Goal: Task Accomplishment & Management: Manage account settings

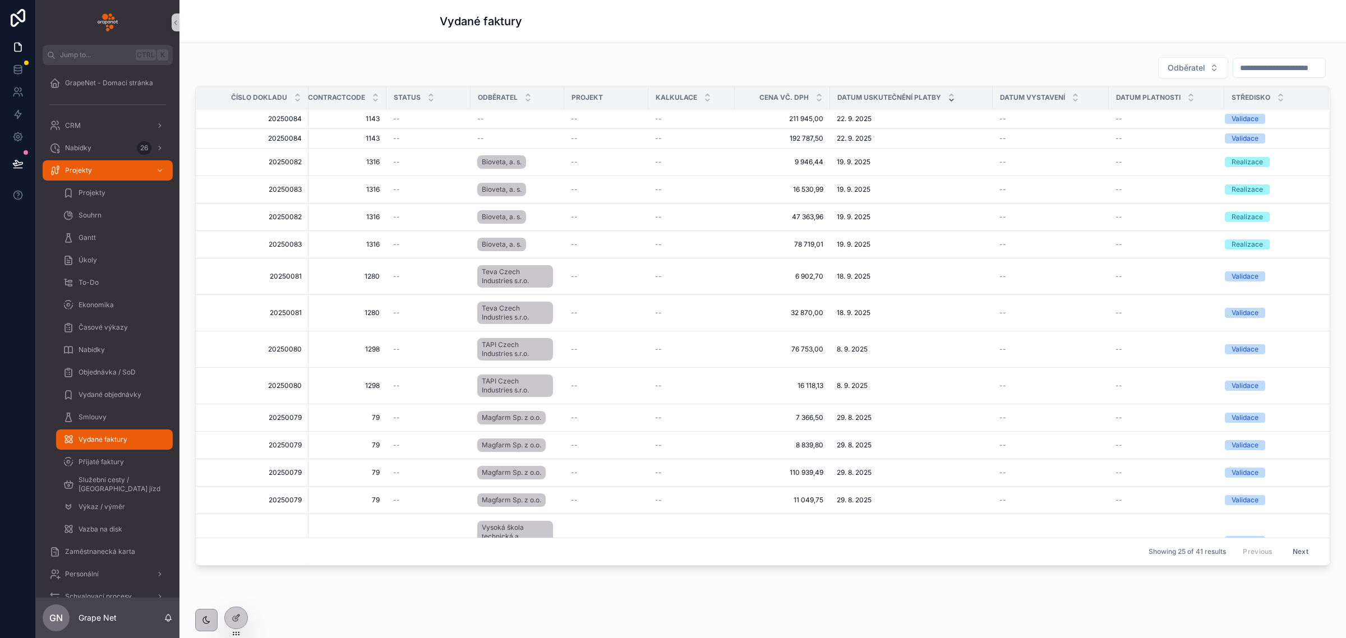
scroll to position [0, 38]
click at [239, 616] on icon at bounding box center [238, 615] width 1 height 1
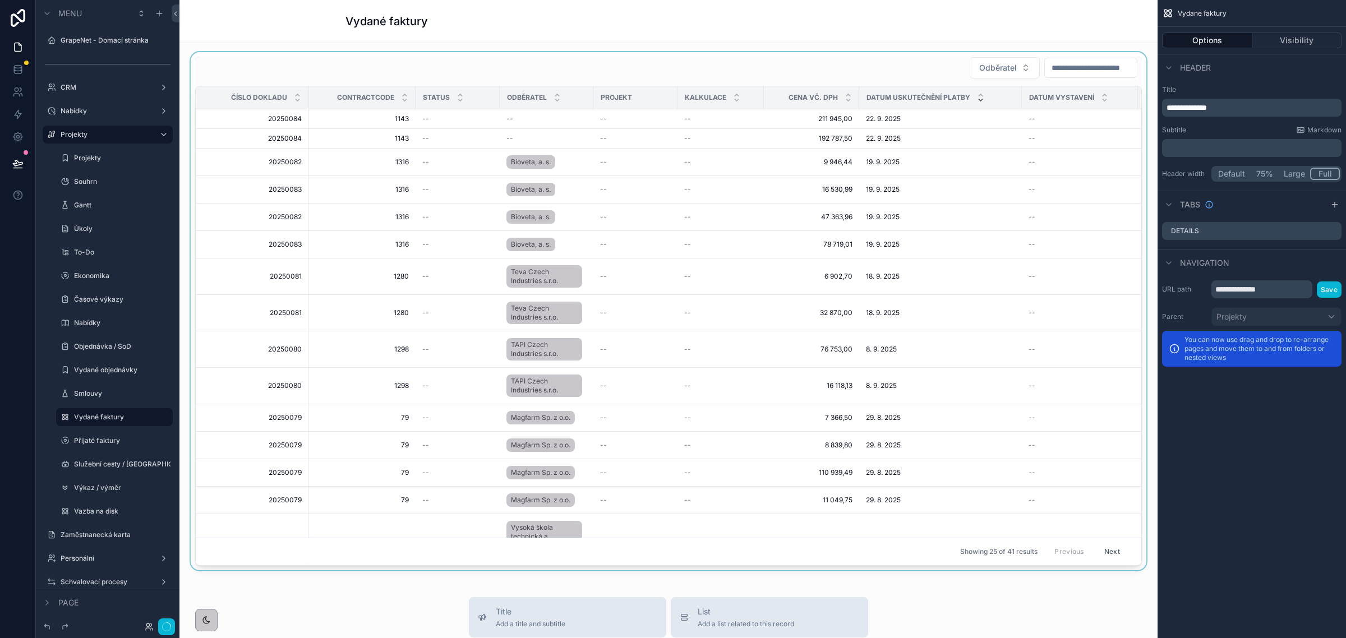
click at [711, 24] on div "Vydané faktury" at bounding box center [669, 21] width 646 height 16
click at [1319, 171] on button "Full" at bounding box center [1326, 174] width 30 height 12
click at [1299, 171] on button "Large" at bounding box center [1294, 174] width 31 height 12
click at [1322, 173] on button "Full" at bounding box center [1326, 174] width 29 height 12
click at [1294, 172] on button "Large" at bounding box center [1294, 174] width 31 height 12
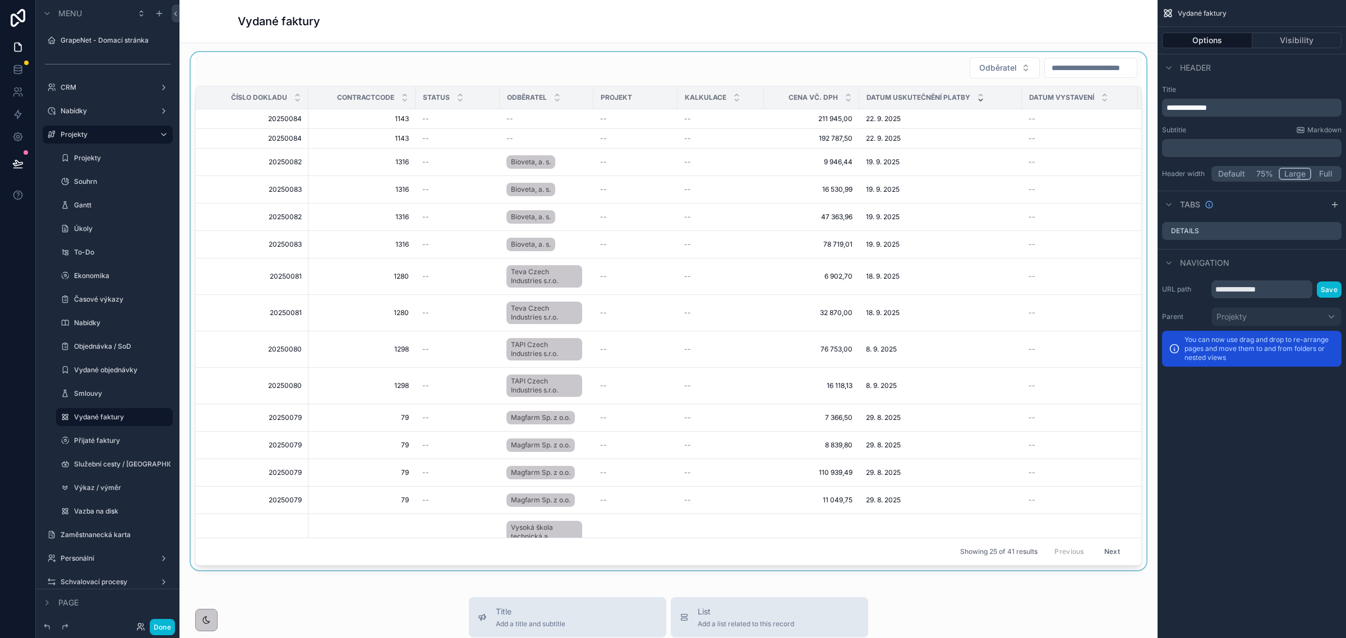
click at [824, 65] on div "scrollable content" at bounding box center [668, 311] width 960 height 518
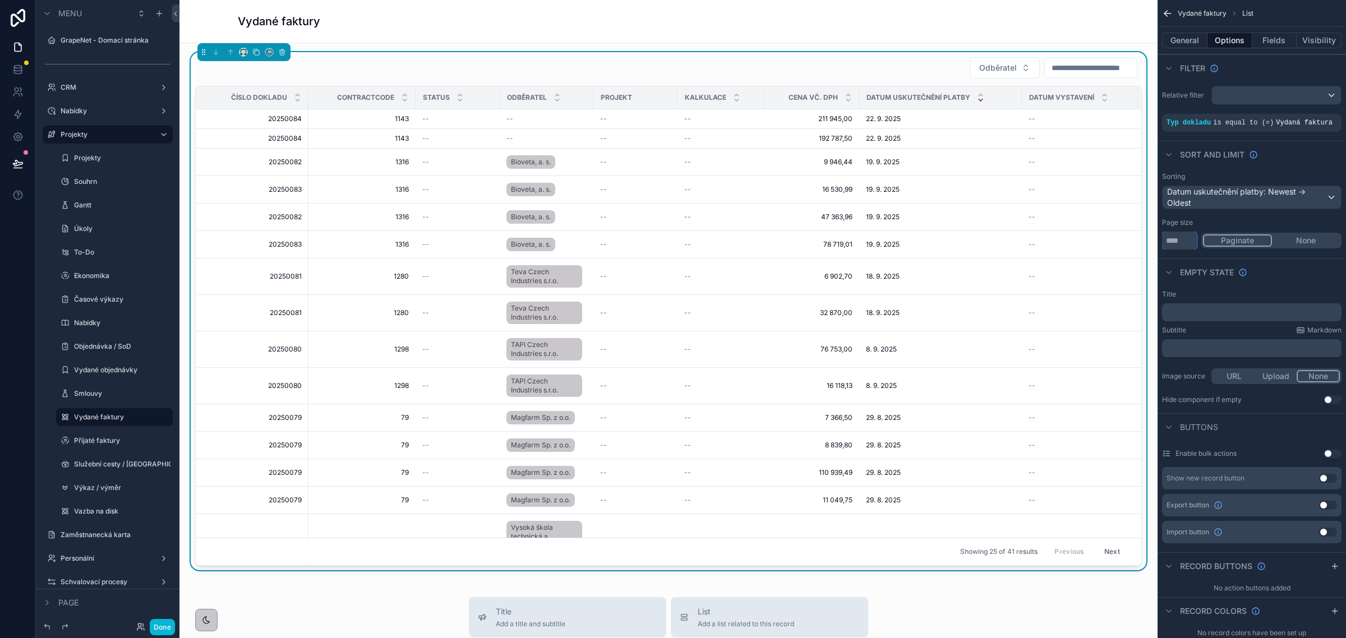
drag, startPoint x: 1179, startPoint y: 242, endPoint x: 1151, endPoint y: 238, distance: 28.3
click at [1151, 238] on div "Jump to... Ctrl K GrapeNet - Domací stránka CRM Nabídky 26 Projekty Projekty So…" at bounding box center [763, 319] width 1167 height 638
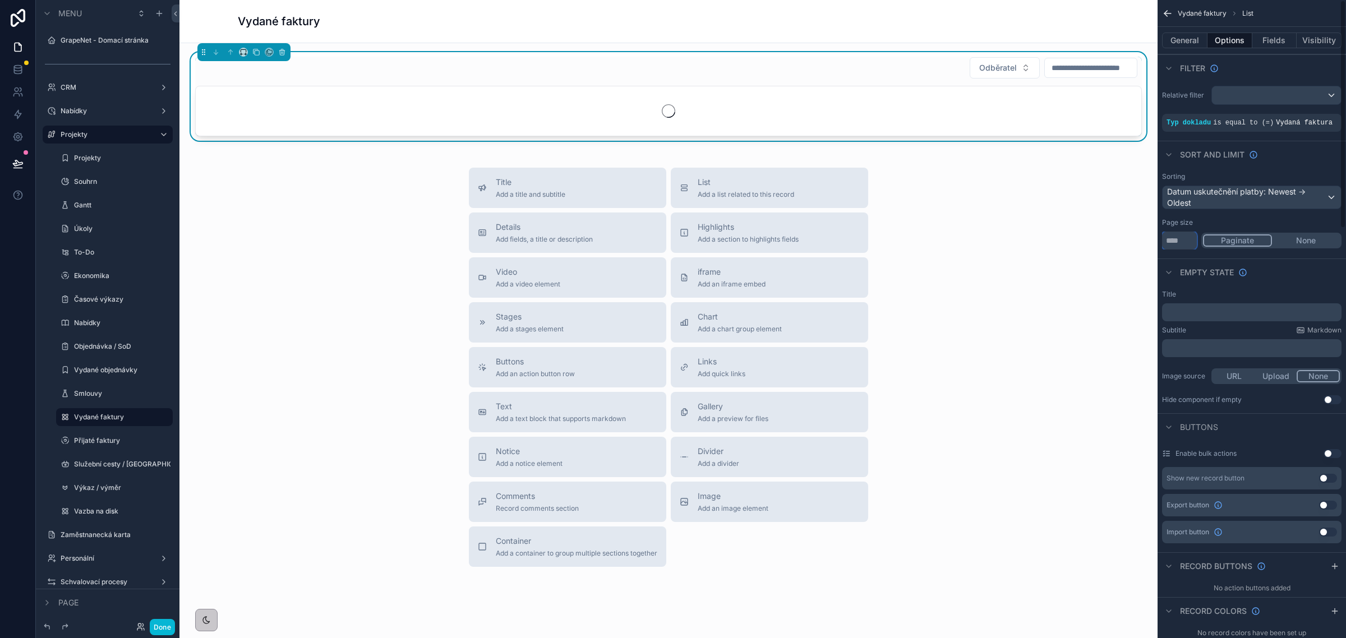
type input "****"
click at [1299, 240] on button "None" at bounding box center [1306, 241] width 68 height 12
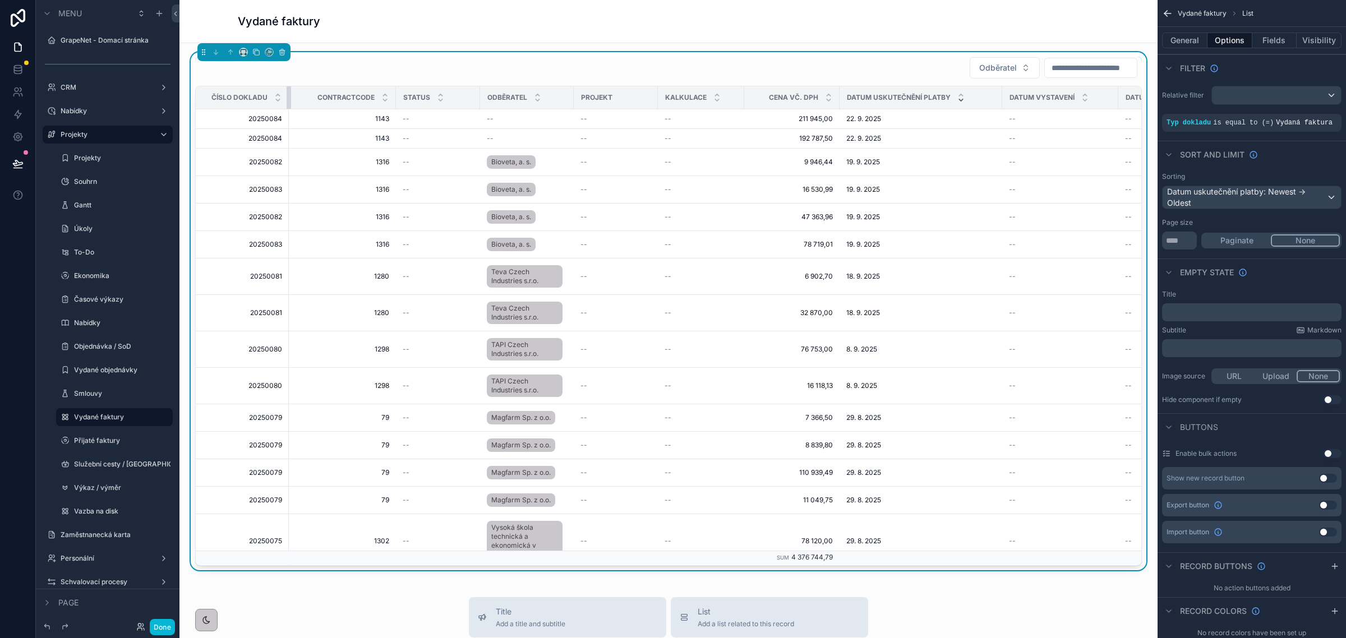
drag, startPoint x: 307, startPoint y: 99, endPoint x: 287, endPoint y: 99, distance: 19.6
click at [287, 99] on div "scrollable content" at bounding box center [289, 97] width 4 height 22
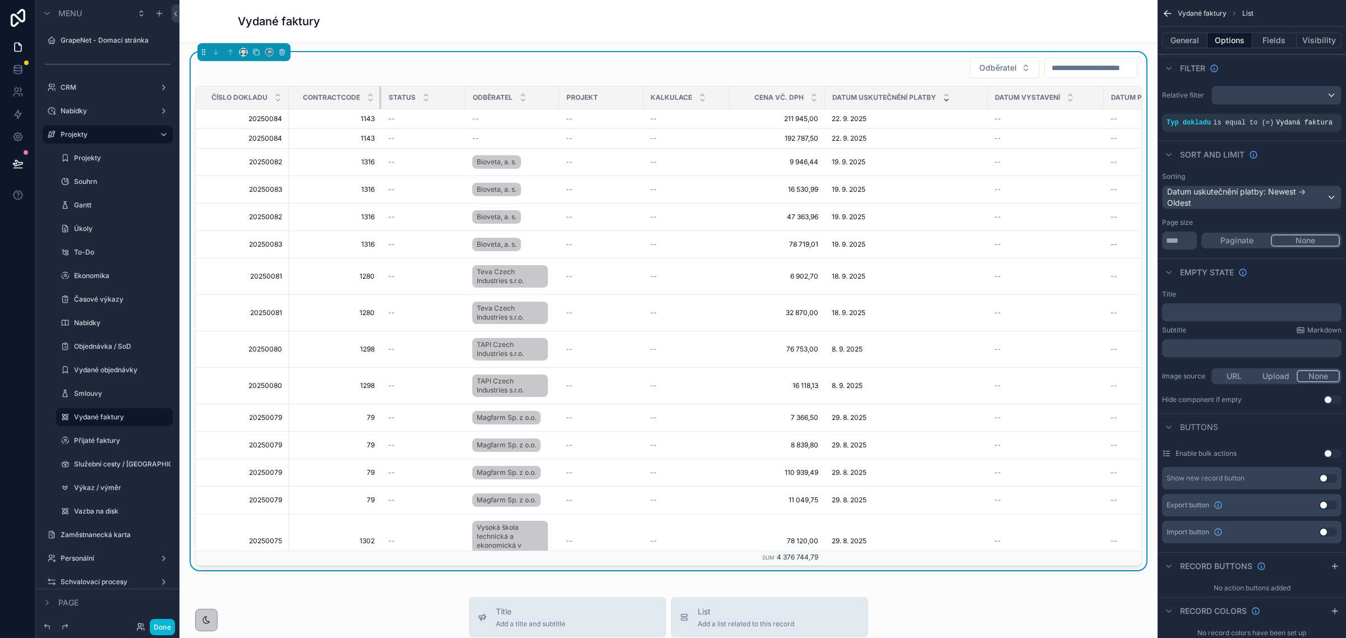
drag, startPoint x: 394, startPoint y: 96, endPoint x: 380, endPoint y: 96, distance: 14.6
click at [380, 96] on div "scrollable content" at bounding box center [381, 97] width 4 height 22
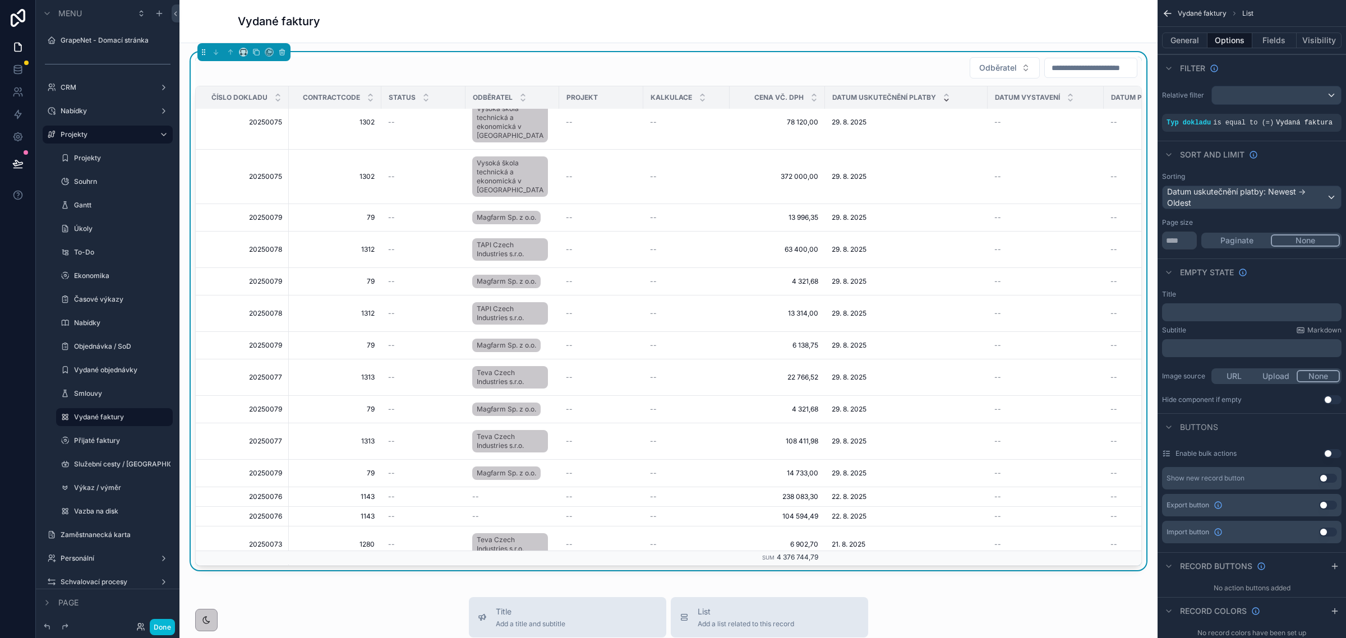
scroll to position [209, 0]
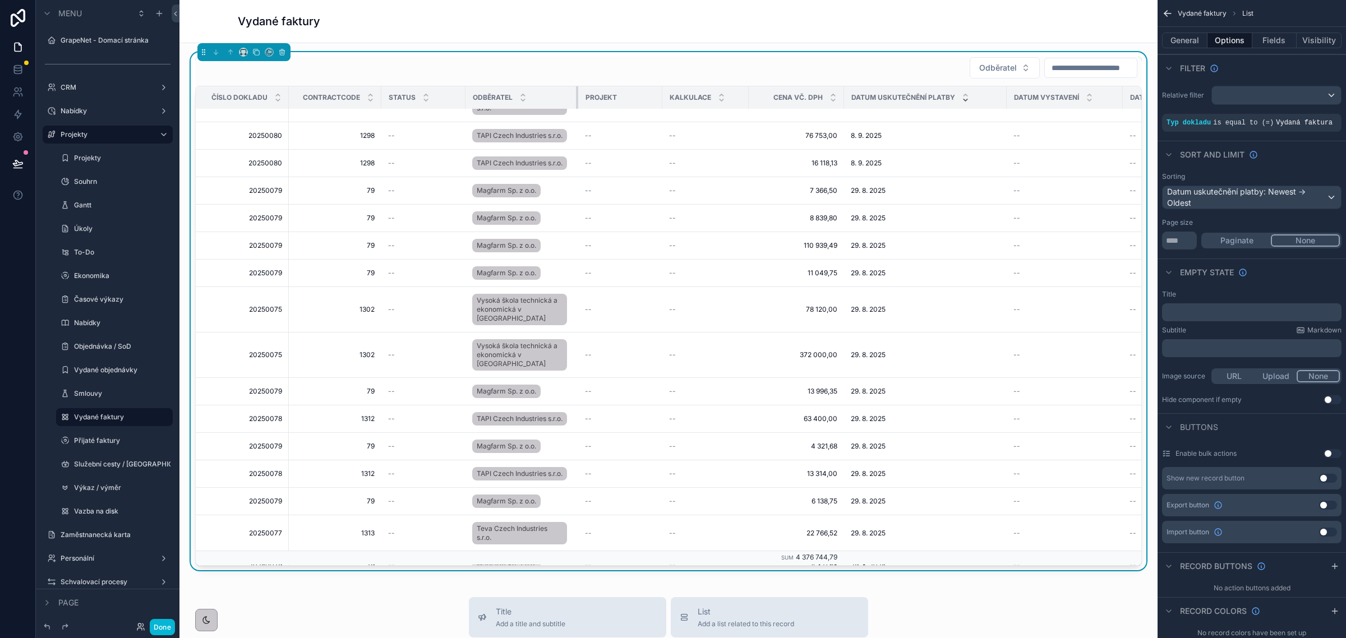
drag, startPoint x: 549, startPoint y: 90, endPoint x: 577, endPoint y: 96, distance: 28.6
click at [577, 96] on div "scrollable content" at bounding box center [578, 97] width 4 height 22
click at [400, 136] on div "--" at bounding box center [423, 135] width 71 height 9
click at [393, 139] on span "--" at bounding box center [391, 135] width 7 height 9
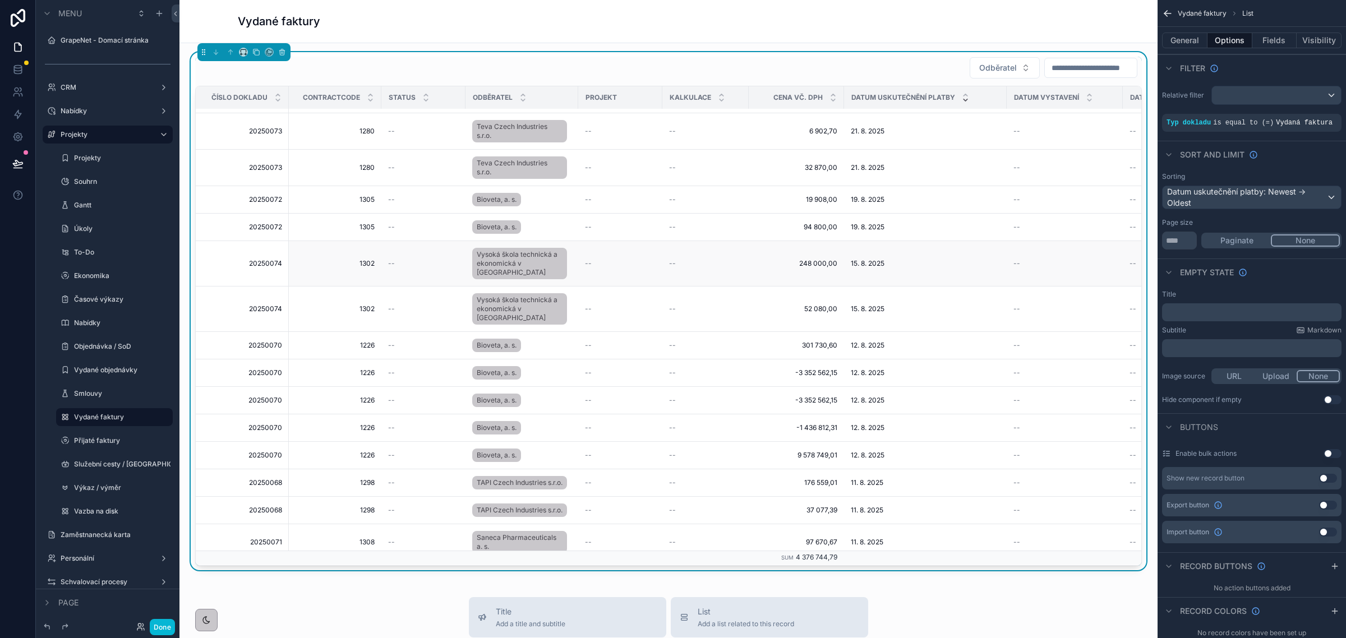
scroll to position [854, 0]
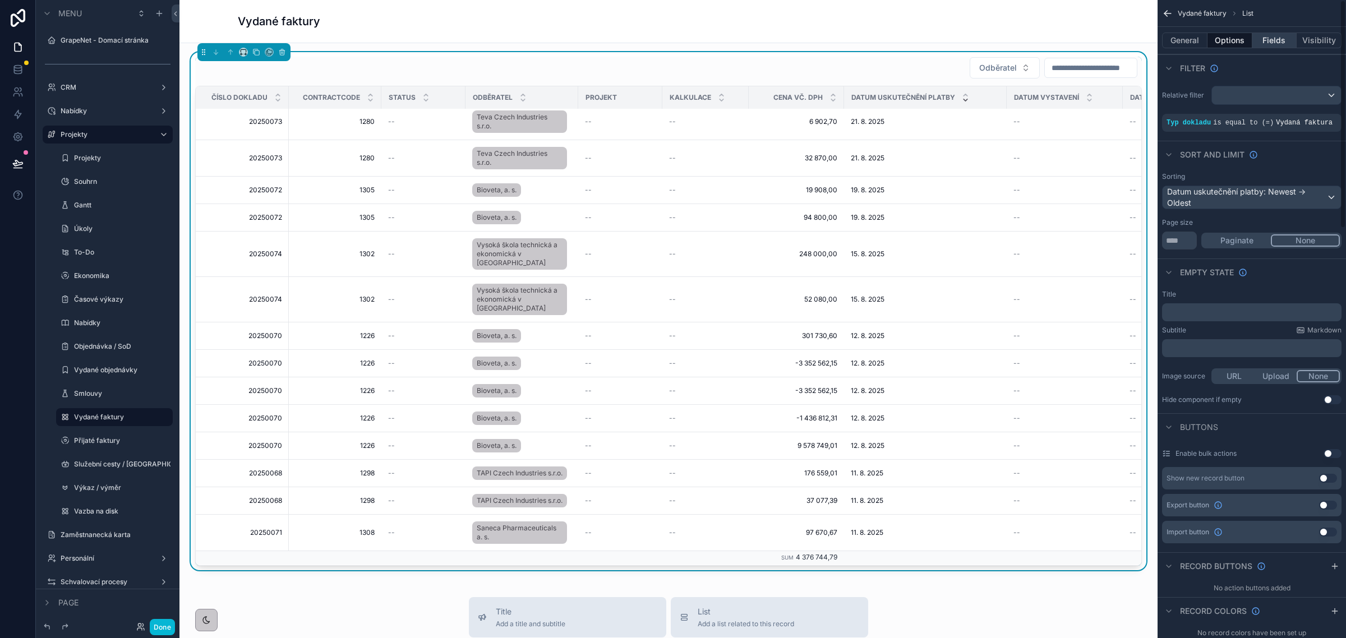
click at [1278, 35] on button "Fields" at bounding box center [1275, 41] width 45 height 16
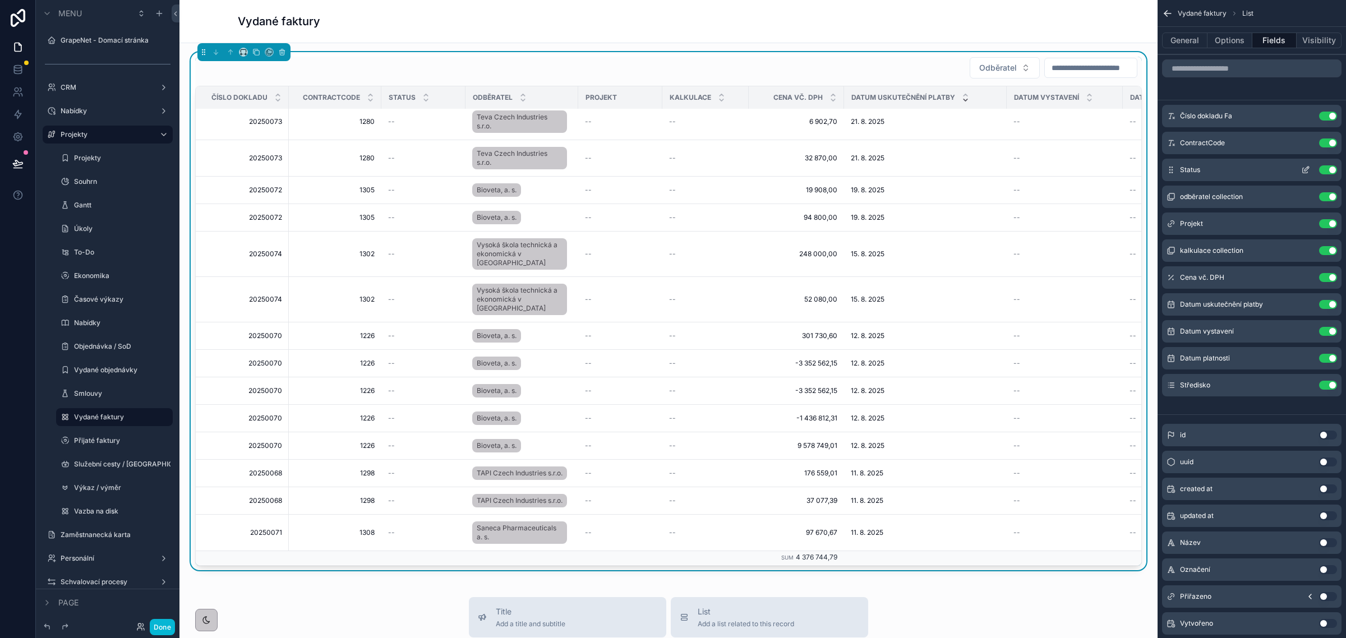
click at [1306, 171] on icon "scrollable content" at bounding box center [1307, 169] width 4 height 4
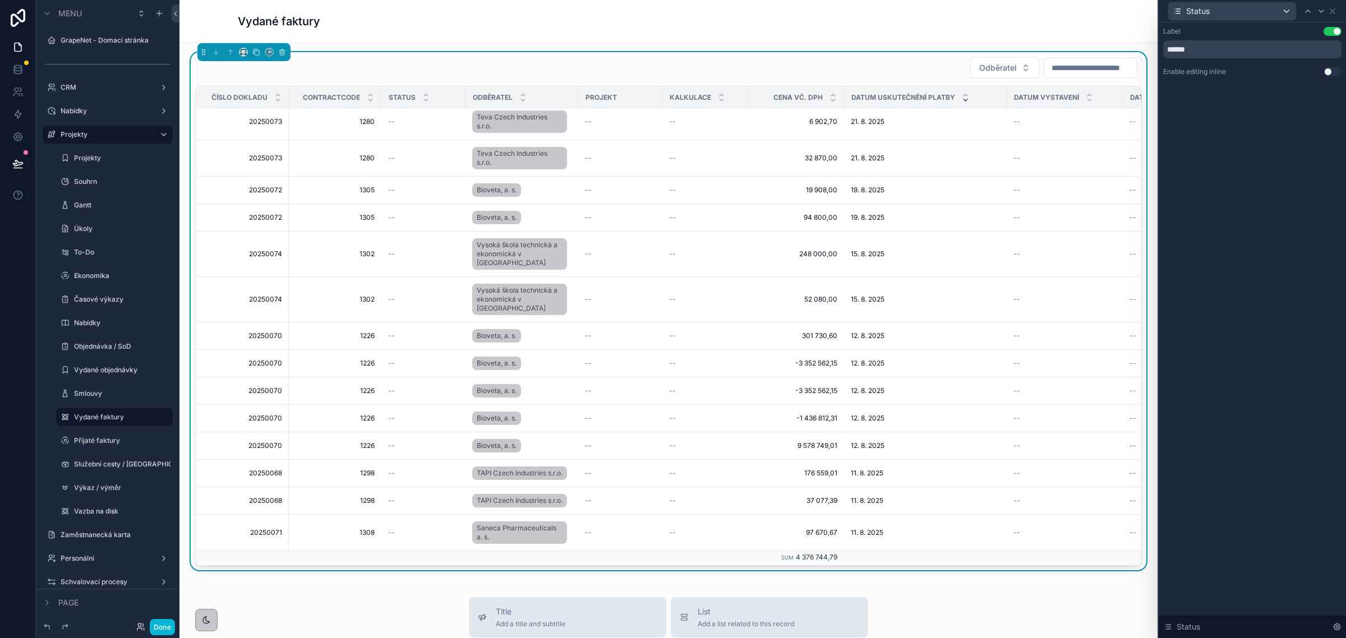
click at [1327, 72] on button "Use setting" at bounding box center [1333, 71] width 18 height 9
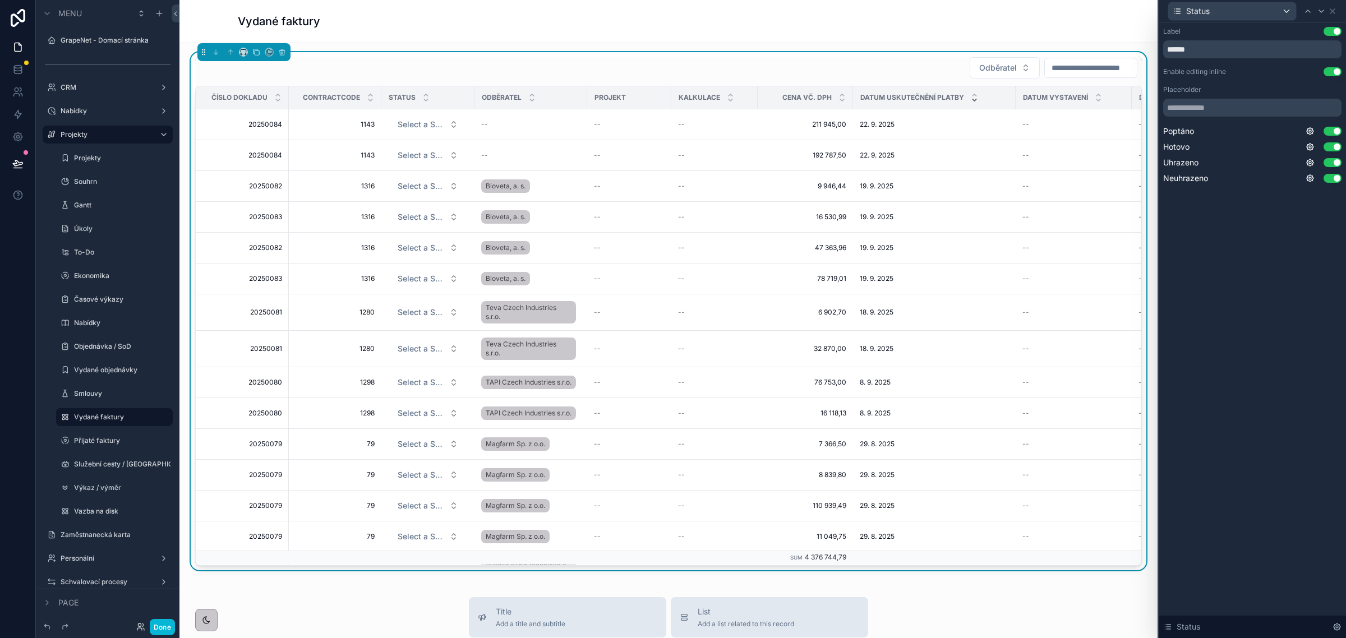
click at [1331, 68] on button "Use setting" at bounding box center [1333, 71] width 18 height 9
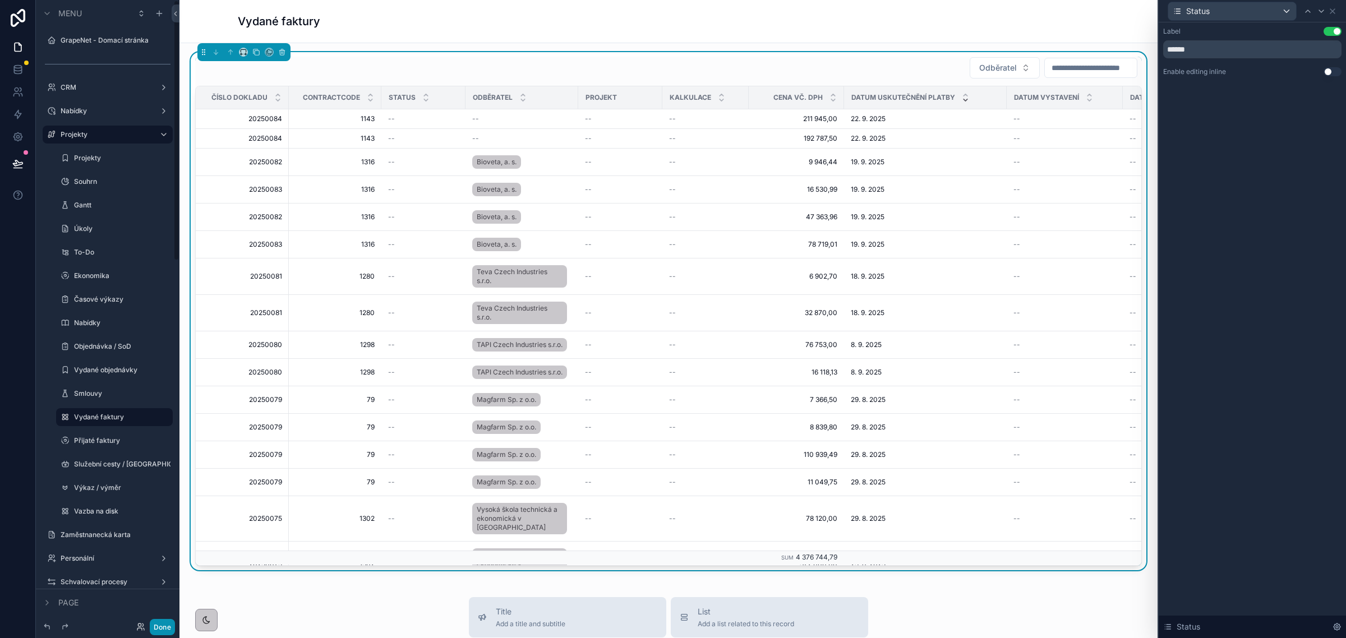
click at [163, 626] on button "Done" at bounding box center [162, 627] width 25 height 16
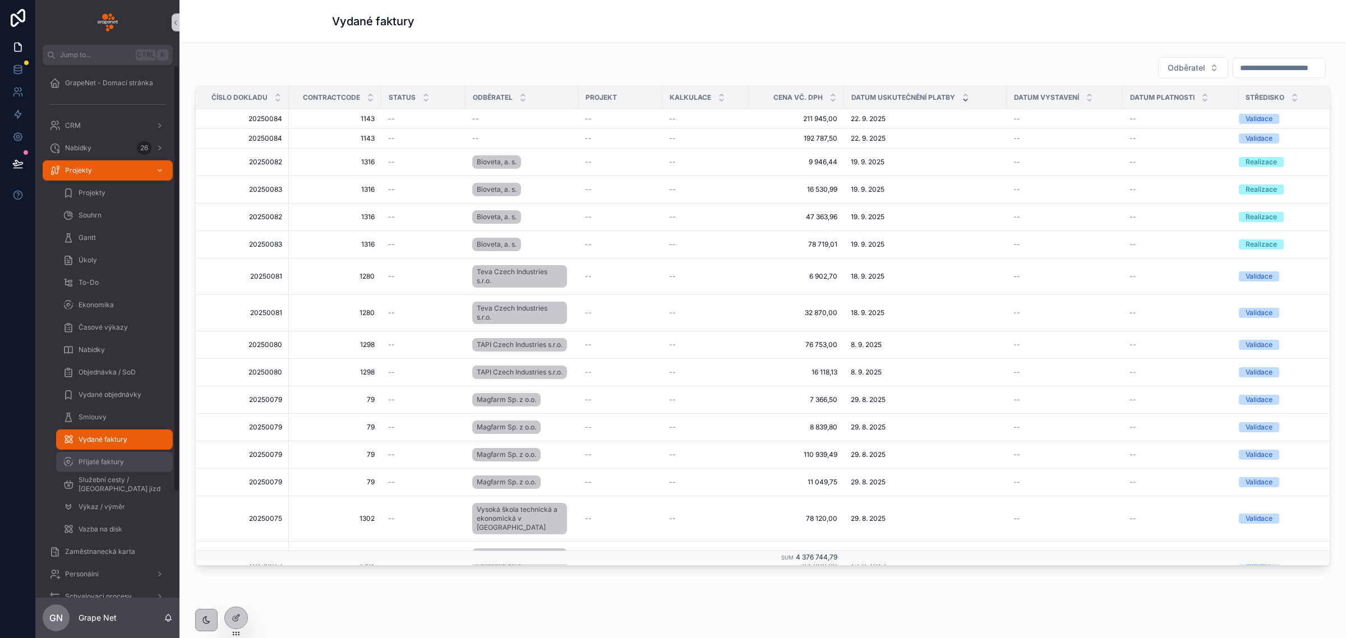
click at [94, 462] on span "Přijaté faktury" at bounding box center [101, 462] width 45 height 9
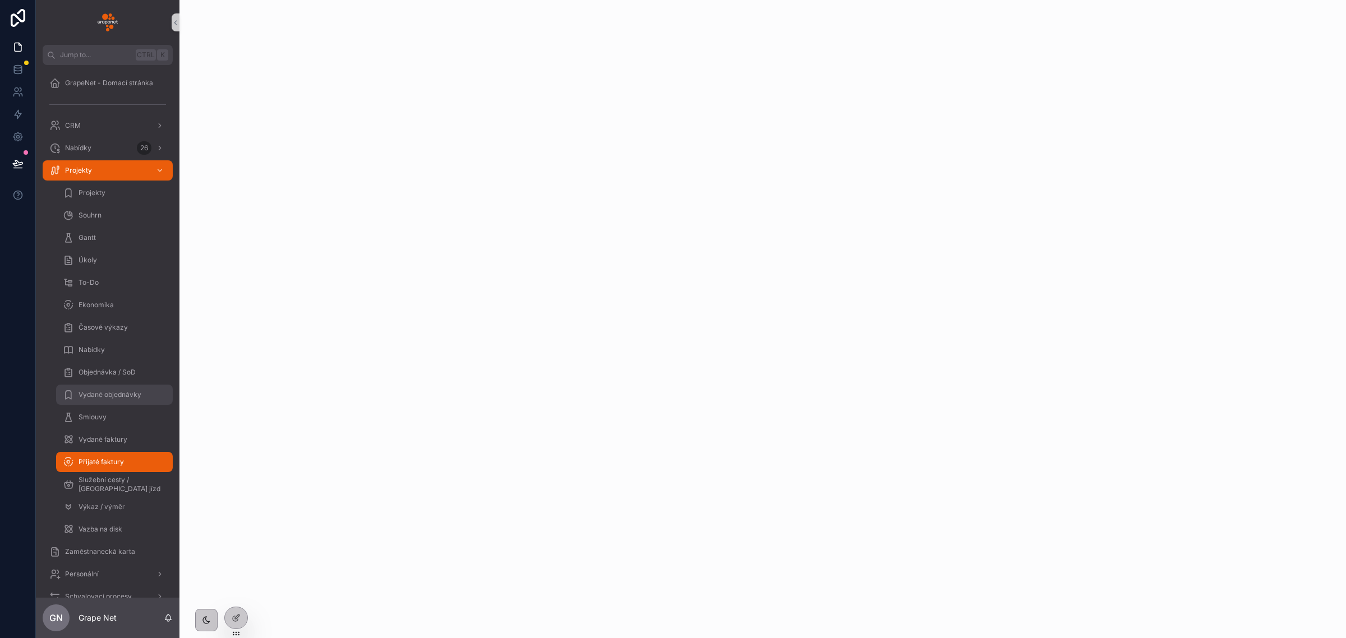
click at [100, 389] on div "Vydané objednávky" at bounding box center [114, 395] width 103 height 18
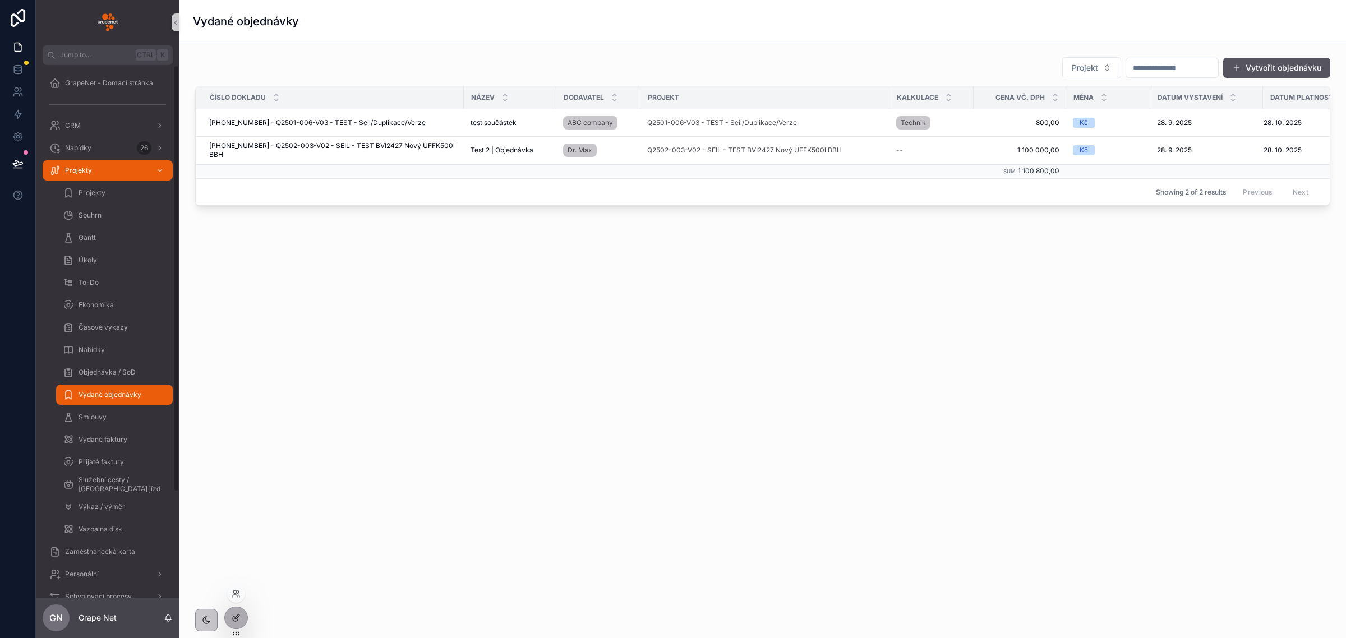
click at [235, 618] on icon at bounding box center [236, 618] width 9 height 9
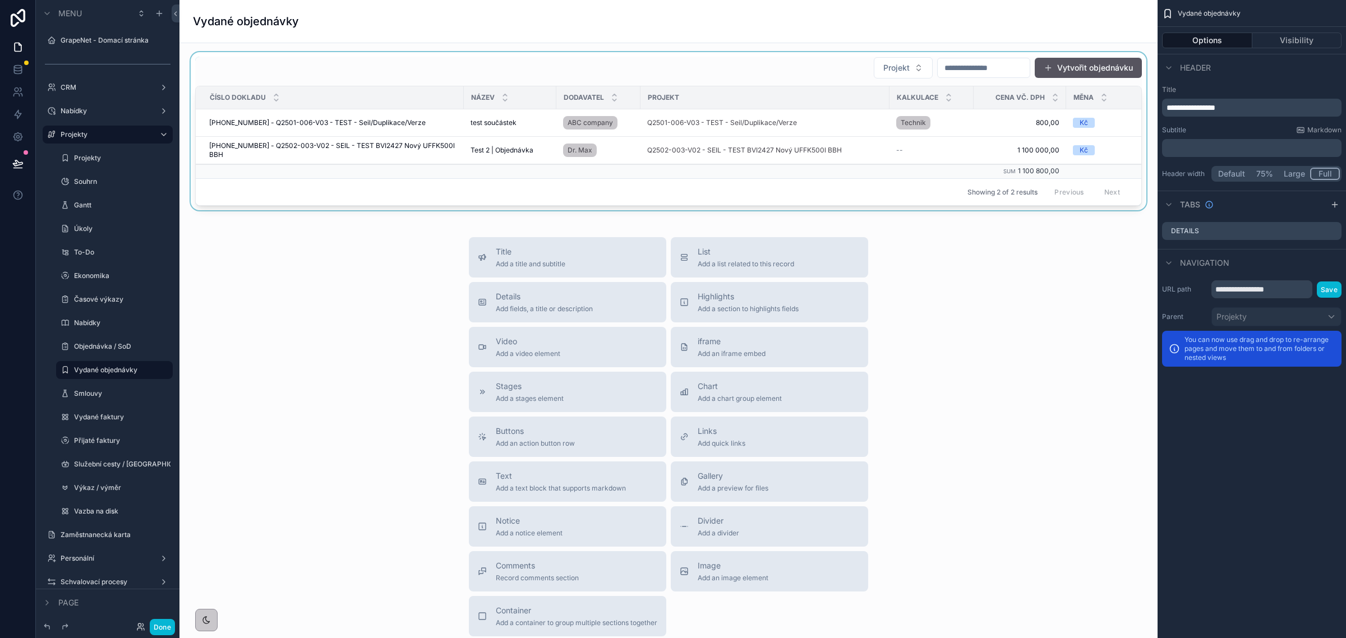
click at [540, 67] on div "scrollable content" at bounding box center [668, 131] width 960 height 158
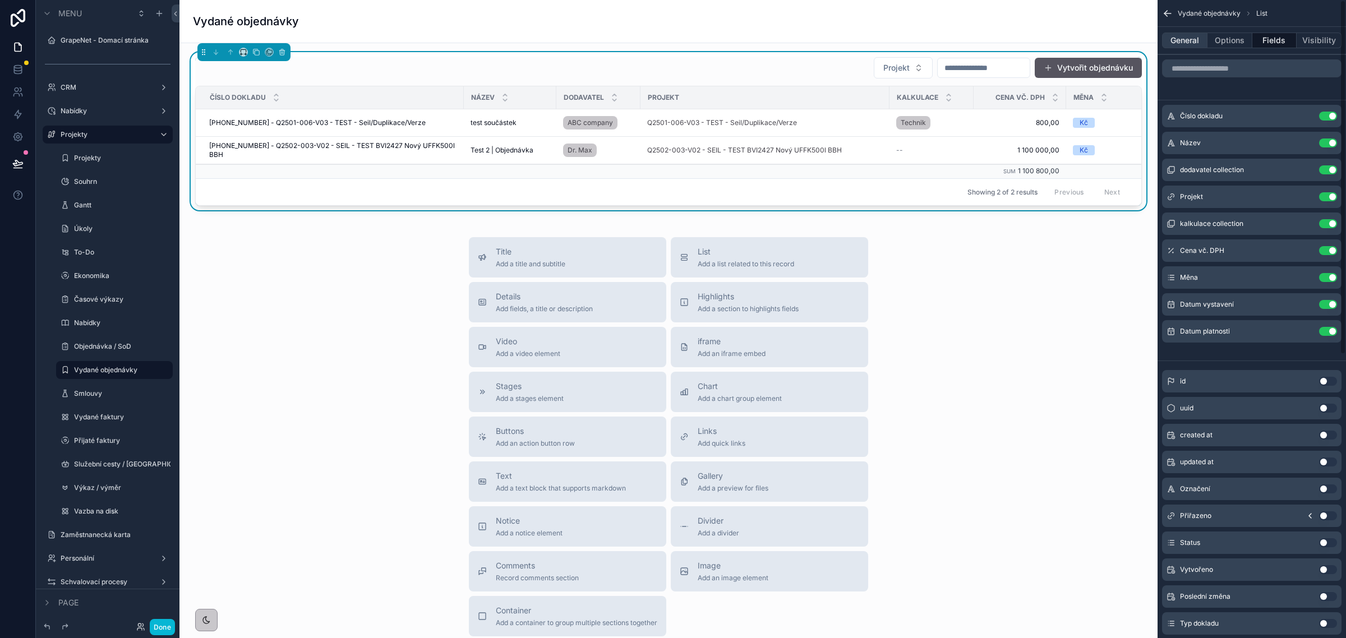
click at [1185, 40] on button "General" at bounding box center [1184, 41] width 45 height 16
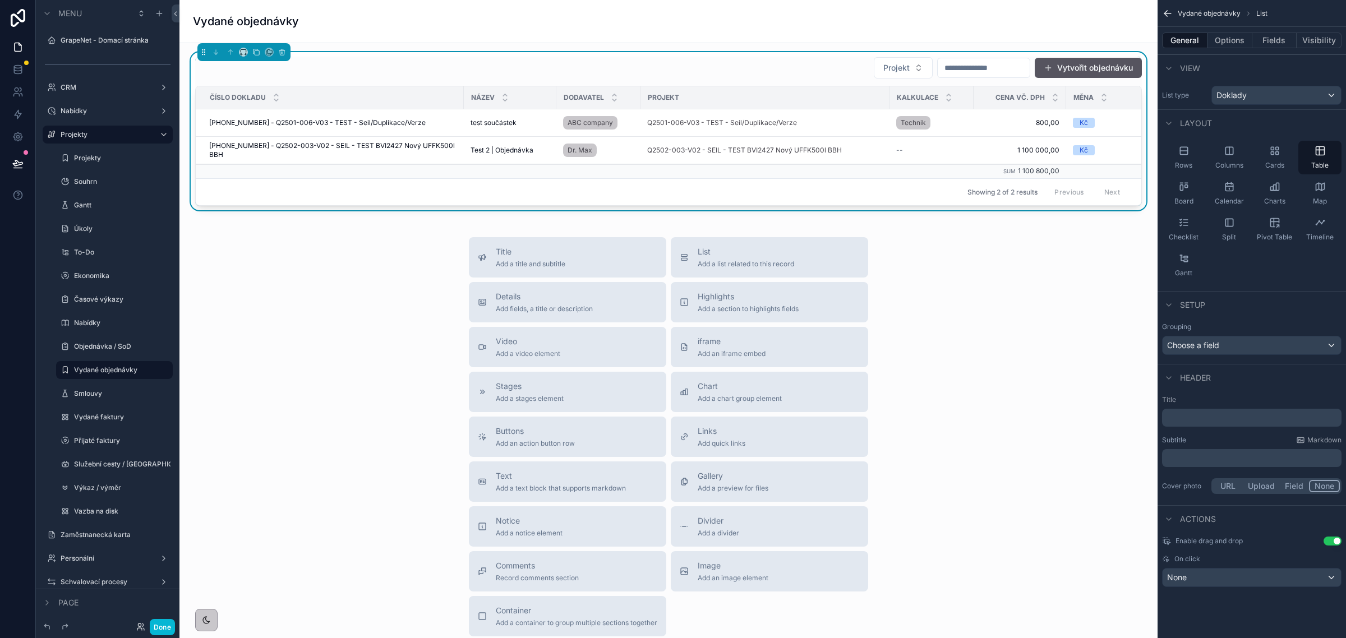
click at [1039, 17] on div "Vydané objednávky" at bounding box center [668, 21] width 951 height 16
click at [1074, 289] on div "Title Add a title and subtitle List Add a list related to this record Details A…" at bounding box center [668, 436] width 960 height 399
click at [1226, 38] on button "Options" at bounding box center [1230, 41] width 45 height 16
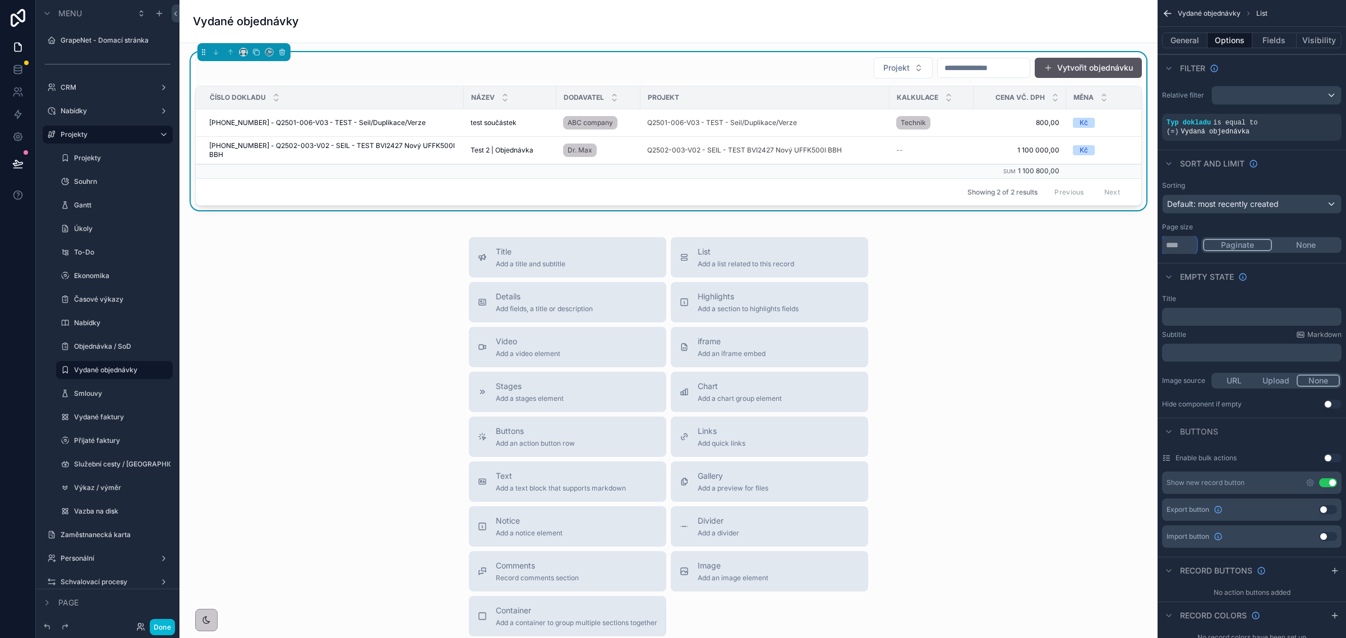
drag, startPoint x: 1182, startPoint y: 236, endPoint x: 1139, endPoint y: 233, distance: 43.3
click at [1139, 233] on div "Jump to... Ctrl K GrapeNet - Domací stránka CRM Nabídky 26 Projekty Projekty So…" at bounding box center [763, 319] width 1167 height 638
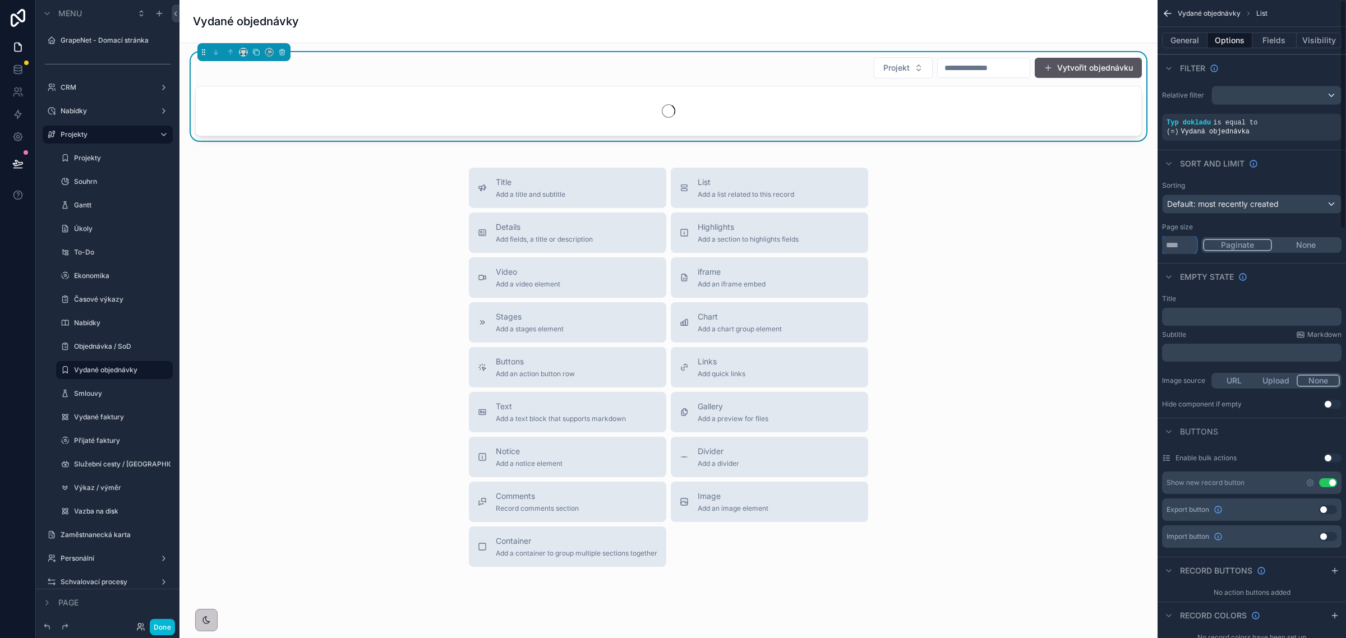
type input "****"
click at [1305, 239] on button "None" at bounding box center [1306, 245] width 68 height 12
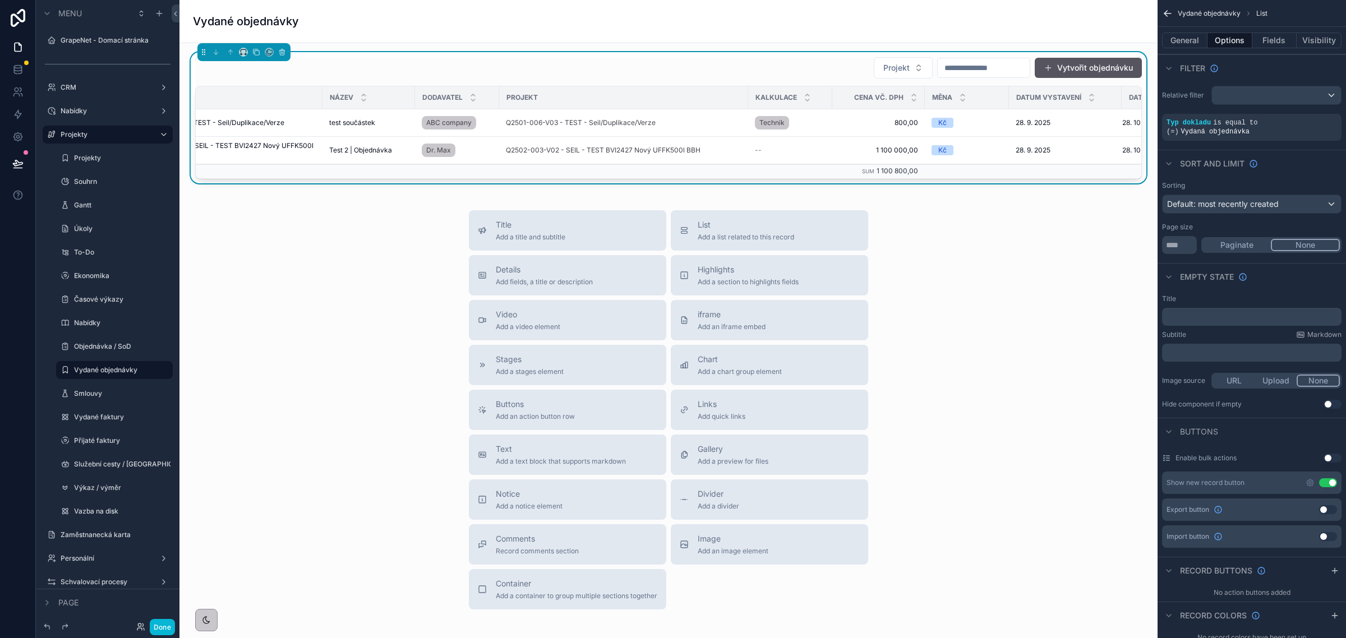
scroll to position [0, 226]
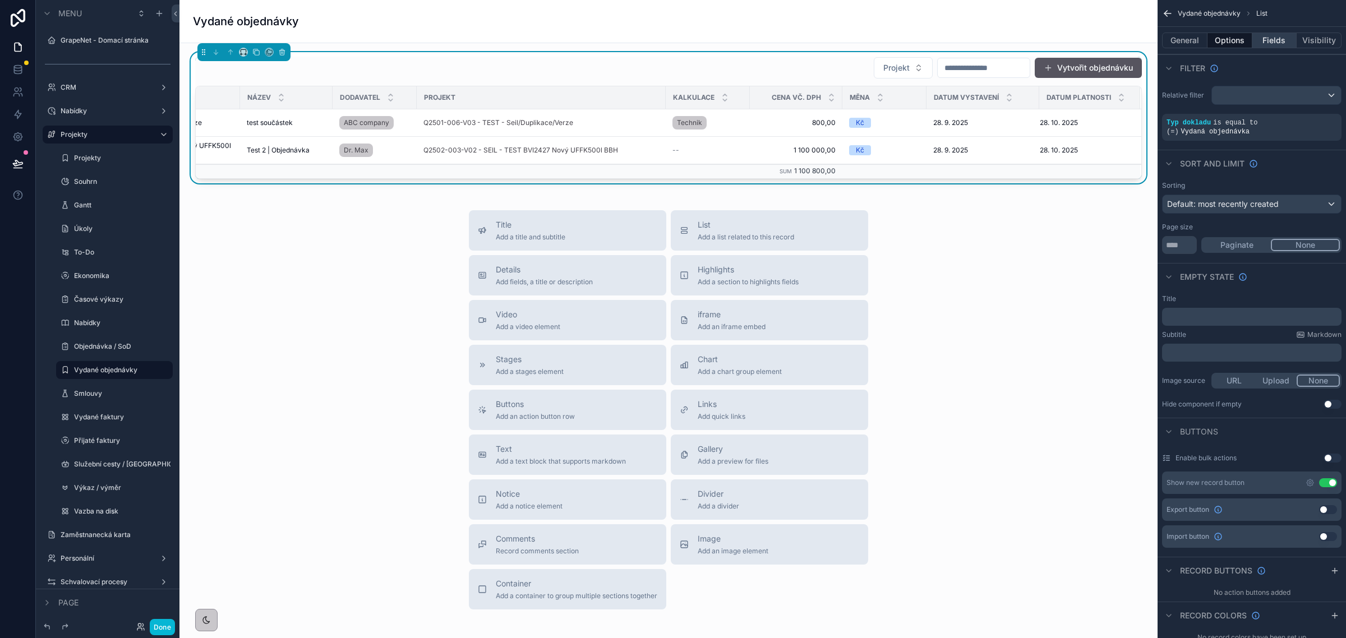
click at [1282, 41] on button "Fields" at bounding box center [1275, 41] width 45 height 16
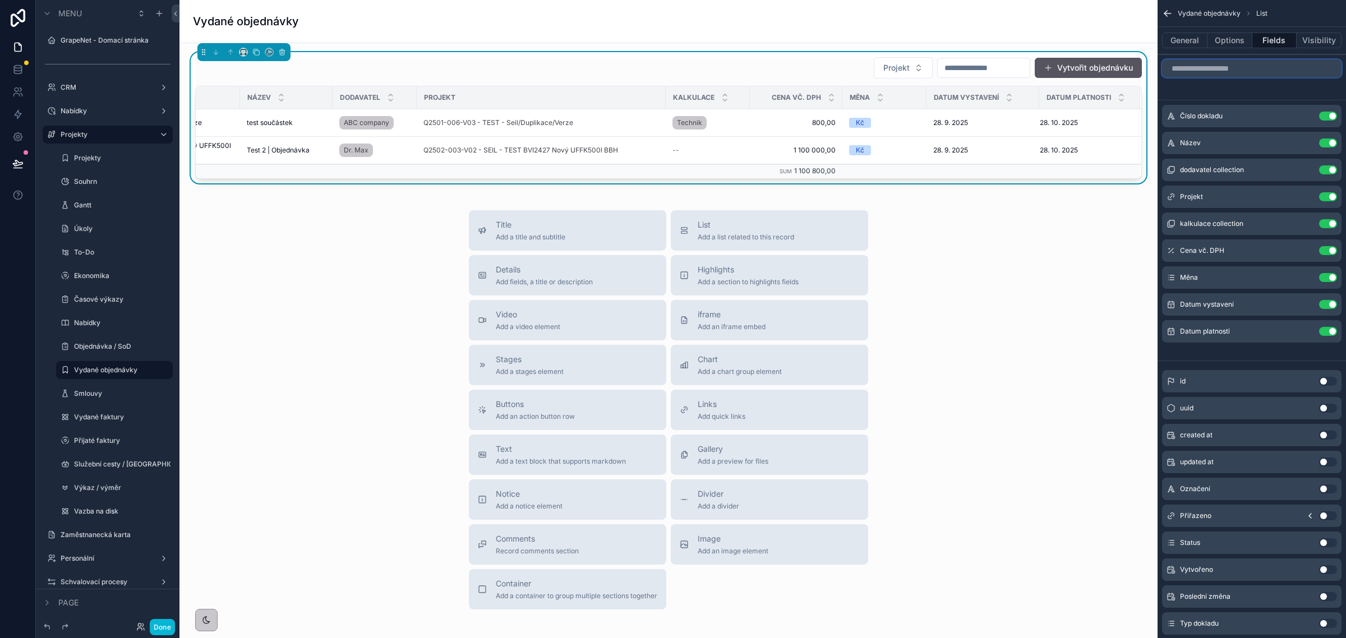
click at [1206, 71] on input "scrollable content" at bounding box center [1252, 68] width 180 height 18
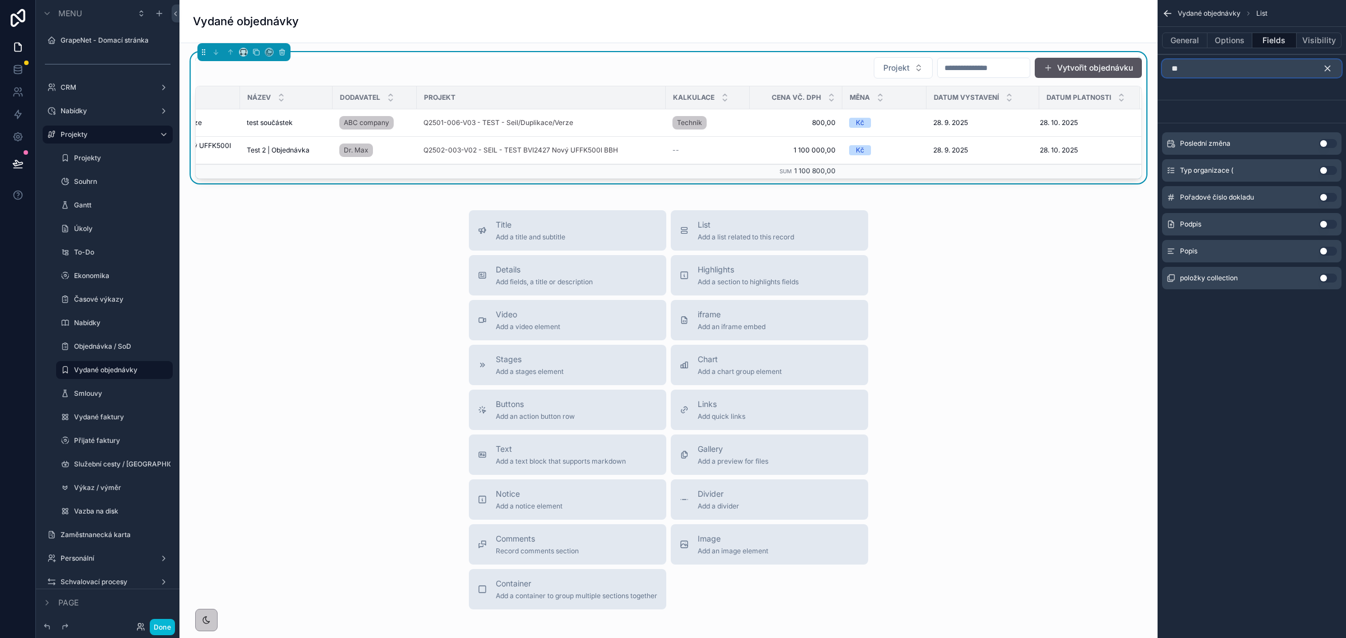
type input "**"
click at [1325, 226] on button "Use setting" at bounding box center [1328, 224] width 18 height 9
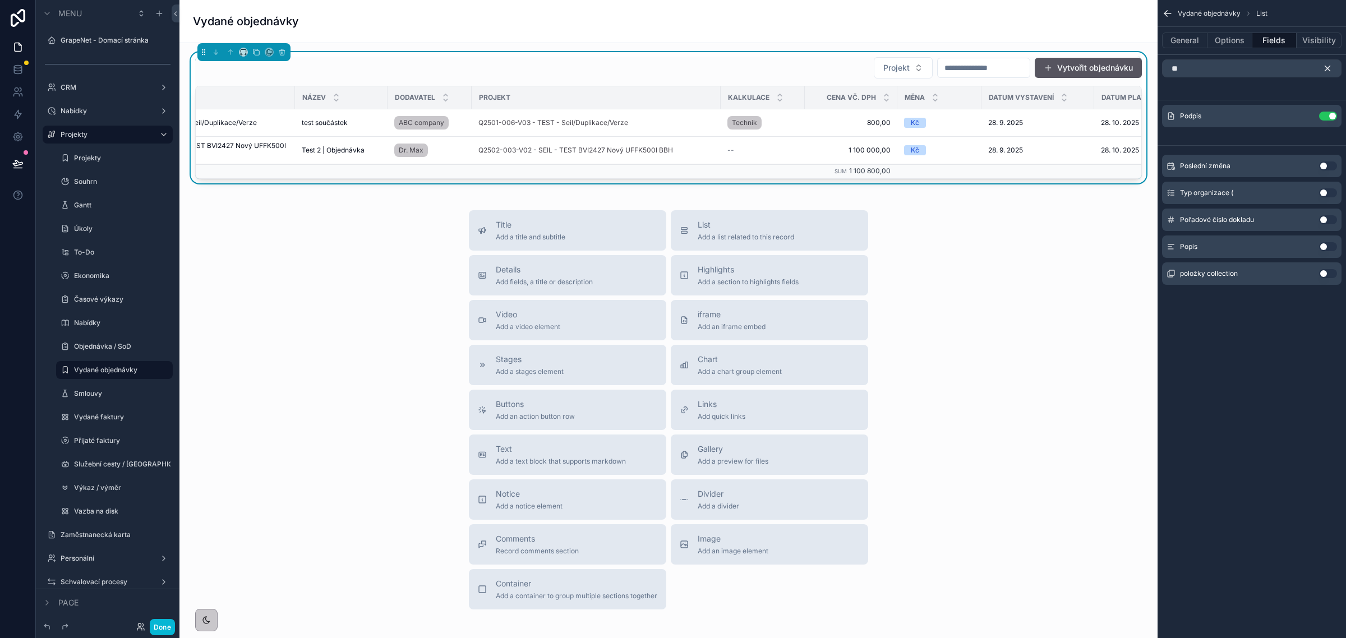
scroll to position [0, 310]
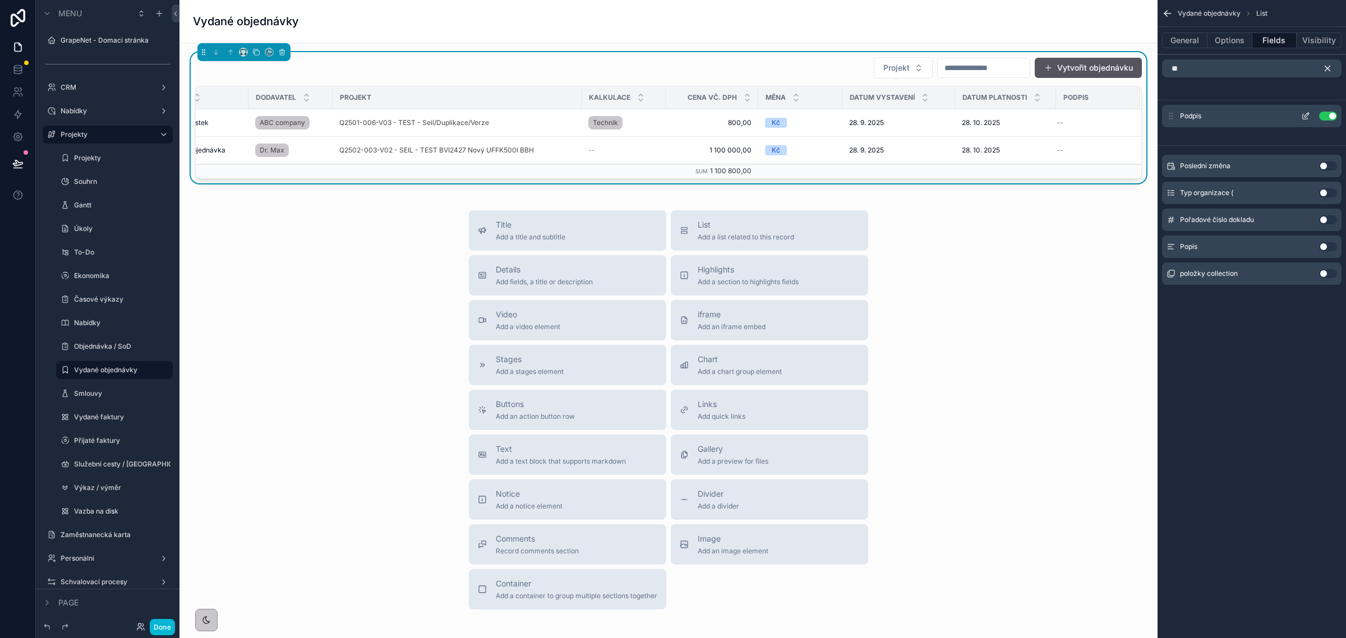
click at [1305, 113] on icon "scrollable content" at bounding box center [1306, 116] width 9 height 9
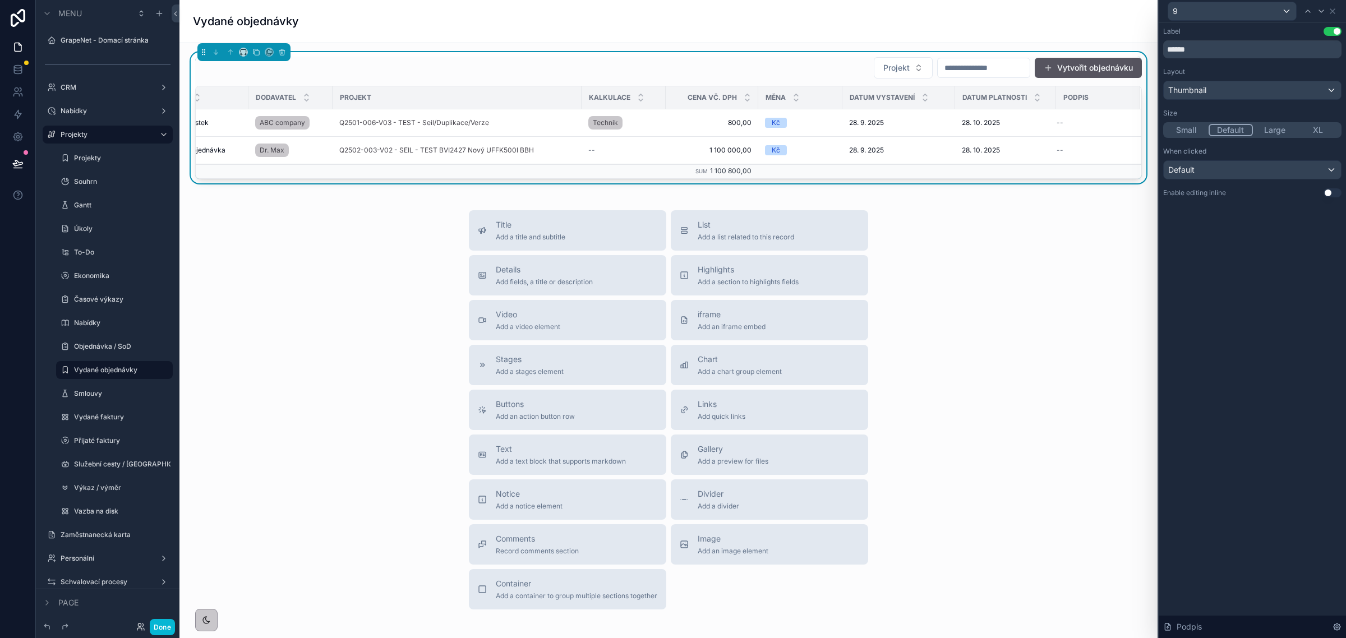
click at [1328, 191] on button "Use setting" at bounding box center [1333, 192] width 18 height 9
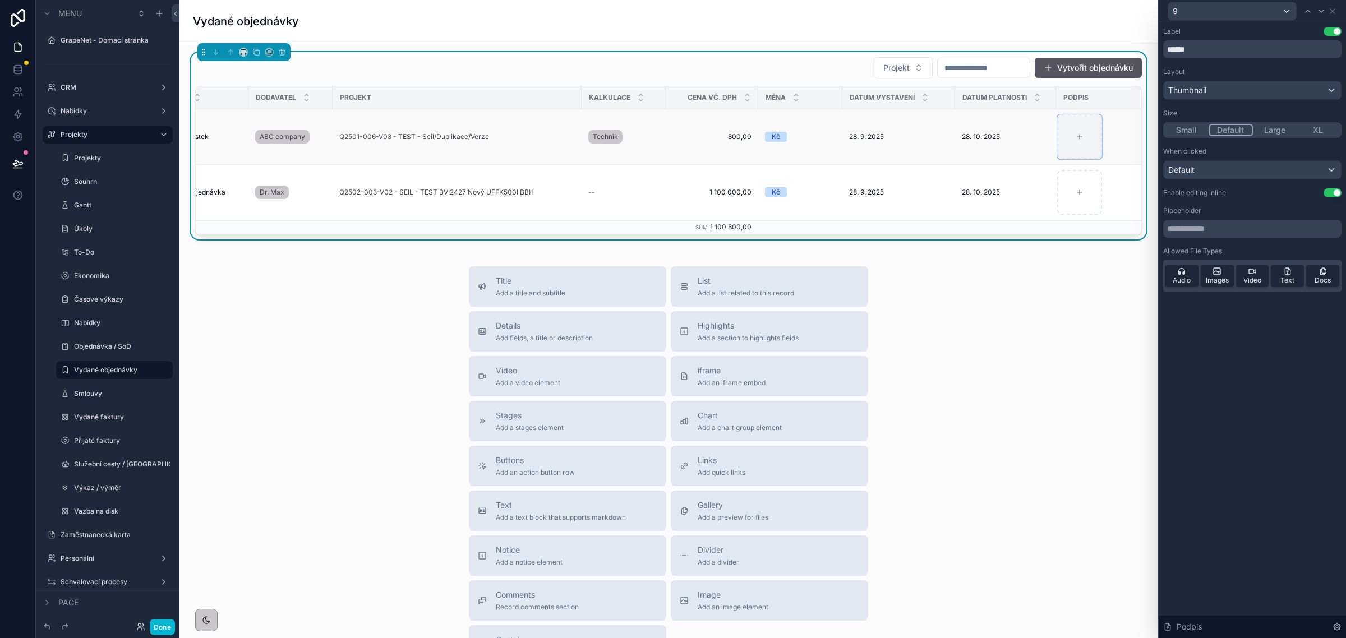
click at [1073, 137] on div "scrollable content" at bounding box center [1079, 136] width 45 height 45
click at [1230, 167] on div "Default" at bounding box center [1252, 170] width 177 height 18
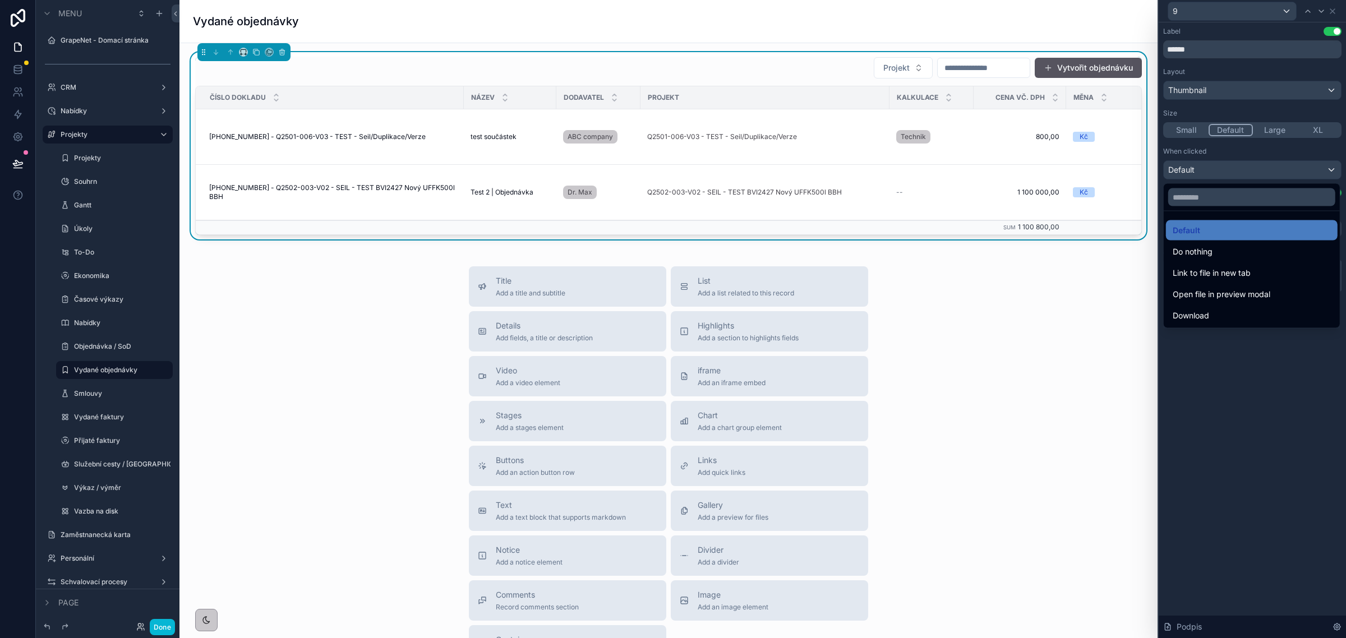
drag, startPoint x: 1243, startPoint y: 381, endPoint x: 1239, endPoint y: 377, distance: 6.0
click at [1243, 380] on div at bounding box center [1252, 319] width 187 height 638
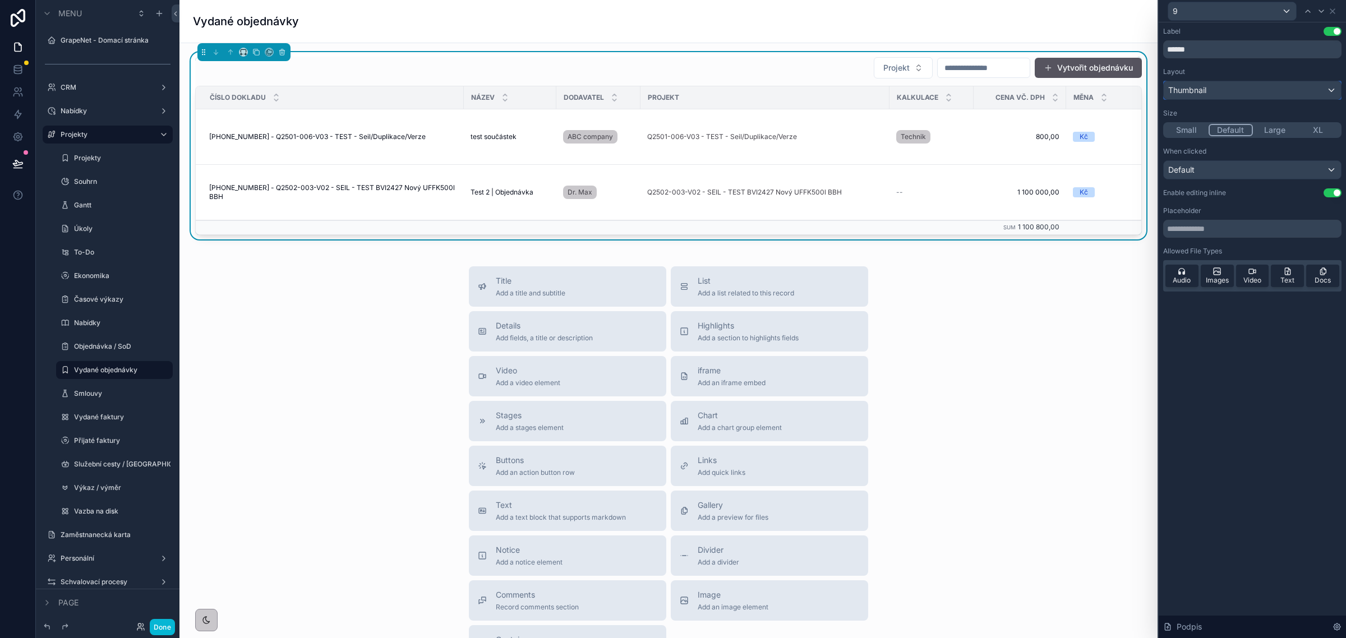
click at [1216, 89] on div "Thumbnail" at bounding box center [1252, 90] width 177 height 18
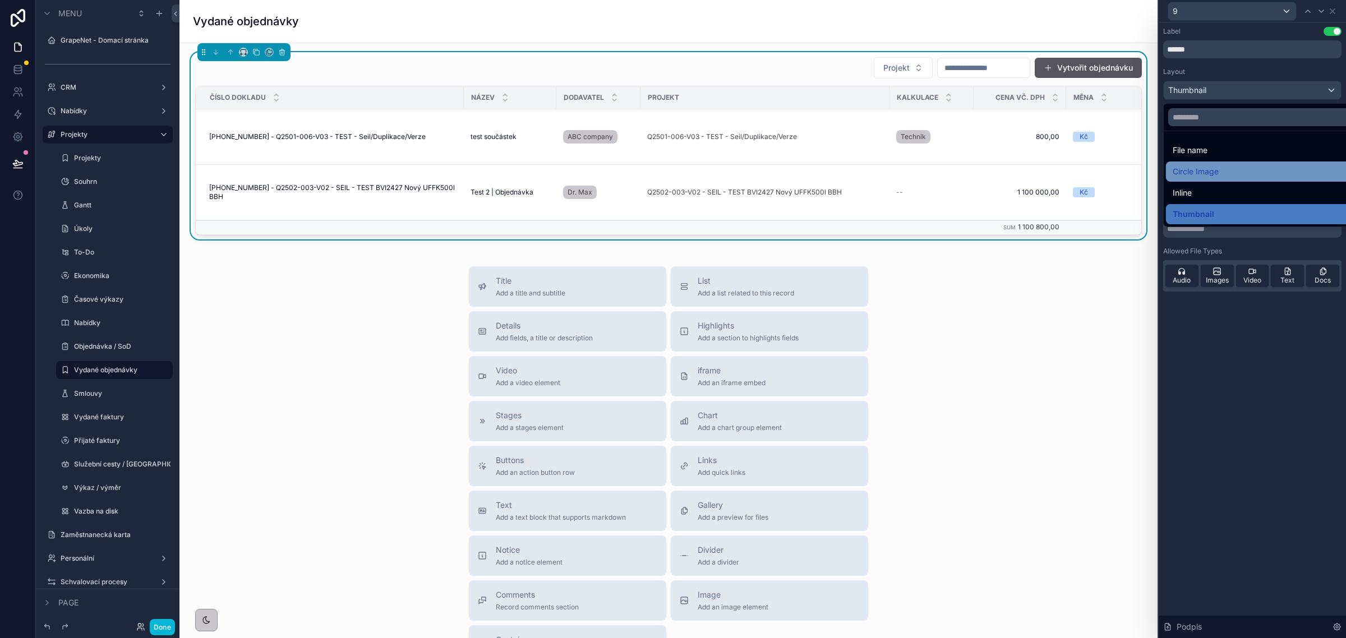
click at [1215, 169] on span "Circle Image" at bounding box center [1196, 171] width 46 height 13
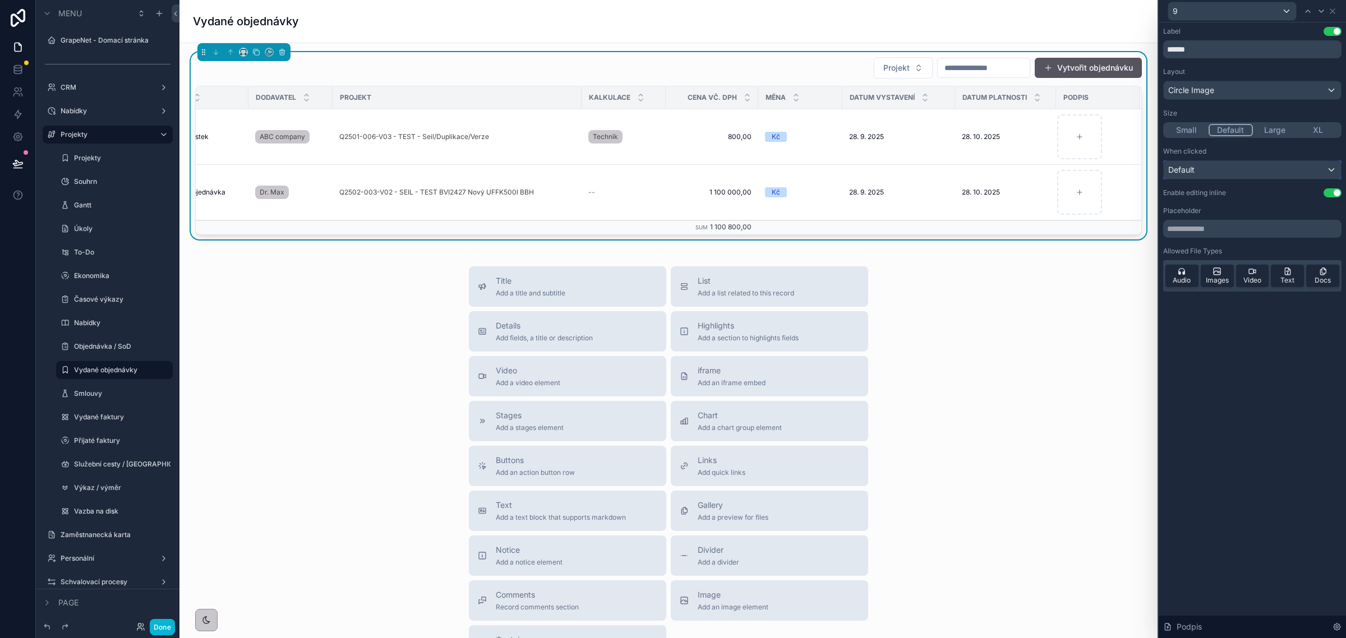
click at [1223, 168] on div "Default" at bounding box center [1252, 170] width 177 height 18
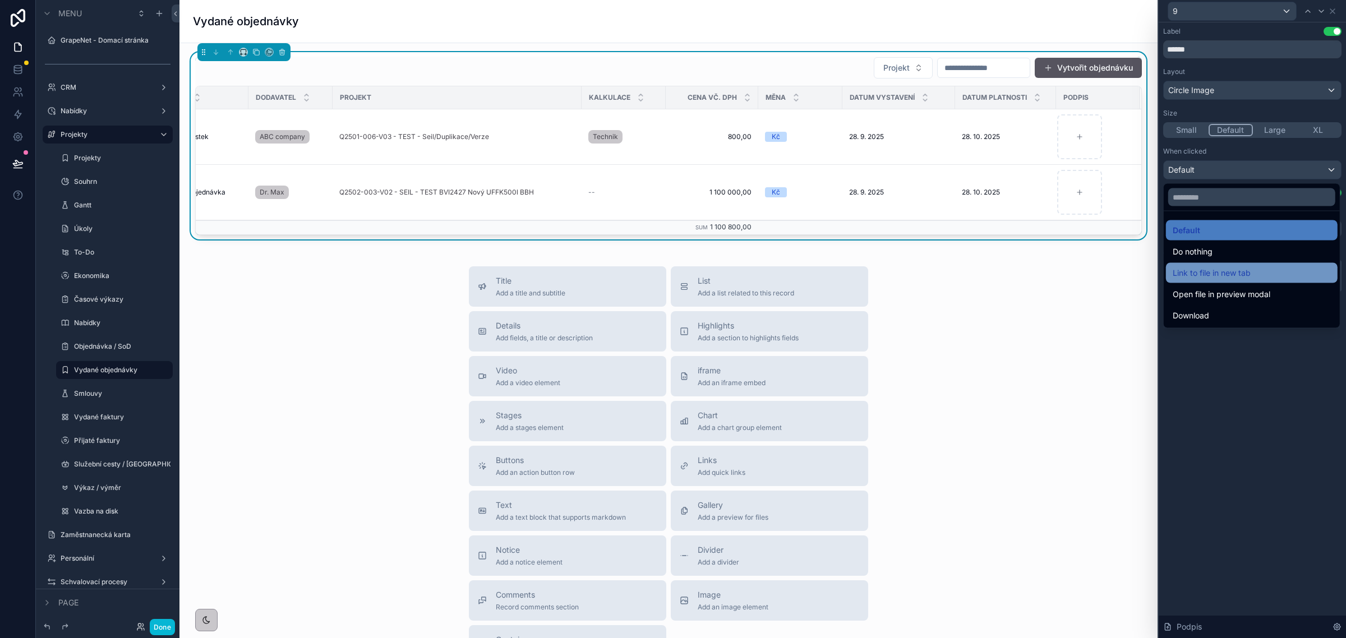
click at [1230, 269] on span "Link to file in new tab" at bounding box center [1212, 272] width 78 height 13
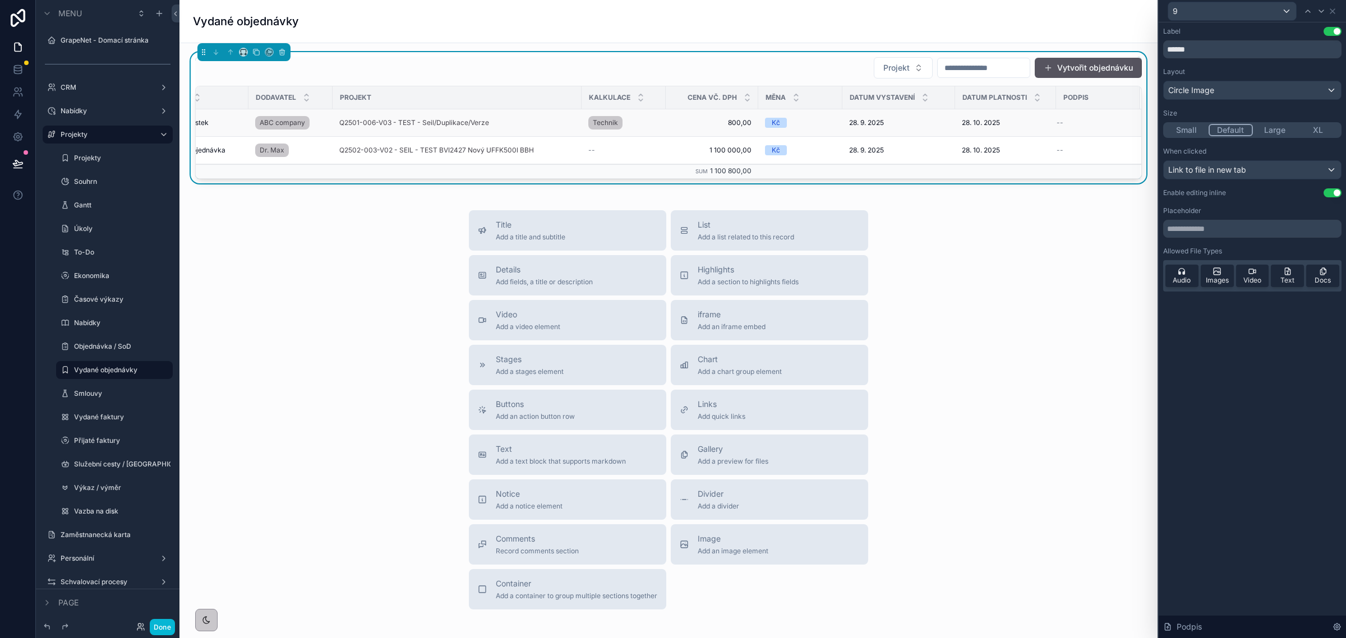
click at [1057, 122] on div "--" at bounding box center [1092, 122] width 70 height 9
click at [1057, 121] on span "--" at bounding box center [1060, 122] width 7 height 9
click at [1328, 29] on button "Use setting" at bounding box center [1333, 31] width 18 height 9
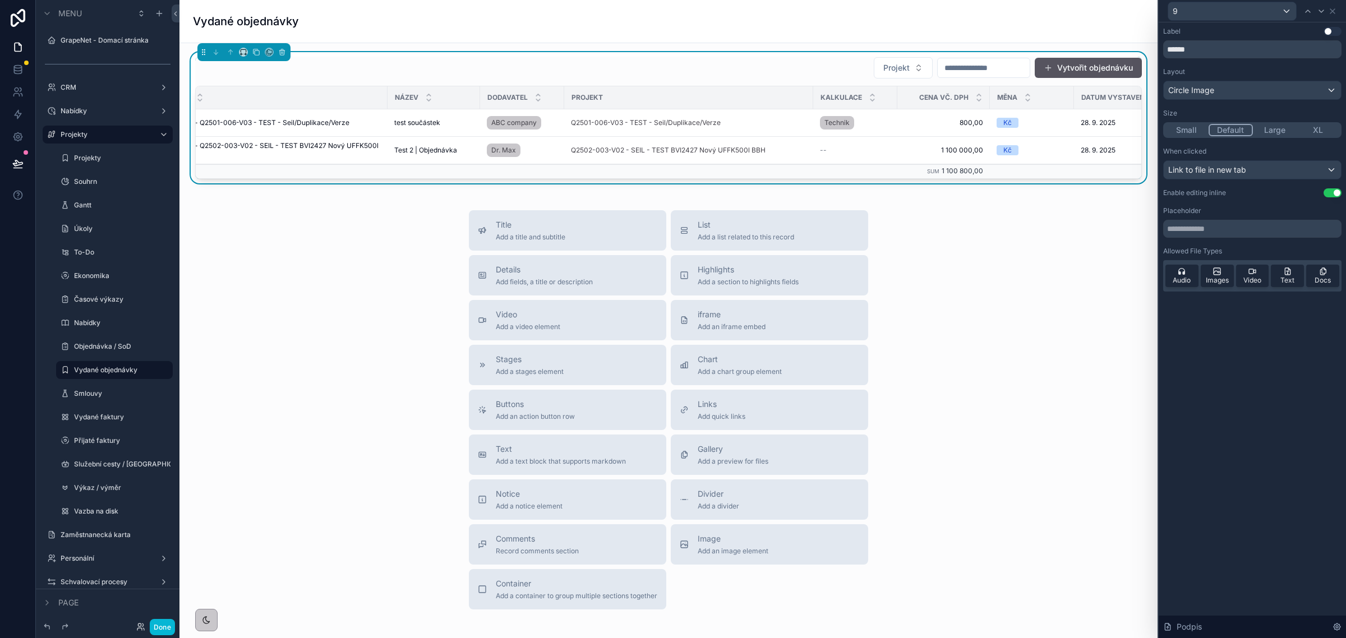
scroll to position [0, 55]
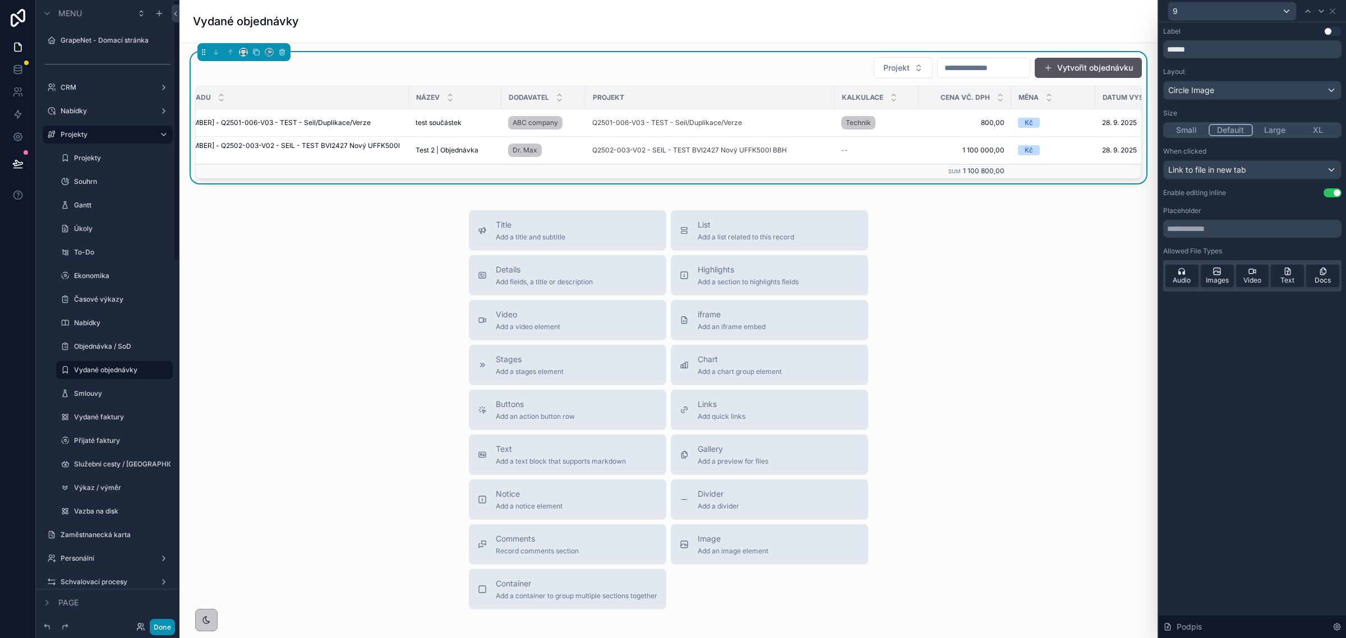
click at [162, 619] on button "Done" at bounding box center [162, 627] width 25 height 16
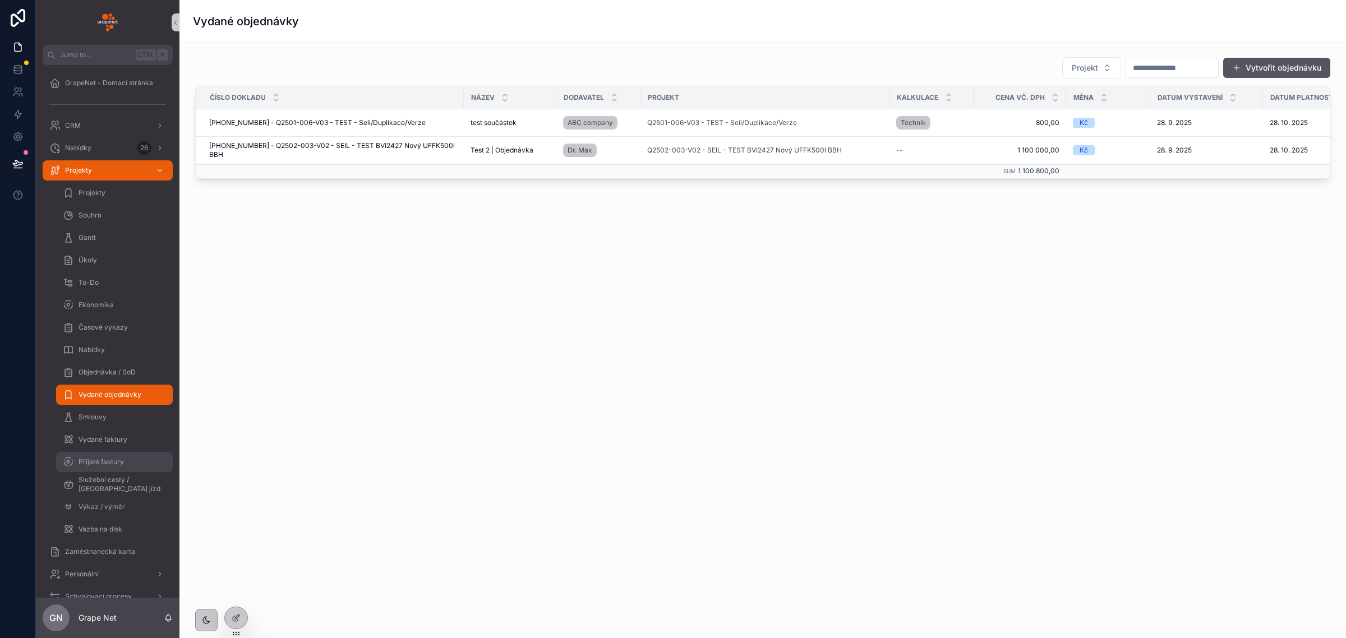
click at [87, 456] on div "Přijaté faktury" at bounding box center [114, 462] width 103 height 18
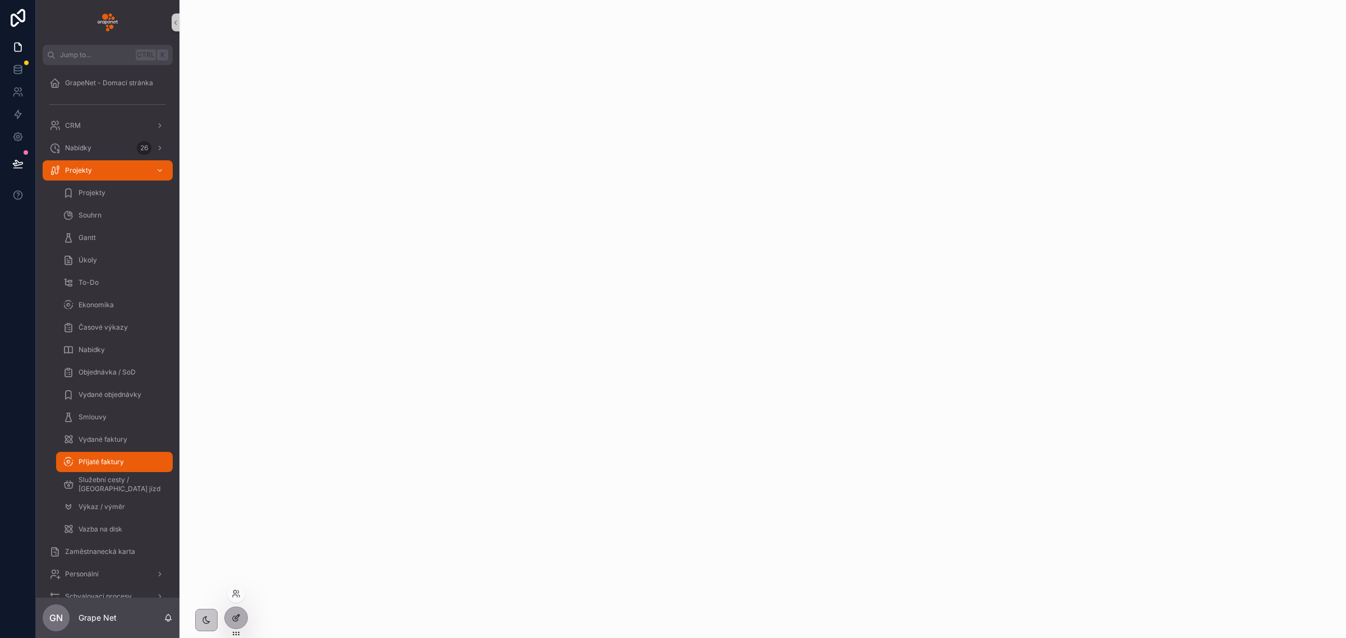
click at [237, 619] on icon at bounding box center [236, 618] width 9 height 9
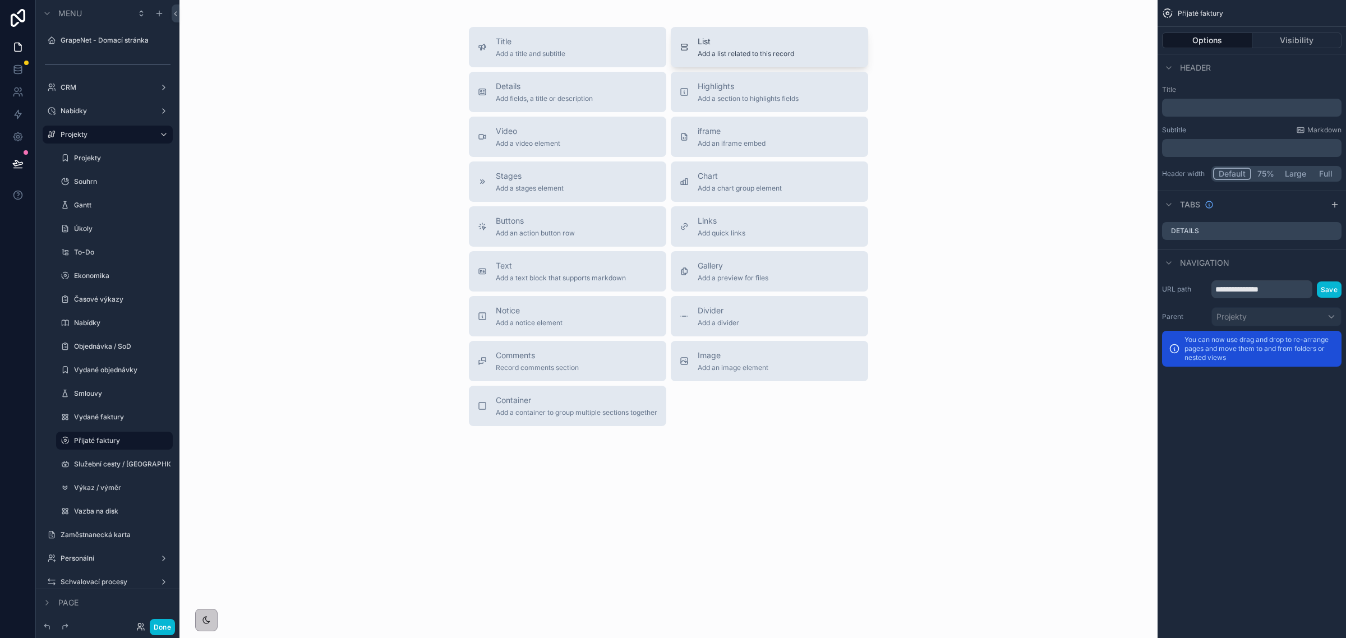
click at [780, 36] on span "List" at bounding box center [746, 41] width 96 height 11
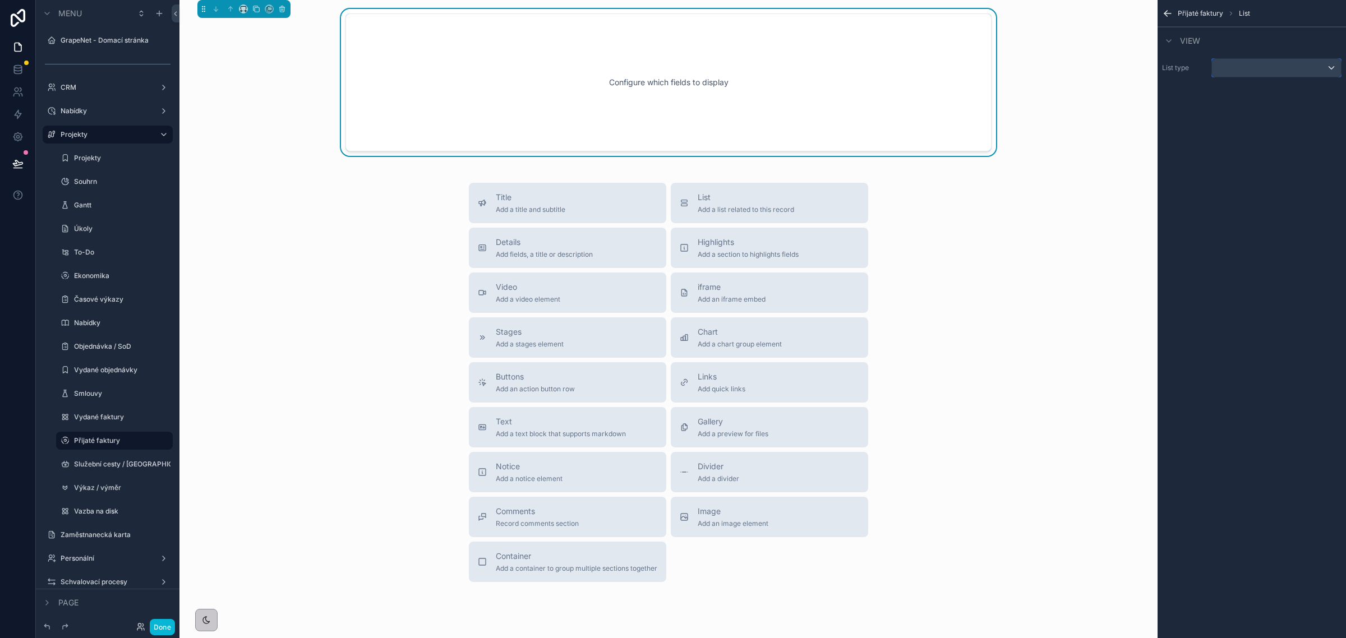
click at [1250, 70] on div "scrollable content" at bounding box center [1276, 68] width 129 height 18
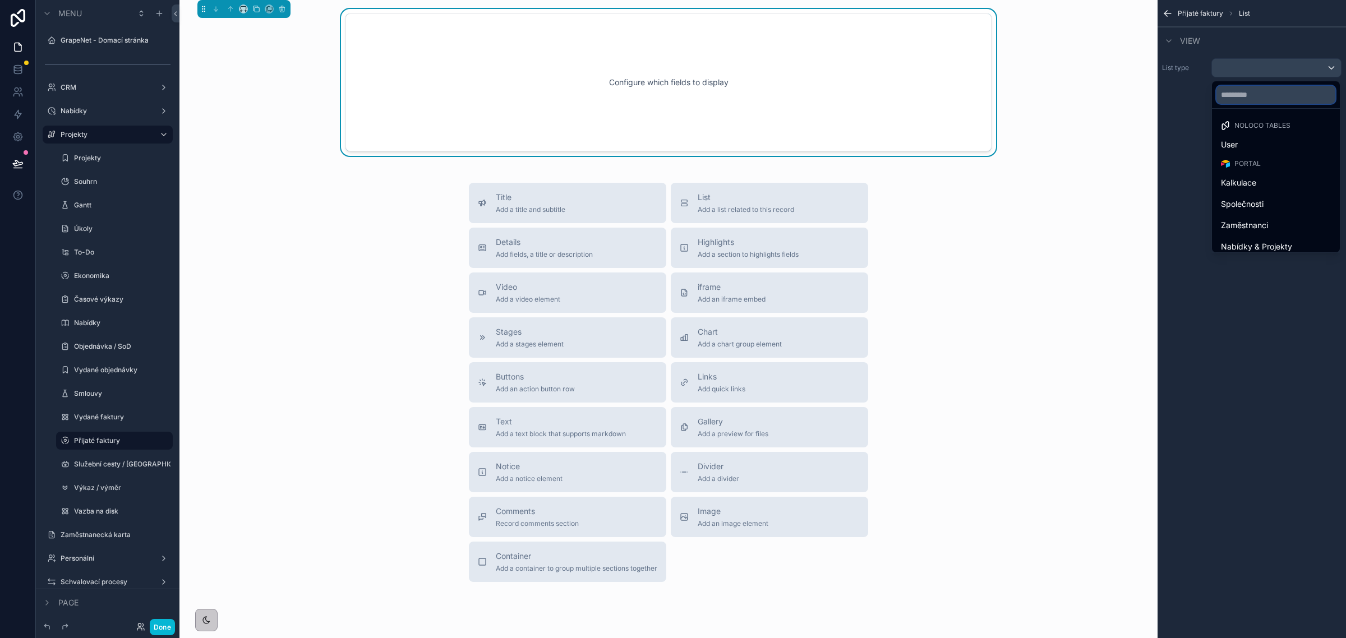
click at [1251, 93] on input "text" at bounding box center [1276, 95] width 119 height 18
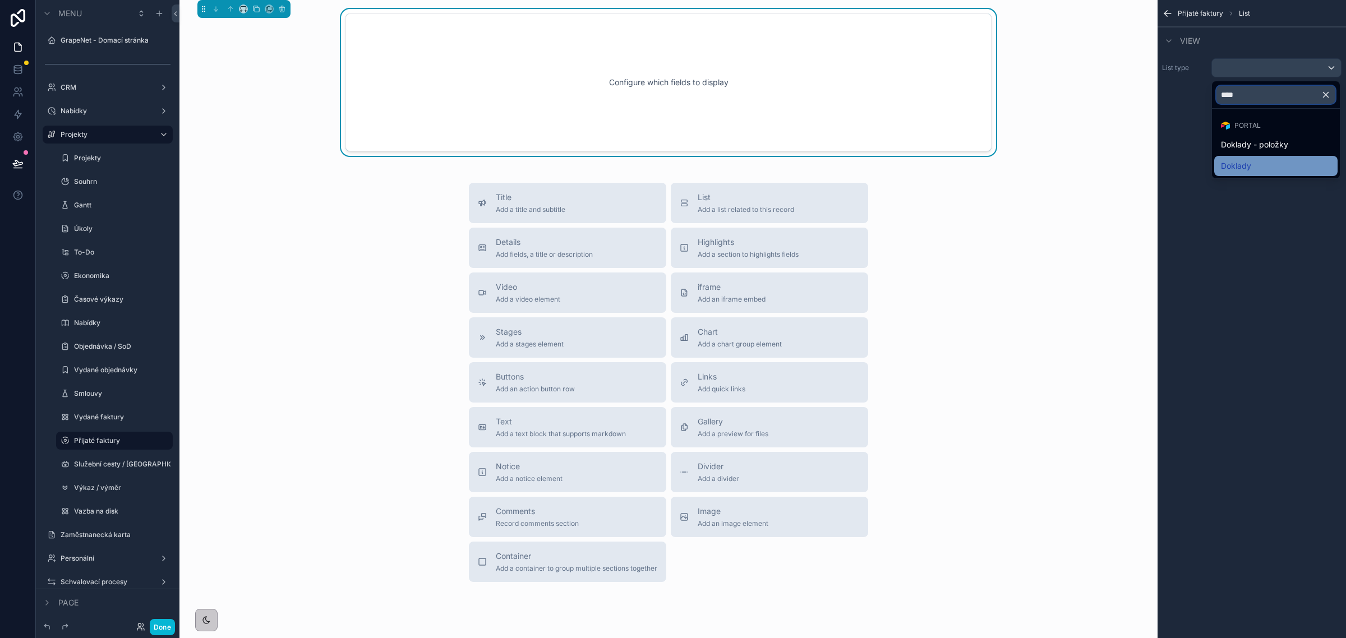
type input "****"
click at [1238, 165] on span "Doklady" at bounding box center [1236, 165] width 30 height 13
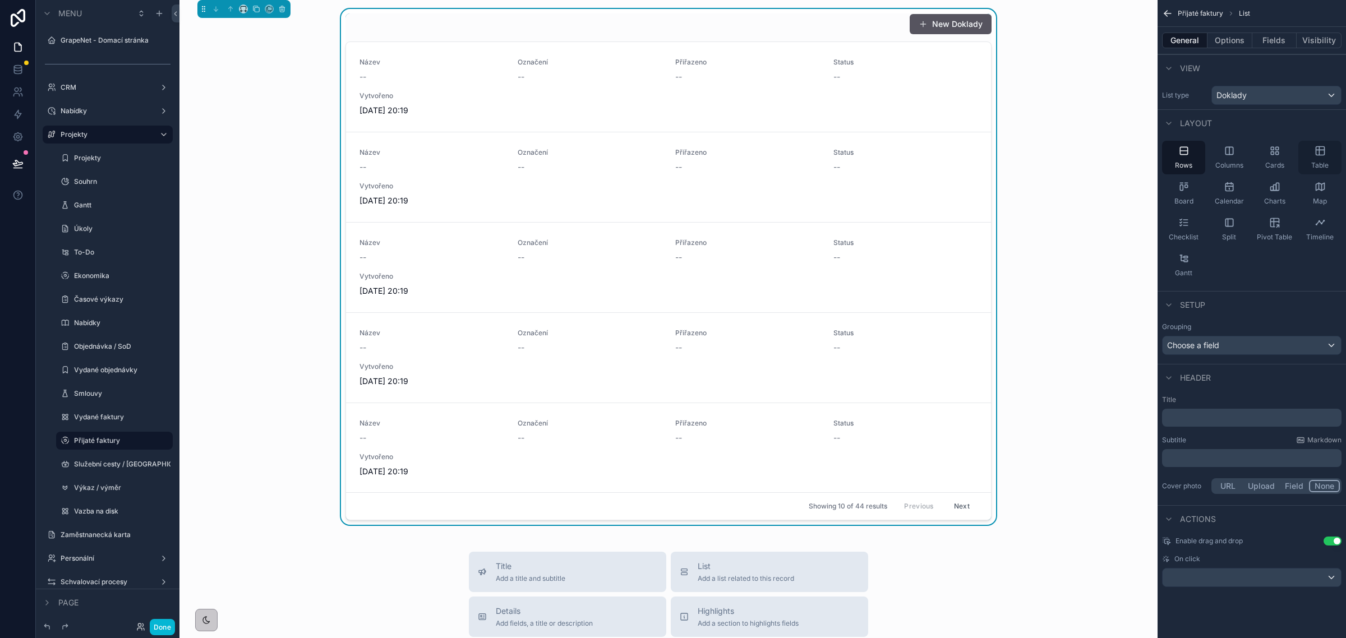
click at [1319, 158] on div "Table" at bounding box center [1320, 158] width 43 height 34
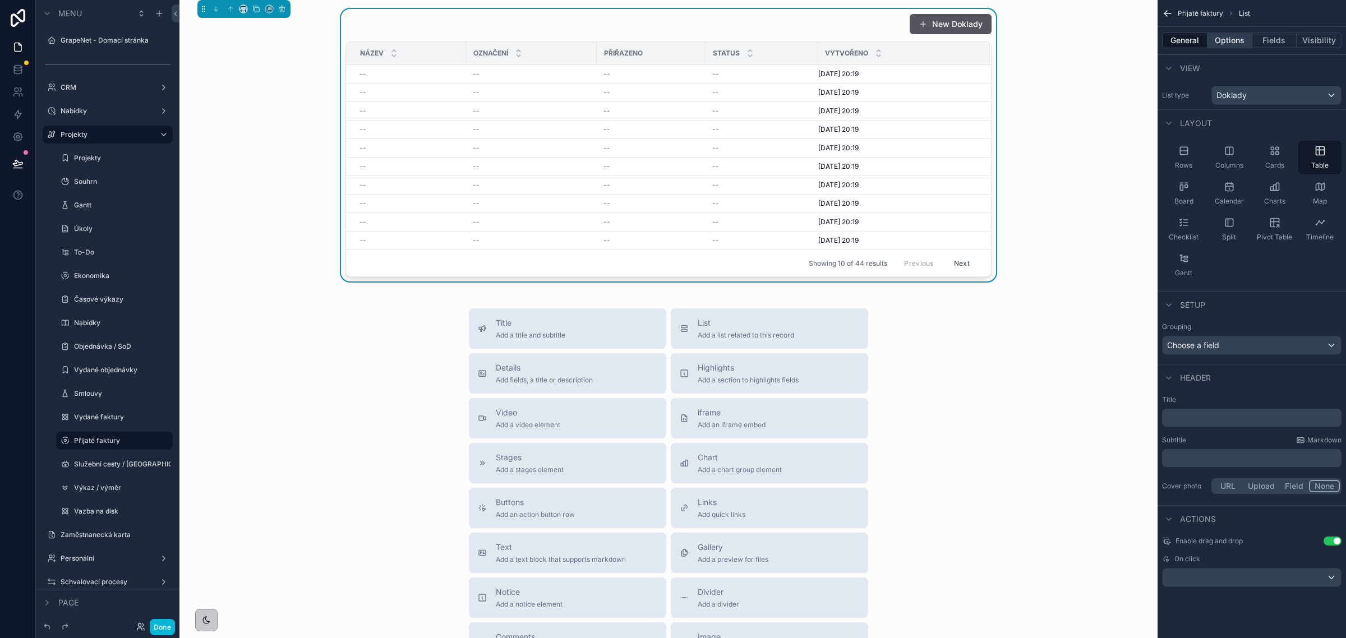
click at [1227, 41] on button "Options" at bounding box center [1230, 41] width 45 height 16
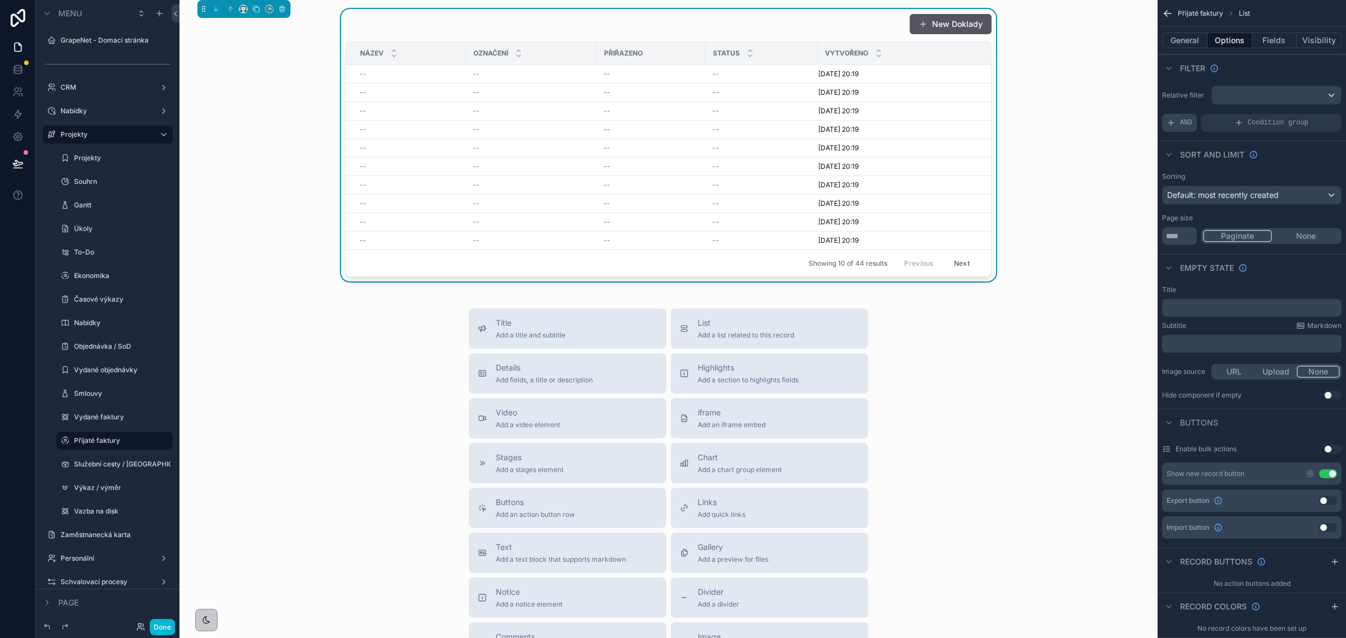
click at [1184, 116] on div "AND" at bounding box center [1179, 123] width 35 height 18
click at [1313, 114] on icon "scrollable content" at bounding box center [1314, 115] width 7 height 7
click at [1060, 109] on span "Select a field" at bounding box center [1049, 107] width 48 height 10
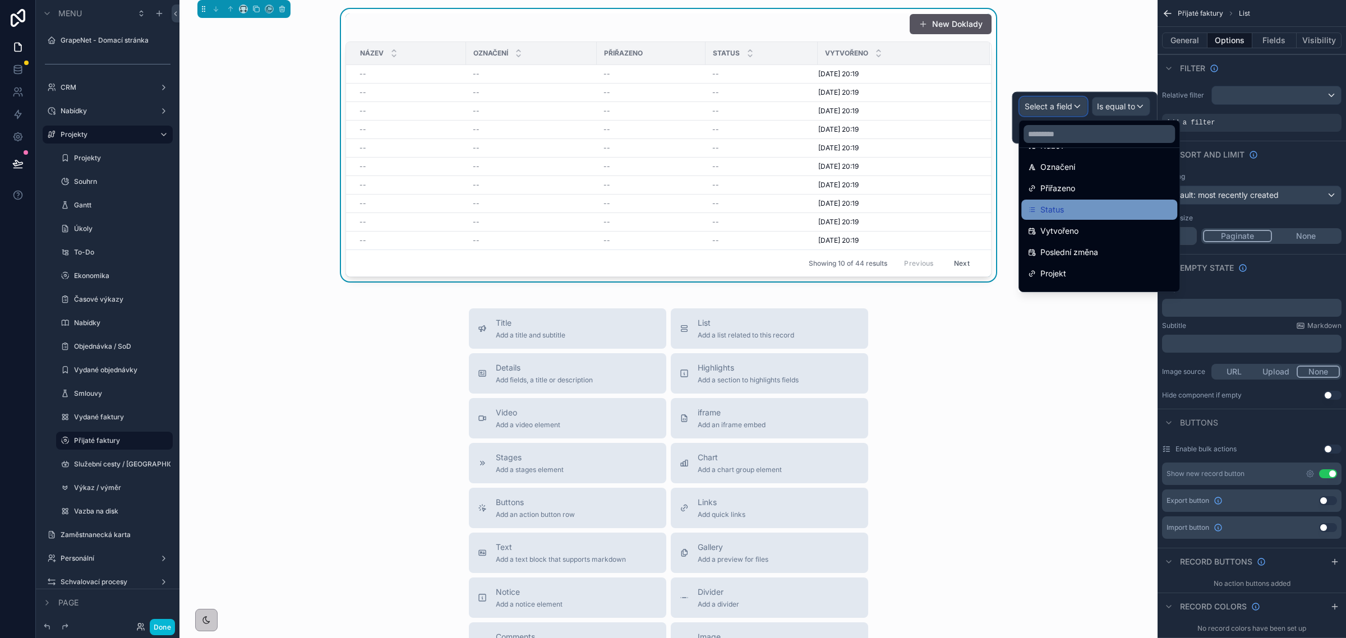
scroll to position [140, 0]
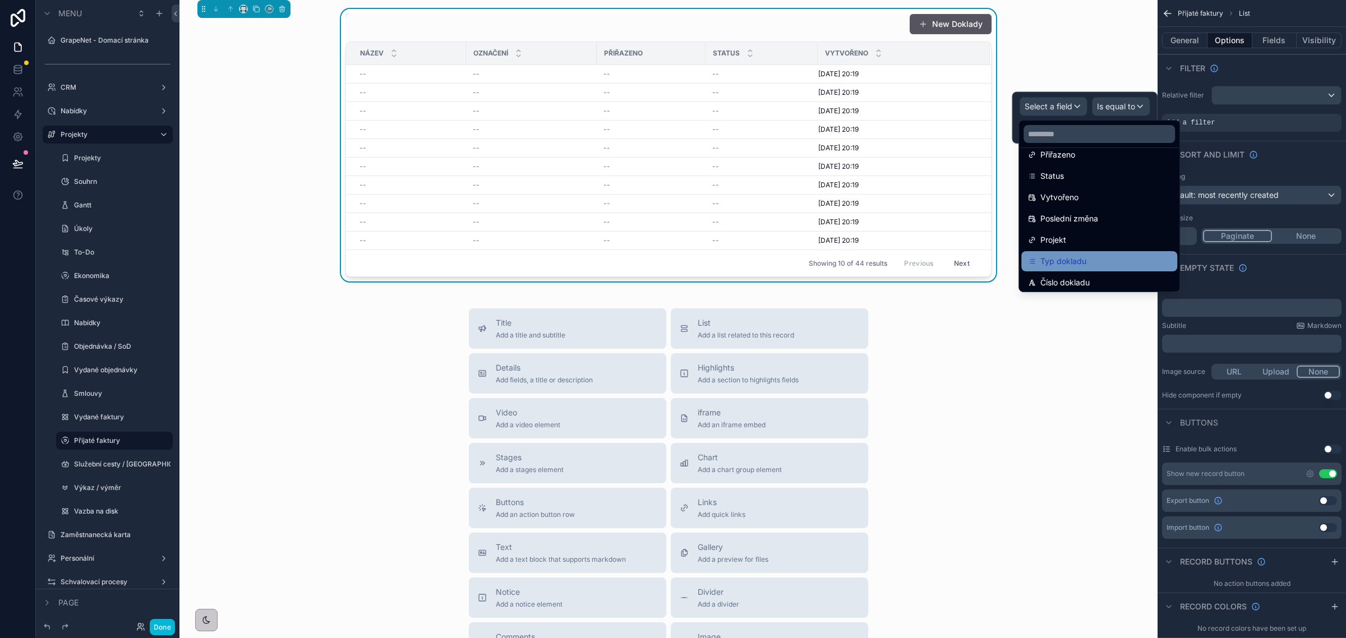
click at [1100, 252] on div "Typ dokladu" at bounding box center [1100, 261] width 156 height 20
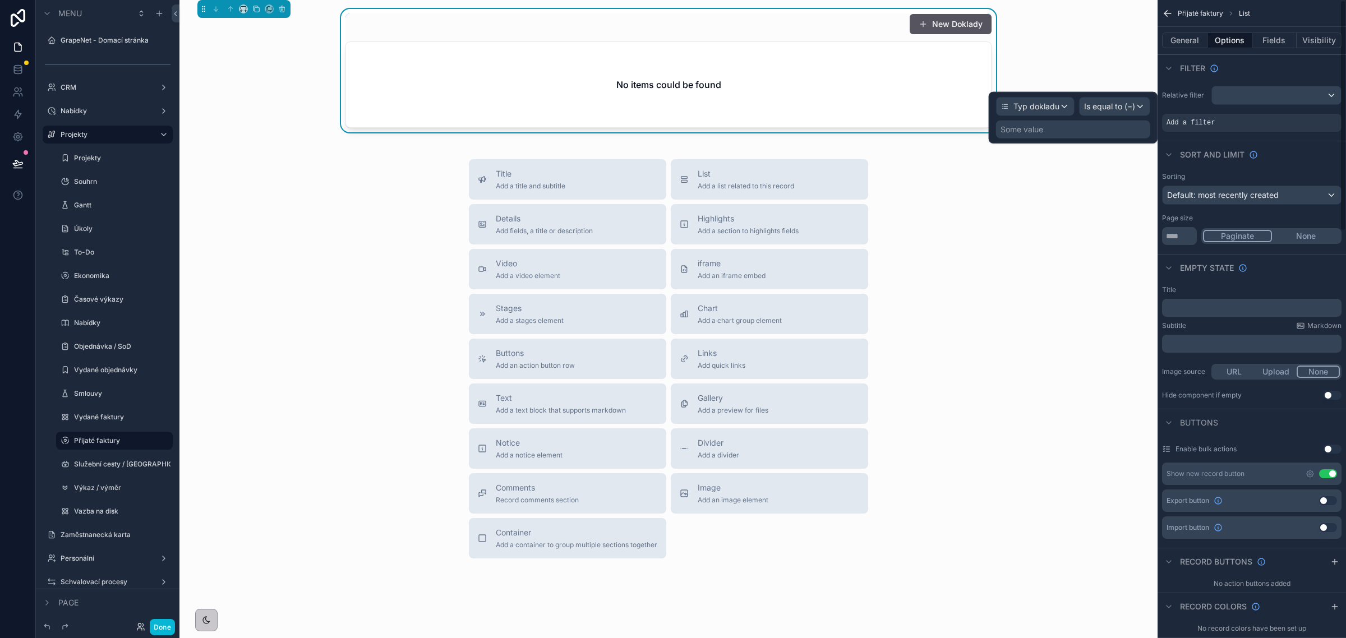
click at [1076, 132] on div "Some value" at bounding box center [1073, 130] width 154 height 18
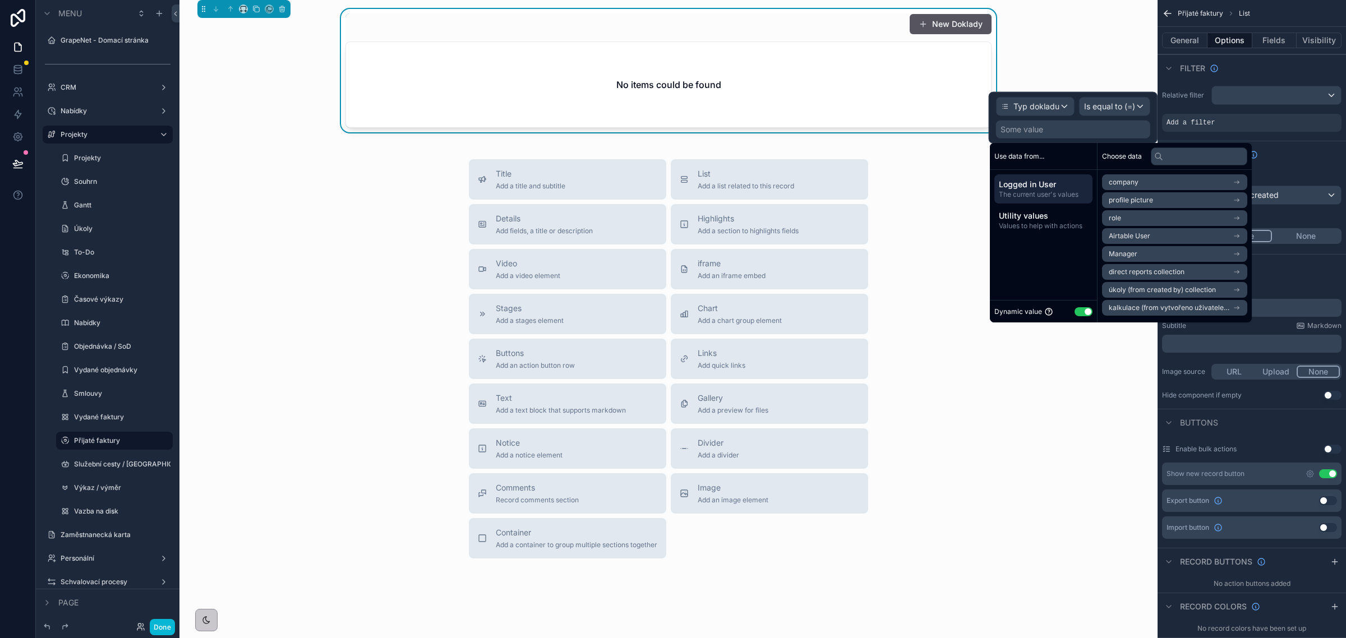
click at [1080, 312] on button "Use setting" at bounding box center [1084, 311] width 18 height 9
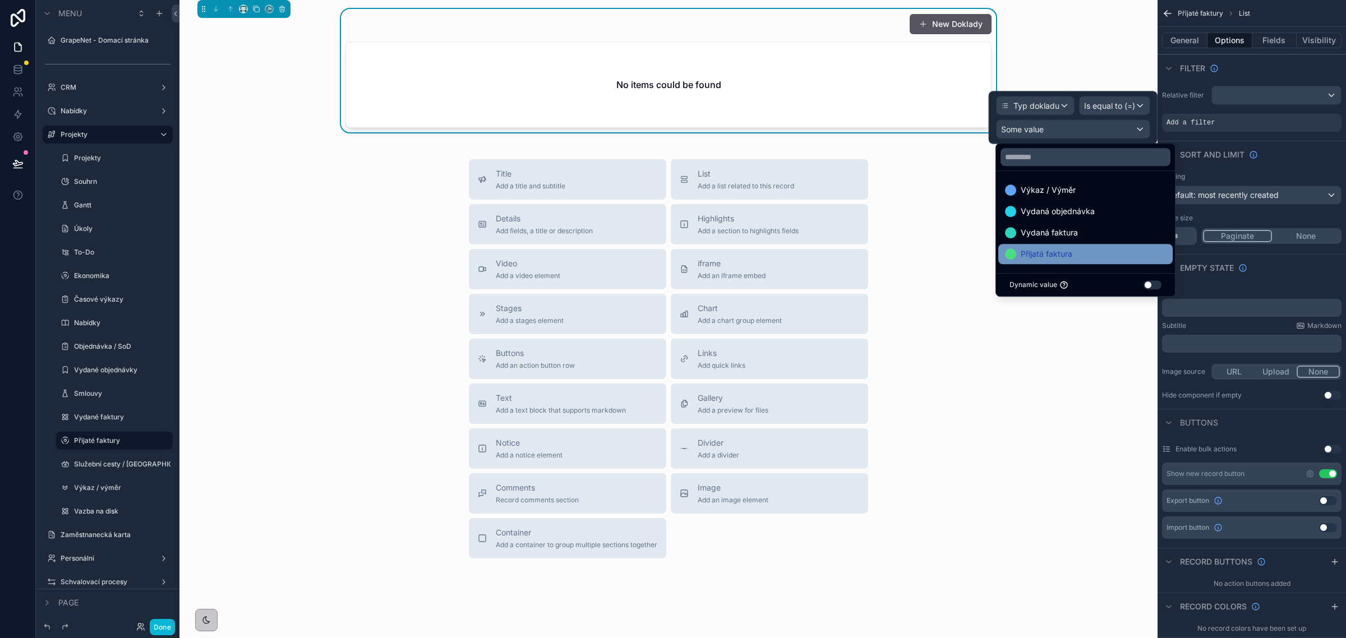
click at [1070, 253] on span "Přijatá faktura" at bounding box center [1047, 253] width 52 height 13
click at [963, 29] on button "New Doklady" at bounding box center [951, 24] width 82 height 20
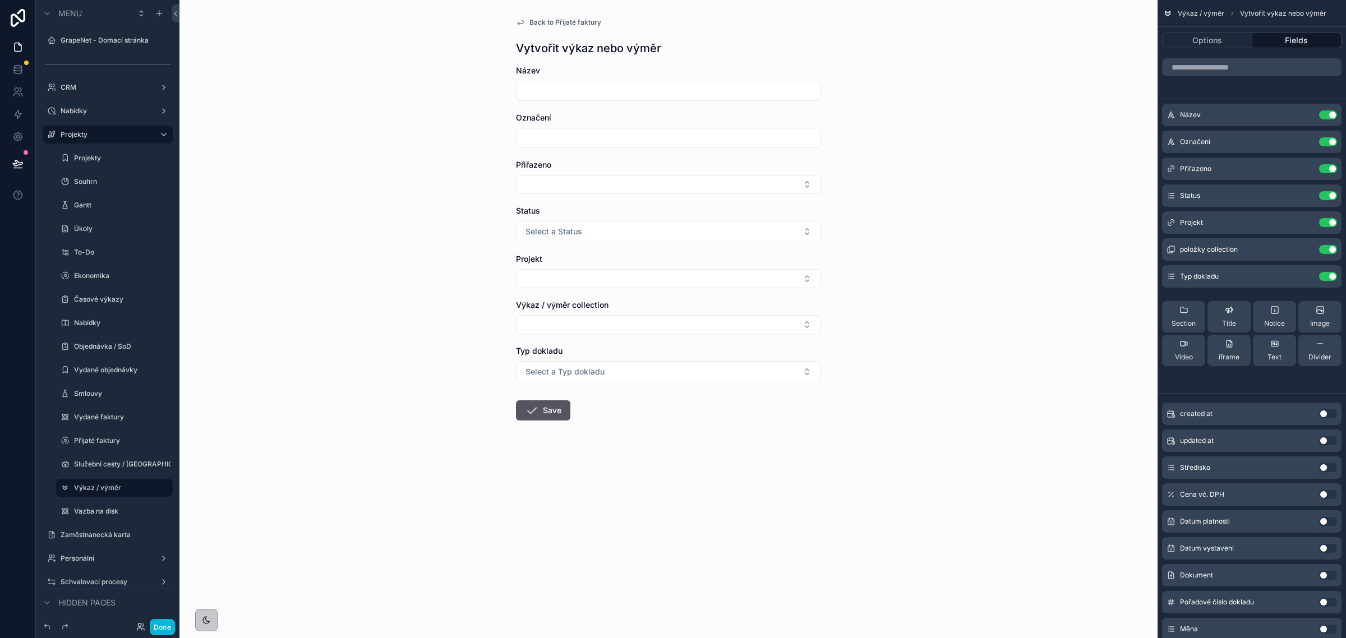
click at [545, 20] on span "Back to Přijaté faktury" at bounding box center [566, 22] width 72 height 9
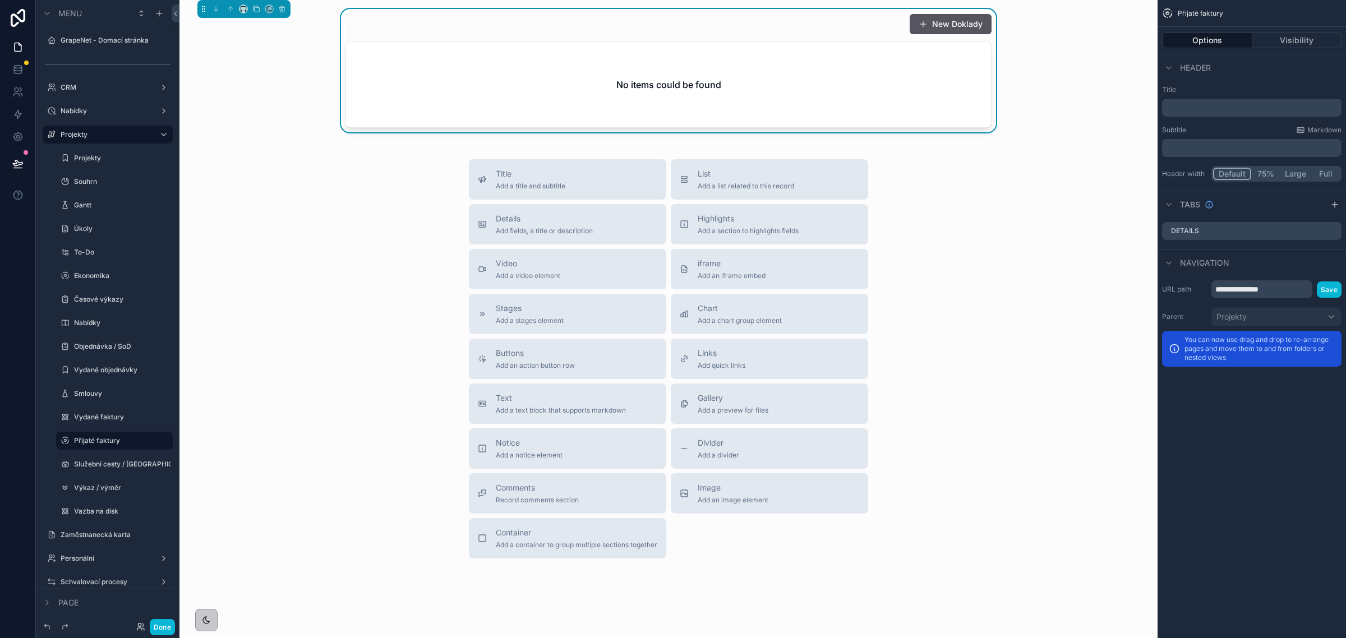
click at [835, 19] on div "New Doklady" at bounding box center [669, 23] width 646 height 21
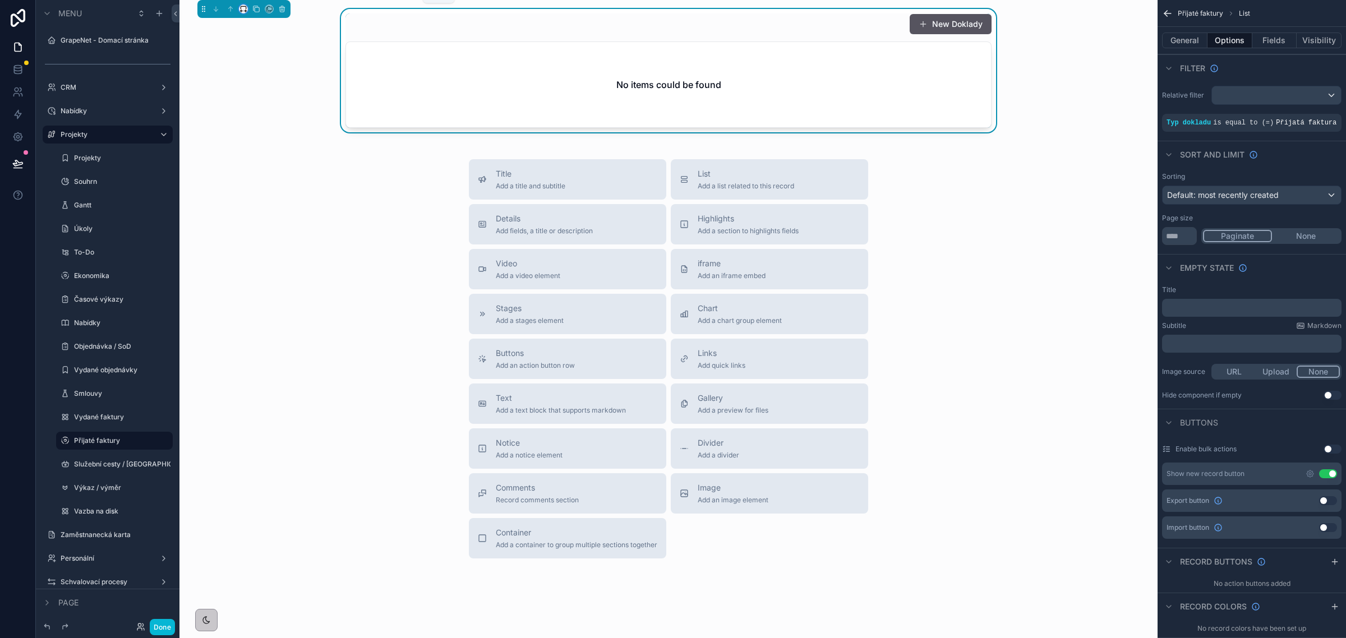
click at [242, 7] on icon "scrollable content" at bounding box center [244, 9] width 8 height 8
click at [254, 155] on span "Full width" at bounding box center [266, 157] width 35 height 13
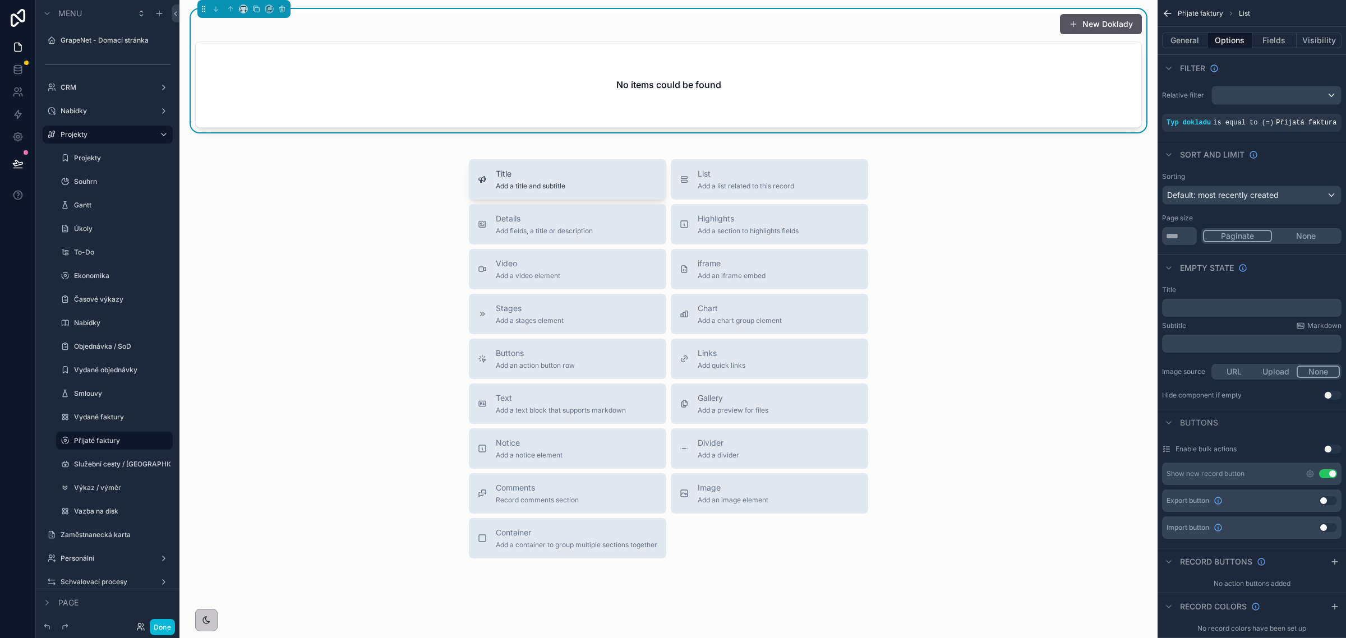
click at [531, 186] on span "Add a title and subtitle" at bounding box center [531, 186] width 70 height 9
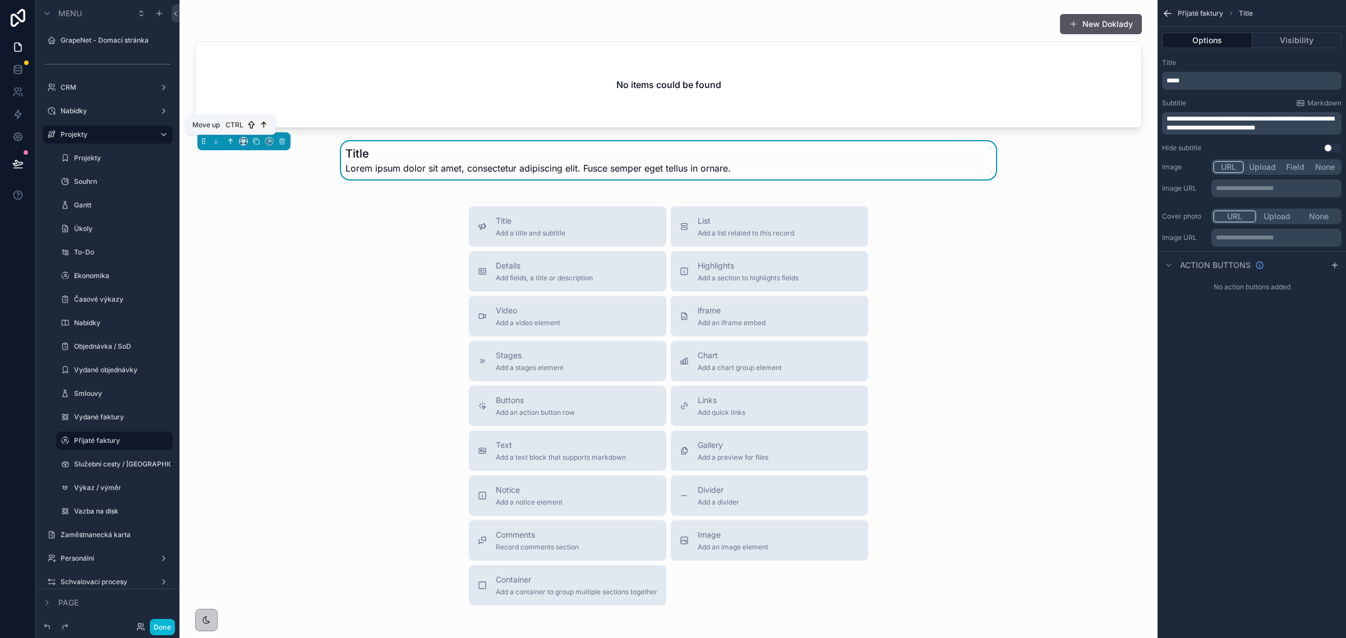
click at [225, 139] on button "scrollable content" at bounding box center [230, 141] width 12 height 12
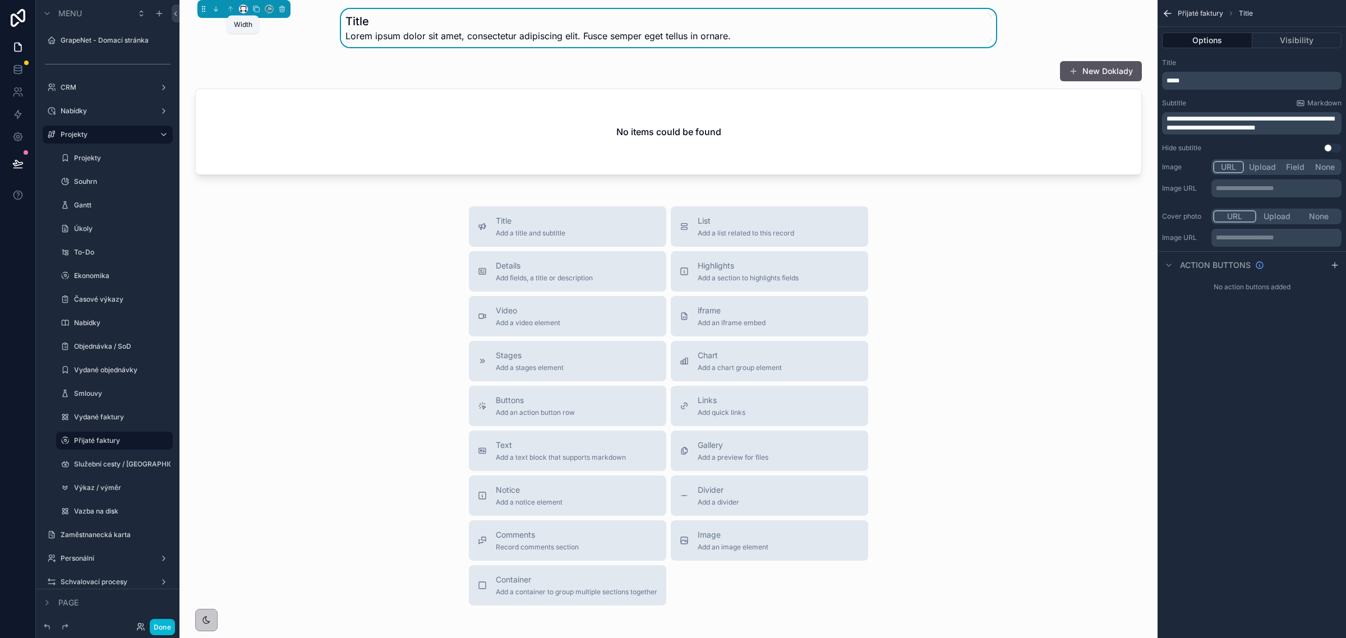
click at [243, 8] on icon "scrollable content" at bounding box center [244, 9] width 8 height 8
click at [261, 155] on span "Full width" at bounding box center [266, 157] width 35 height 13
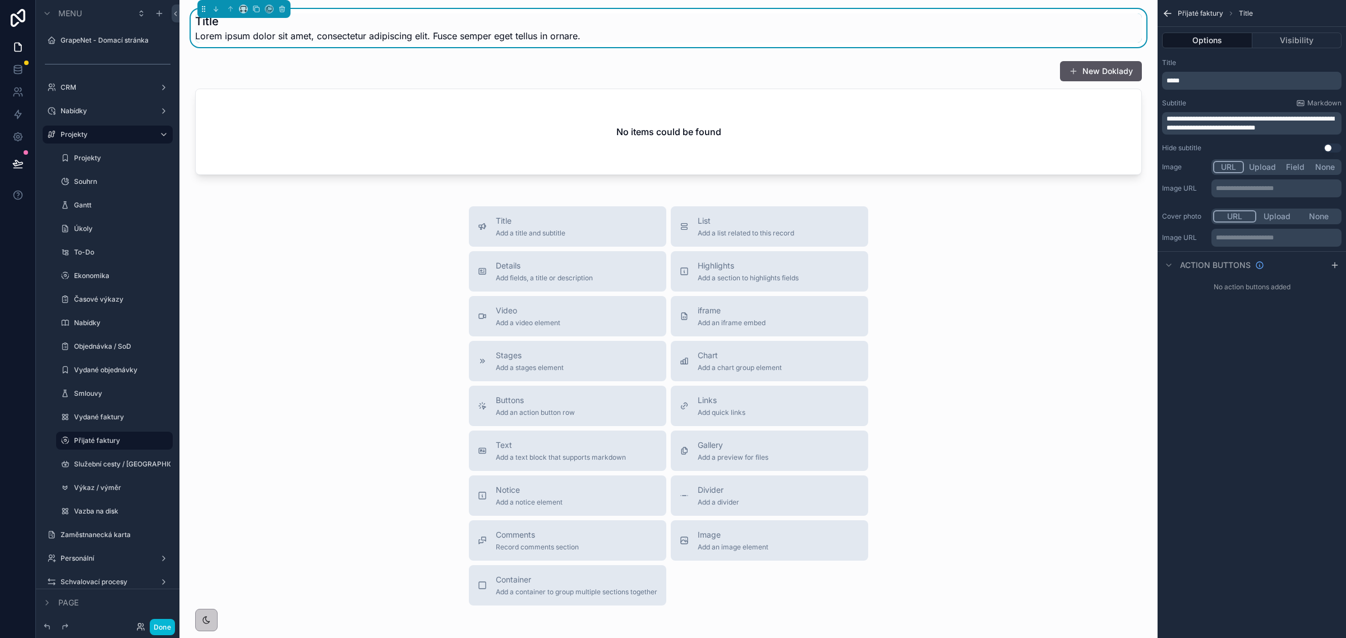
click at [1173, 79] on span "*****" at bounding box center [1173, 80] width 13 height 7
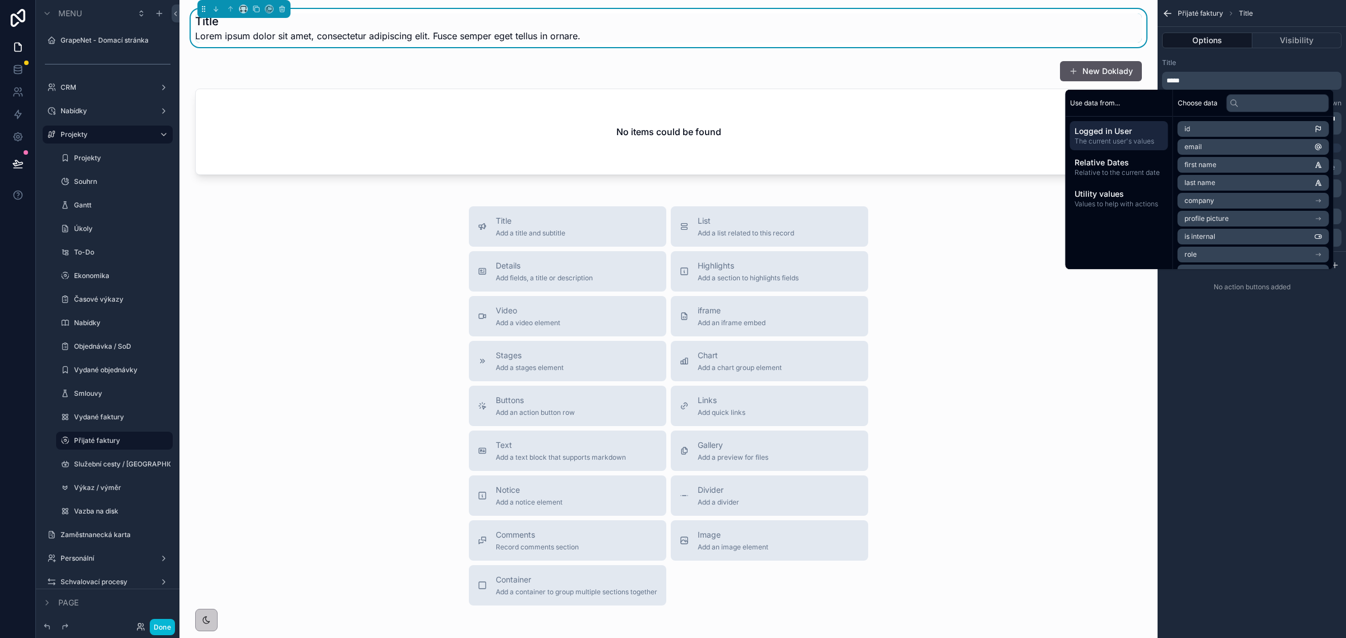
click at [1171, 79] on span "*****" at bounding box center [1173, 80] width 13 height 7
click at [1247, 62] on div "Title" at bounding box center [1252, 62] width 180 height 9
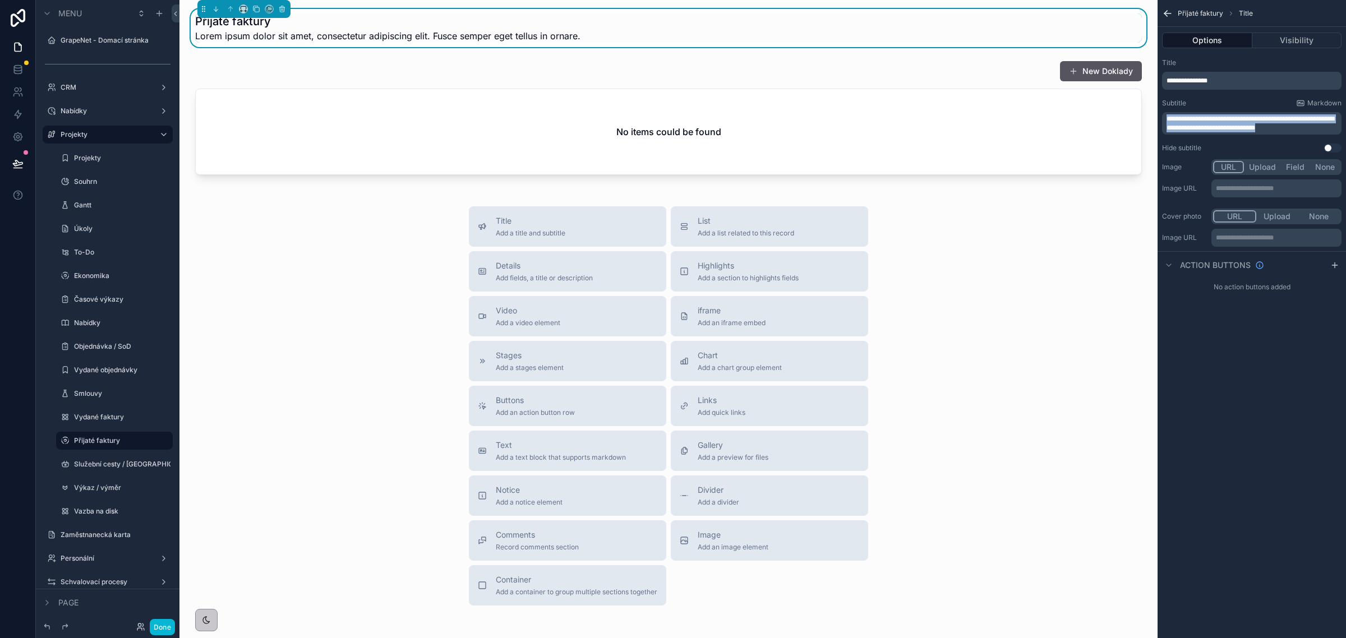
drag, startPoint x: 1302, startPoint y: 124, endPoint x: 1139, endPoint y: 111, distance: 163.2
click at [1139, 111] on div "Jump to... Ctrl K GrapeNet - Domací stránka CRM Nabídky 26 Projekty Projekty So…" at bounding box center [763, 319] width 1167 height 638
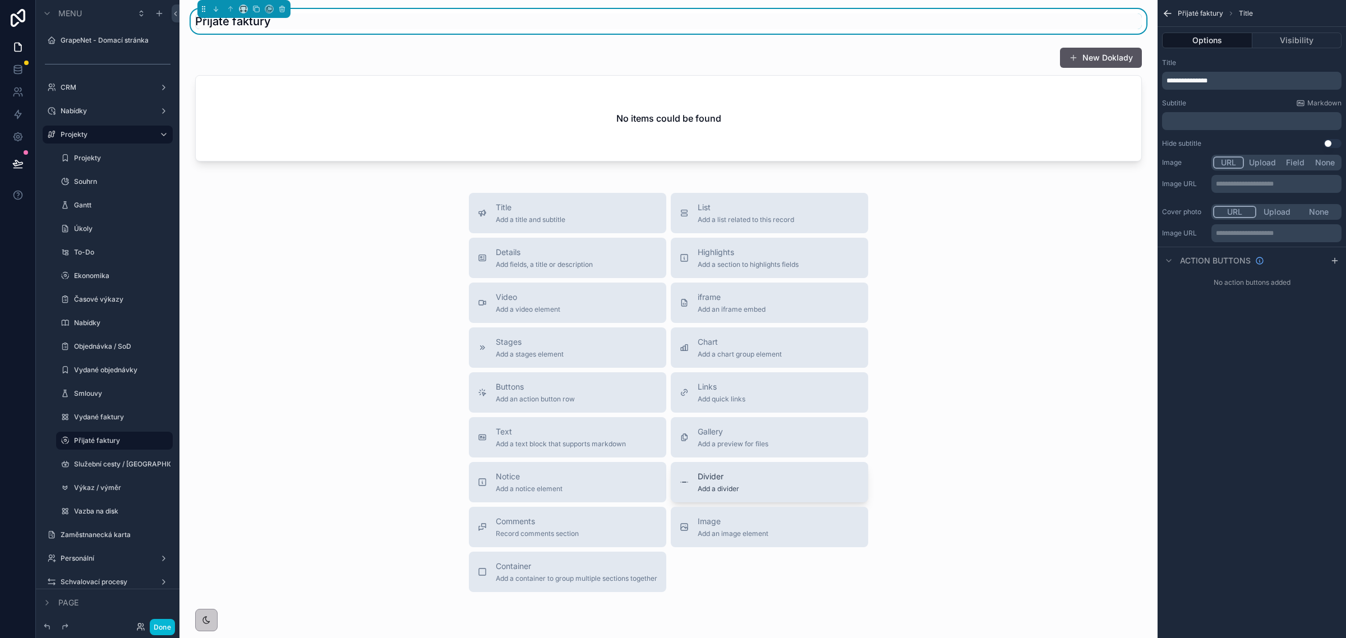
click at [715, 472] on span "Divider" at bounding box center [719, 476] width 42 height 11
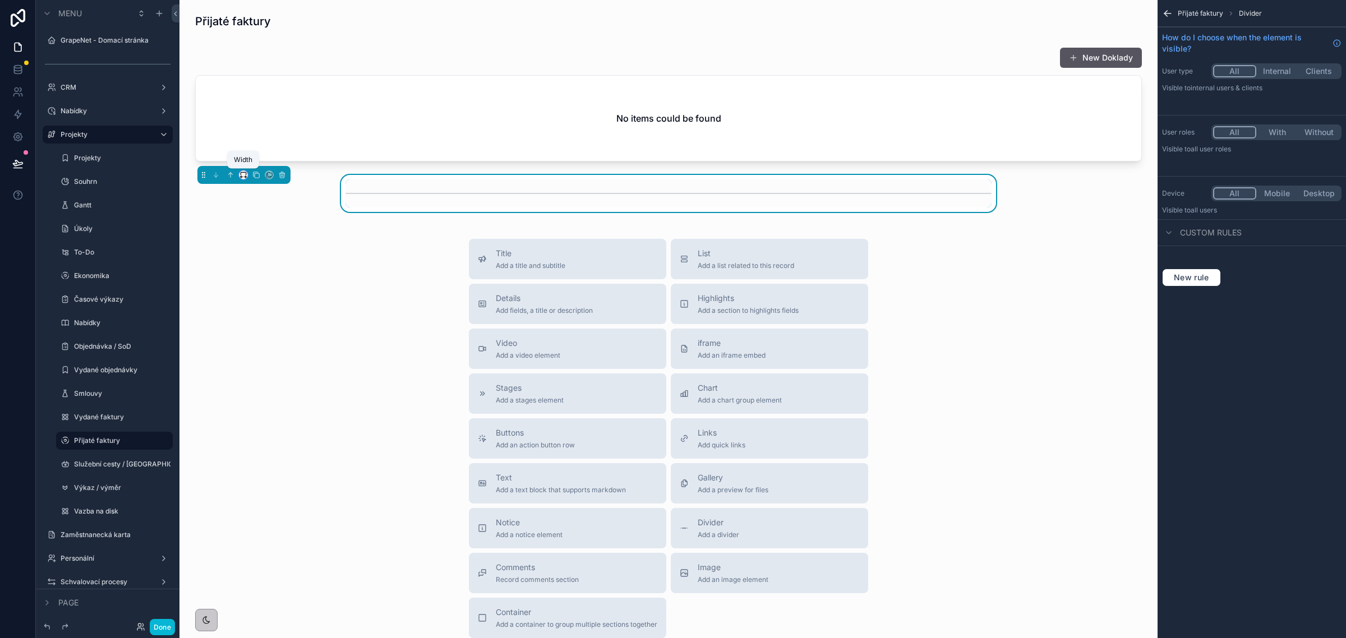
click at [242, 174] on icon "scrollable content" at bounding box center [244, 175] width 8 height 8
click at [256, 321] on span "Full width" at bounding box center [266, 324] width 35 height 13
click at [229, 173] on icon "scrollable content" at bounding box center [231, 175] width 8 height 8
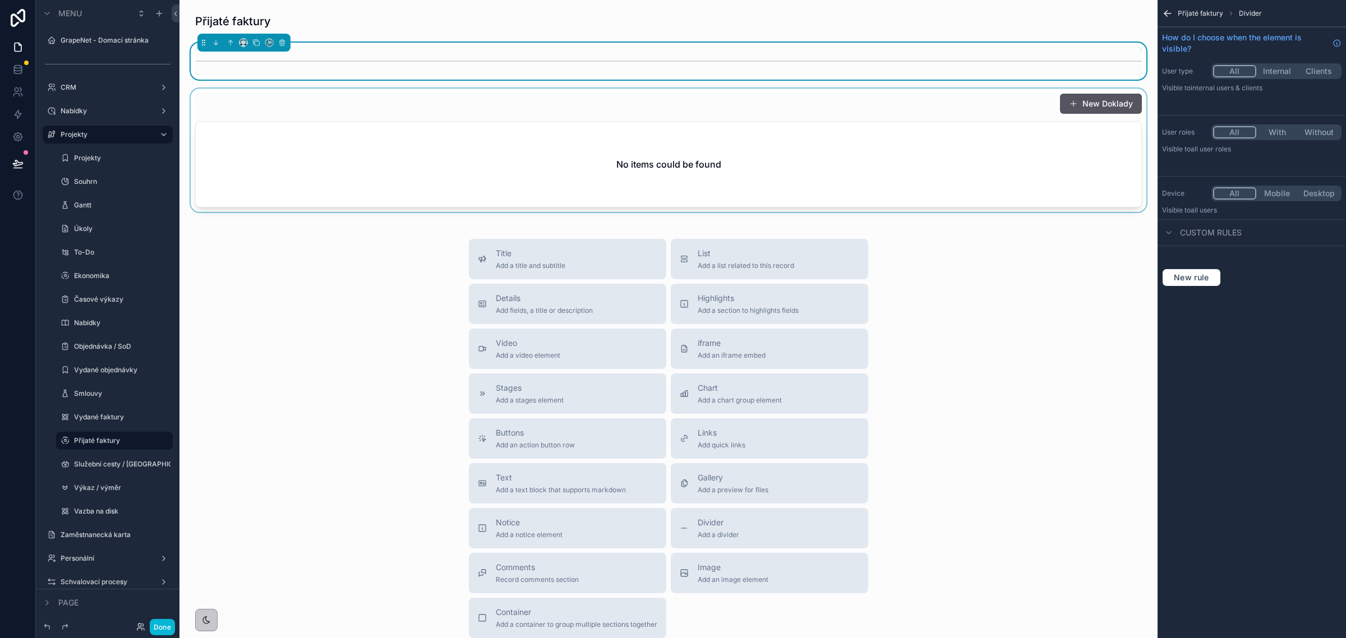
click at [522, 111] on div "scrollable content" at bounding box center [668, 150] width 960 height 123
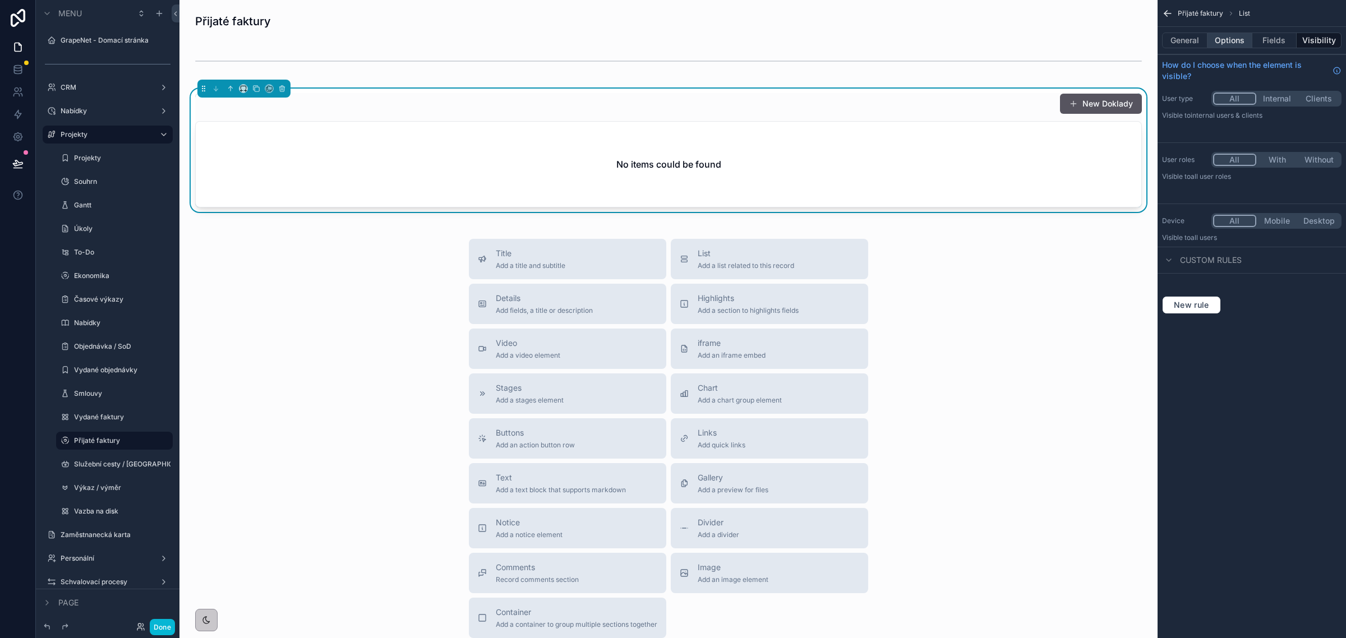
click at [1233, 36] on button "Options" at bounding box center [1230, 41] width 45 height 16
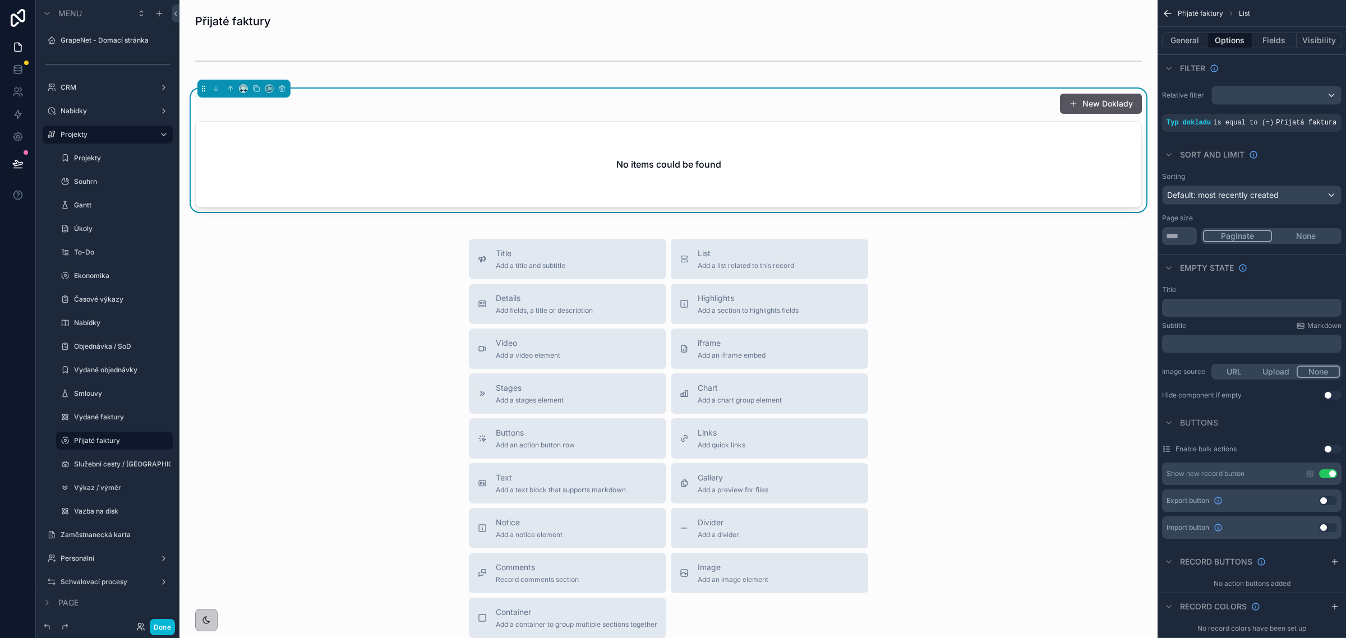
click at [1327, 471] on button "Use setting" at bounding box center [1328, 474] width 18 height 9
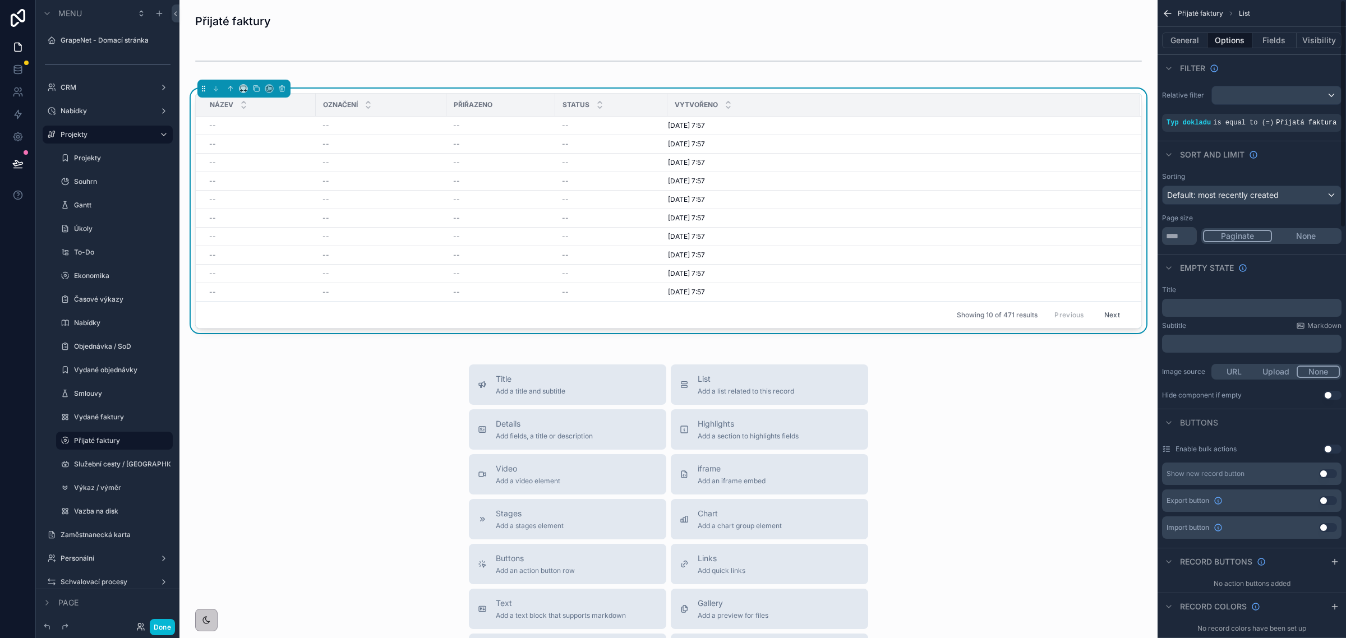
click at [1033, 104] on div "Vytvořeno" at bounding box center [904, 104] width 472 height 21
click at [1188, 237] on input "**" at bounding box center [1179, 236] width 35 height 18
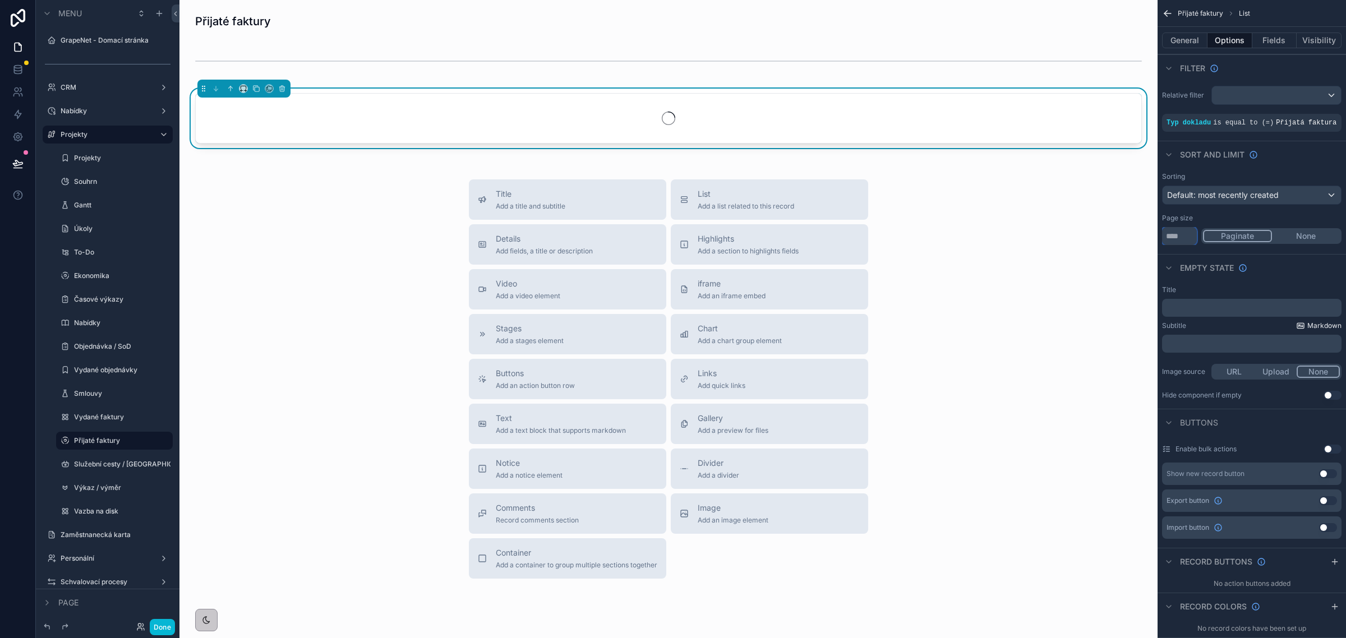
type input "****"
click at [1306, 239] on button "None" at bounding box center [1306, 236] width 68 height 12
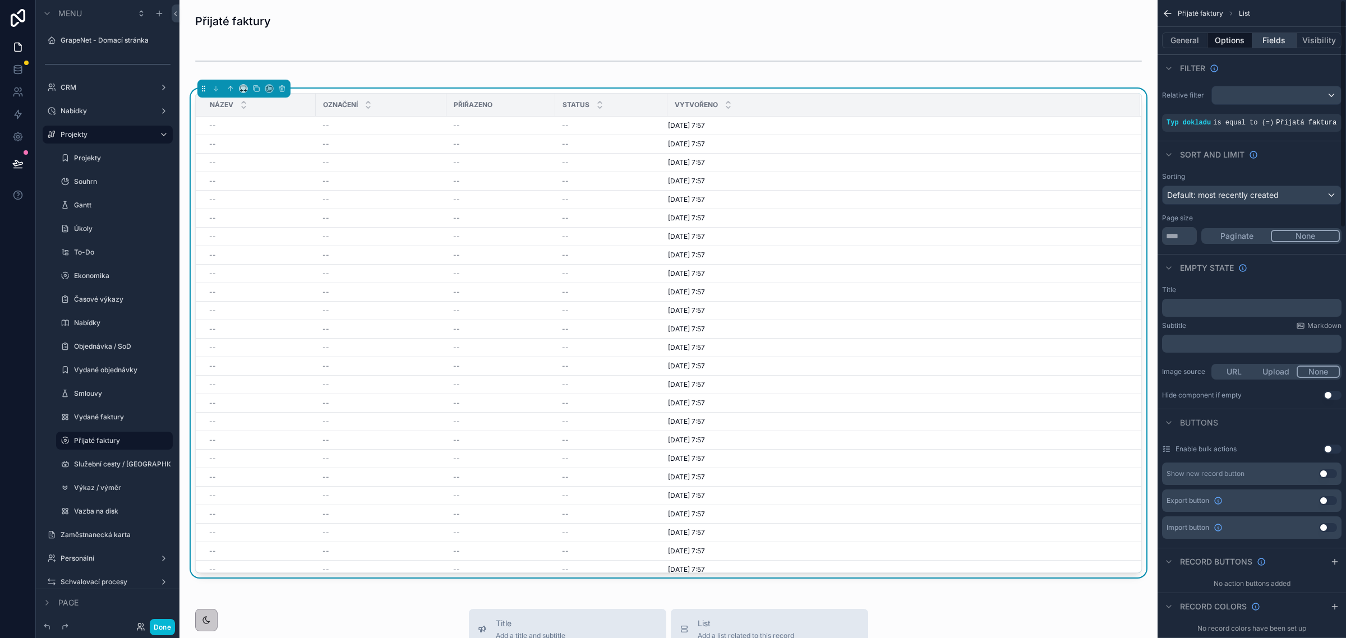
click at [1271, 40] on button "Fields" at bounding box center [1275, 41] width 45 height 16
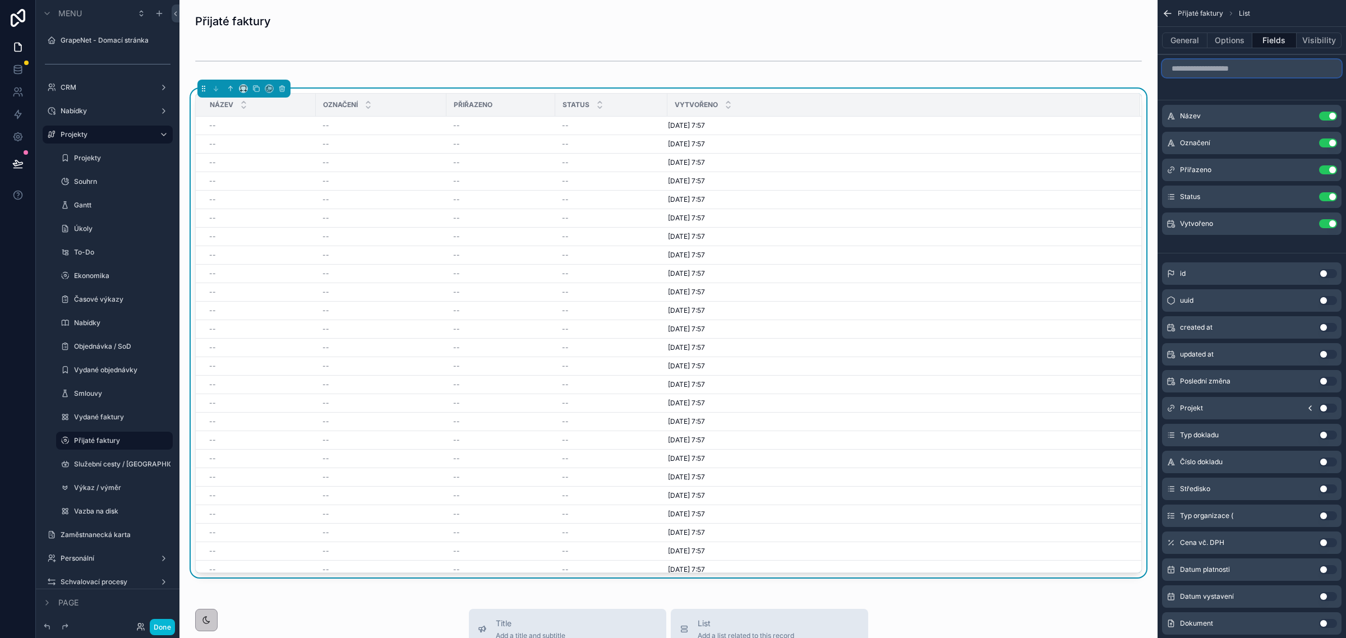
click at [1224, 70] on input "scrollable content" at bounding box center [1252, 68] width 180 height 18
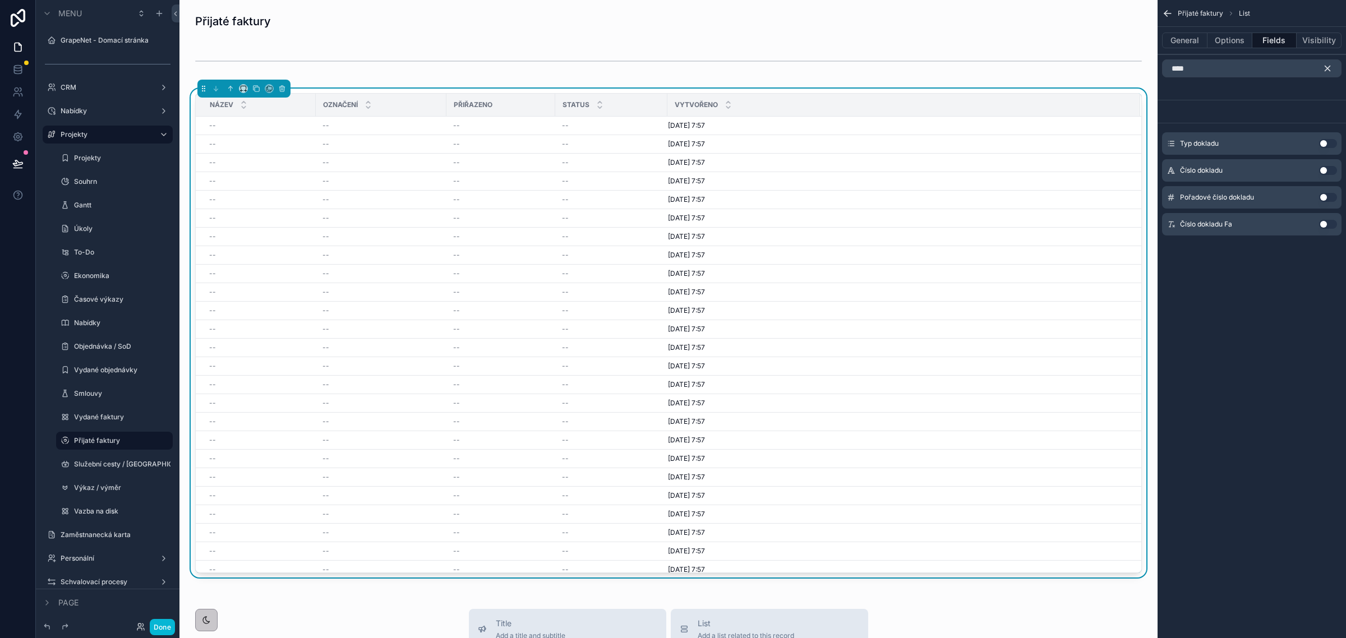
click at [1326, 169] on button "Use setting" at bounding box center [1328, 170] width 18 height 9
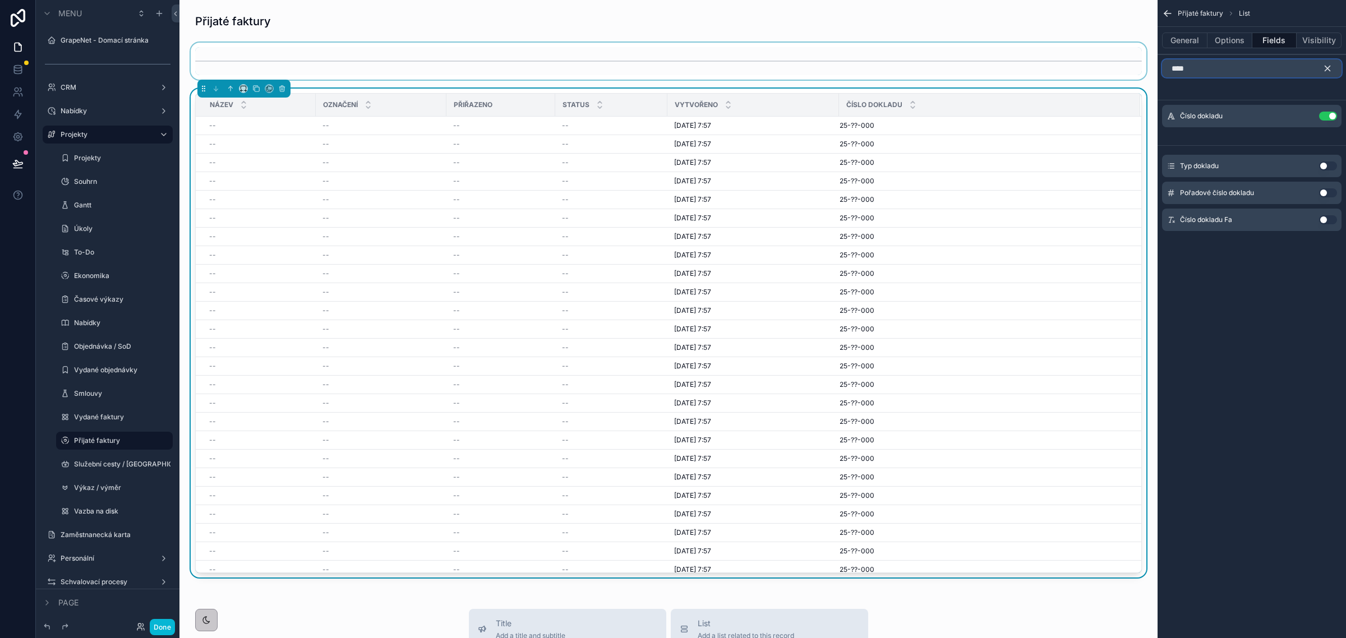
drag, startPoint x: 1192, startPoint y: 71, endPoint x: 1137, endPoint y: 66, distance: 55.2
click at [1137, 66] on div "Jump to... Ctrl K GrapeNet - Domací stránka CRM Nabídky 26 Projekty Projekty So…" at bounding box center [763, 319] width 1167 height 638
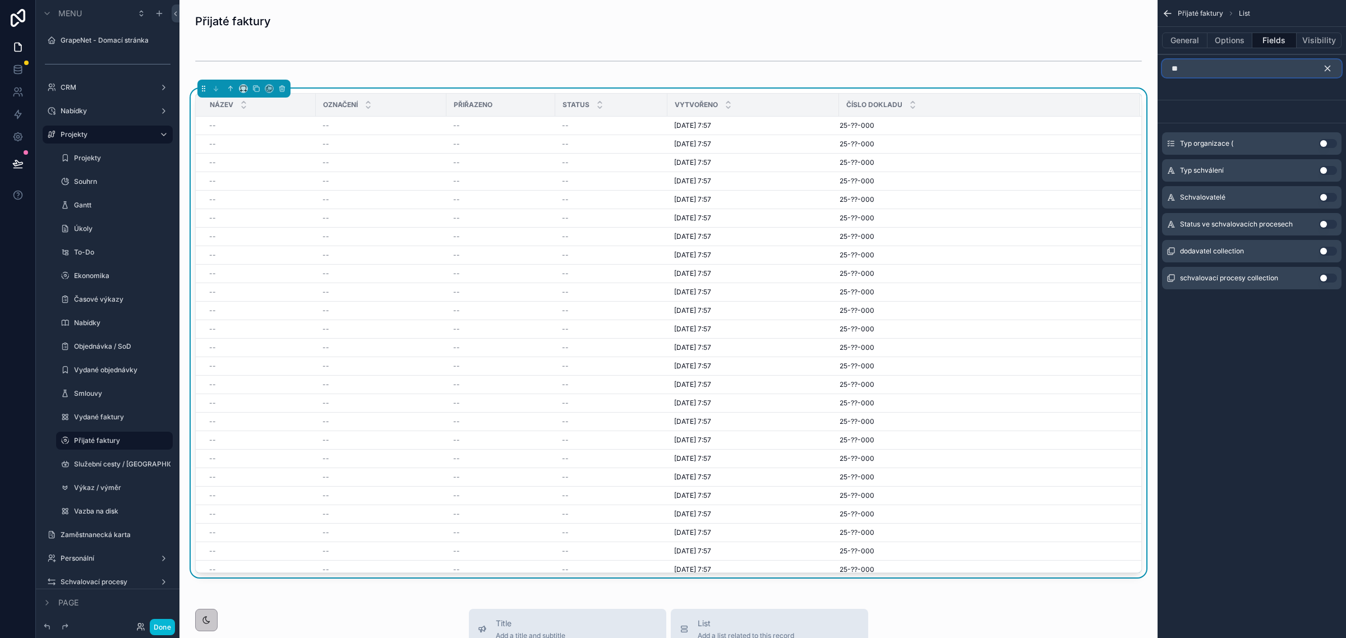
type input "*"
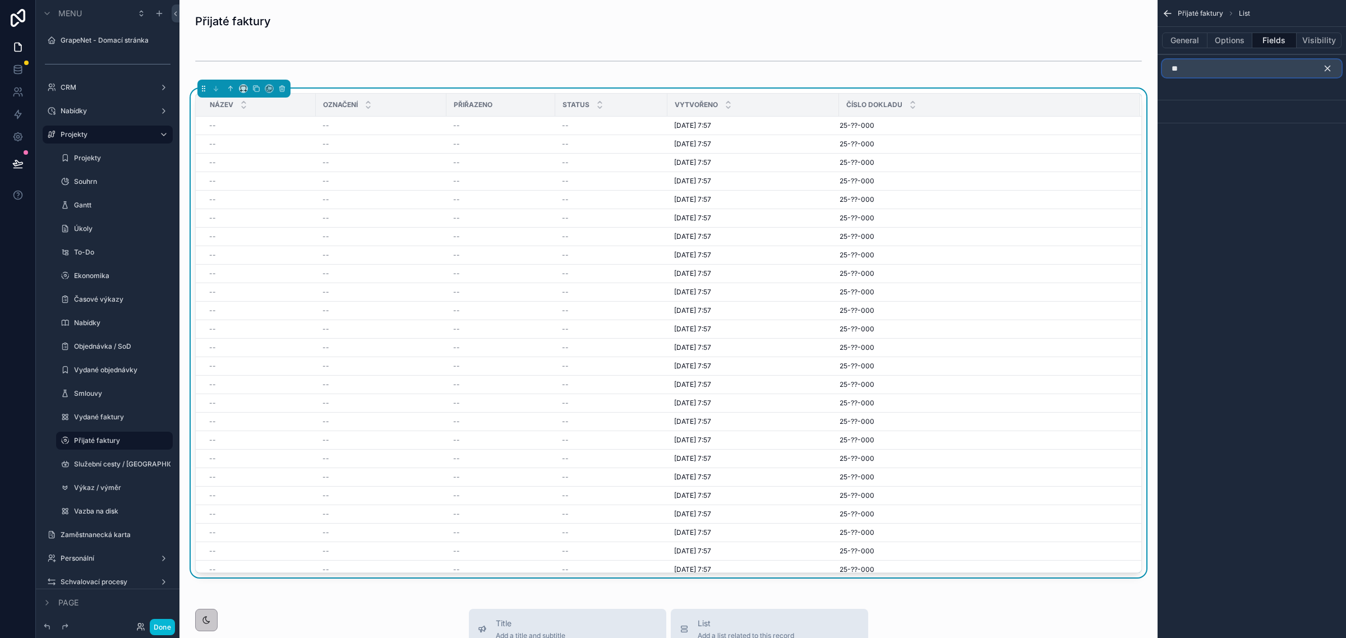
type input "*"
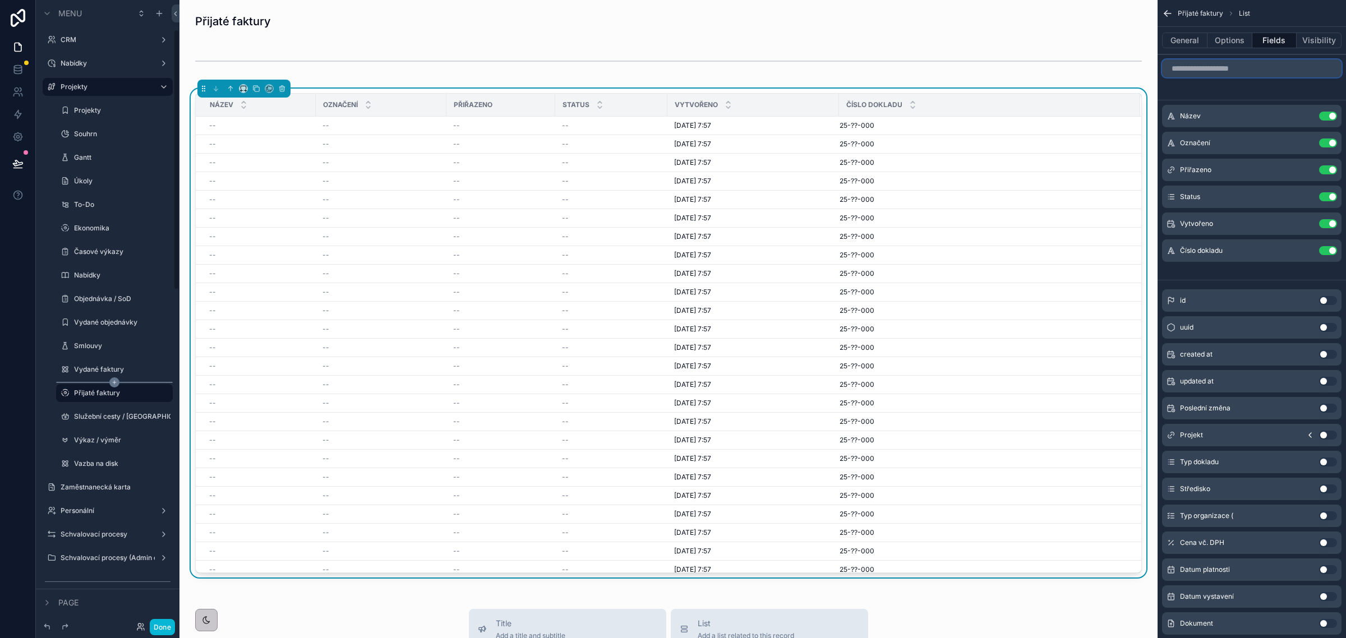
scroll to position [70, 0]
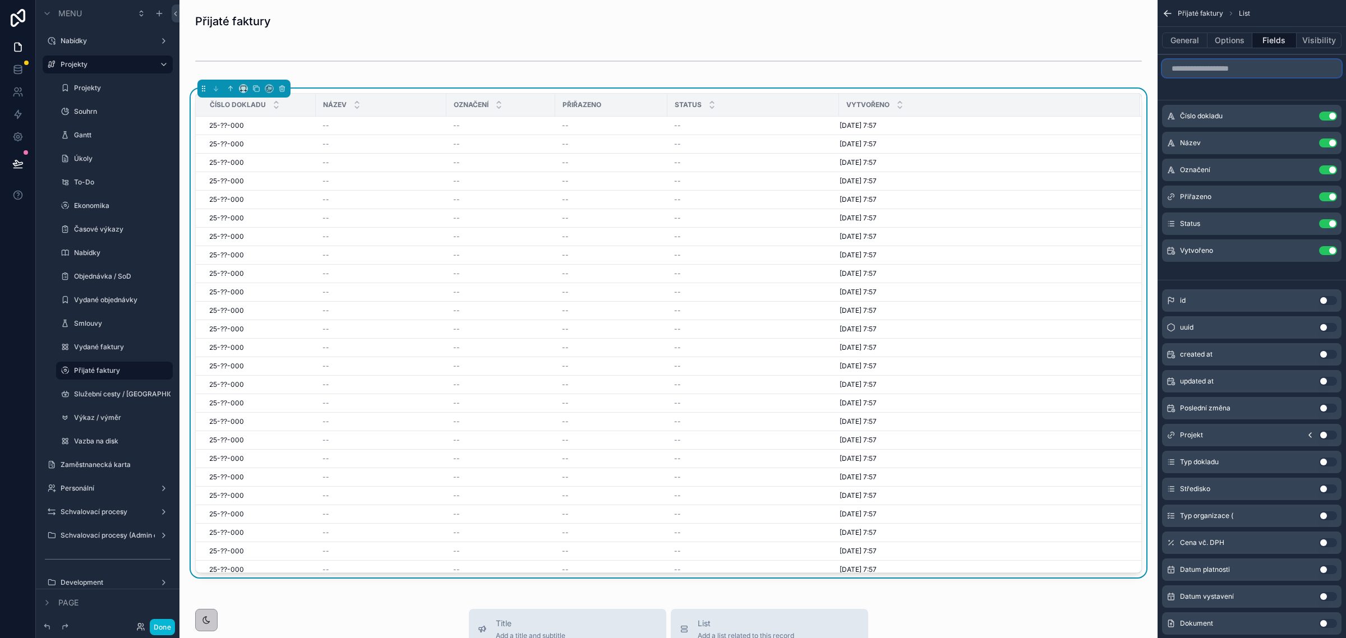
click at [1190, 72] on input "scrollable content" at bounding box center [1252, 68] width 180 height 18
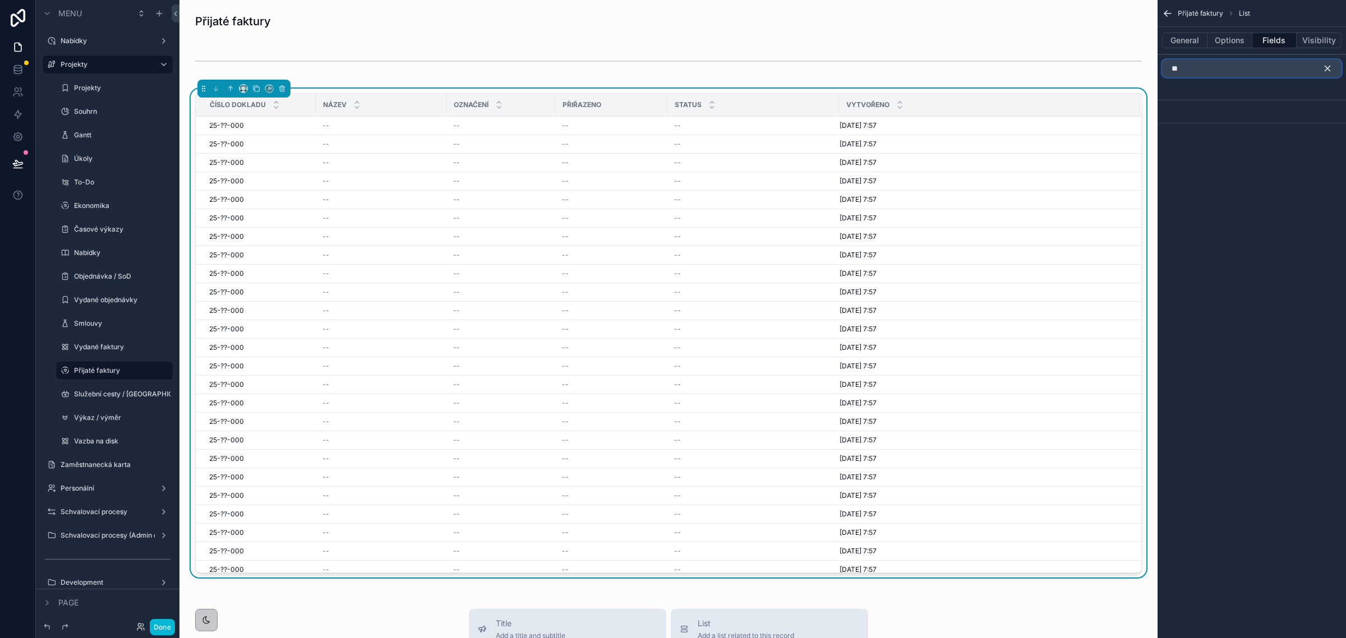
type input "*"
click at [1325, 140] on button "Use setting" at bounding box center [1328, 143] width 18 height 9
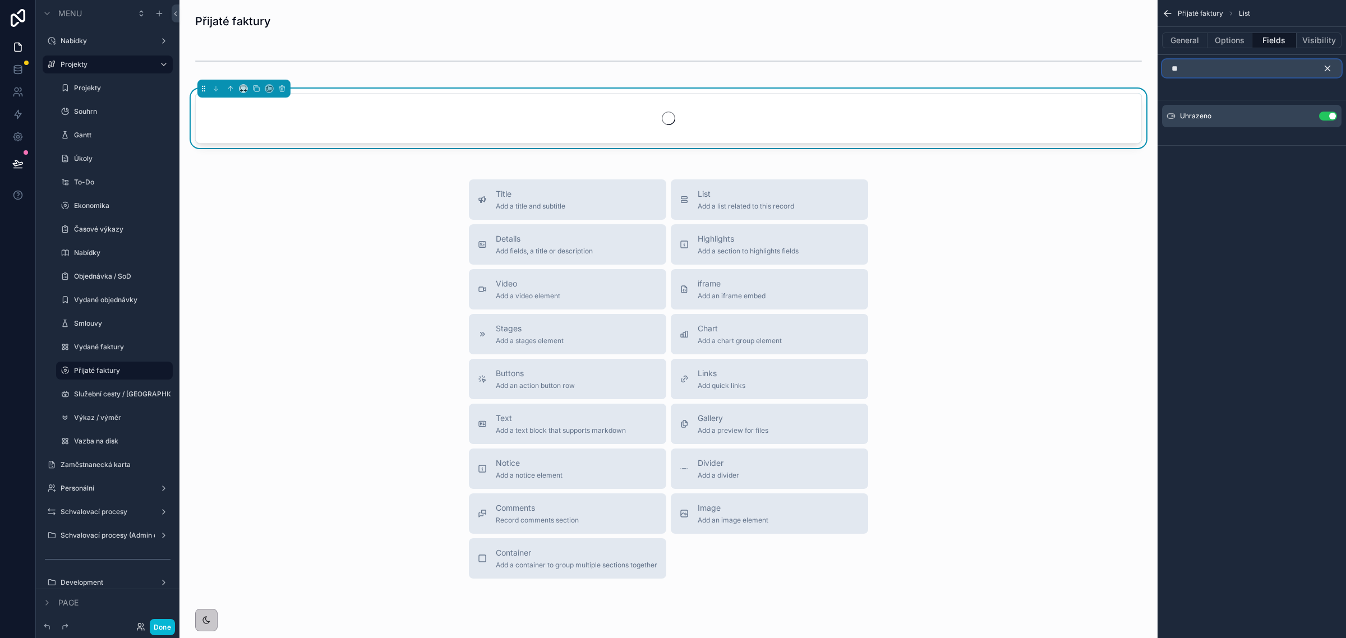
click at [1208, 68] on input "**" at bounding box center [1252, 68] width 180 height 18
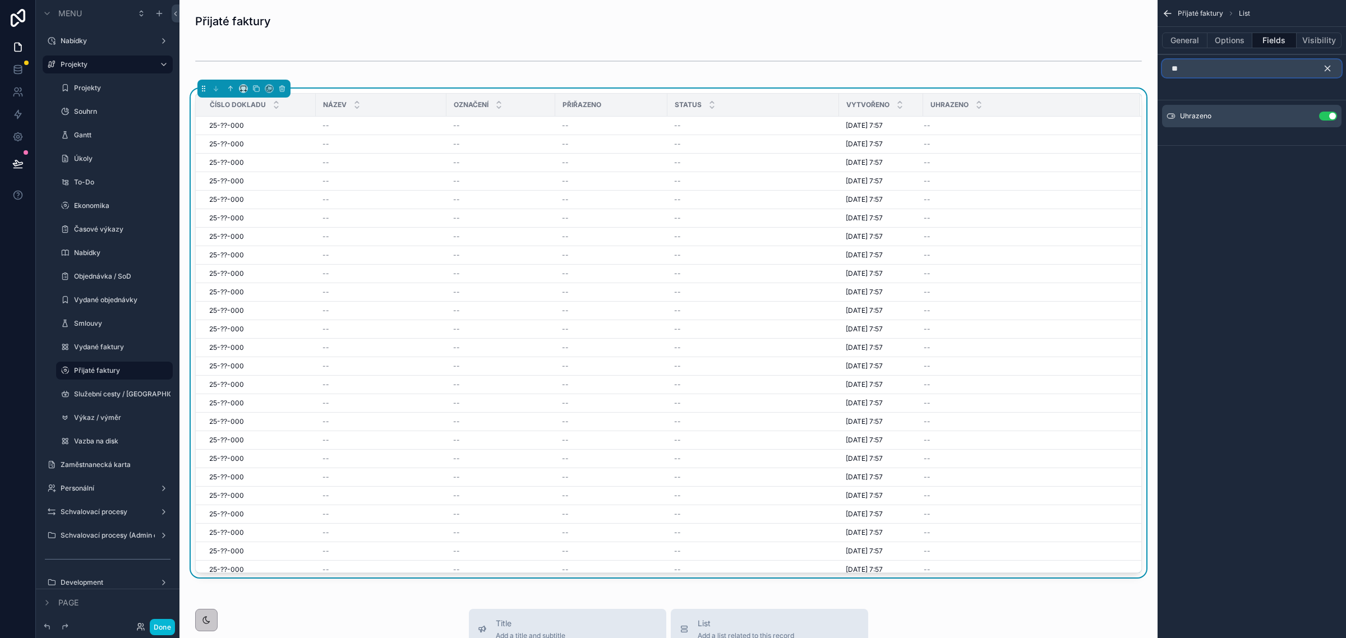
type input "*"
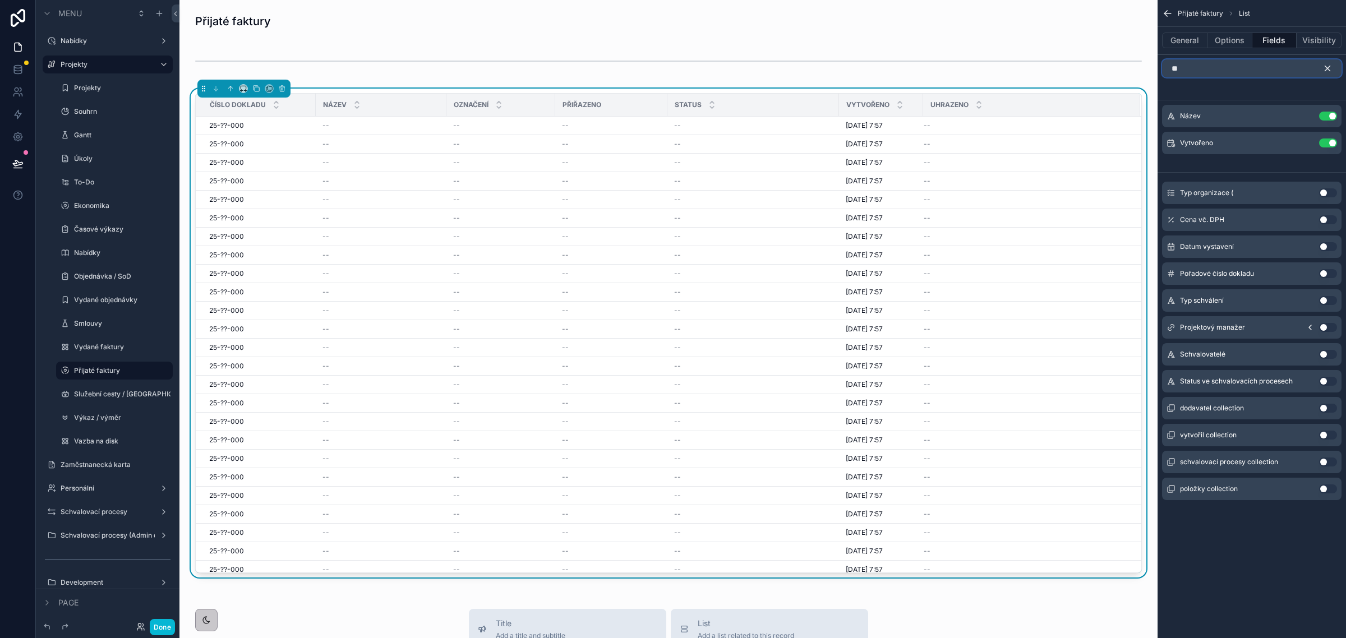
type input "*"
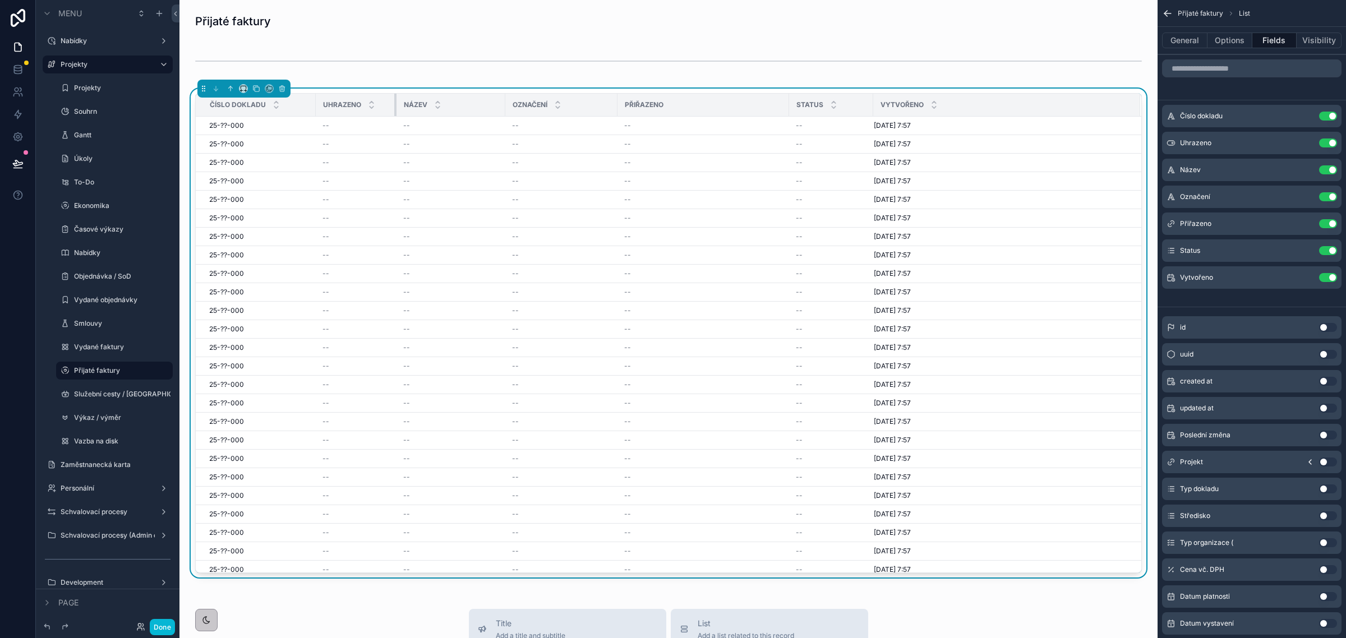
drag, startPoint x: 444, startPoint y: 104, endPoint x: 394, endPoint y: 104, distance: 49.9
click at [394, 104] on div "scrollable content" at bounding box center [396, 105] width 4 height 22
click at [1323, 197] on button "Use setting" at bounding box center [1328, 196] width 18 height 9
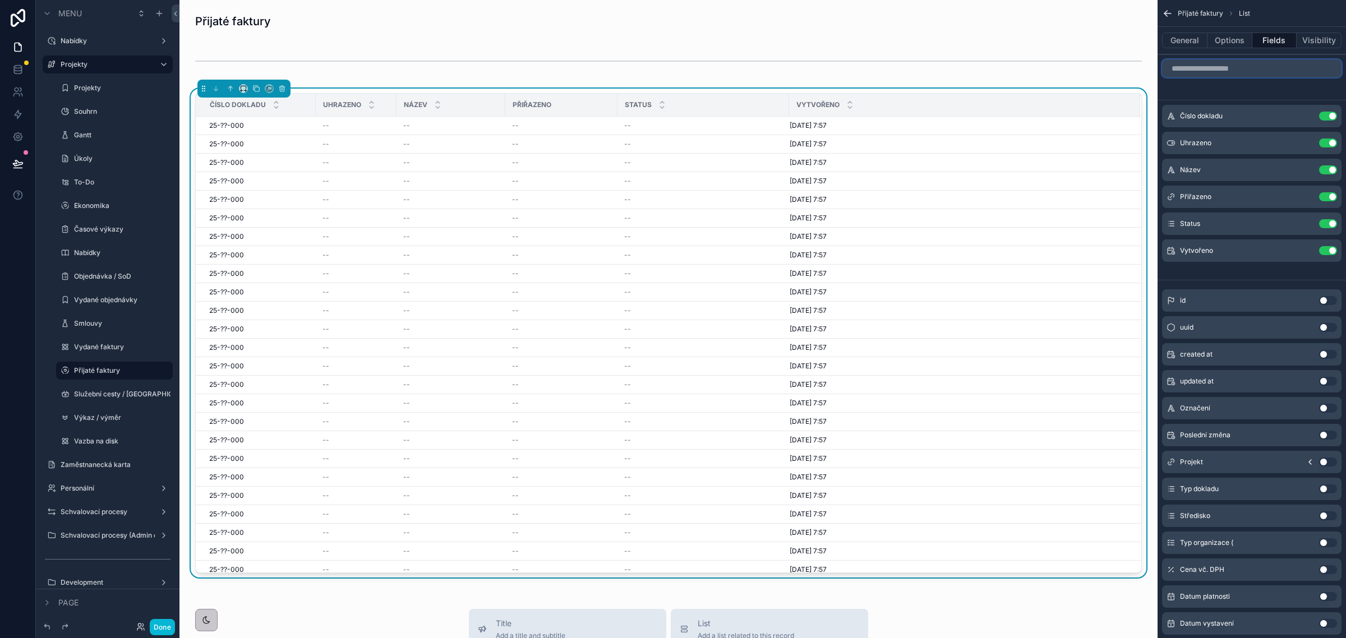
click at [1209, 69] on input "scrollable content" at bounding box center [1252, 68] width 180 height 18
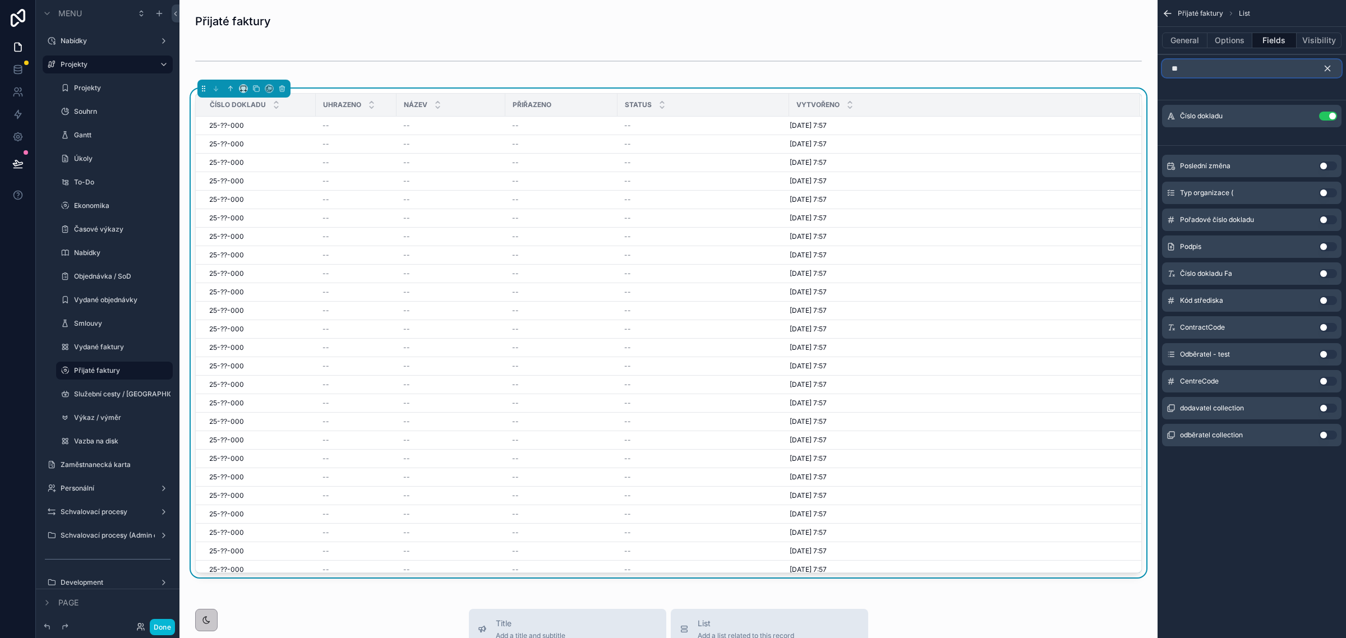
type input "**"
click at [1328, 352] on button "Use setting" at bounding box center [1328, 354] width 18 height 9
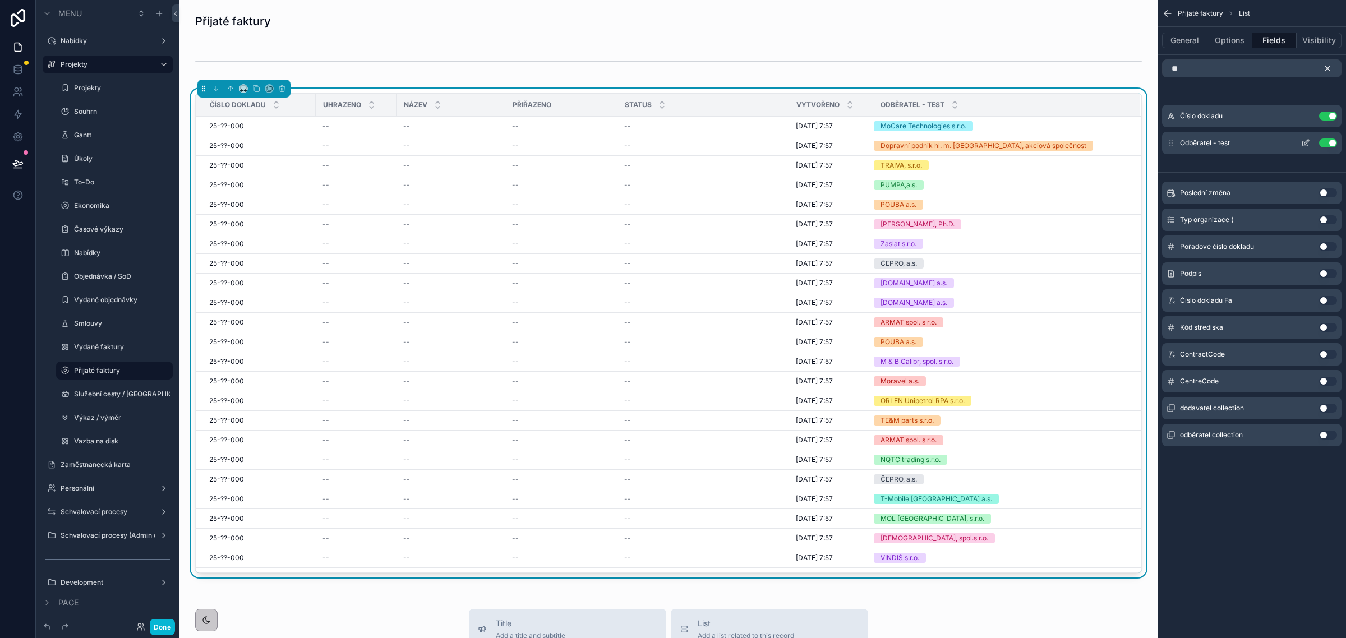
click at [1308, 146] on icon "scrollable content" at bounding box center [1305, 143] width 5 height 5
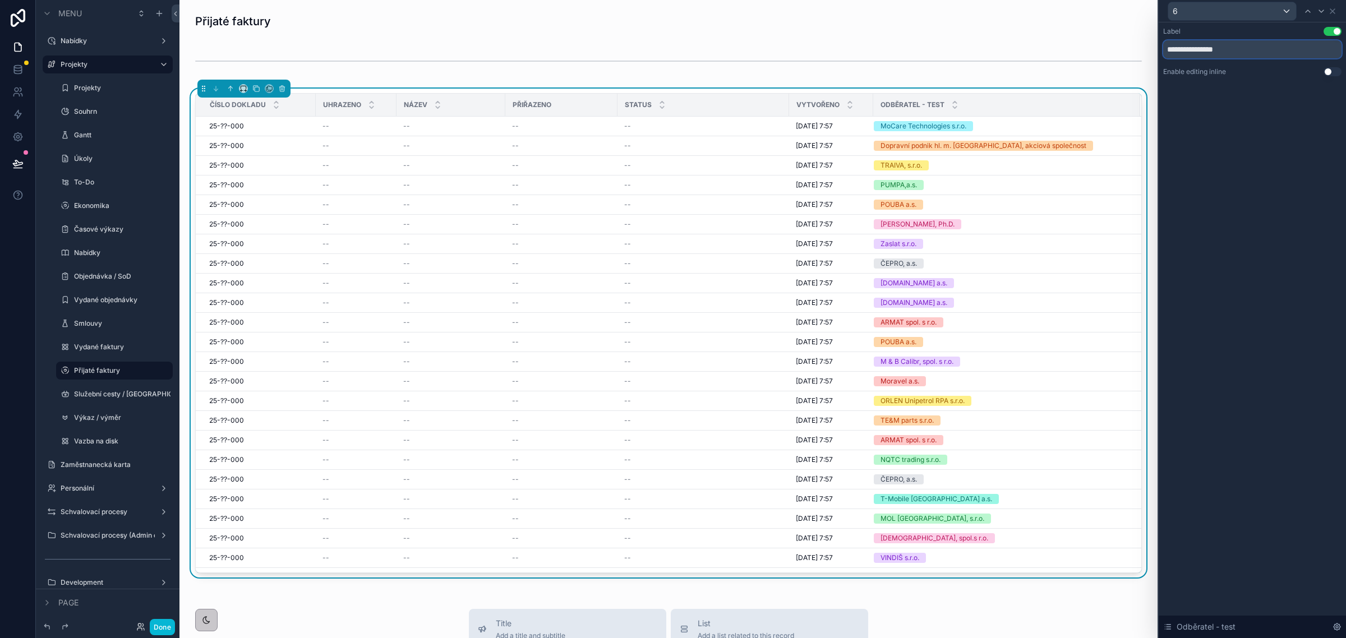
click at [1235, 51] on input "**********" at bounding box center [1253, 49] width 178 height 18
type input "*********"
click at [1242, 146] on div "Label Use setting ********* Enable editing inline Use setting Odběratel - test" at bounding box center [1252, 330] width 187 height 616
click at [1336, 10] on icon at bounding box center [1332, 11] width 9 height 9
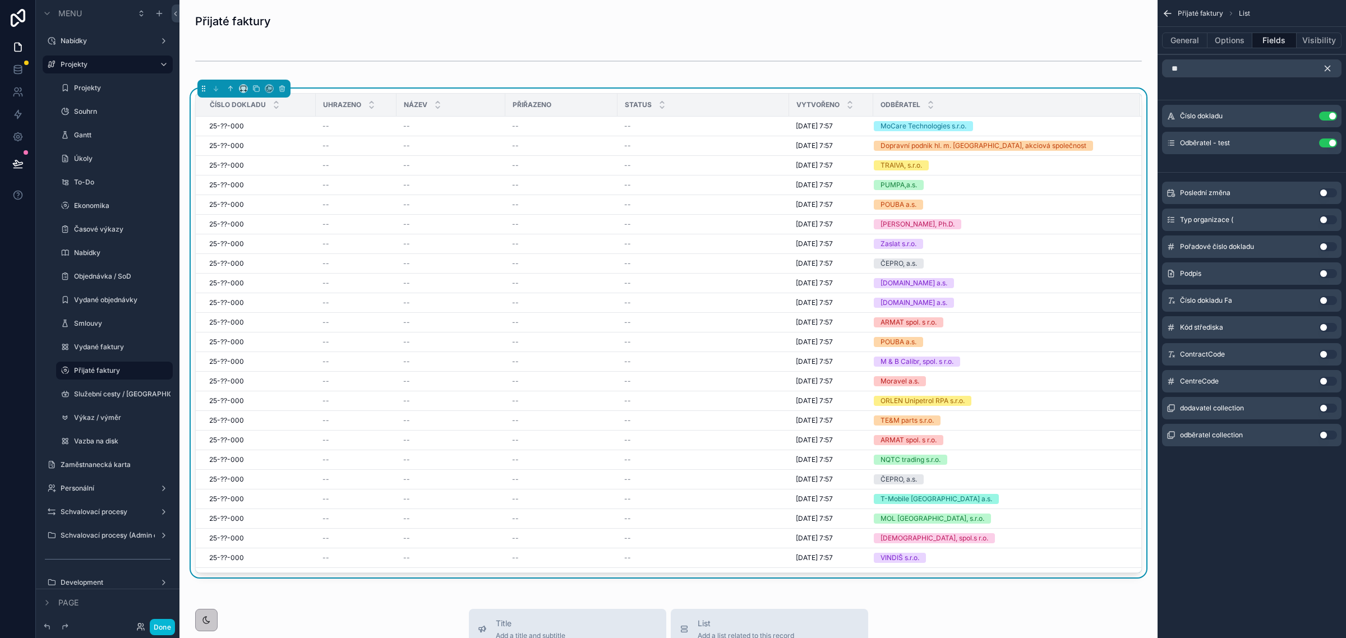
click at [1327, 65] on icon "scrollable content" at bounding box center [1328, 68] width 10 height 10
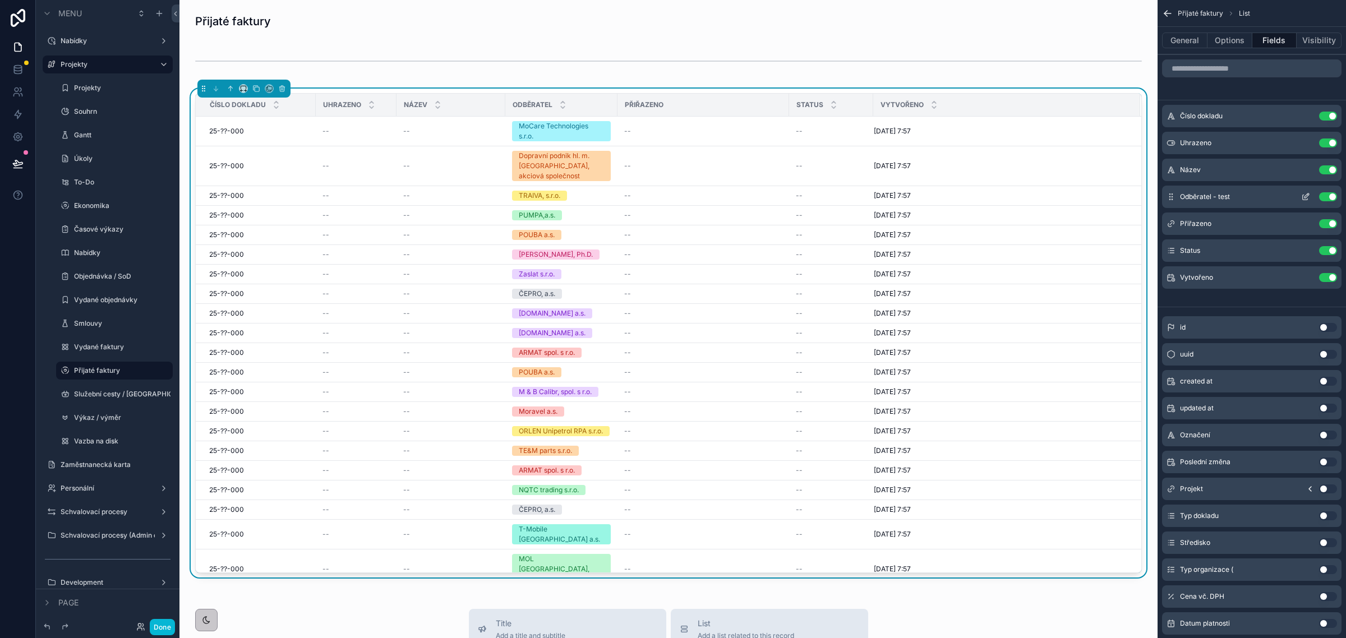
click at [1303, 194] on icon "scrollable content" at bounding box center [1306, 196] width 9 height 9
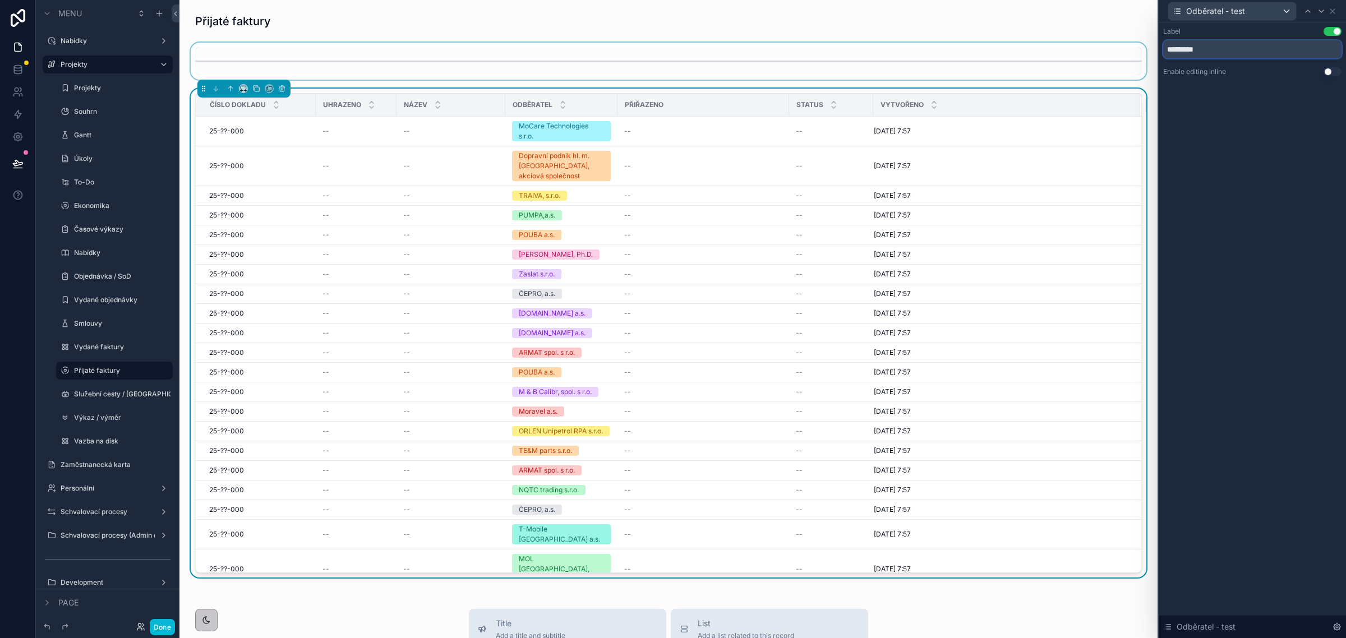
drag, startPoint x: 1206, startPoint y: 49, endPoint x: 1115, endPoint y: 42, distance: 91.7
click at [1115, 42] on div "Odběratel - test Label Use setting ********* Enable editing inline Use setting …" at bounding box center [673, 319] width 1346 height 638
type input "*********"
click at [1278, 158] on div "Label Use setting ********* Enable editing inline Use setting Odběratel - test" at bounding box center [1252, 330] width 187 height 616
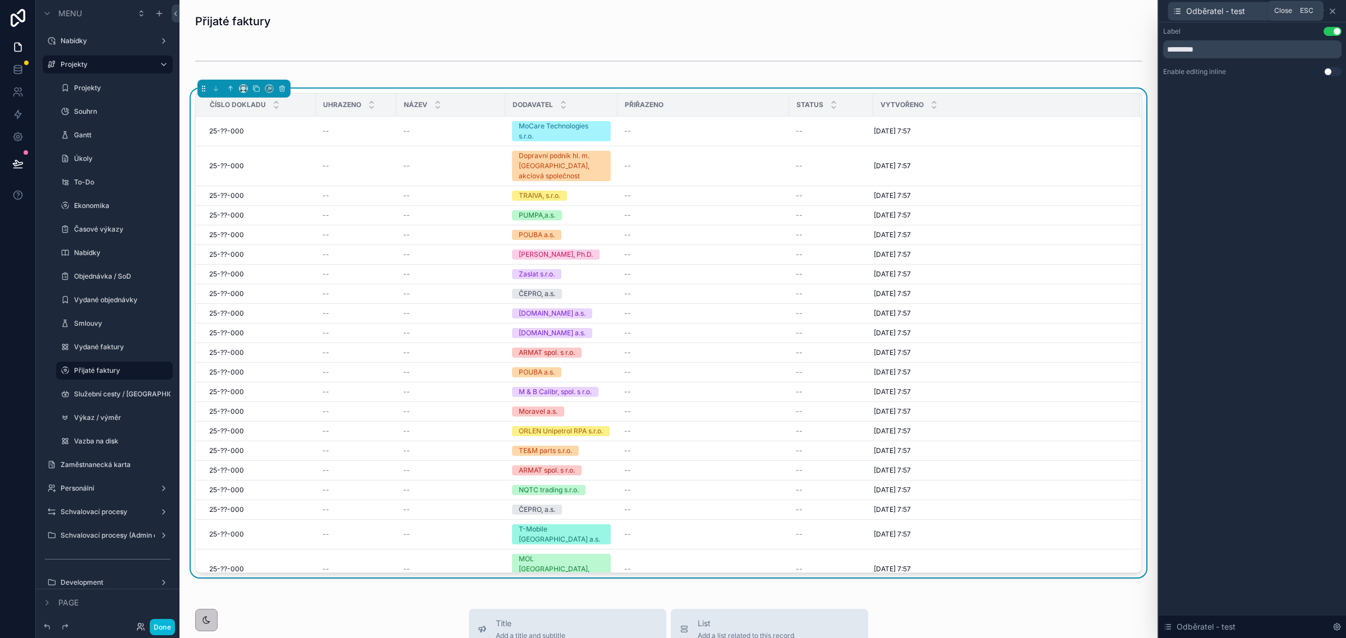
click at [1334, 8] on icon at bounding box center [1332, 11] width 9 height 9
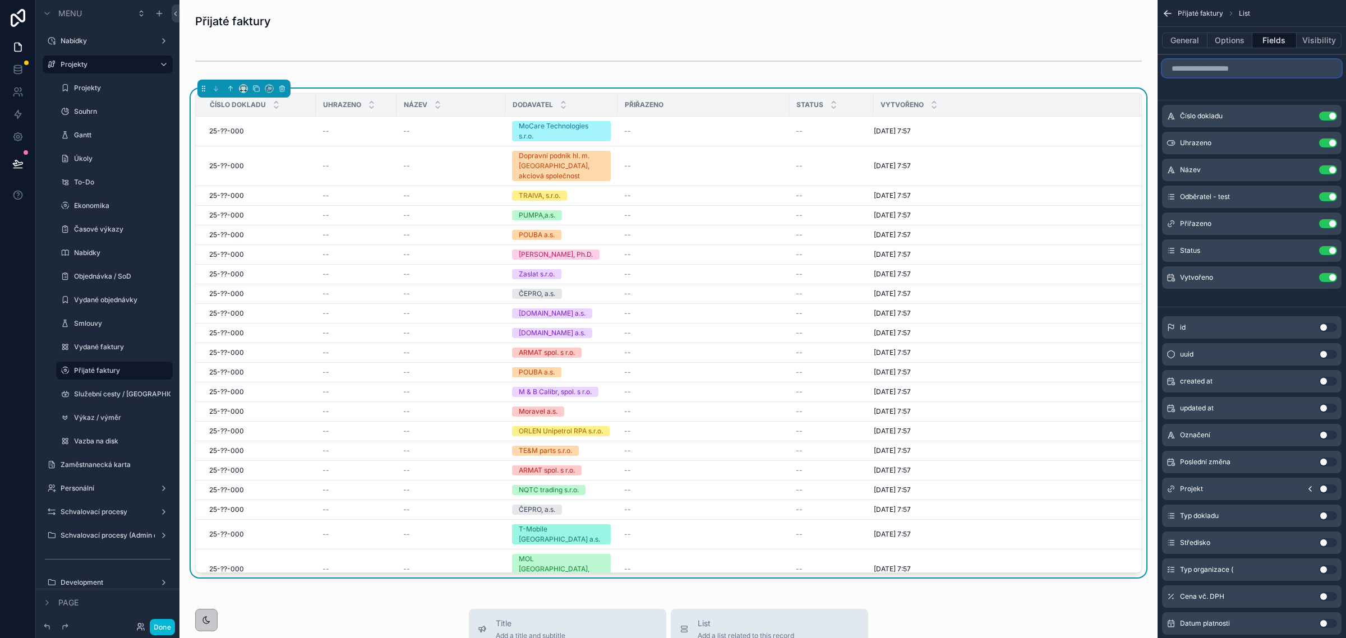
click at [1229, 70] on input "scrollable content" at bounding box center [1252, 68] width 180 height 18
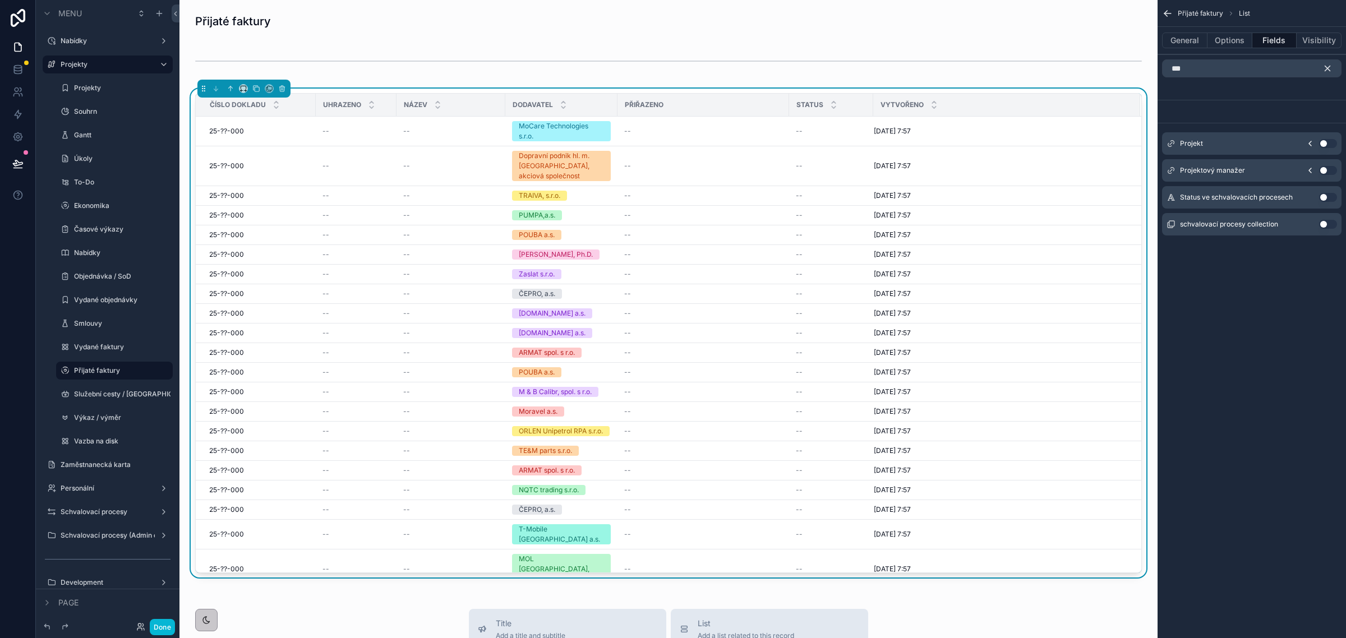
click at [1328, 141] on button "Use setting" at bounding box center [1328, 143] width 18 height 9
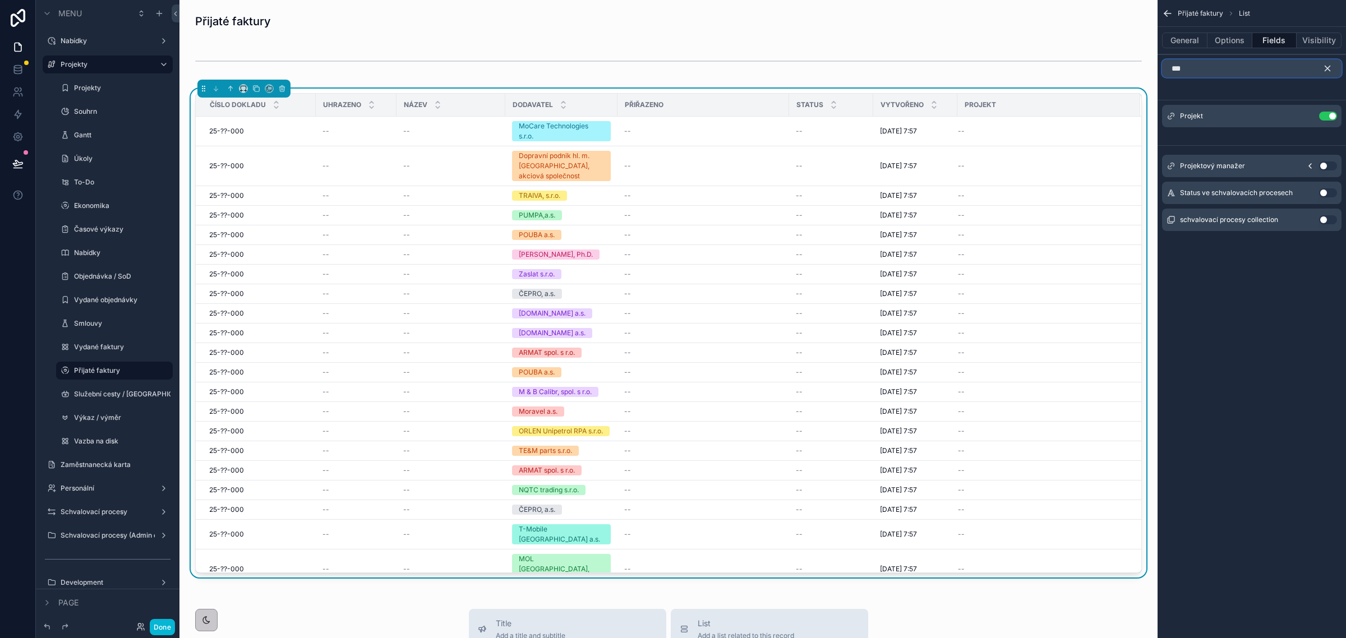
drag, startPoint x: 1204, startPoint y: 73, endPoint x: 1162, endPoint y: 62, distance: 42.9
click at [1162, 62] on input "***" at bounding box center [1252, 68] width 180 height 18
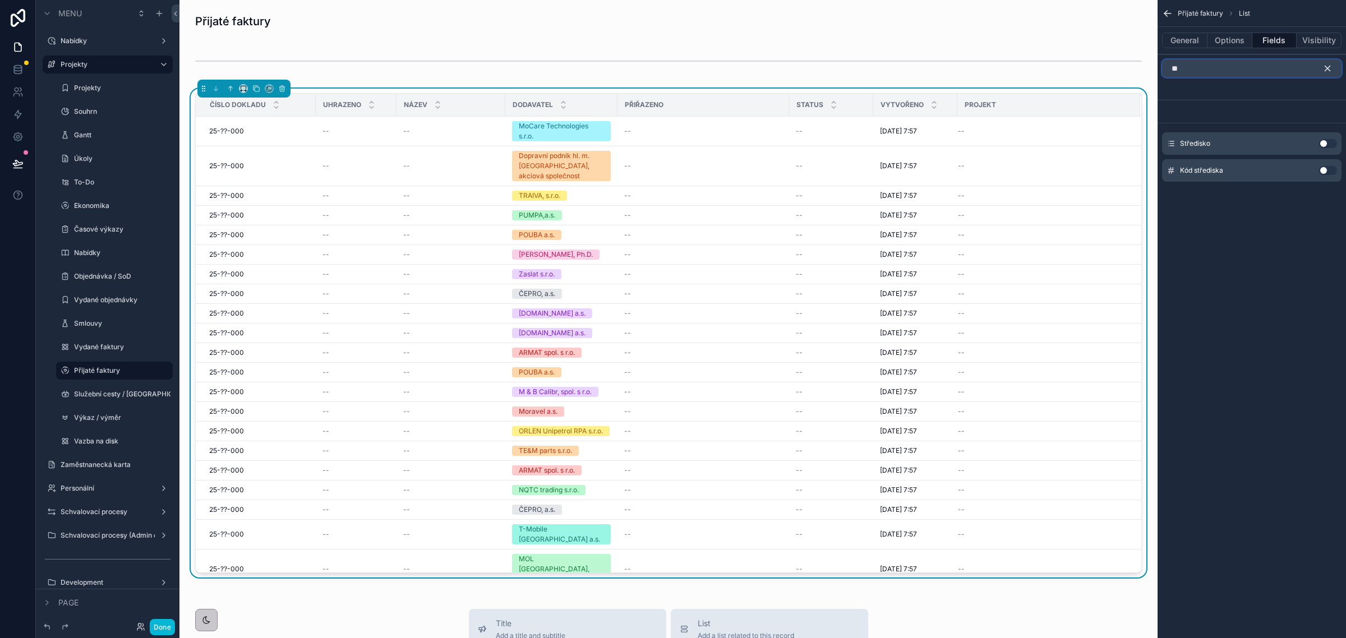
type input "*"
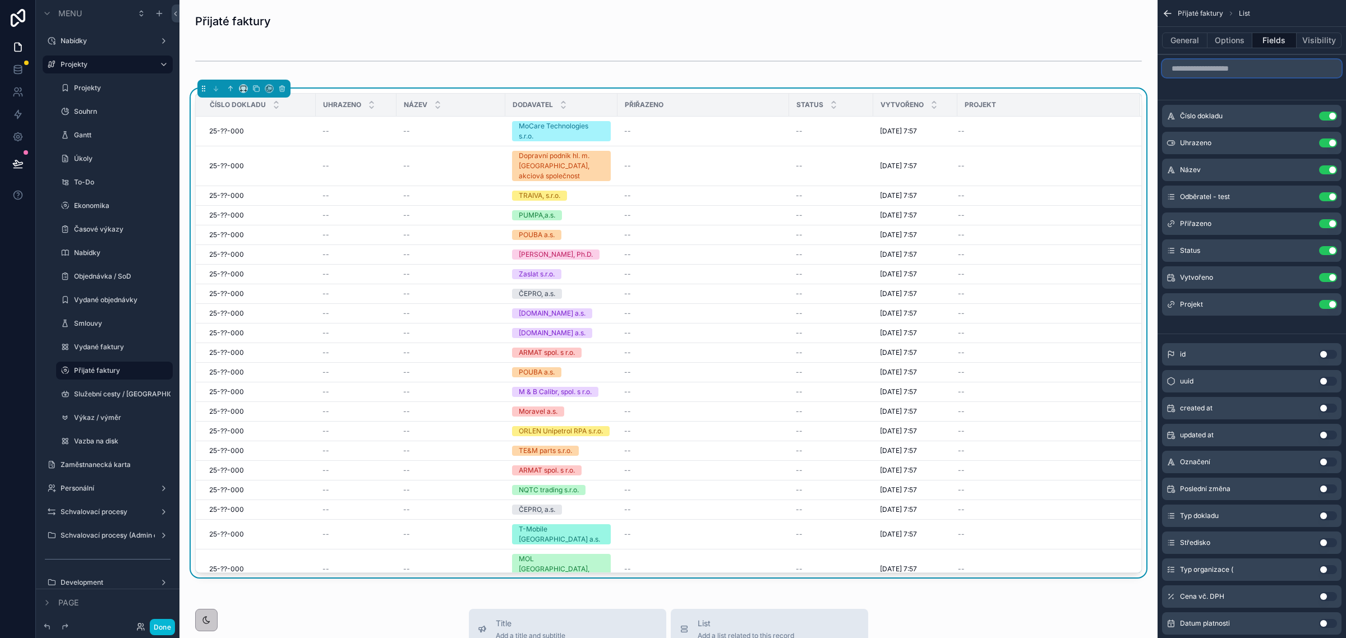
type input "*"
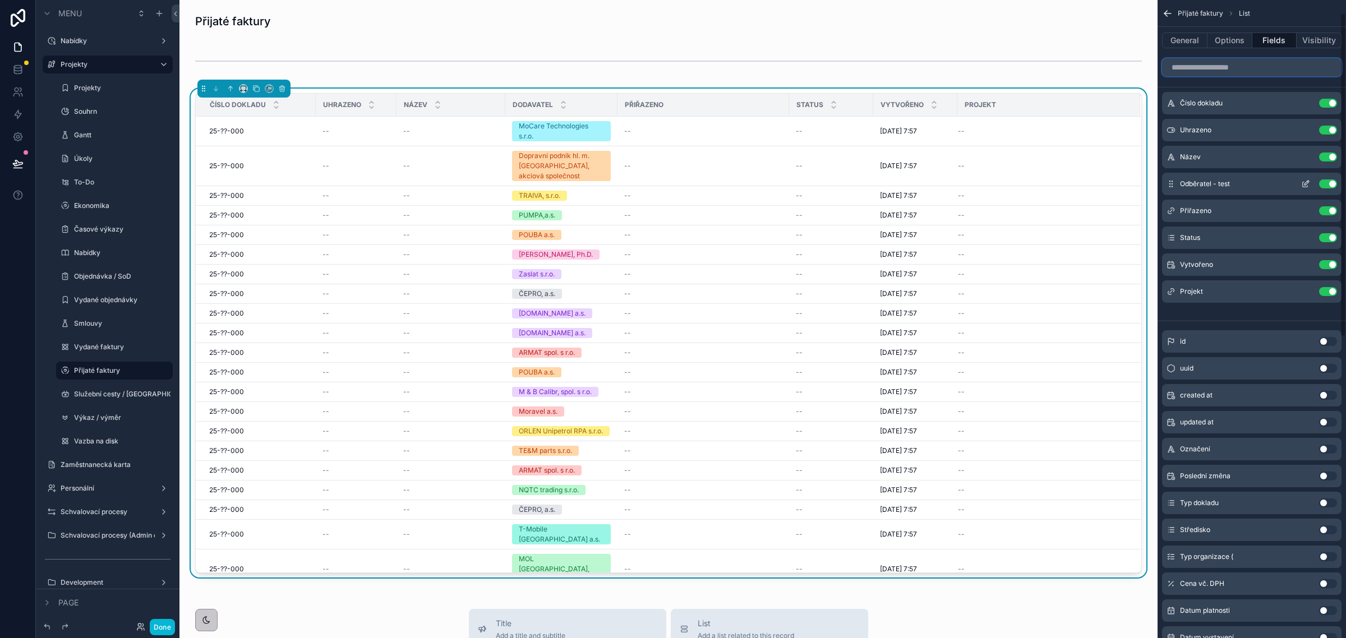
scroll to position [0, 0]
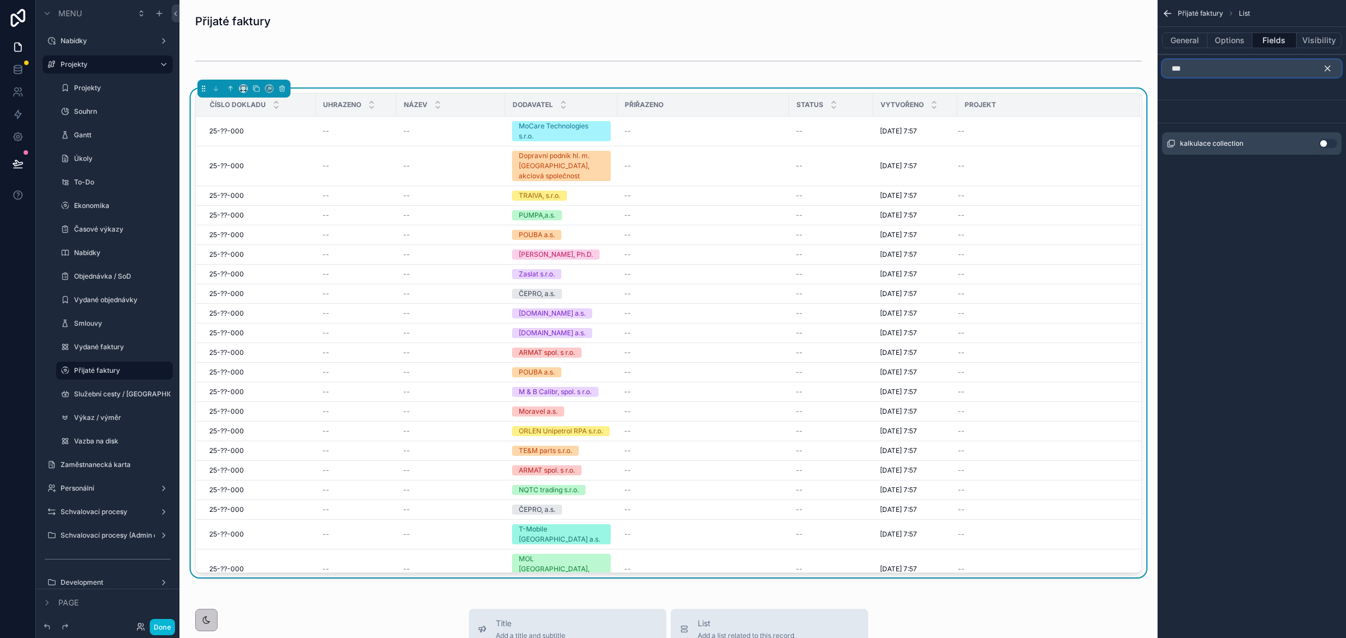
type input "***"
drag, startPoint x: 1327, startPoint y: 146, endPoint x: 1313, endPoint y: 194, distance: 49.9
click at [1327, 145] on button "Use setting" at bounding box center [1328, 143] width 18 height 9
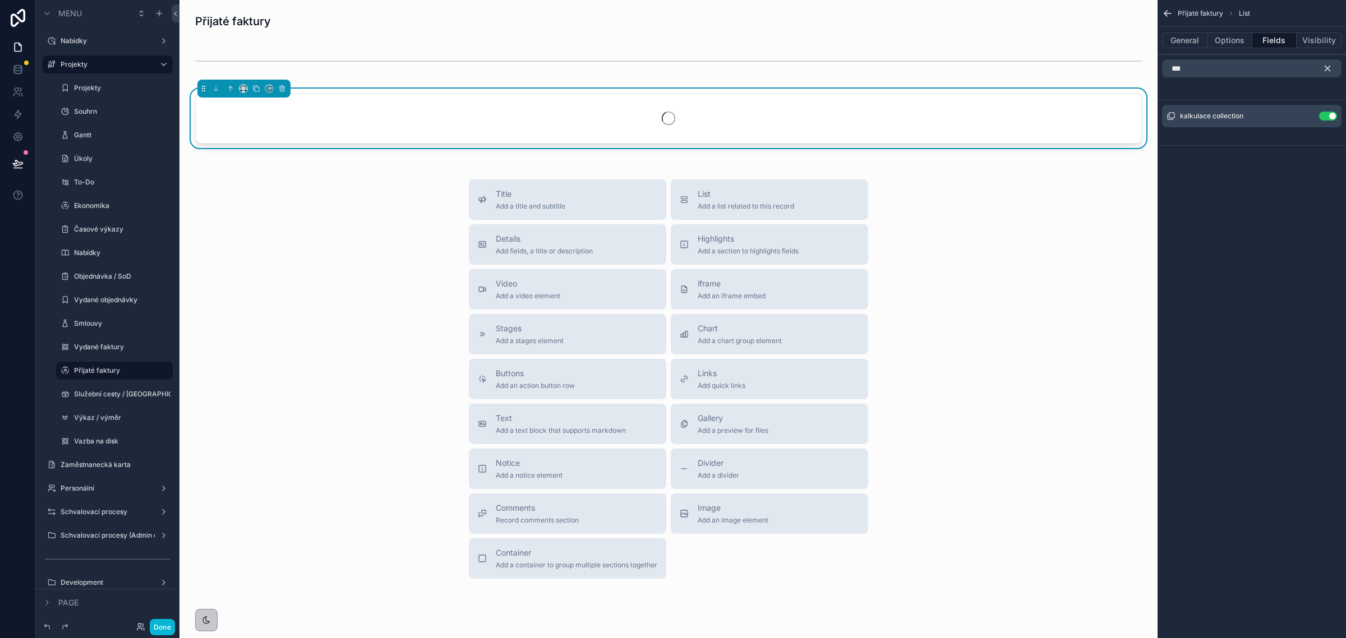
click at [1327, 65] on icon "scrollable content" at bounding box center [1328, 68] width 10 height 10
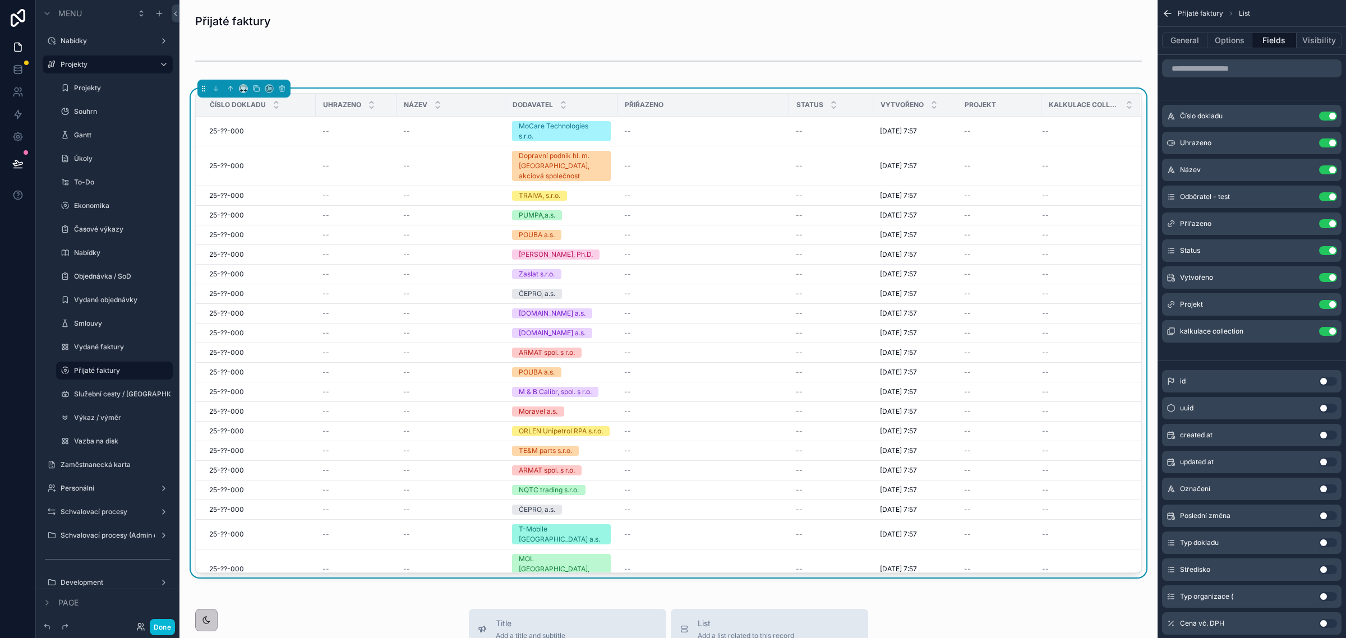
scroll to position [0, 6]
click at [1303, 329] on icon "scrollable content" at bounding box center [1306, 331] width 9 height 9
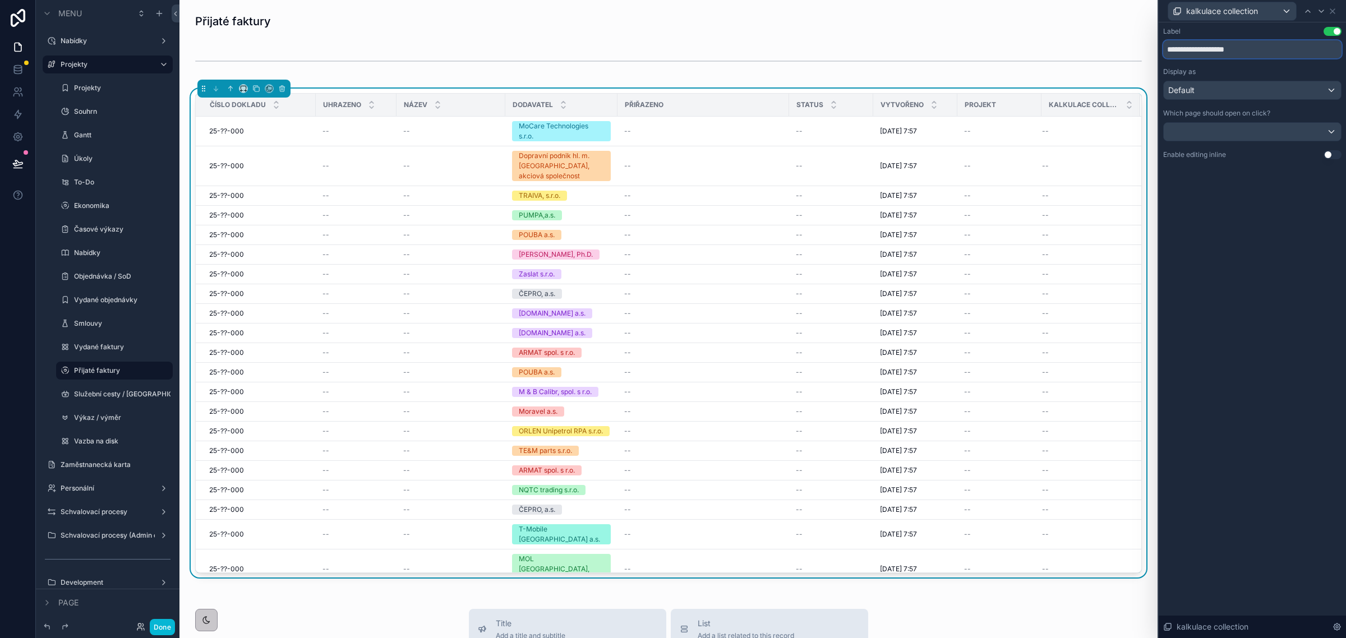
click at [1230, 50] on input "**********" at bounding box center [1253, 49] width 178 height 18
type input "*********"
click at [1330, 152] on button "Use setting" at bounding box center [1333, 154] width 18 height 9
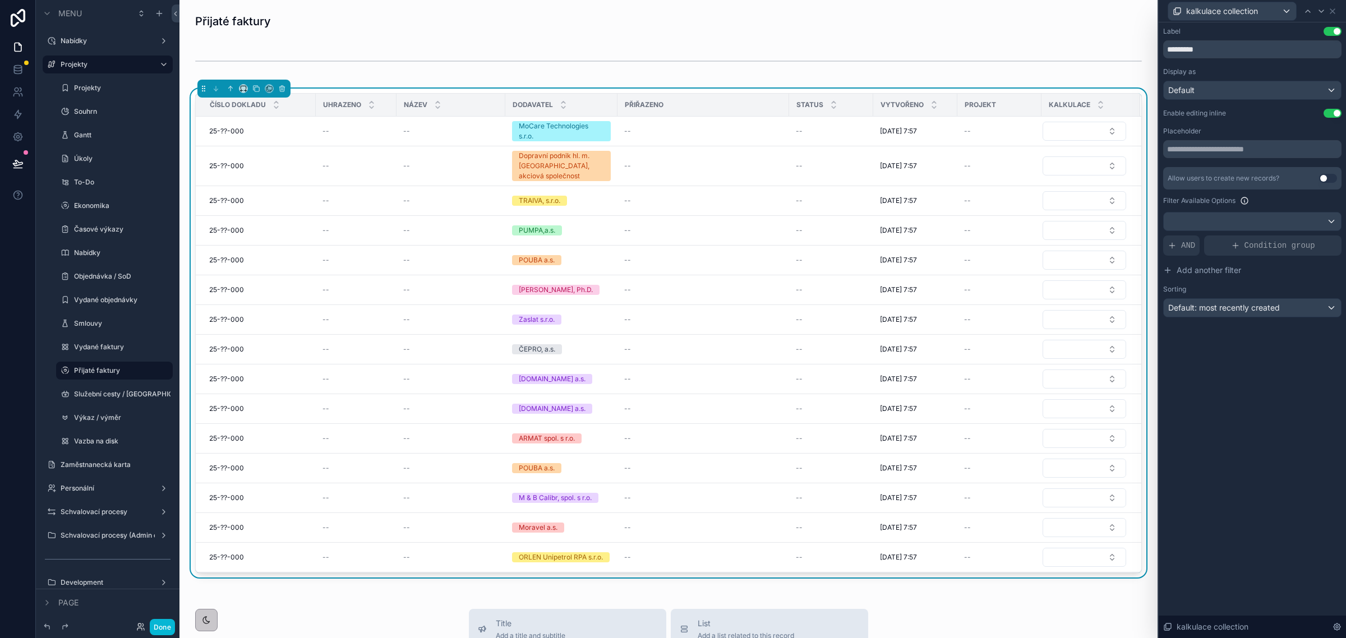
click at [1067, 127] on button "Select Button" at bounding box center [1085, 131] width 84 height 19
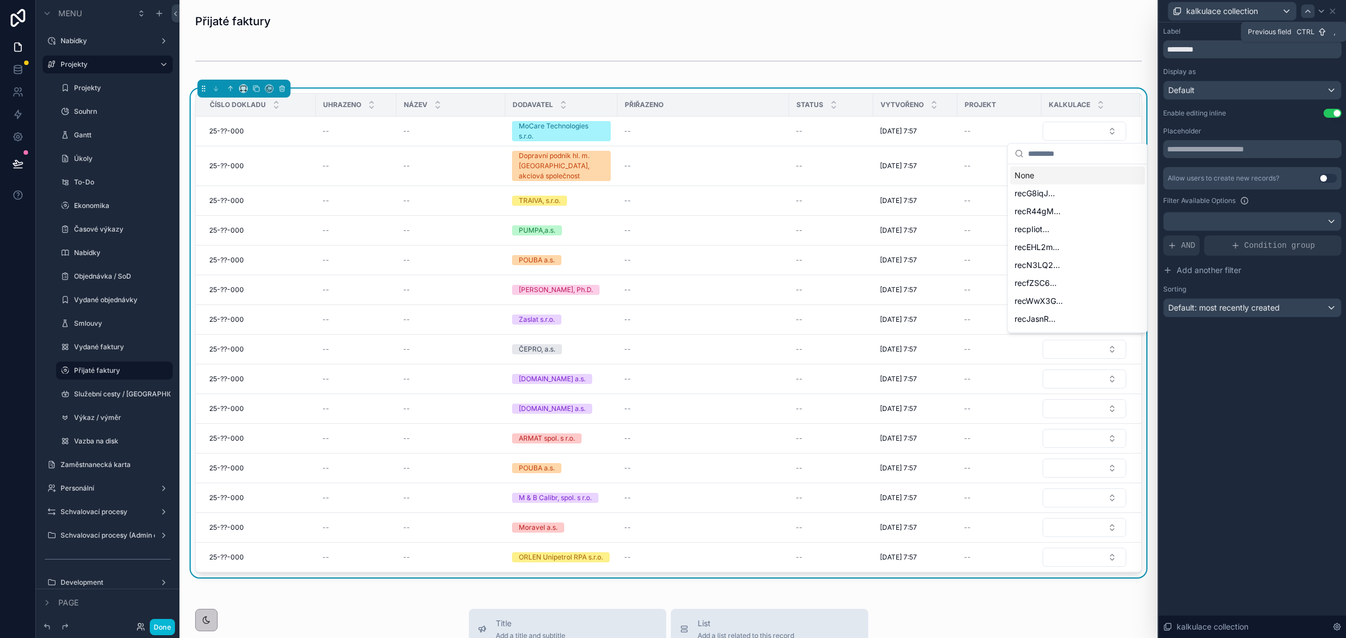
click at [1309, 7] on icon at bounding box center [1308, 11] width 9 height 9
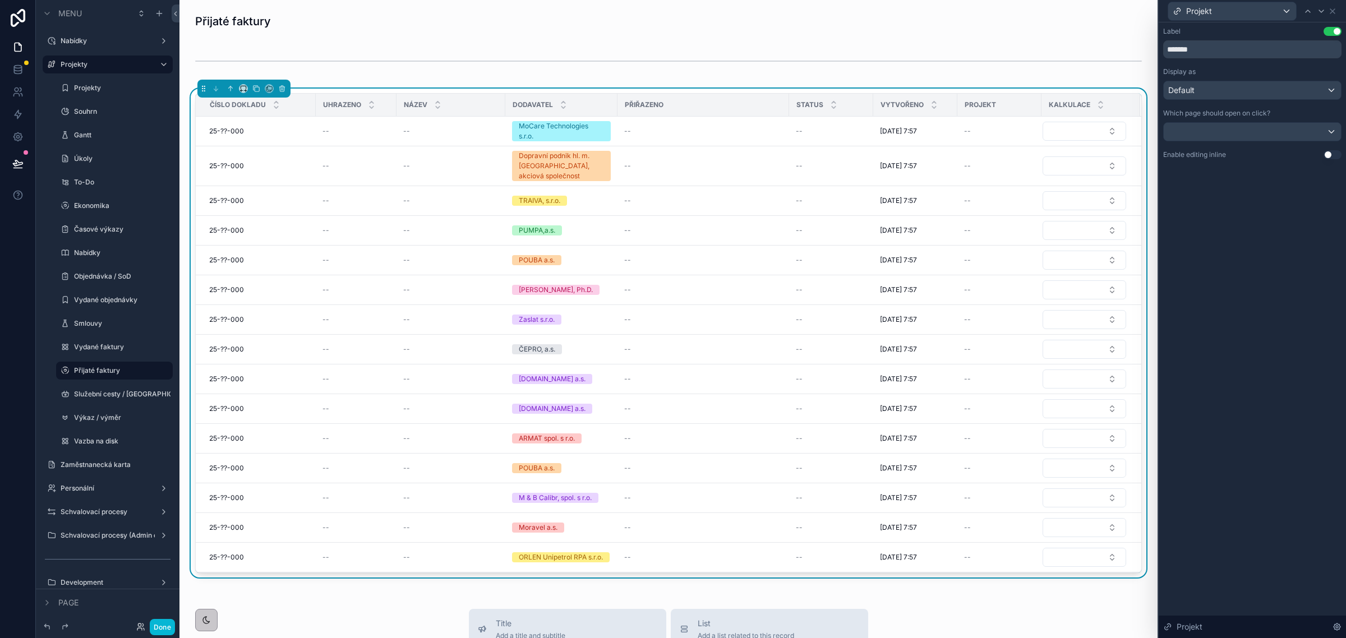
click at [1330, 156] on button "Use setting" at bounding box center [1333, 154] width 18 height 9
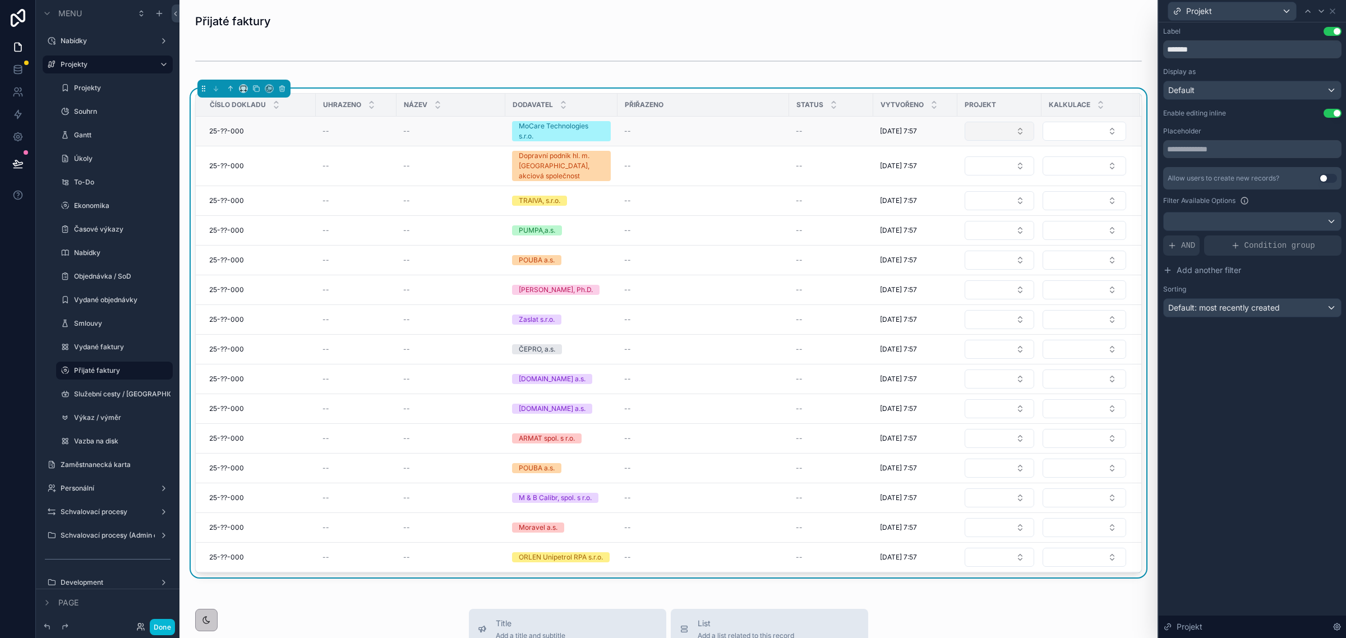
click at [999, 125] on button "Select Button" at bounding box center [1000, 131] width 70 height 19
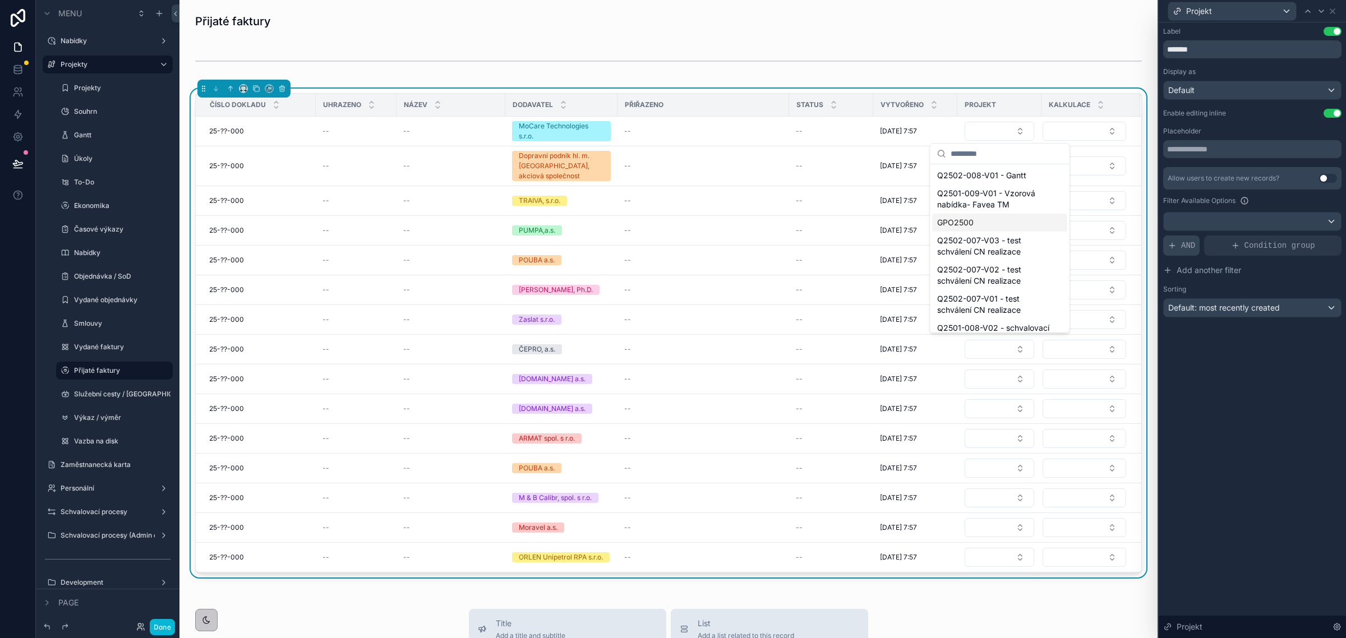
click at [1181, 247] on span "AND" at bounding box center [1188, 245] width 14 height 11
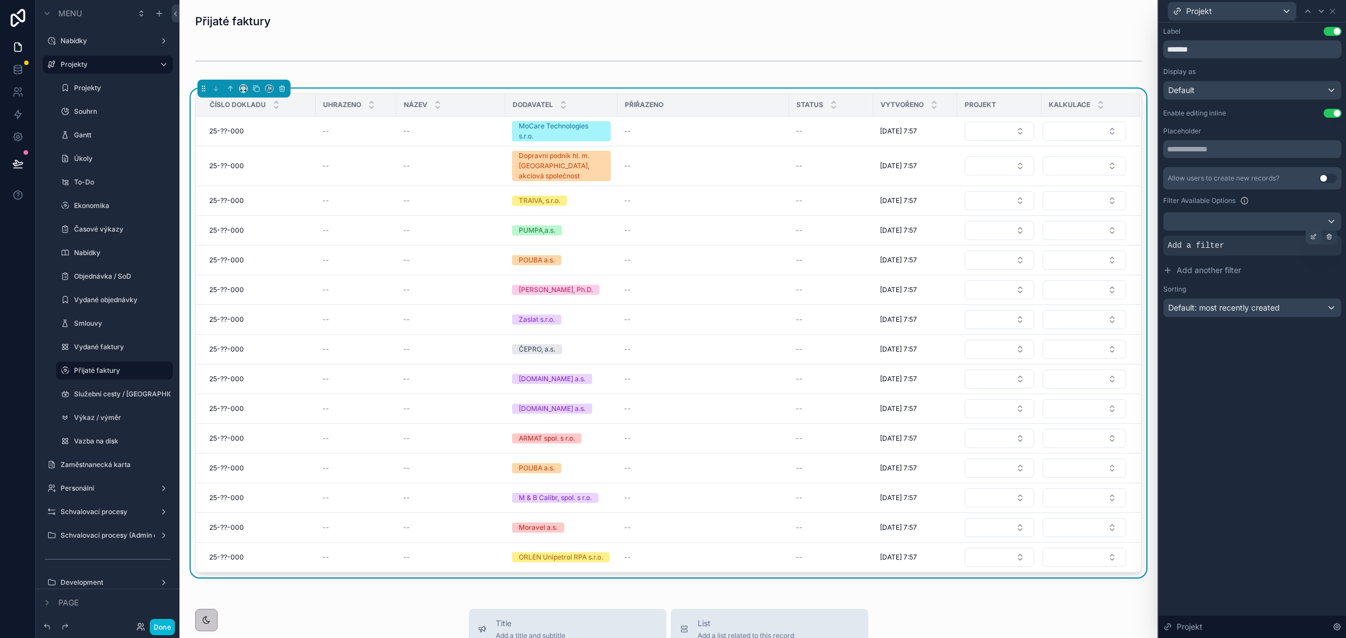
click at [1316, 237] on icon at bounding box center [1314, 236] width 7 height 7
click at [1066, 224] on span "Select a field" at bounding box center [1050, 229] width 48 height 10
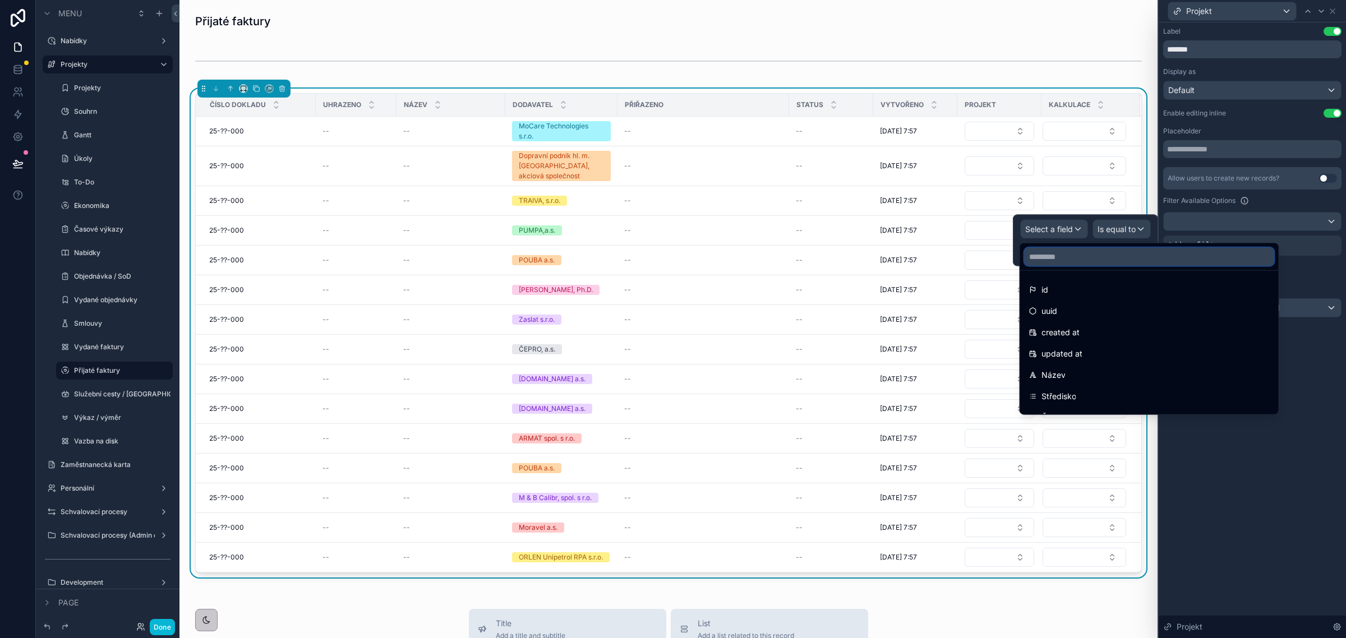
click at [1055, 258] on input "text" at bounding box center [1150, 257] width 250 height 18
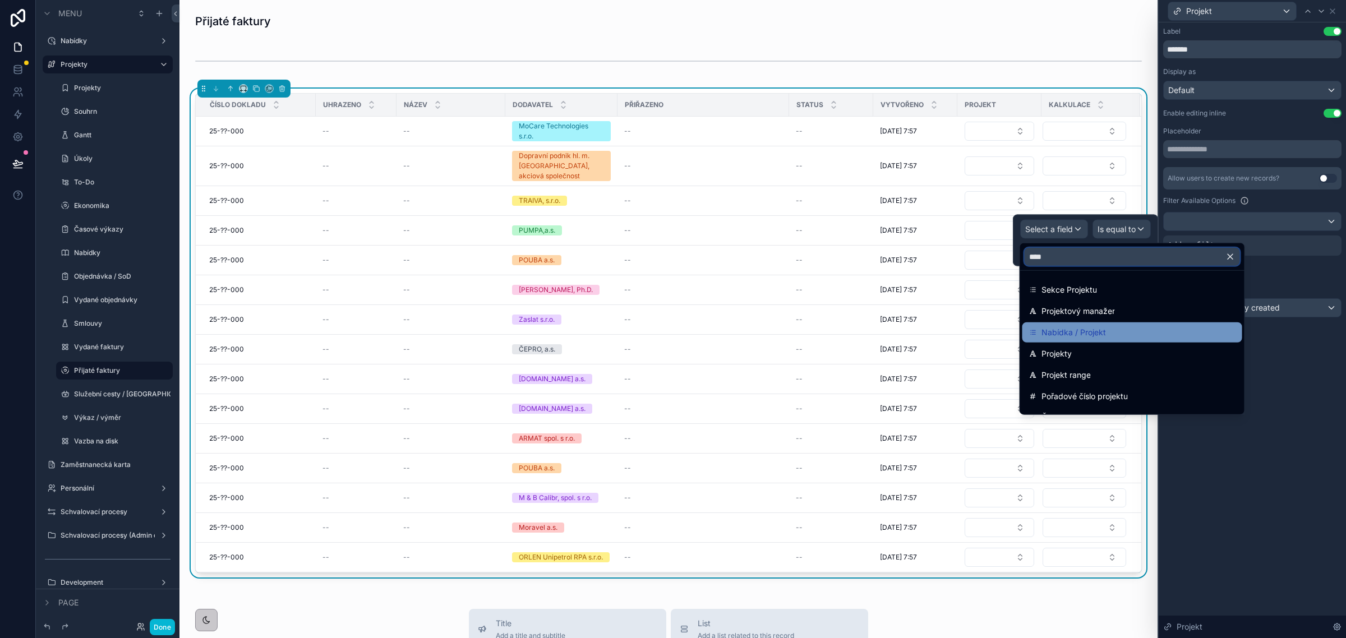
type input "****"
click at [1080, 326] on span "Nabídka / Projekt" at bounding box center [1074, 332] width 65 height 13
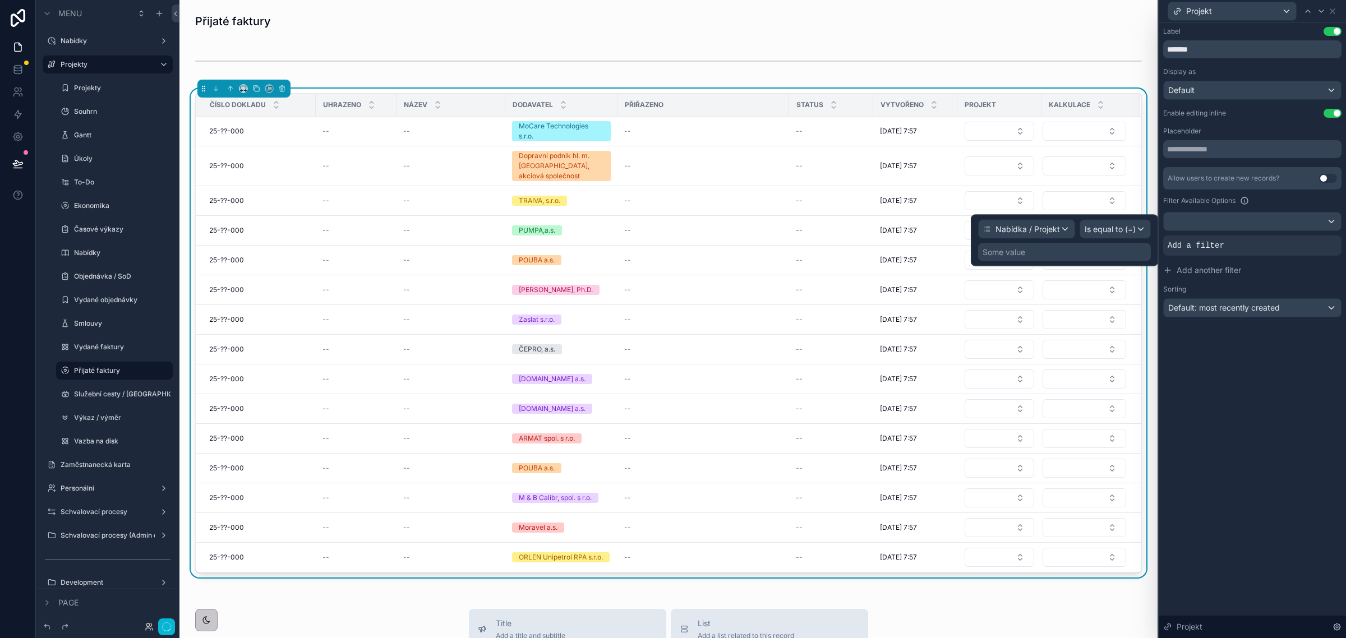
click at [1080, 257] on div "Some value" at bounding box center [1064, 252] width 173 height 18
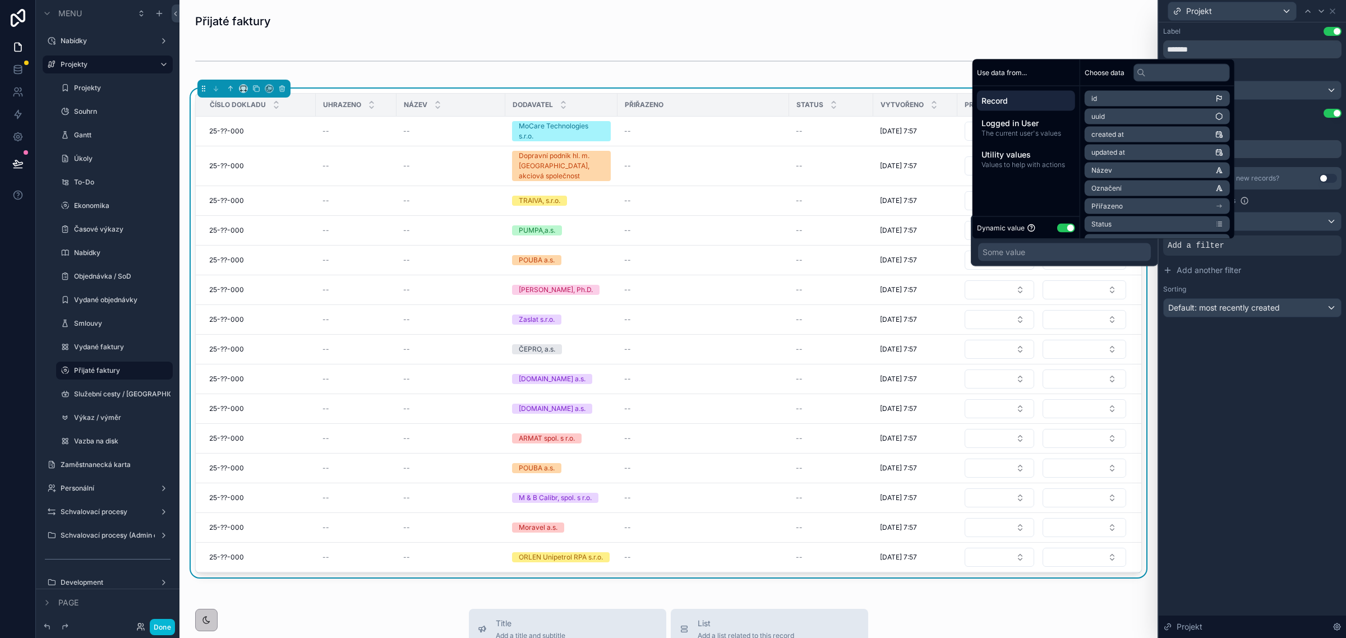
click at [1064, 224] on button "Use setting" at bounding box center [1066, 227] width 18 height 9
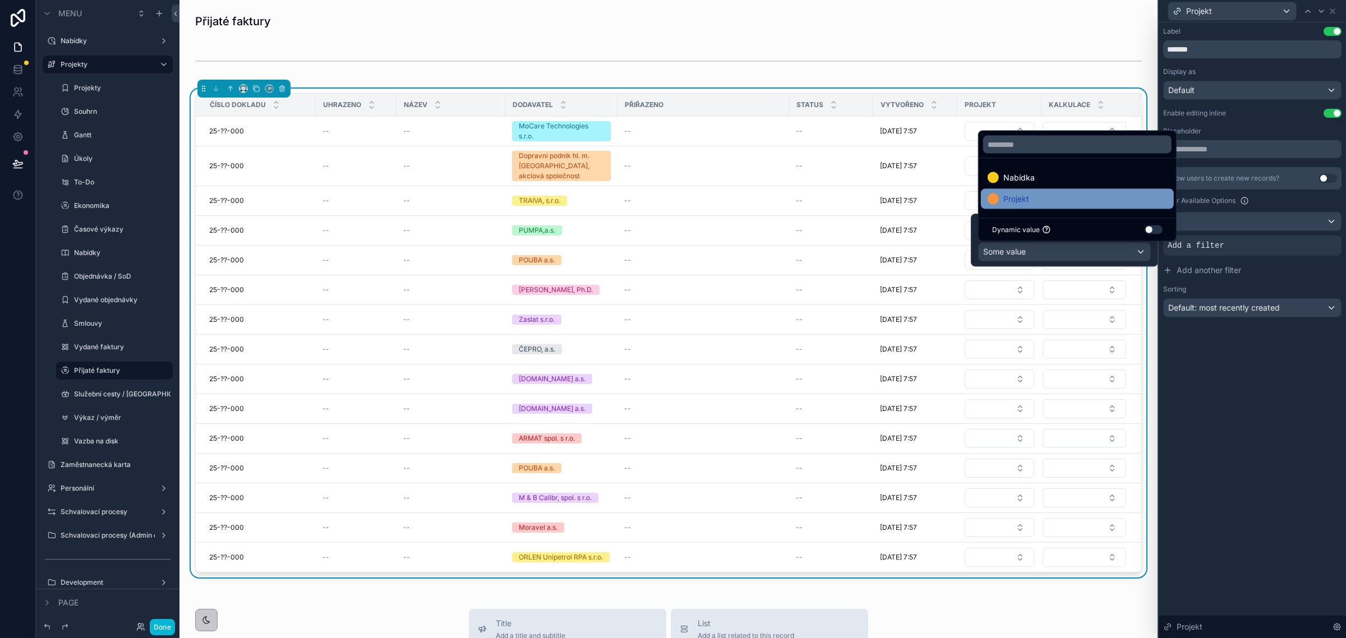
click at [1015, 195] on span "Projekt" at bounding box center [1017, 198] width 26 height 13
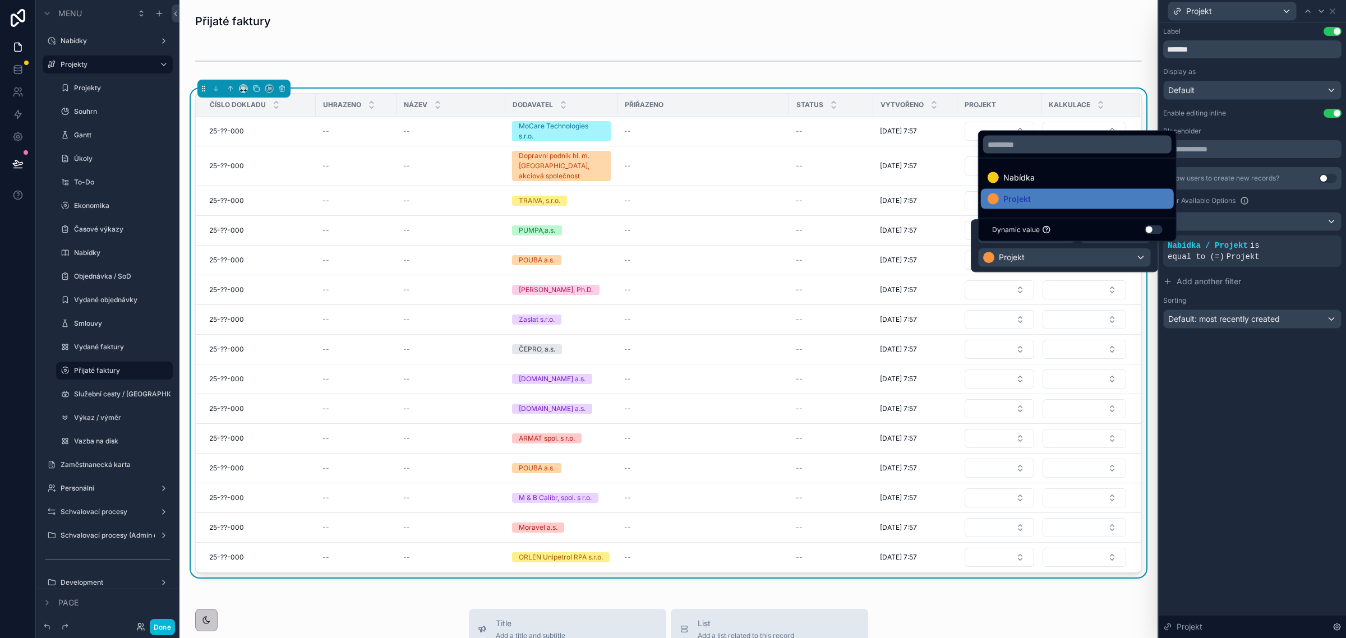
click at [1345, 504] on div "Label Use setting ******* Display as Default Enable editing inline Use setting …" at bounding box center [1252, 330] width 187 height 616
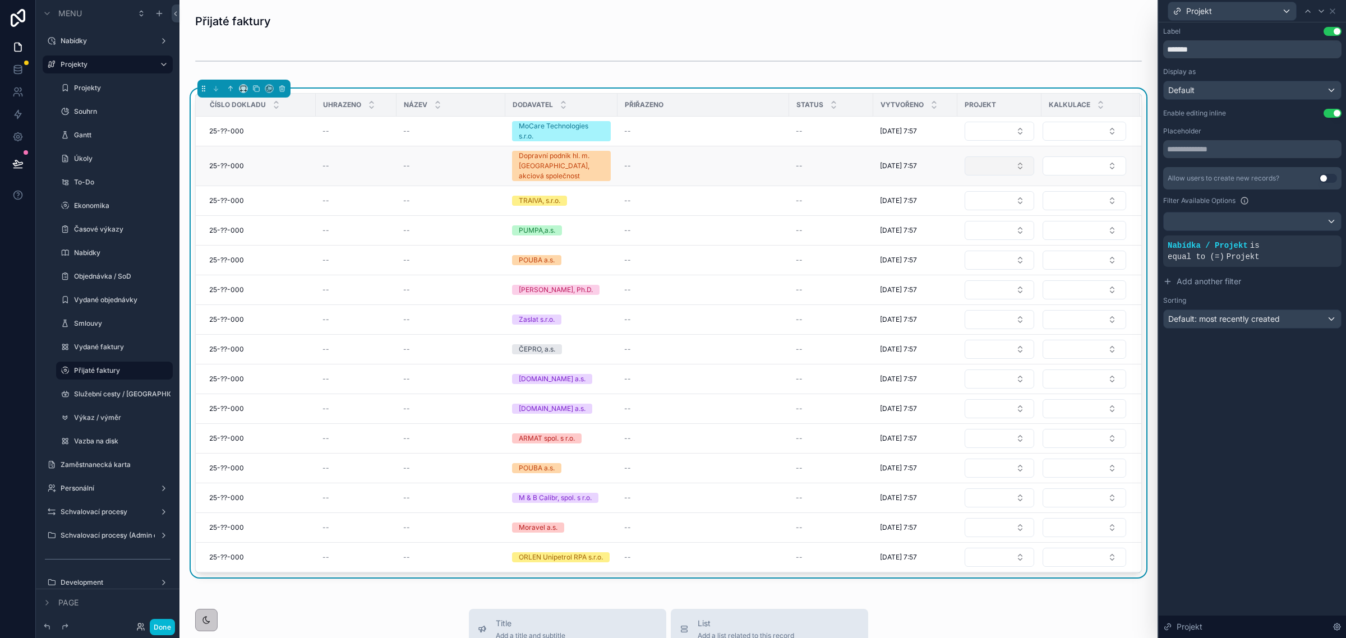
click at [1007, 169] on button "Select Button" at bounding box center [1000, 166] width 70 height 19
click at [1321, 4] on div at bounding box center [1321, 10] width 13 height 13
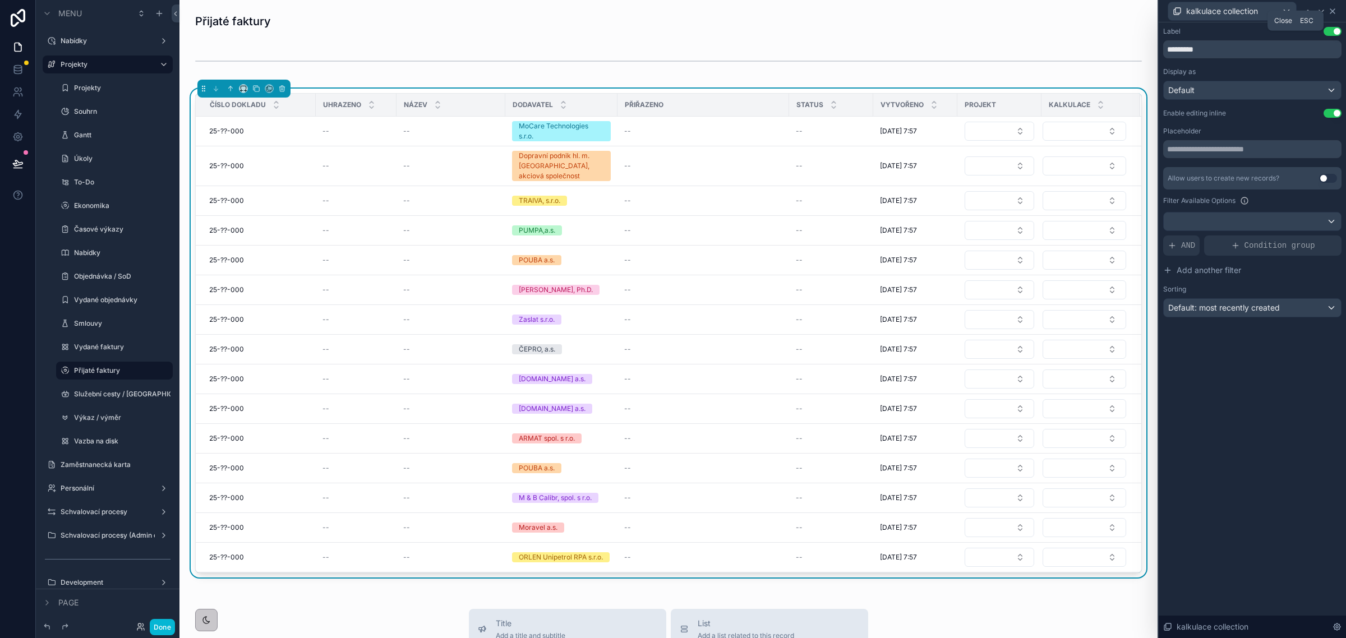
click at [1334, 9] on icon at bounding box center [1332, 11] width 9 height 9
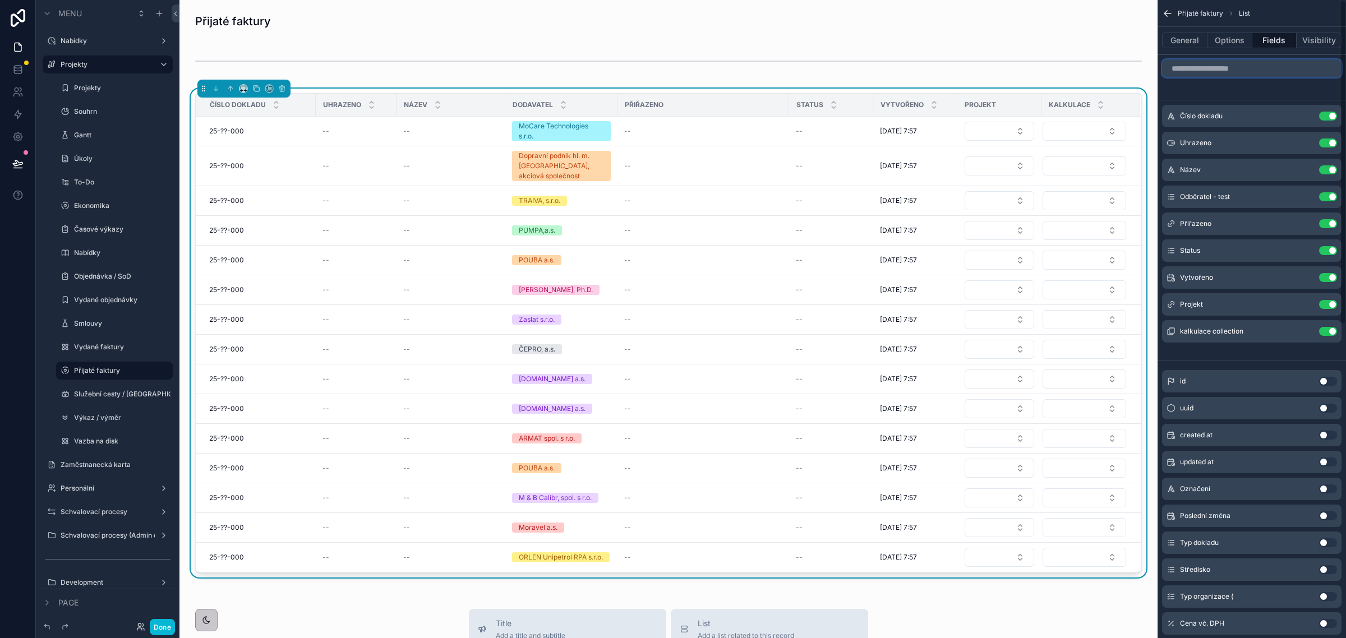
click at [1203, 66] on input "scrollable content" at bounding box center [1252, 68] width 180 height 18
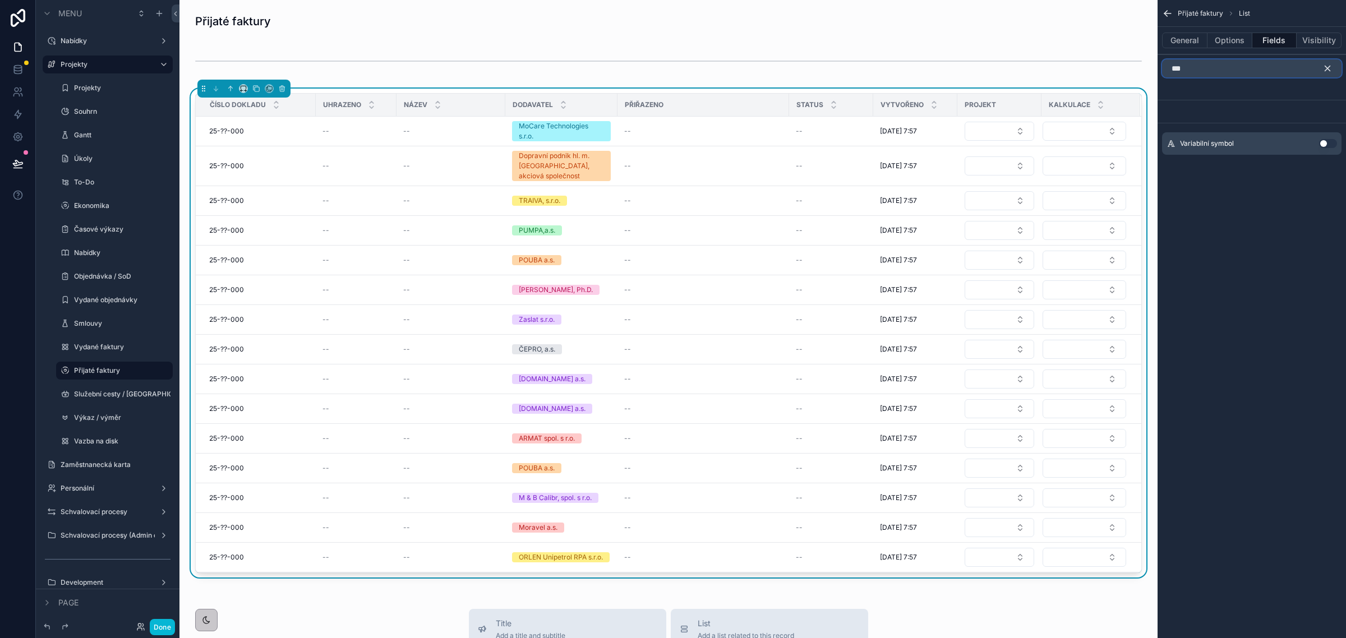
type input "***"
click at [1323, 141] on button "Use setting" at bounding box center [1328, 143] width 18 height 9
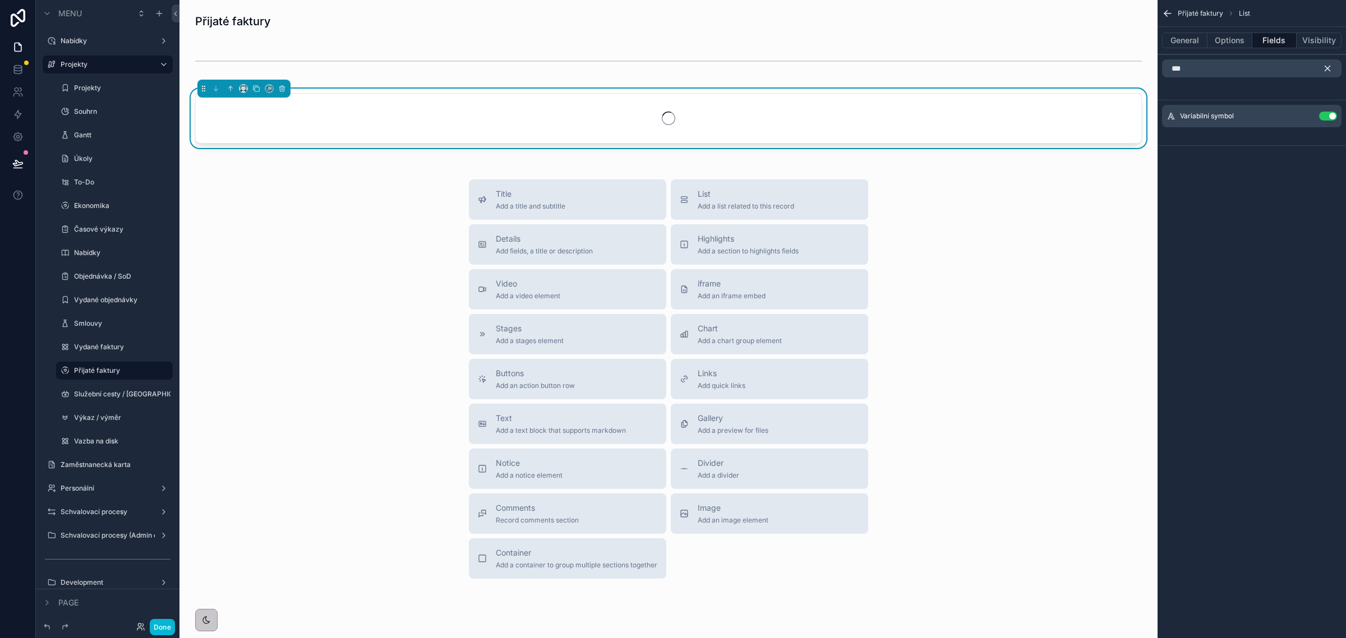
click at [1327, 65] on icon "scrollable content" at bounding box center [1328, 68] width 10 height 10
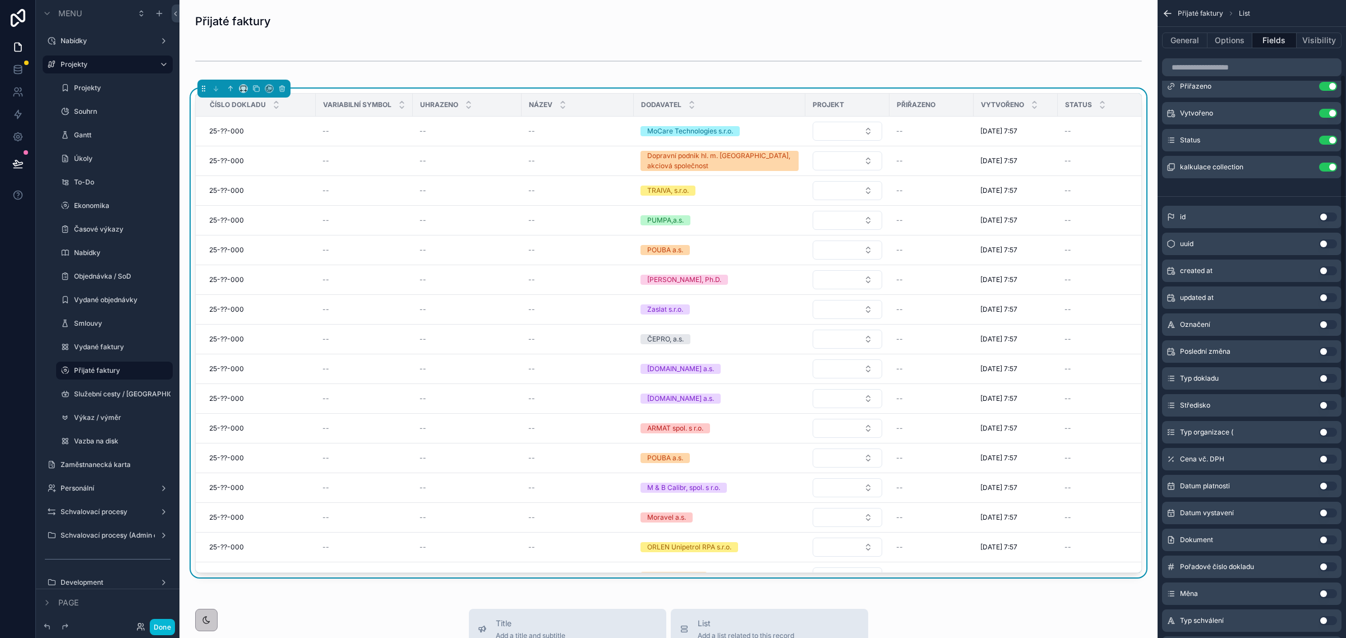
scroll to position [210, 0]
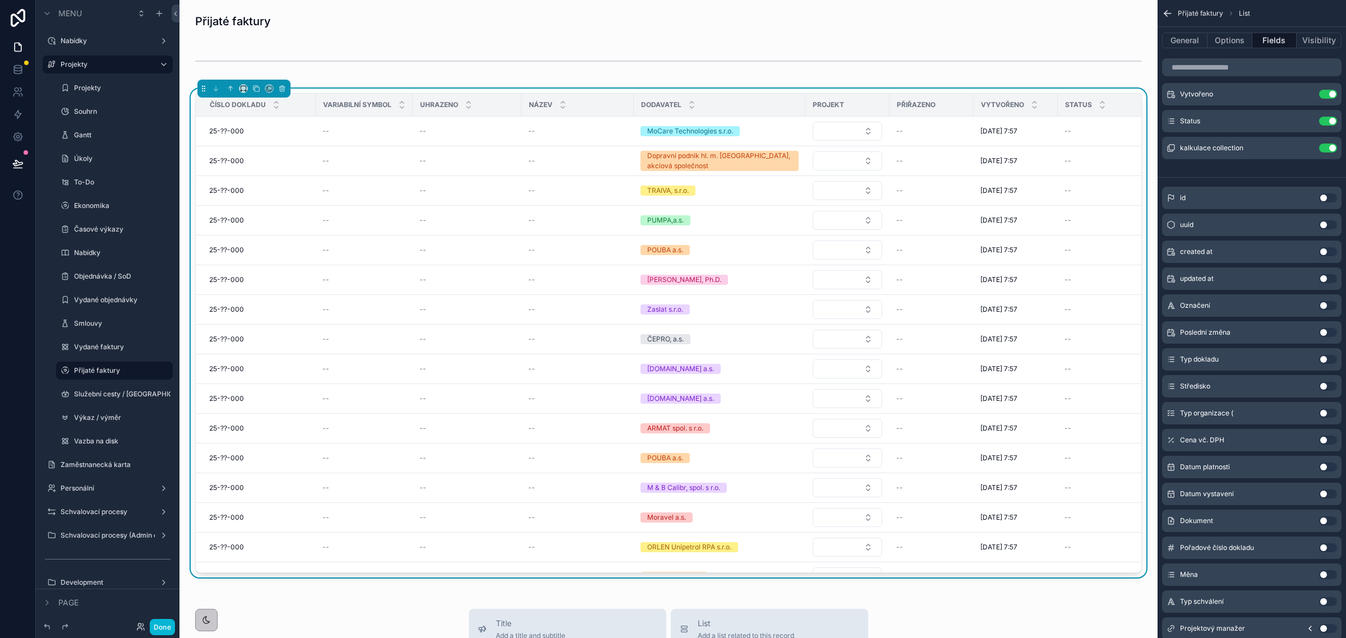
click at [1327, 439] on button "Use setting" at bounding box center [1328, 440] width 18 height 9
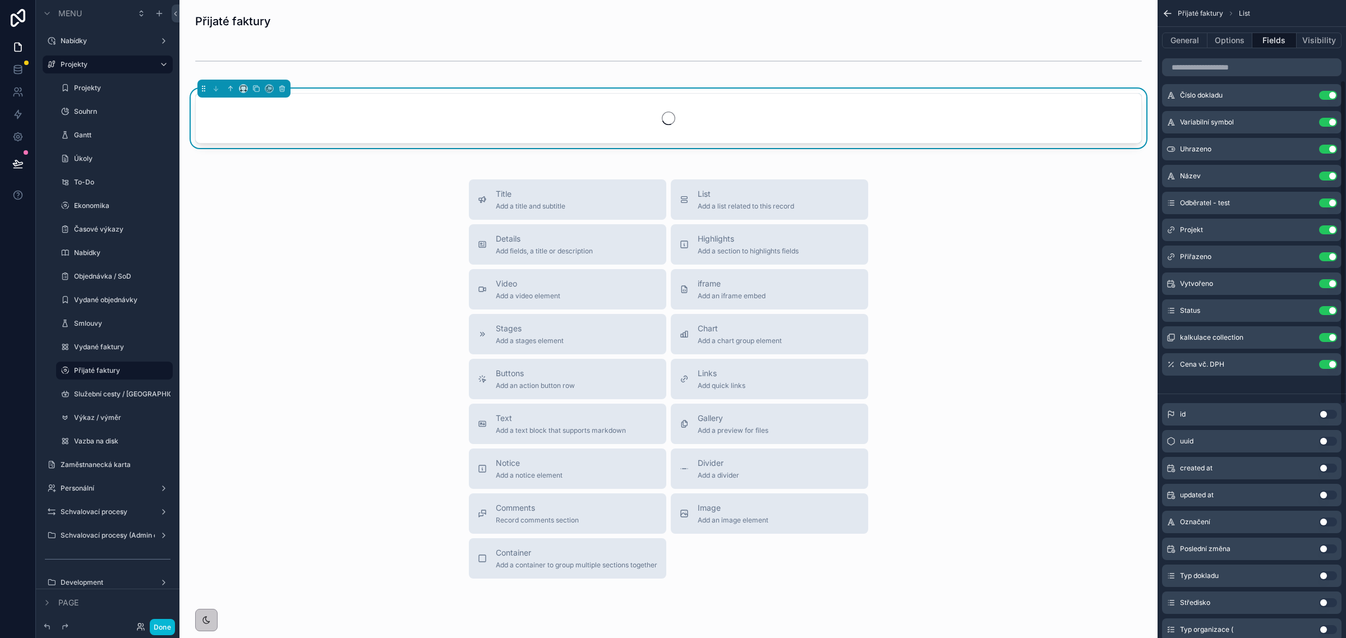
scroll to position [0, 0]
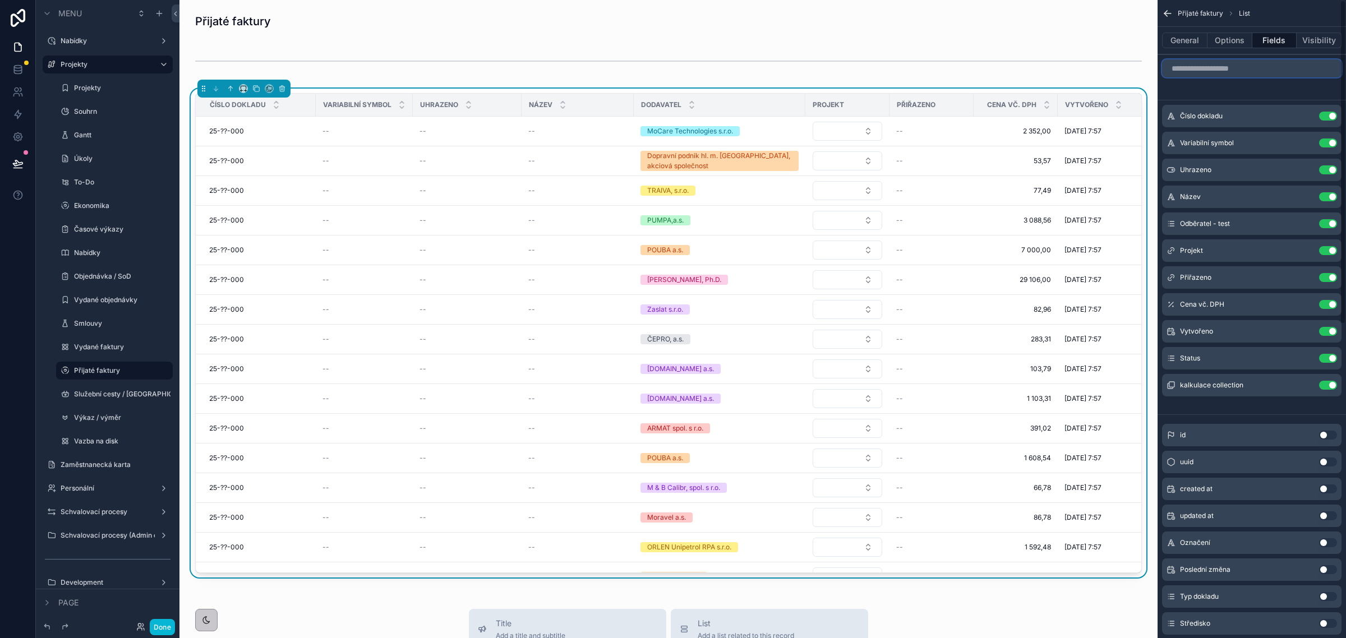
click at [1216, 65] on input "scrollable content" at bounding box center [1252, 68] width 180 height 18
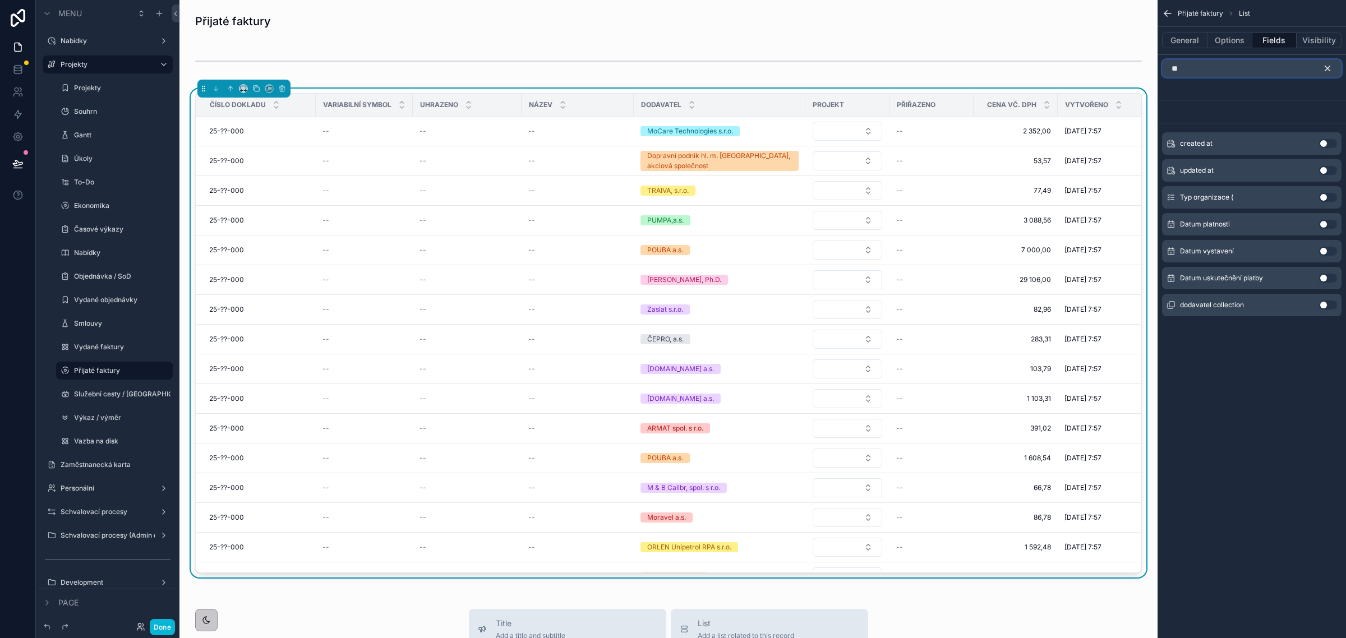
type input "**"
click at [1328, 251] on button "Use setting" at bounding box center [1328, 251] width 18 height 9
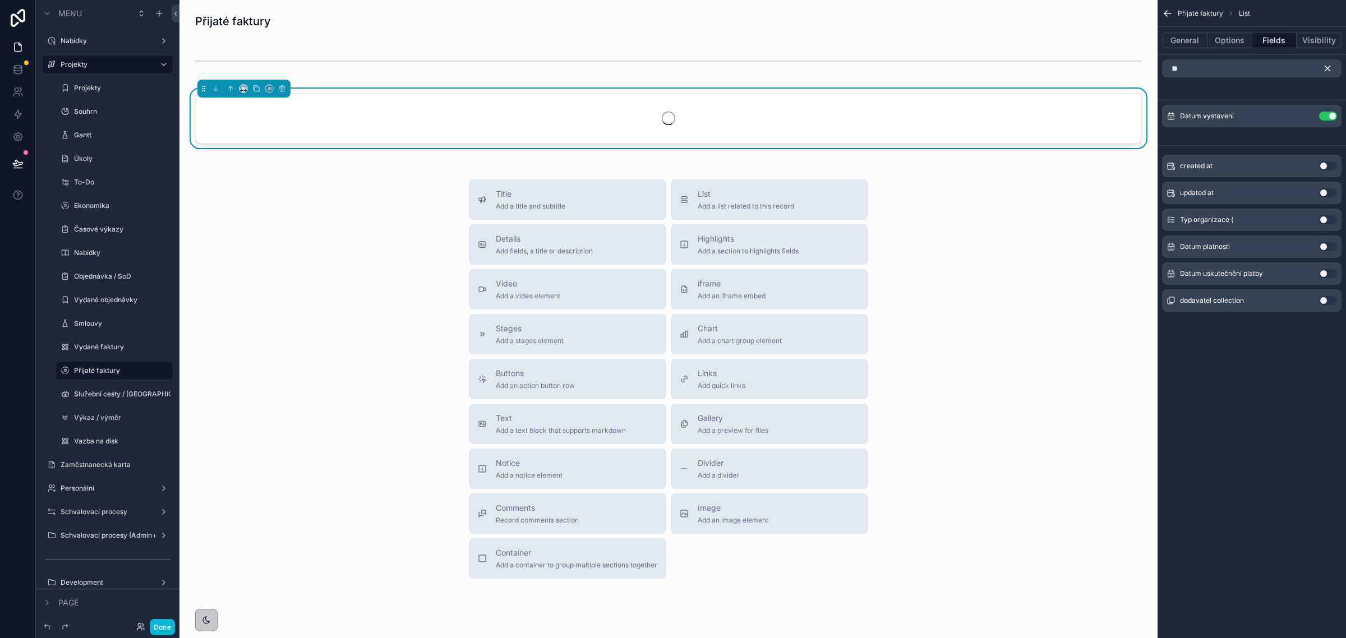
click at [1322, 270] on button "Use setting" at bounding box center [1328, 273] width 18 height 9
click at [1327, 68] on icon "scrollable content" at bounding box center [1328, 68] width 5 height 5
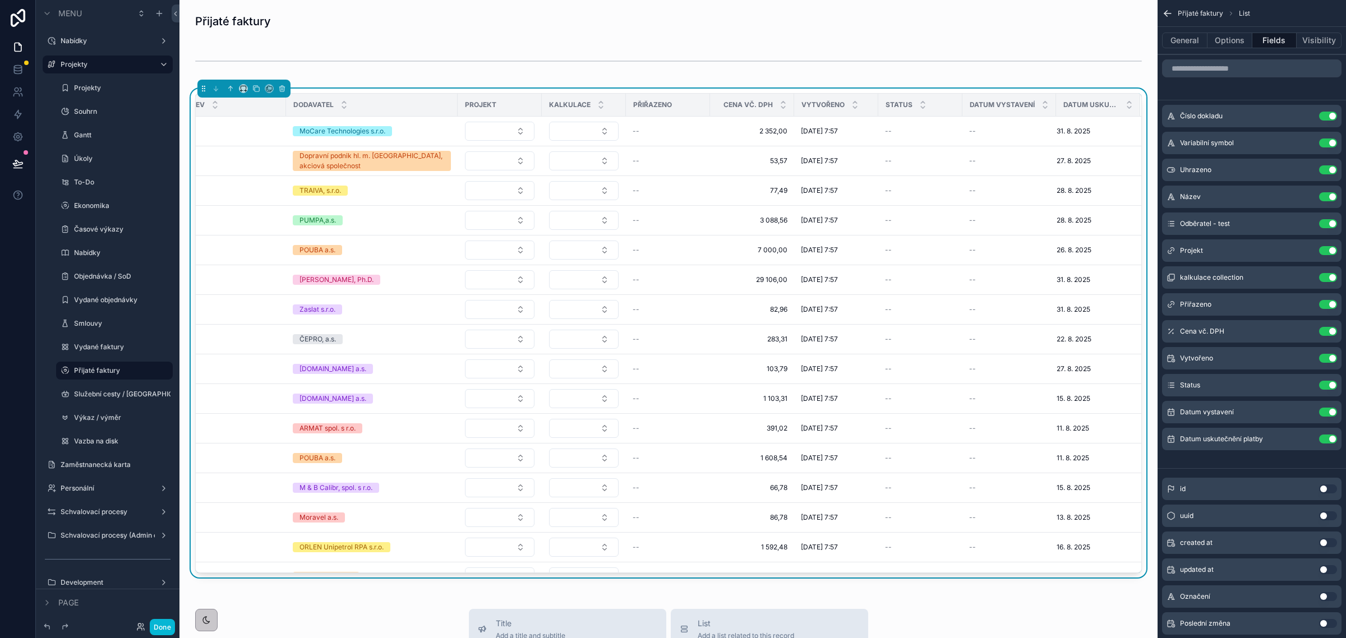
scroll to position [0, 369]
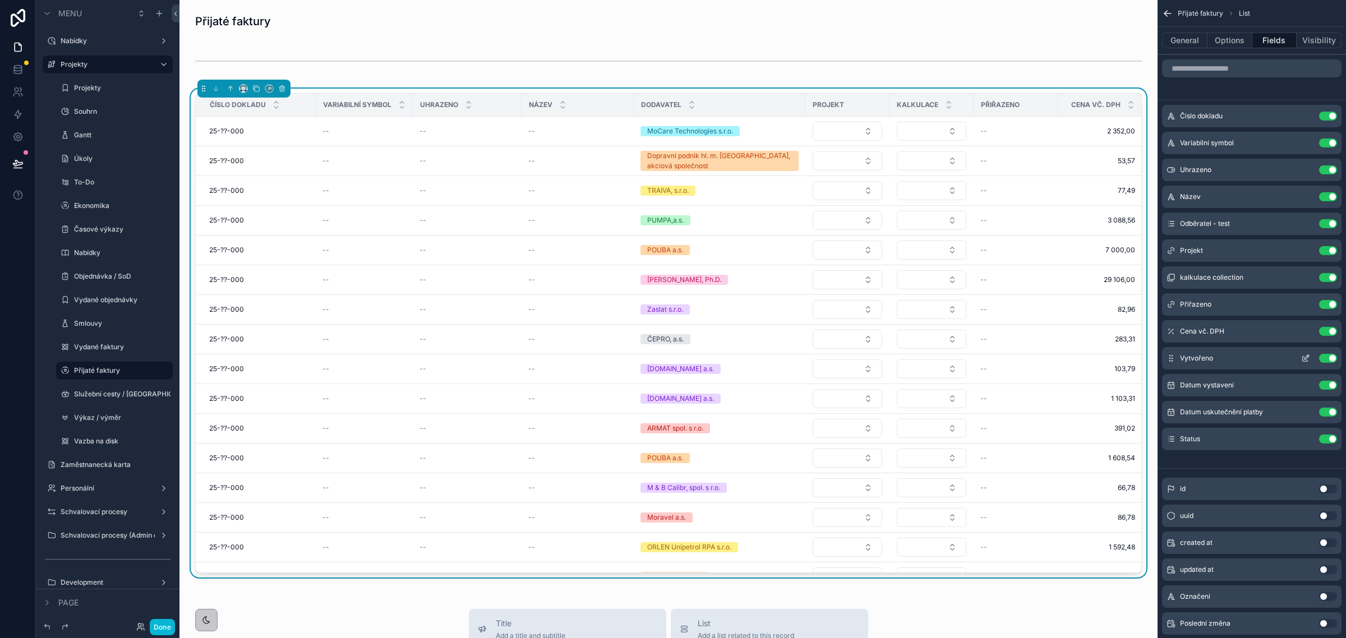
click at [1308, 358] on icon "scrollable content" at bounding box center [1306, 358] width 9 height 9
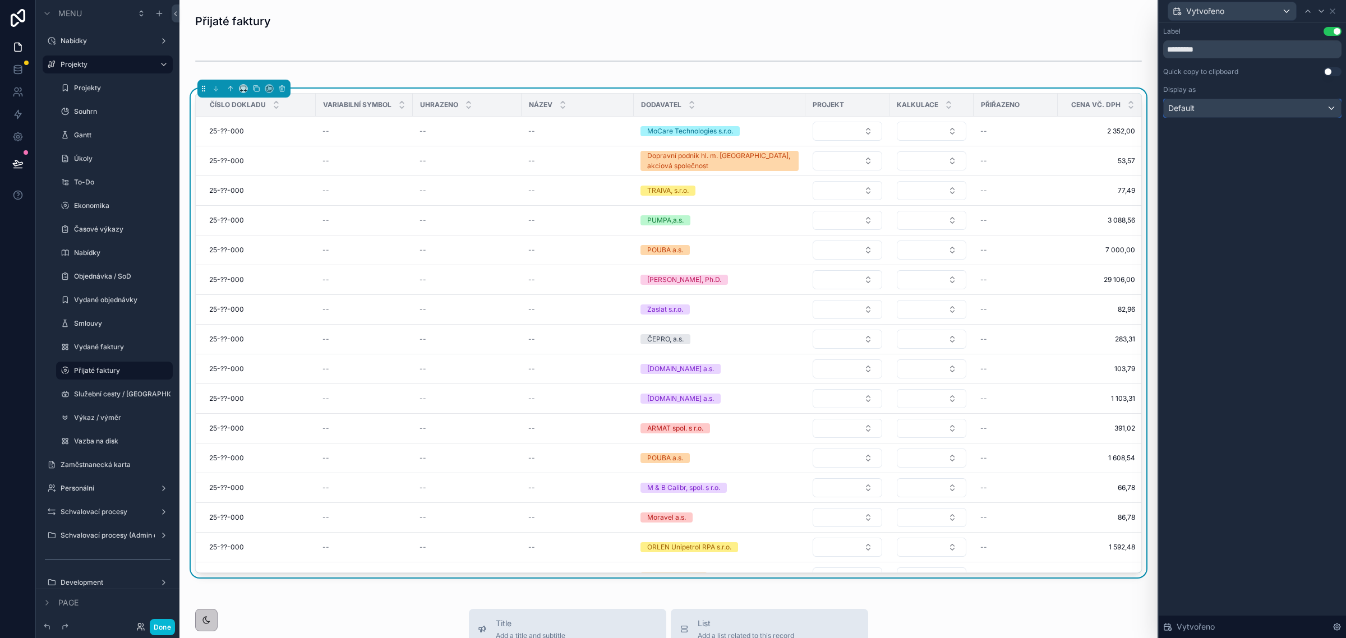
click at [1259, 108] on div "Default" at bounding box center [1252, 108] width 177 height 18
click at [1259, 108] on div at bounding box center [1252, 319] width 187 height 638
click at [1288, 187] on div "Label Use setting ********* Quick copy to clipboard Use setting Display as Defa…" at bounding box center [1252, 330] width 187 height 616
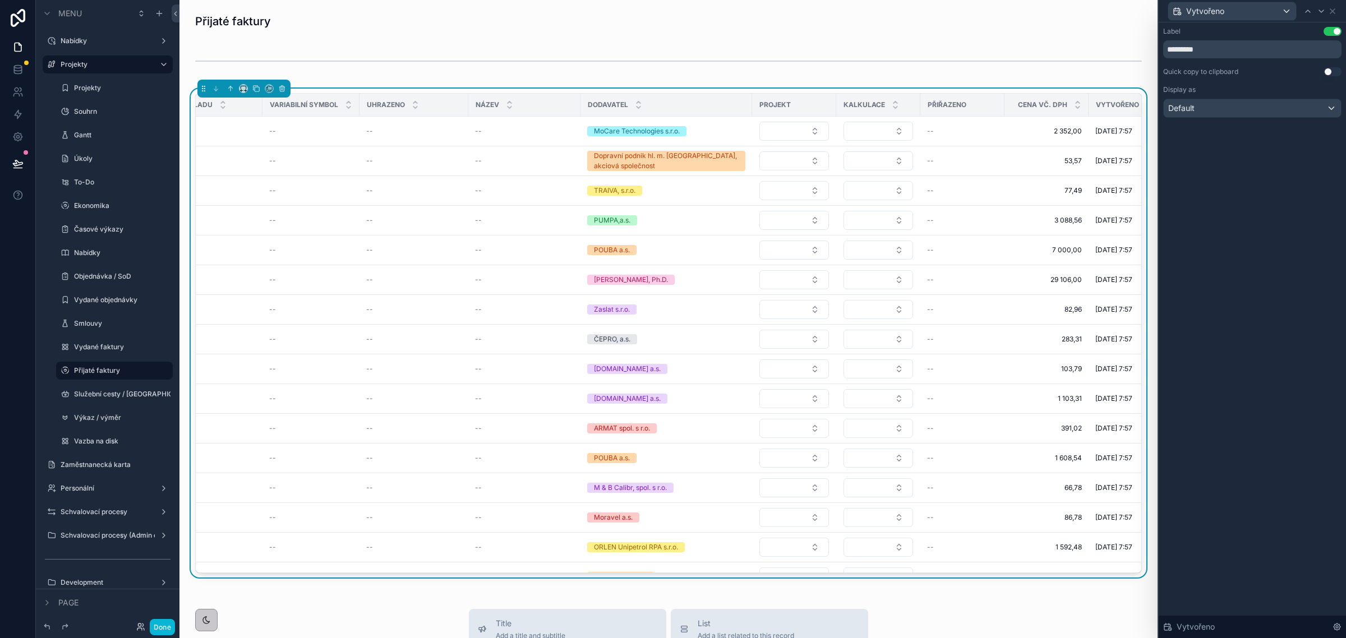
scroll to position [0, 0]
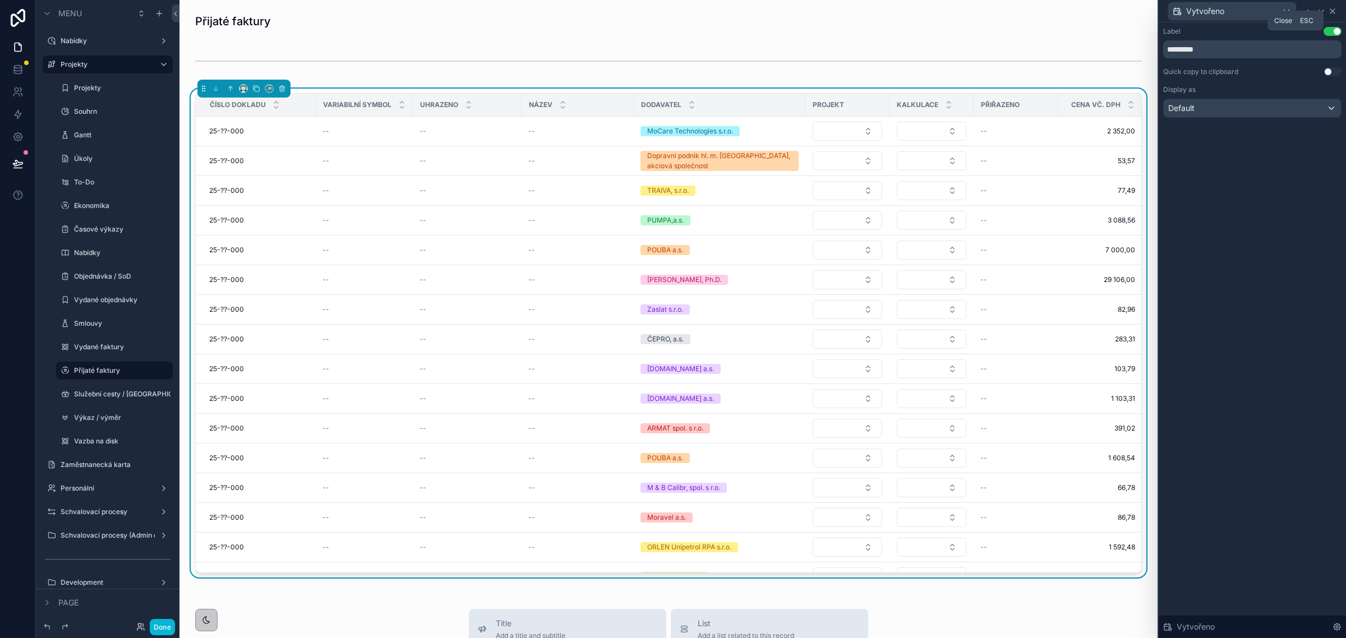
click at [1333, 12] on icon at bounding box center [1332, 11] width 9 height 9
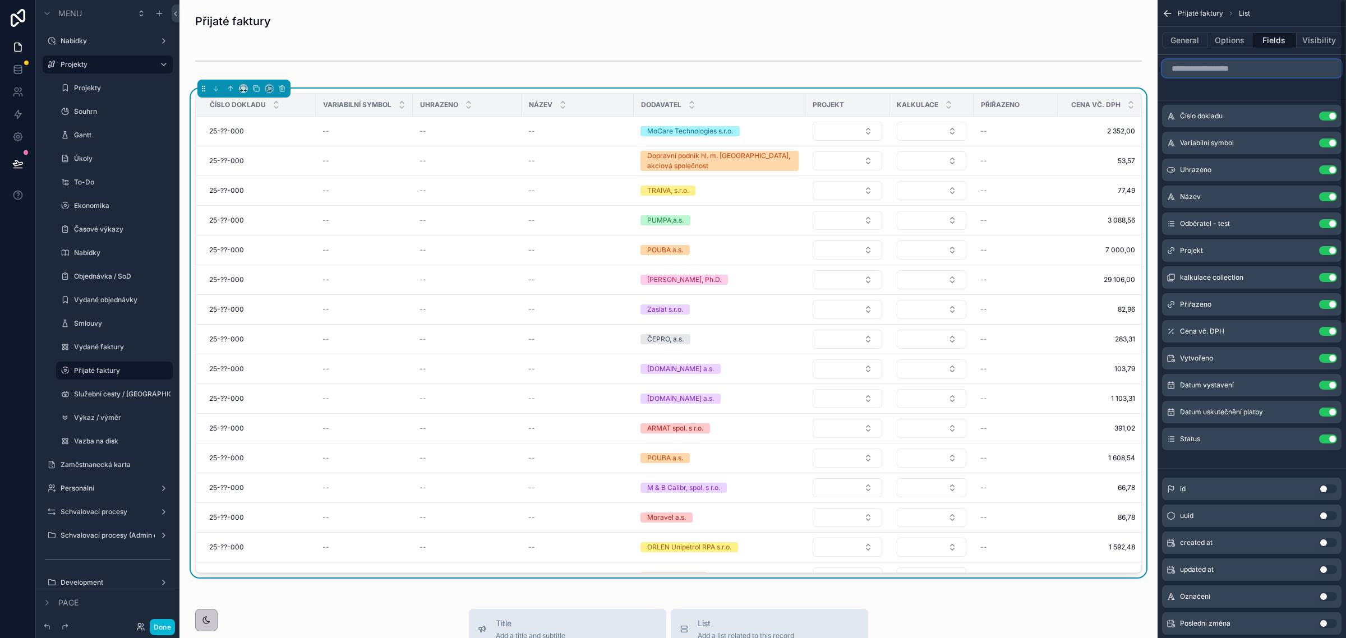
click at [1198, 68] on input "scrollable content" at bounding box center [1252, 68] width 180 height 18
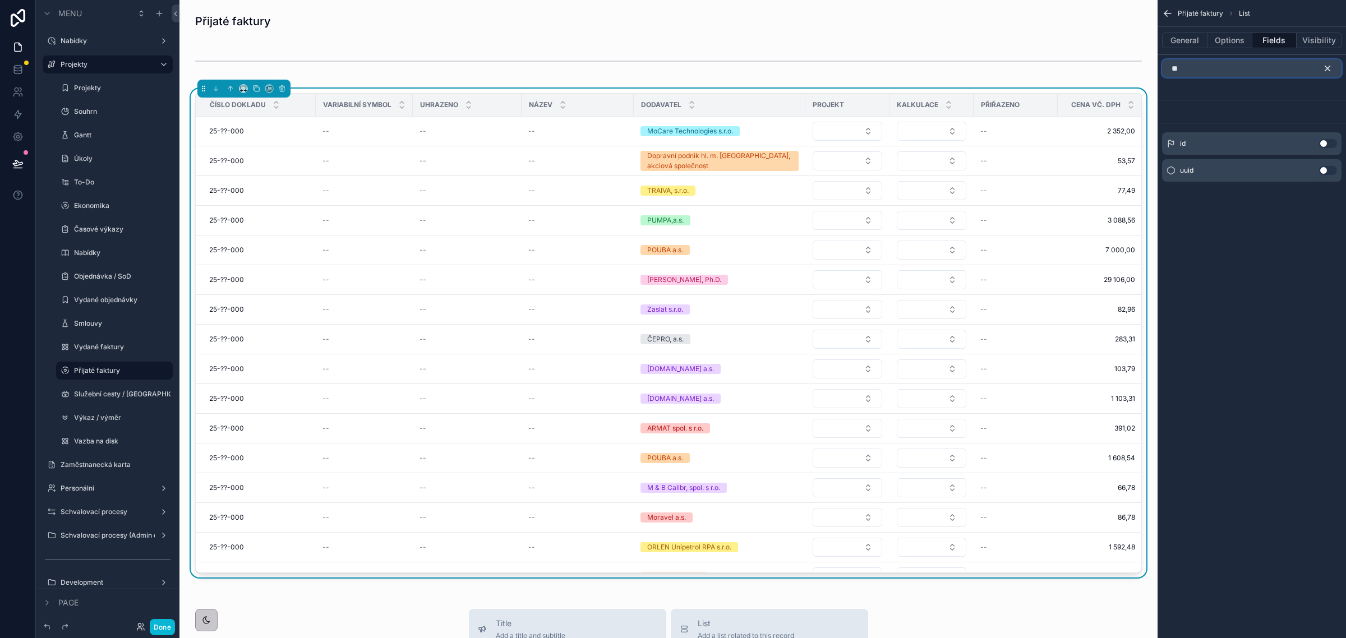
type input "*"
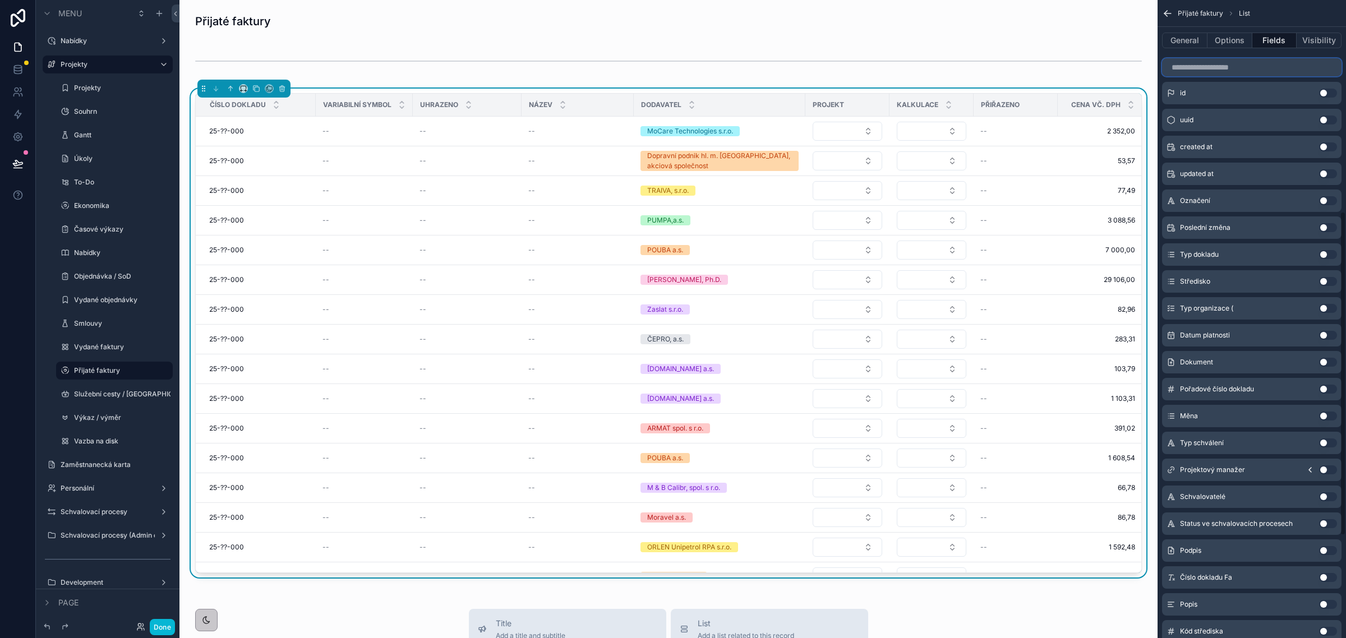
scroll to position [421, 0]
click at [1324, 546] on div "Číslo dokladu Fa Use setting" at bounding box center [1252, 553] width 180 height 22
click at [1324, 554] on button "Use setting" at bounding box center [1328, 553] width 18 height 9
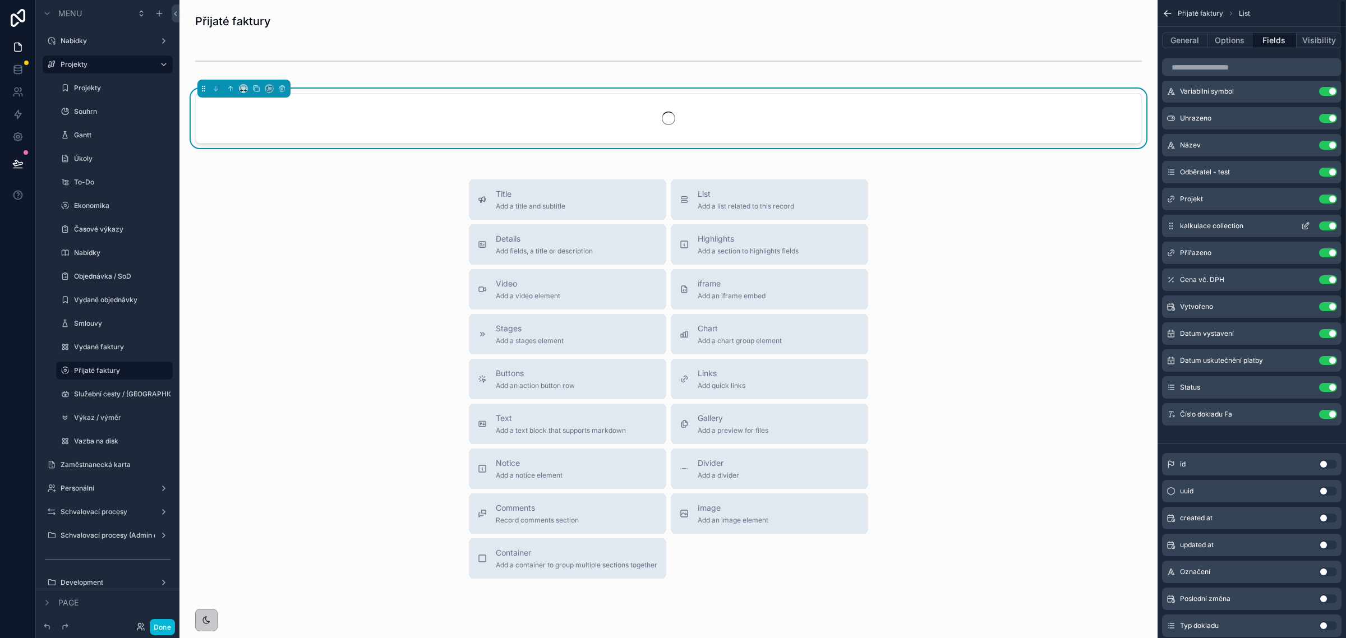
scroll to position [0, 0]
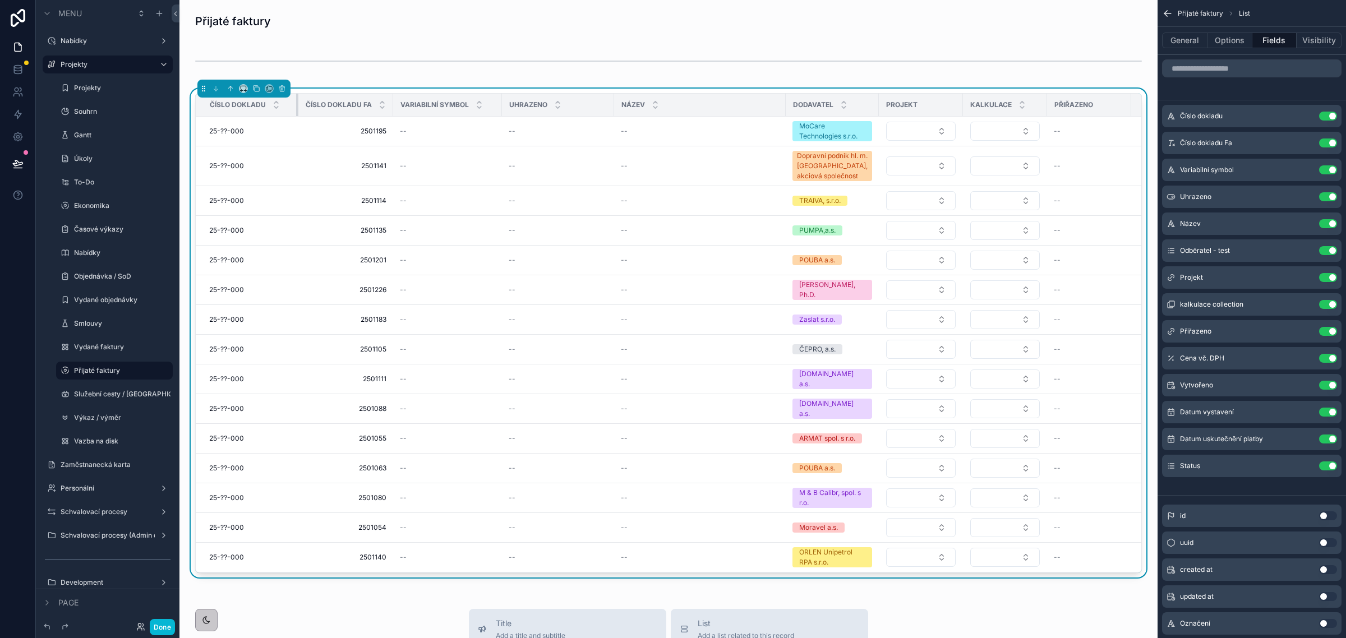
drag, startPoint x: 315, startPoint y: 104, endPoint x: 301, endPoint y: 115, distance: 18.0
click at [296, 105] on div "scrollable content" at bounding box center [298, 105] width 4 height 22
click at [167, 629] on button "Done" at bounding box center [162, 627] width 25 height 16
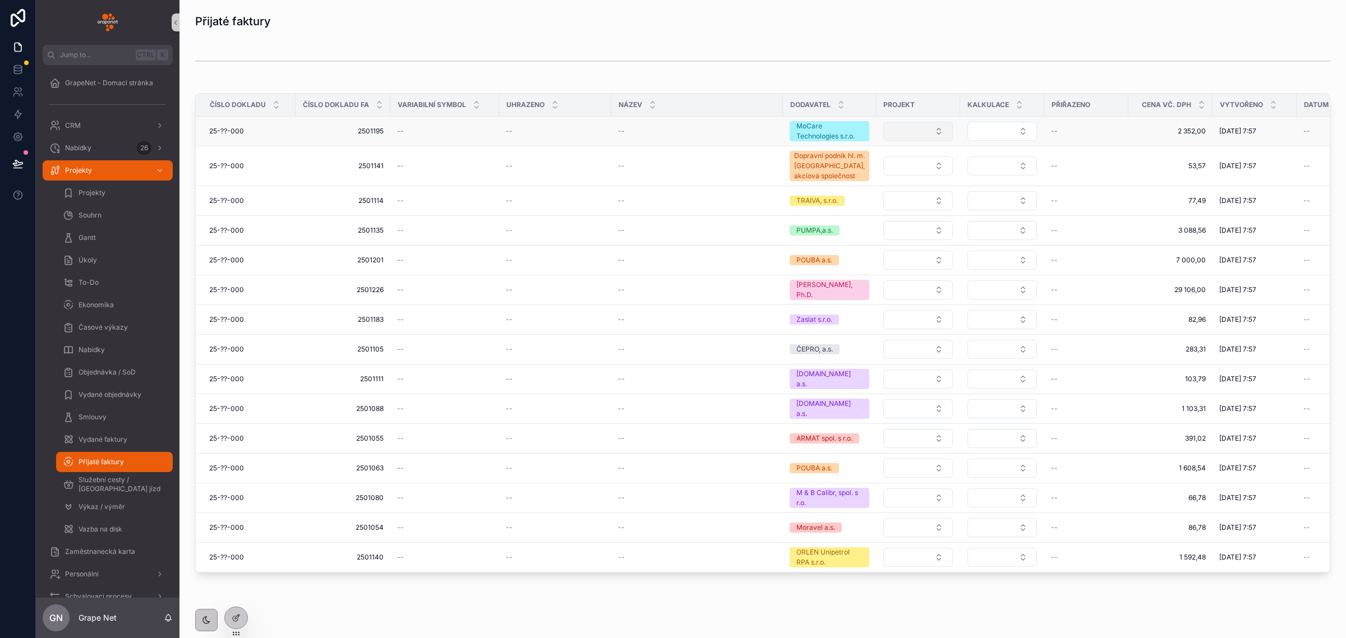
click at [909, 134] on button "Select Button" at bounding box center [919, 131] width 70 height 19
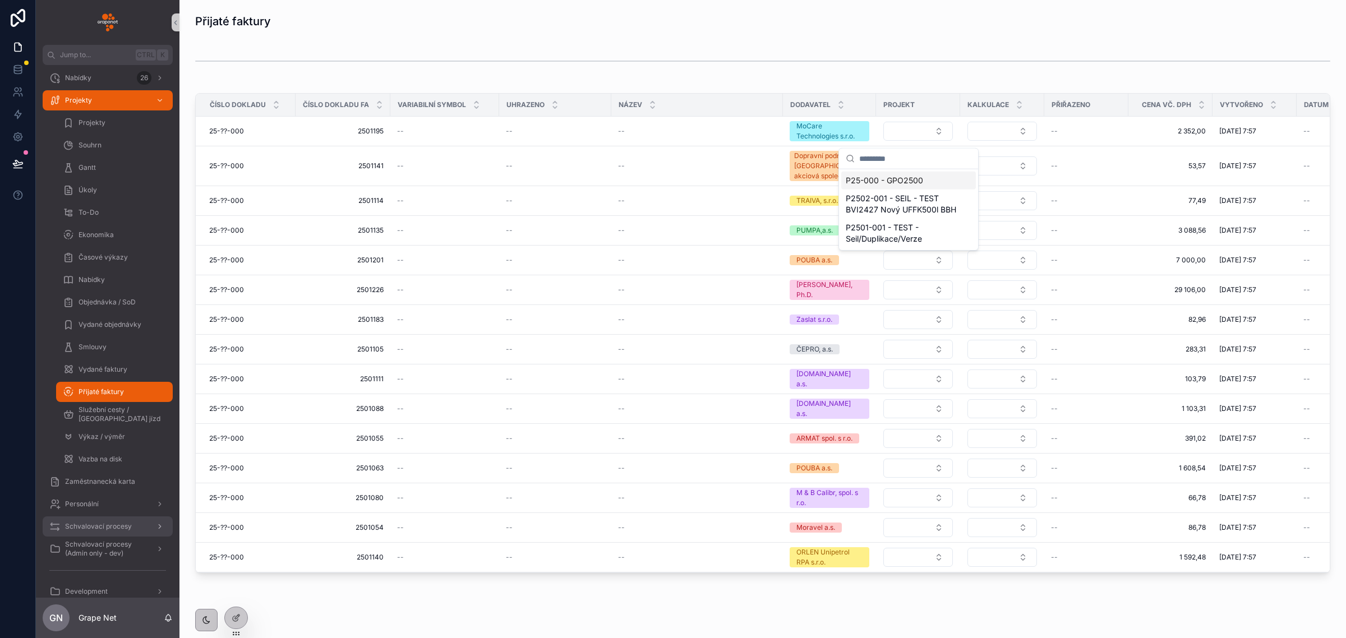
click at [99, 522] on span "Schvalovací procesy" at bounding box center [98, 526] width 67 height 9
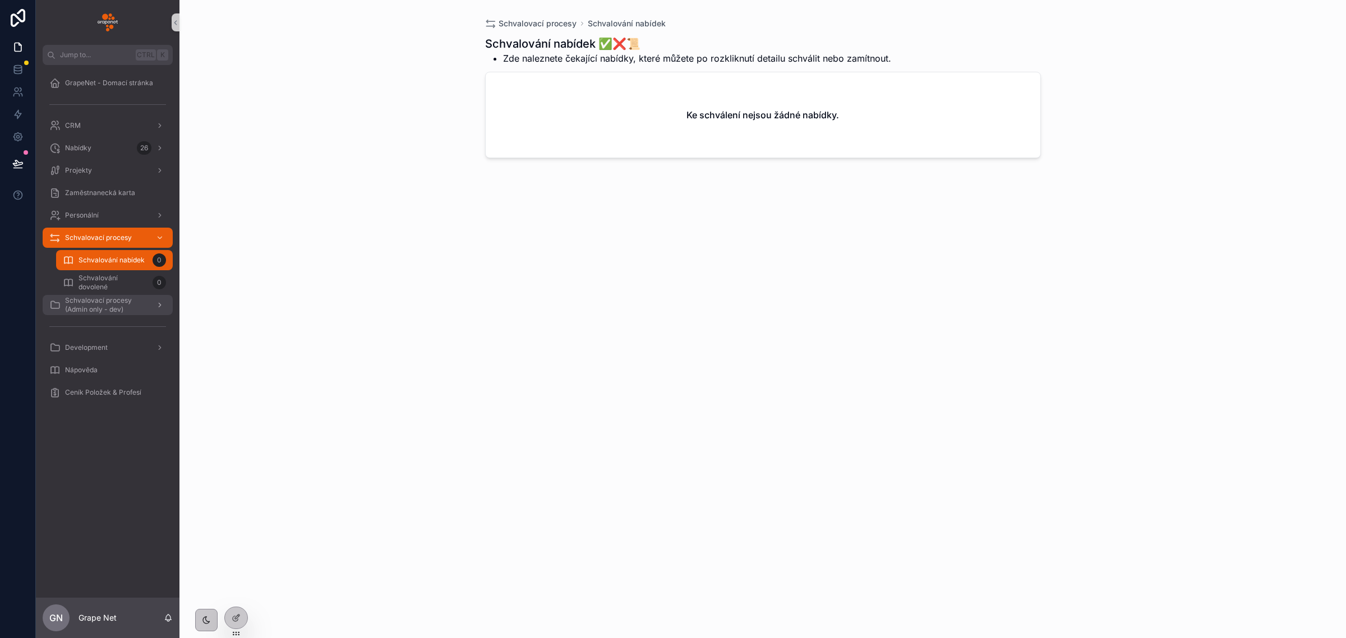
click at [116, 307] on span "Schvalovací procesy (Admin only - dev)" at bounding box center [106, 305] width 82 height 18
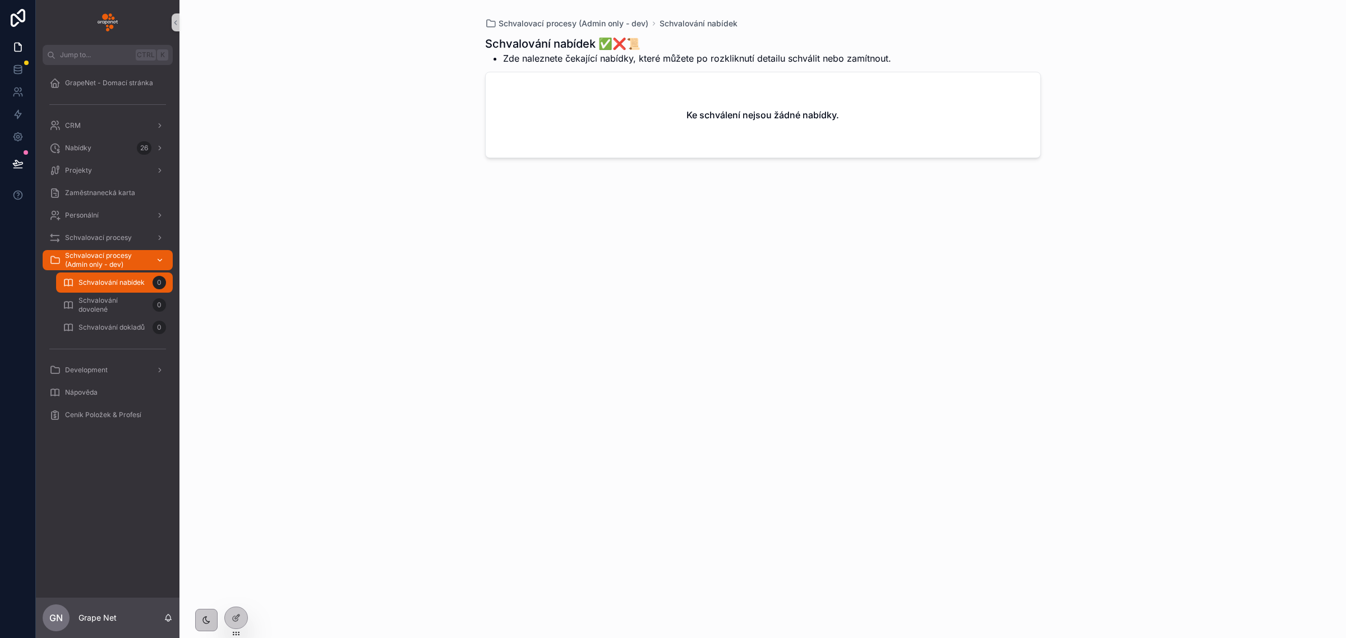
click at [112, 258] on span "Schvalovací procesy (Admin only - dev)" at bounding box center [106, 260] width 82 height 18
click at [94, 237] on span "Schvalovací procesy" at bounding box center [98, 237] width 67 height 9
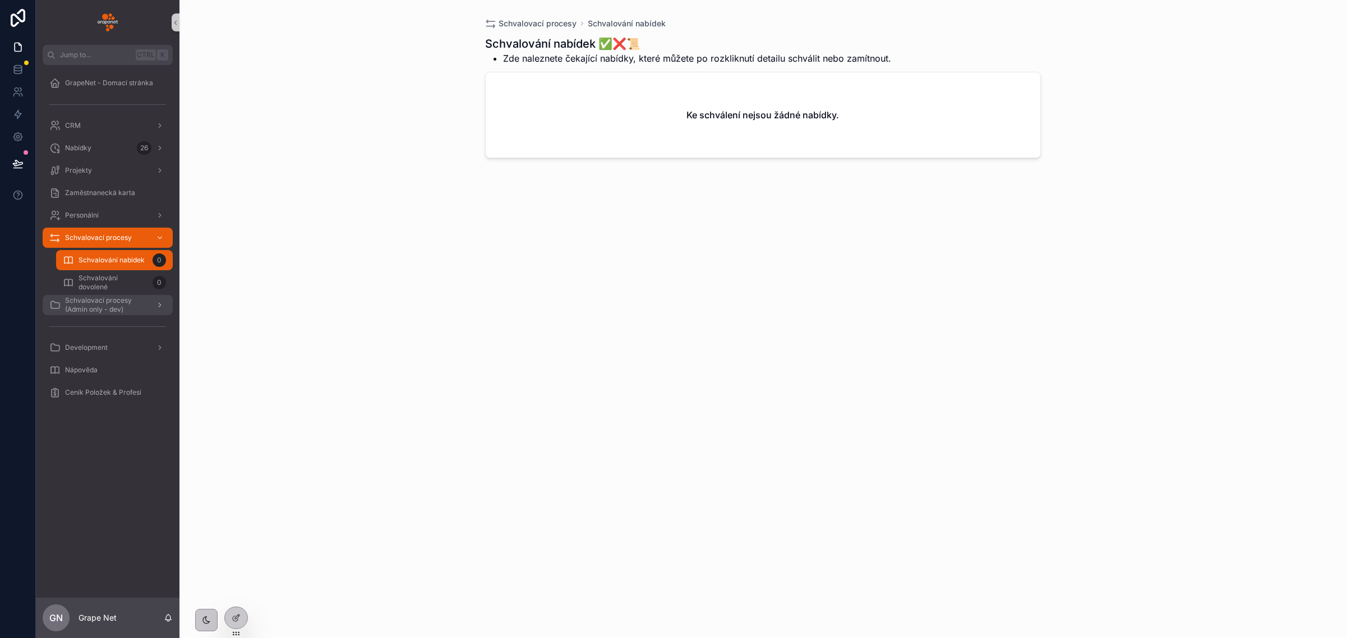
click at [96, 295] on link "Schvalovací procesy (Admin only - dev)" at bounding box center [108, 305] width 130 height 20
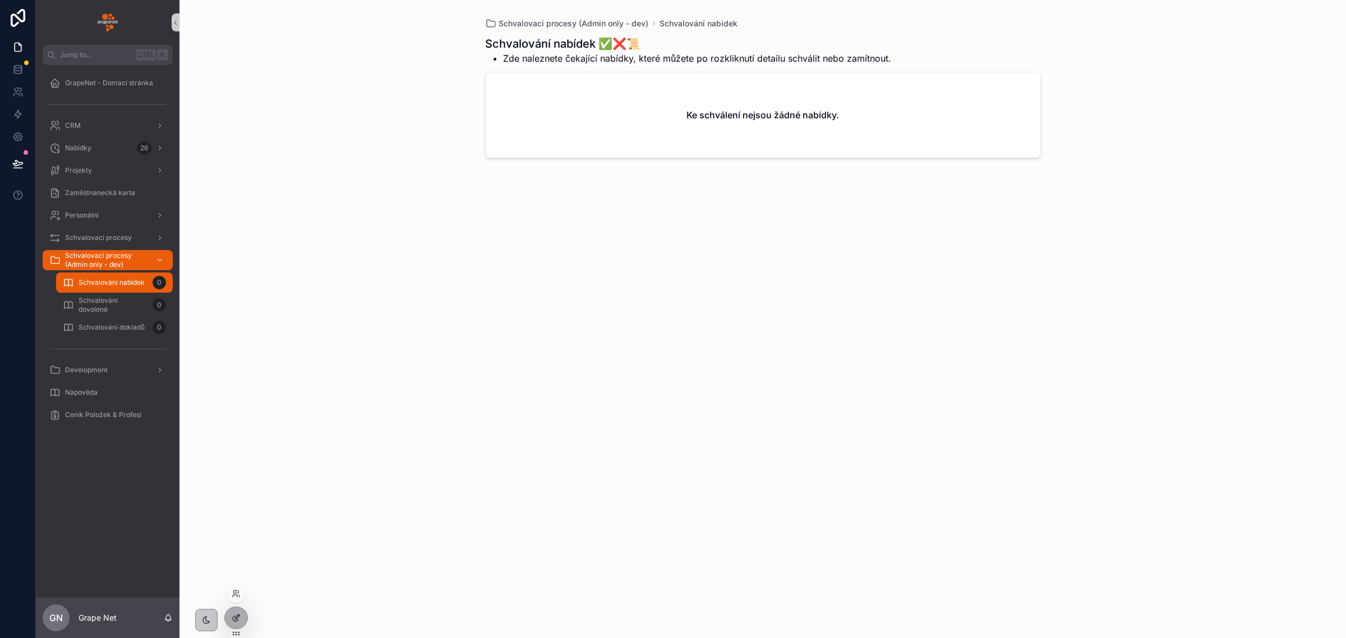
click at [232, 614] on icon at bounding box center [236, 618] width 9 height 9
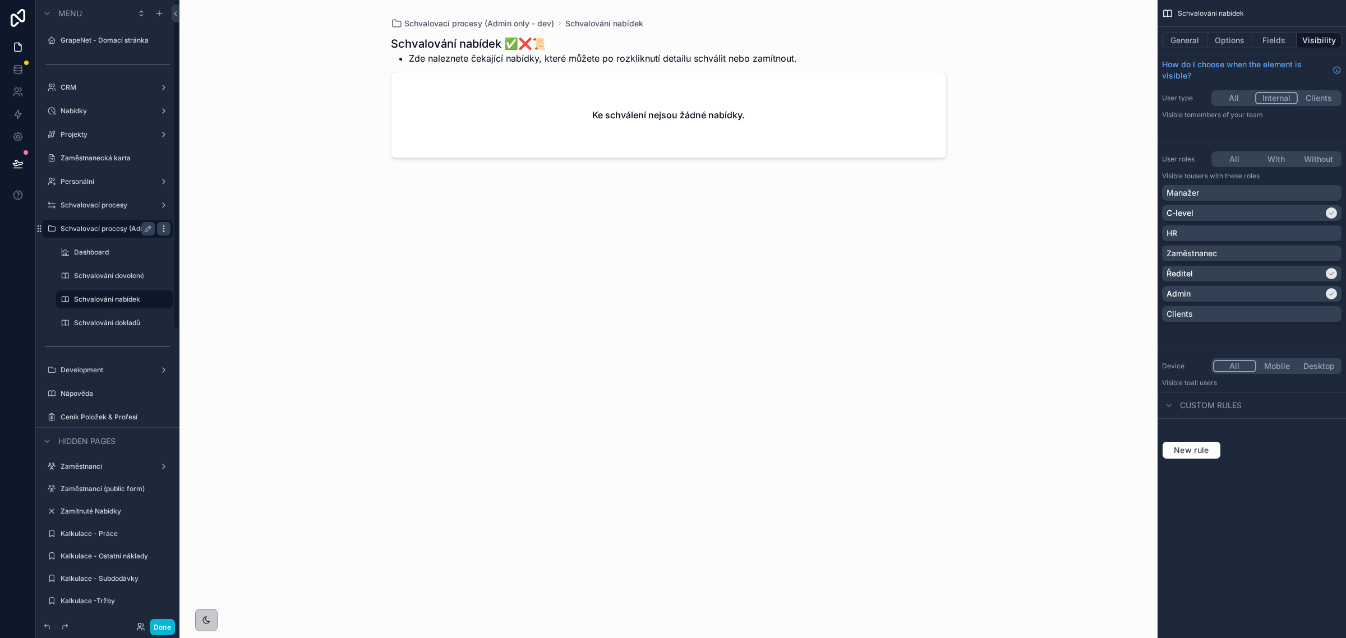
click at [163, 224] on icon "scrollable content" at bounding box center [163, 228] width 9 height 9
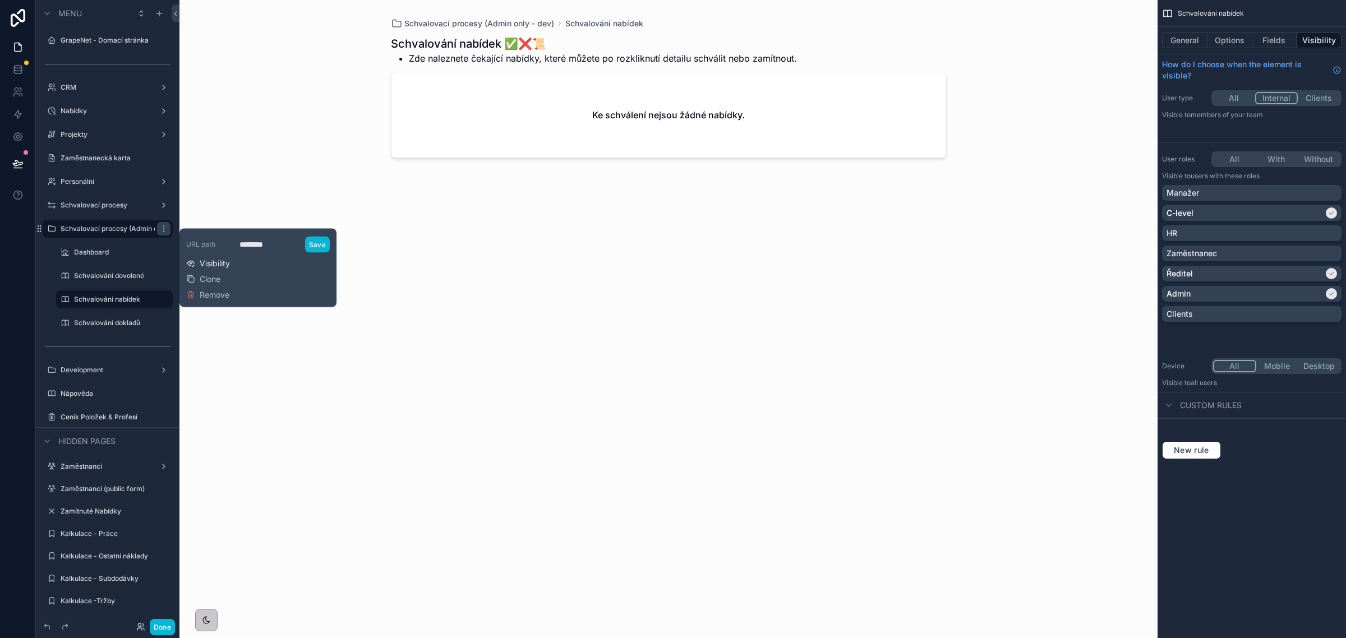
click at [217, 263] on span "Visibility" at bounding box center [215, 263] width 30 height 11
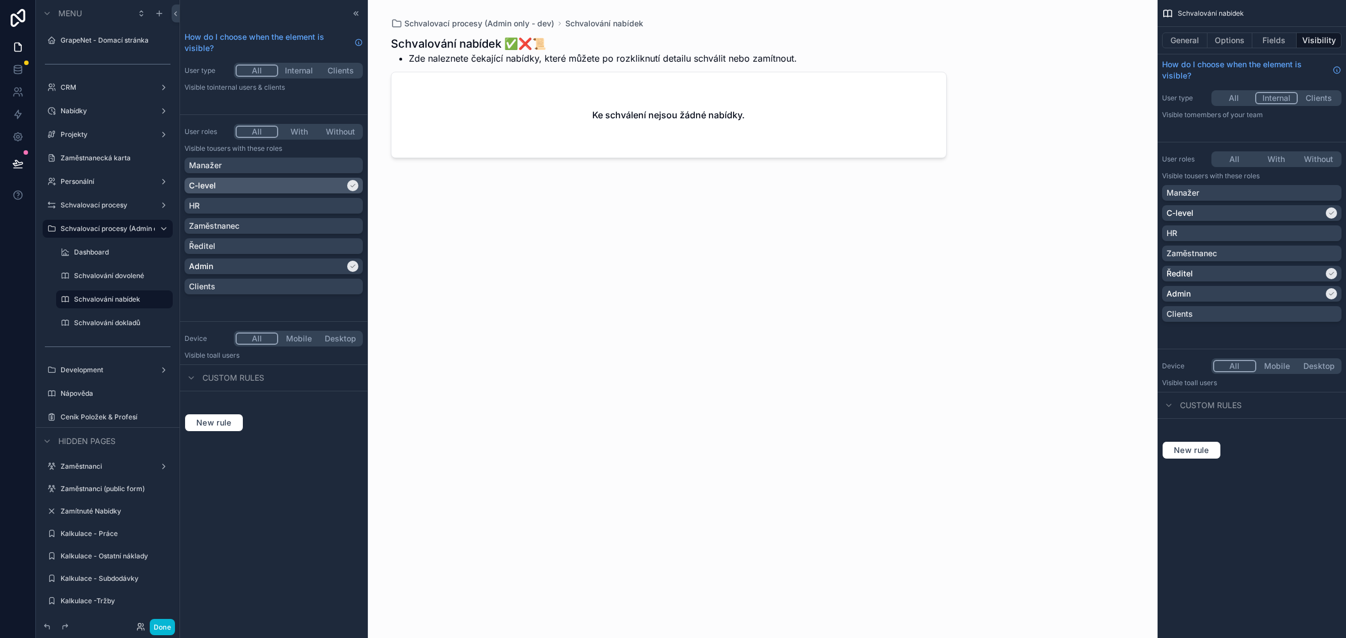
click at [355, 187] on icon at bounding box center [353, 185] width 7 height 7
click at [346, 187] on div "C-level" at bounding box center [273, 185] width 169 height 11
click at [161, 621] on button "Done" at bounding box center [162, 627] width 25 height 16
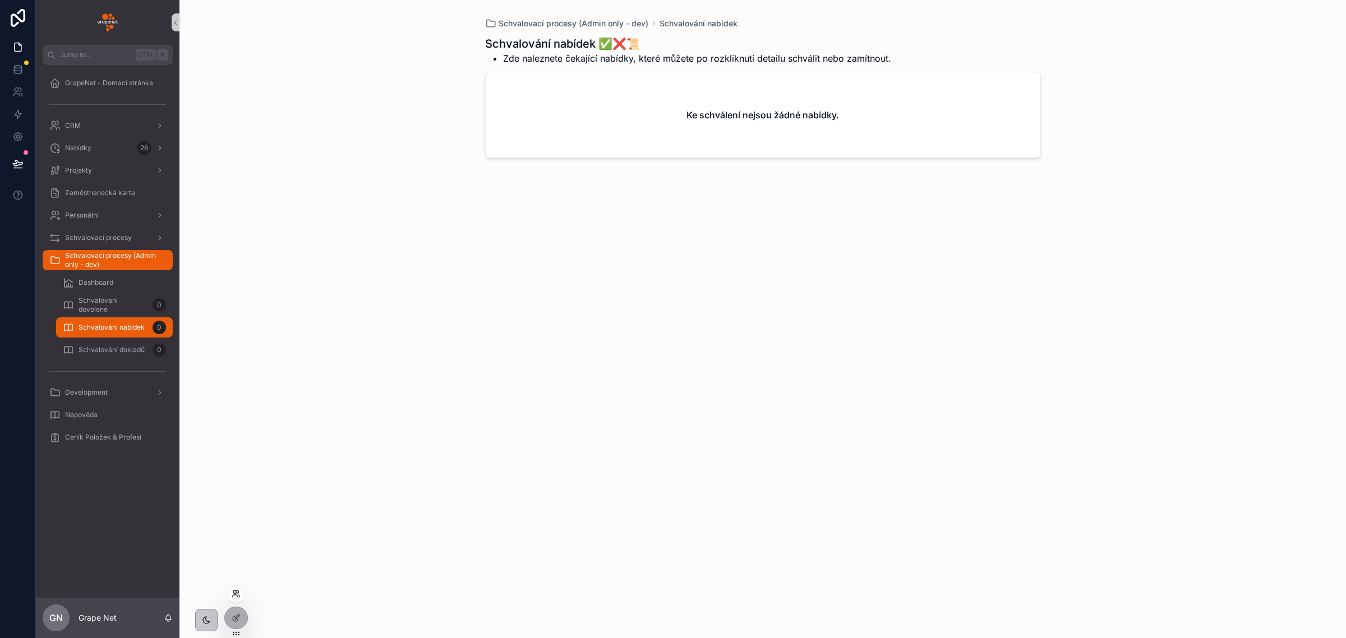
click at [238, 592] on icon at bounding box center [236, 594] width 9 height 9
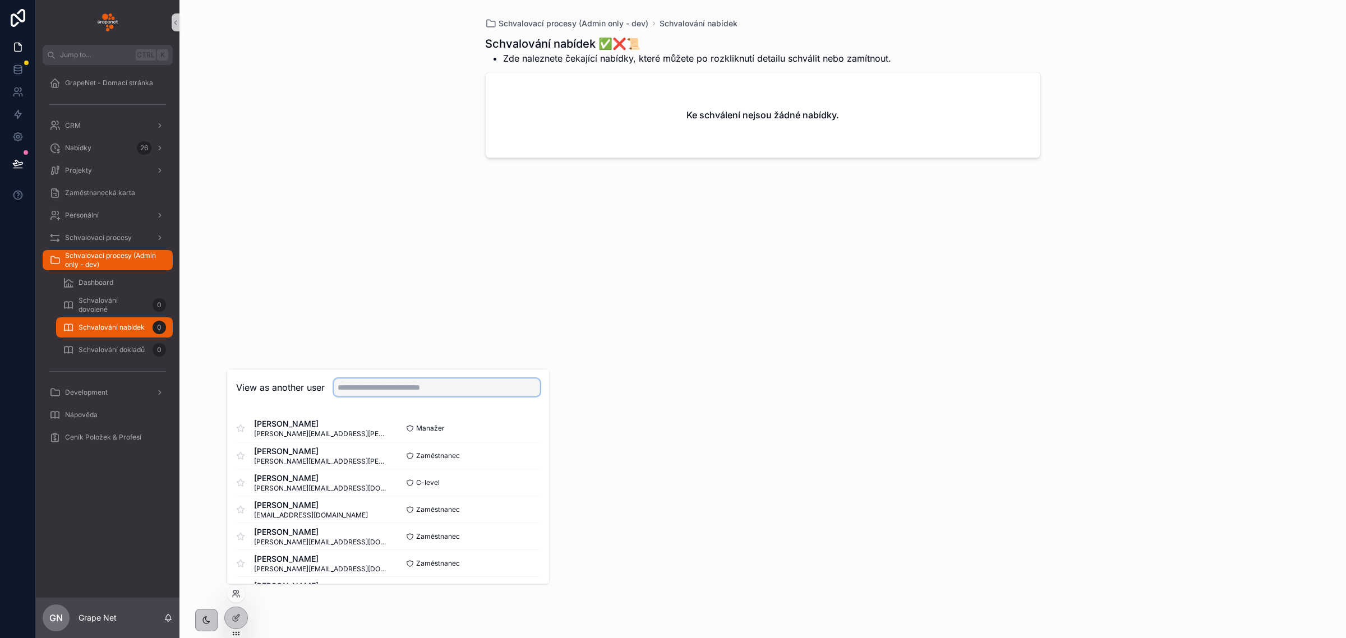
click at [376, 387] on input "text" at bounding box center [437, 388] width 206 height 18
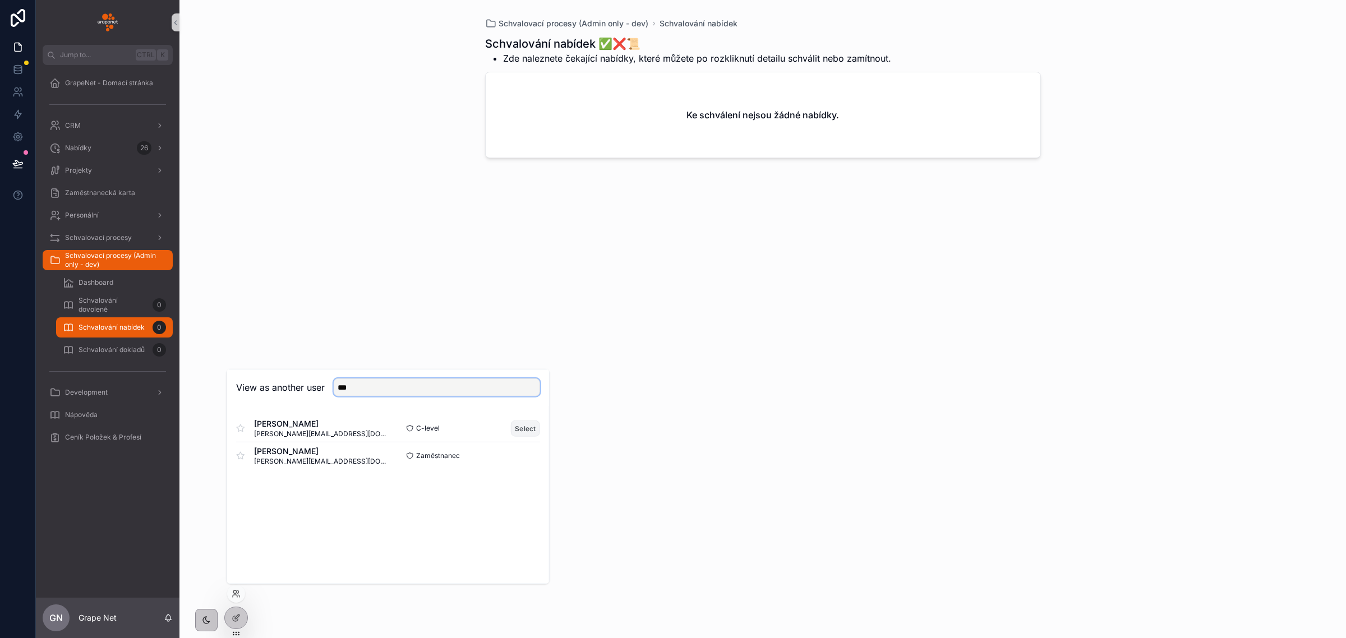
type input "***"
click at [526, 433] on button "Select" at bounding box center [525, 428] width 29 height 16
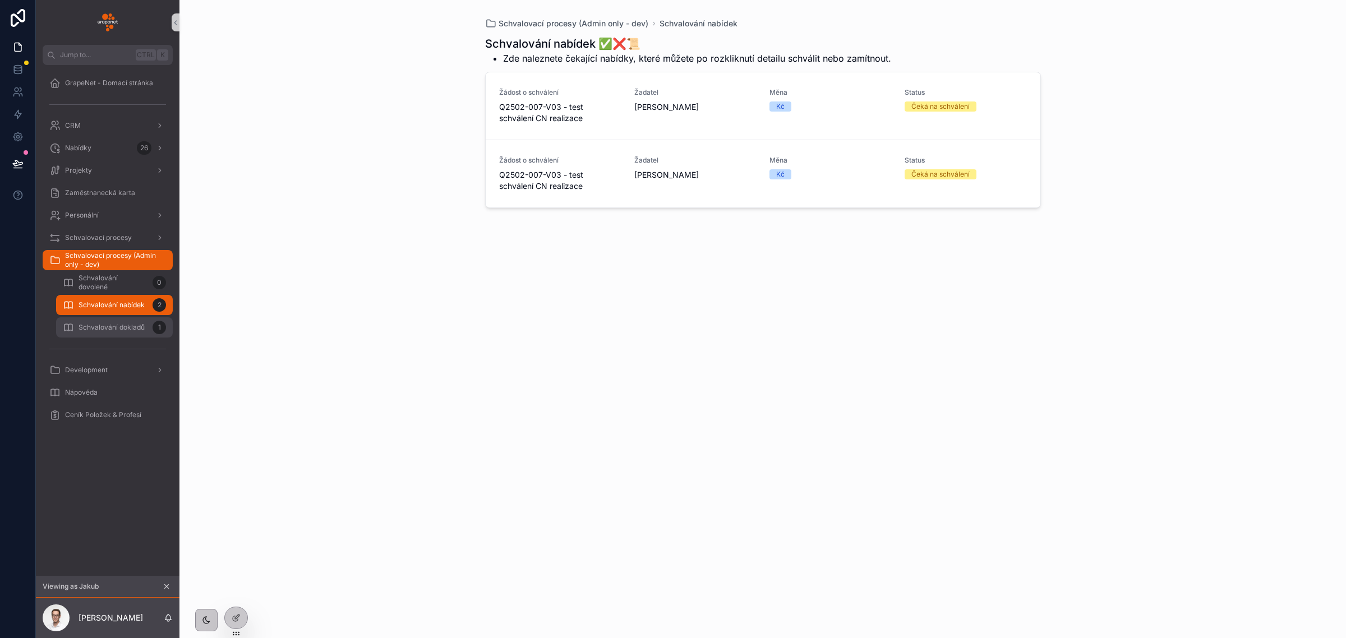
click at [112, 323] on span "Schvalování dokladů" at bounding box center [112, 327] width 66 height 9
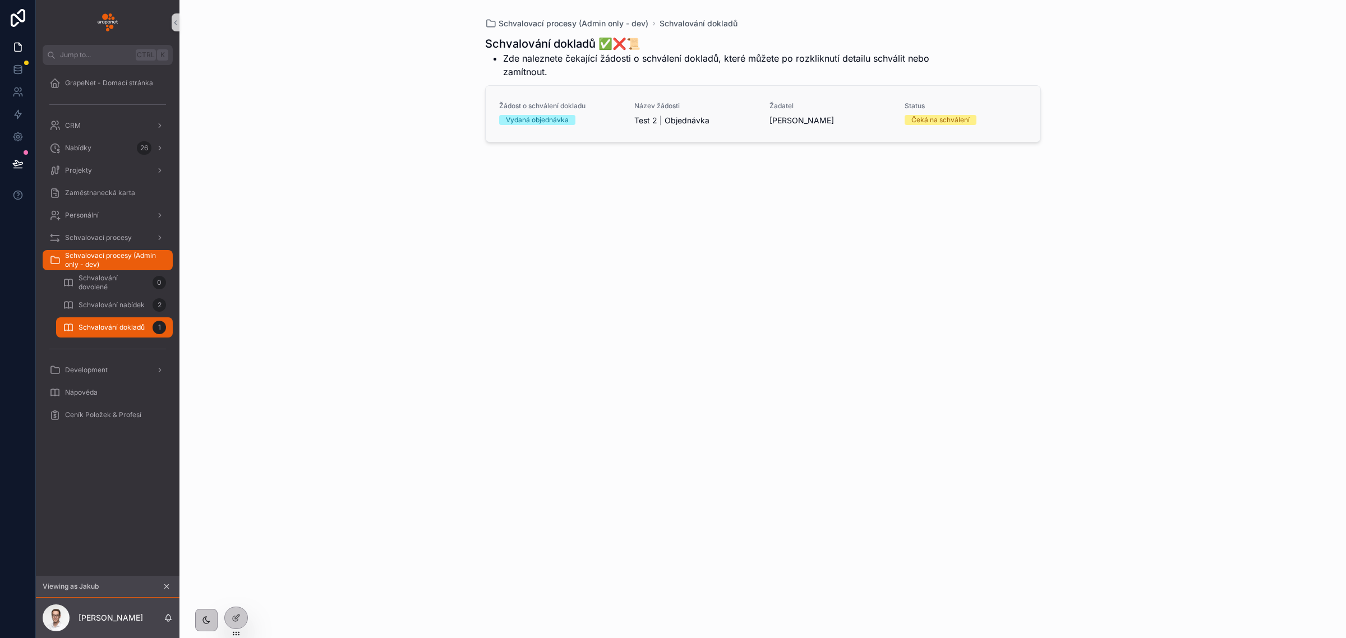
click at [610, 122] on div "Vydaná objednávka" at bounding box center [560, 120] width 122 height 10
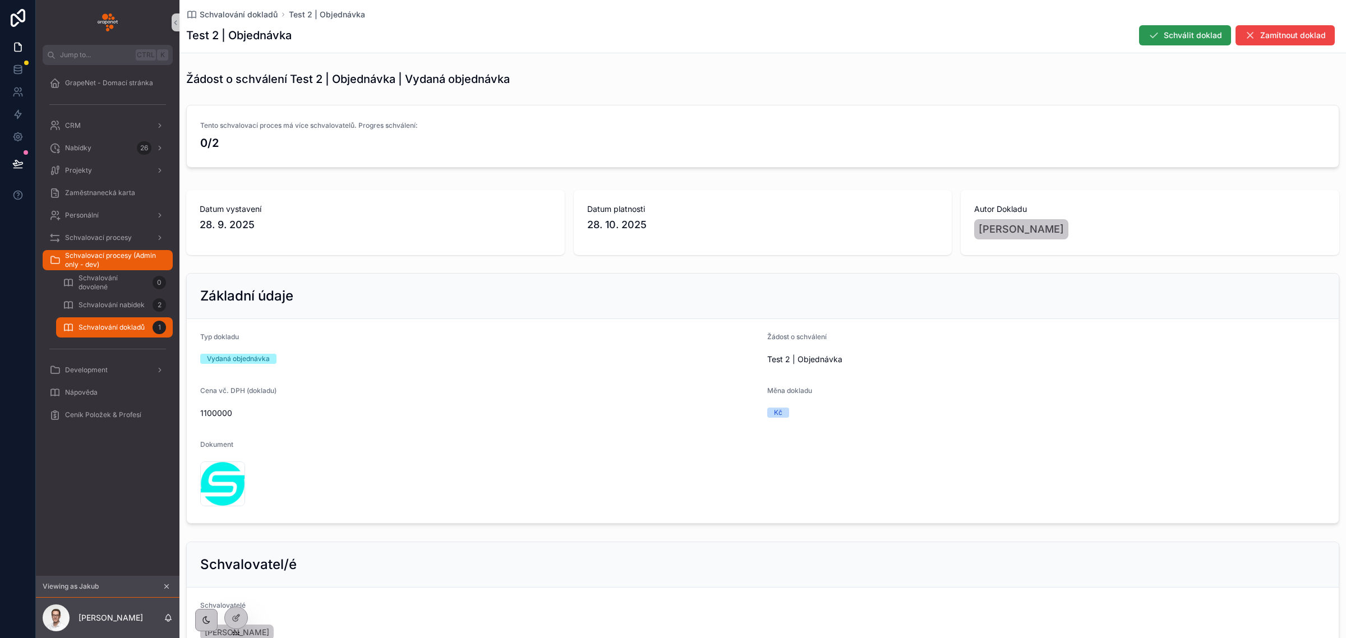
click at [1164, 26] on button "Schválit doklad" at bounding box center [1185, 35] width 92 height 20
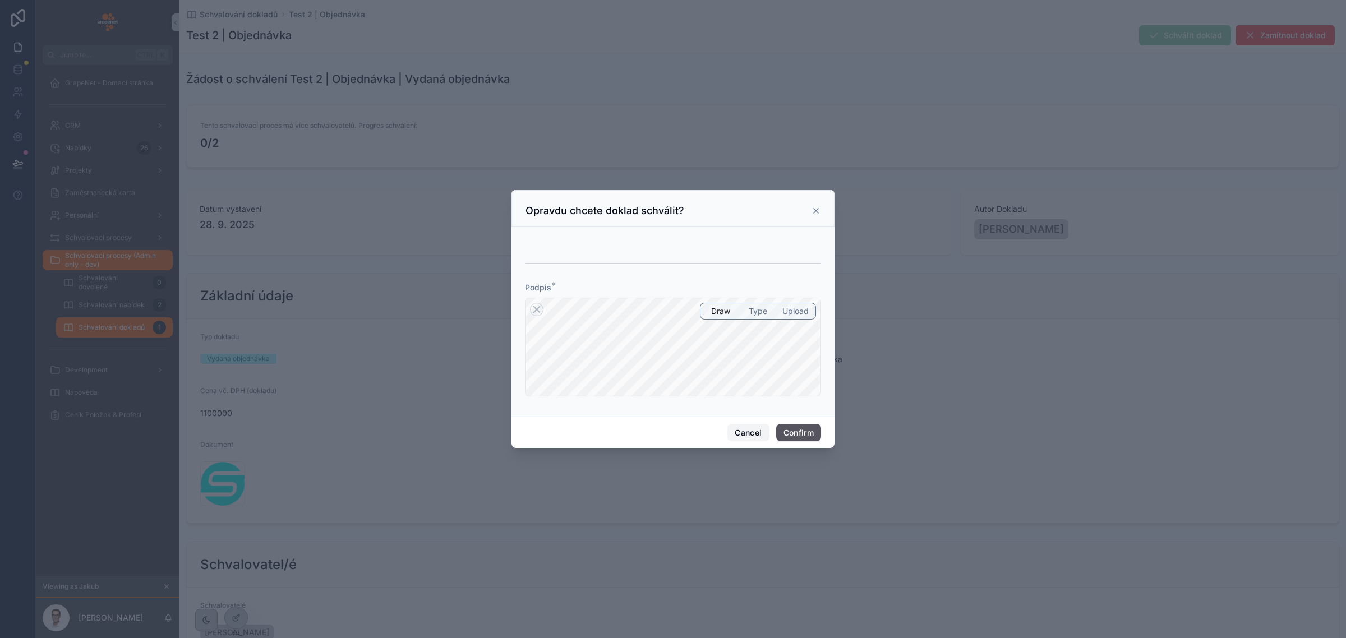
click at [752, 430] on button "Cancel" at bounding box center [749, 433] width 42 height 18
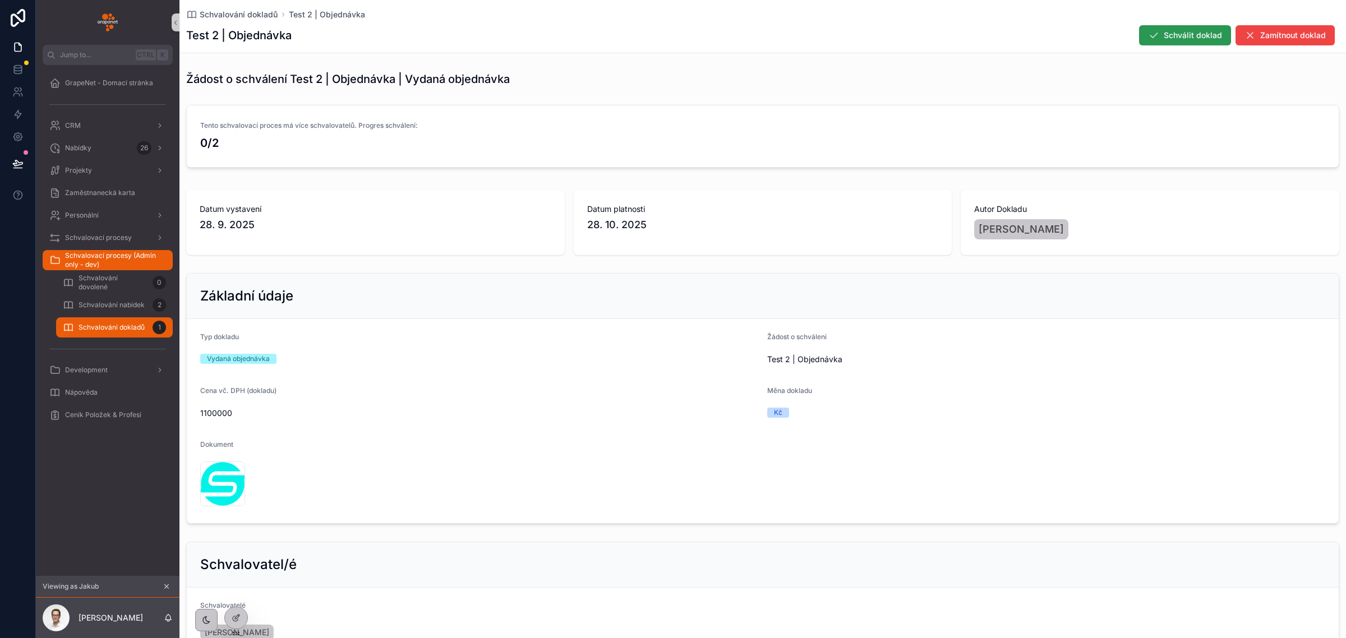
click at [1160, 31] on button "Schválit doklad" at bounding box center [1185, 35] width 92 height 20
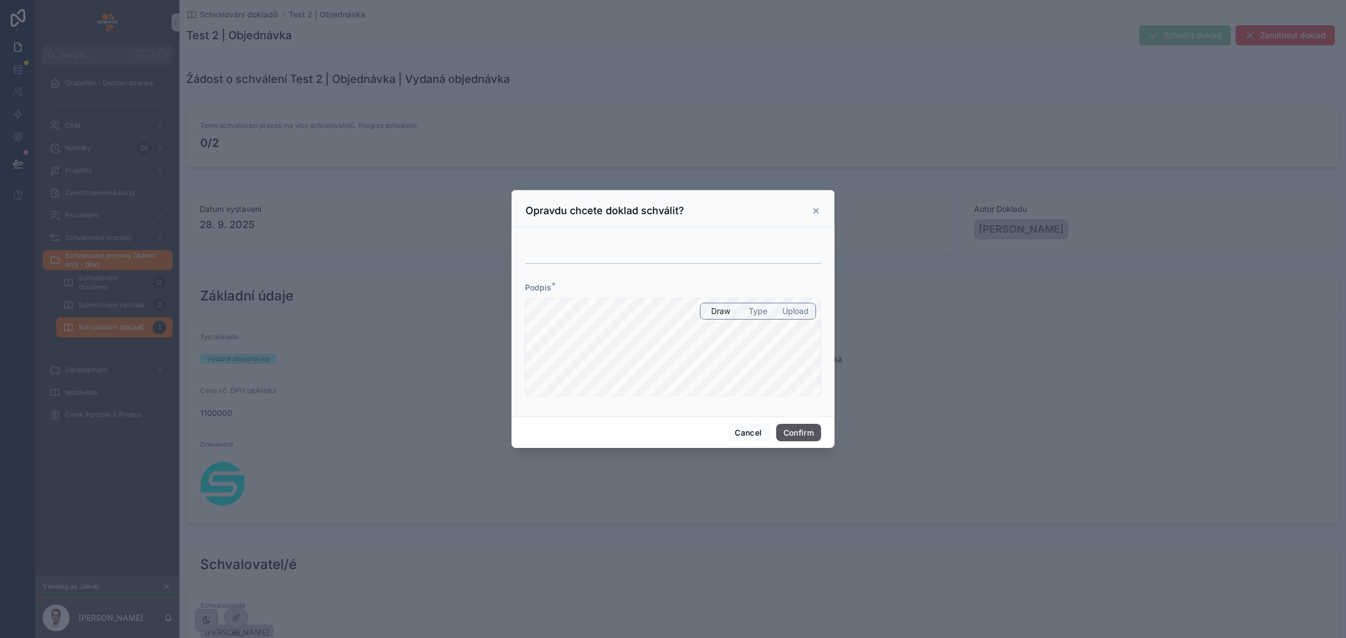
click at [568, 256] on div at bounding box center [673, 264] width 296 height 28
click at [750, 314] on span "Type" at bounding box center [758, 311] width 19 height 11
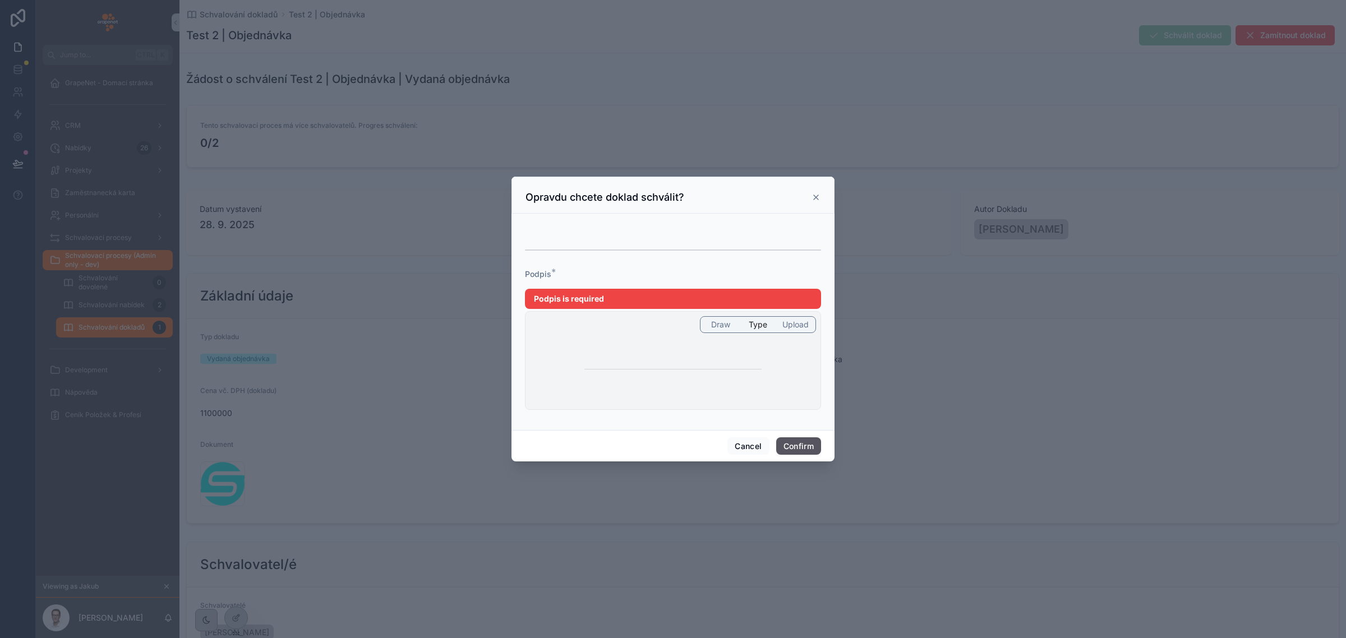
click at [652, 361] on input "text" at bounding box center [673, 360] width 177 height 19
type input "*"
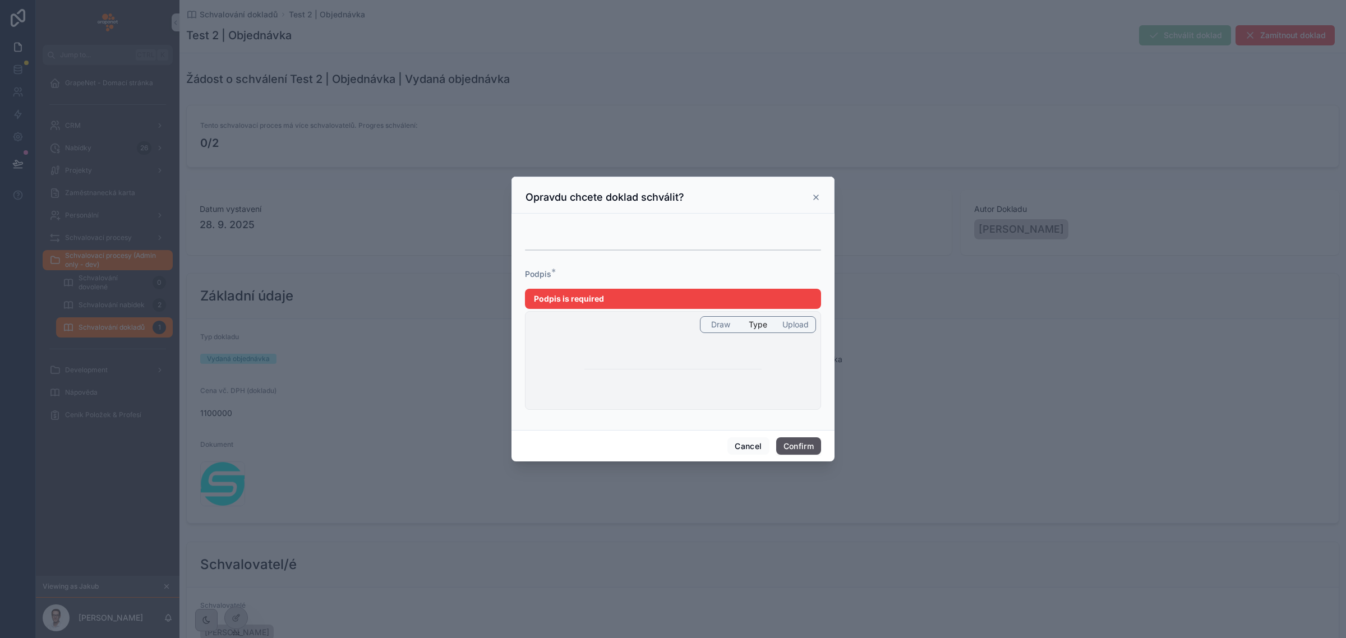
click at [817, 195] on icon at bounding box center [816, 197] width 9 height 9
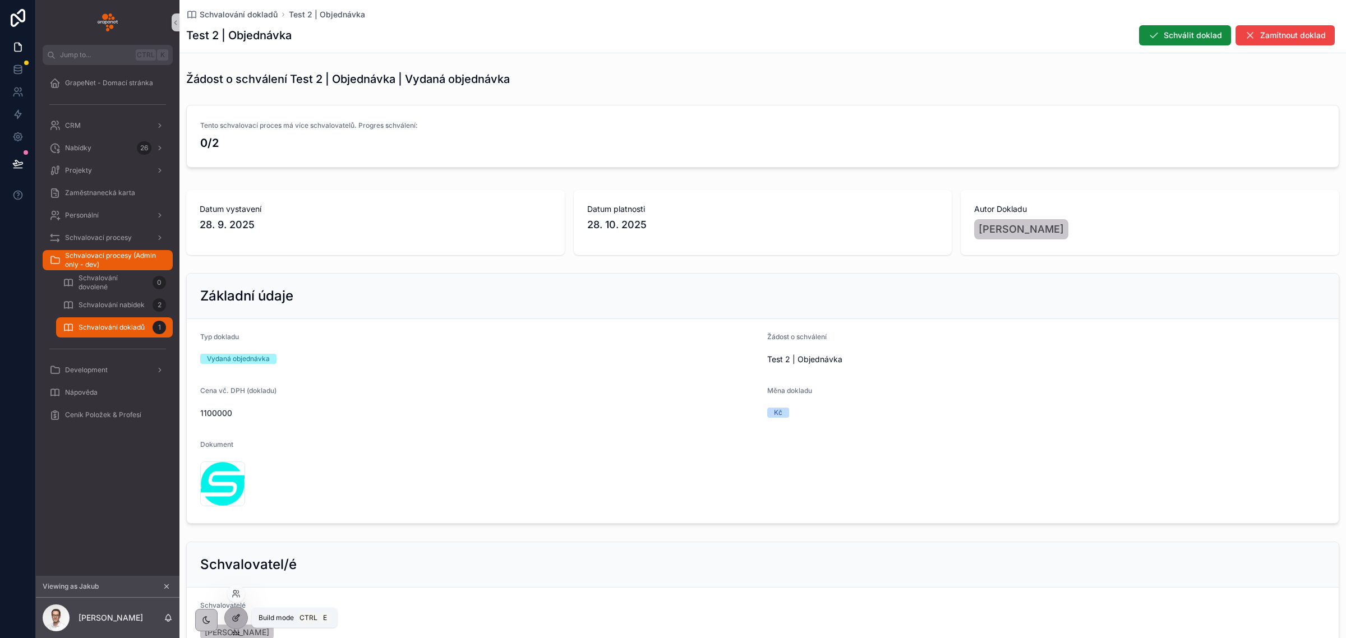
click at [240, 617] on icon at bounding box center [236, 618] width 9 height 9
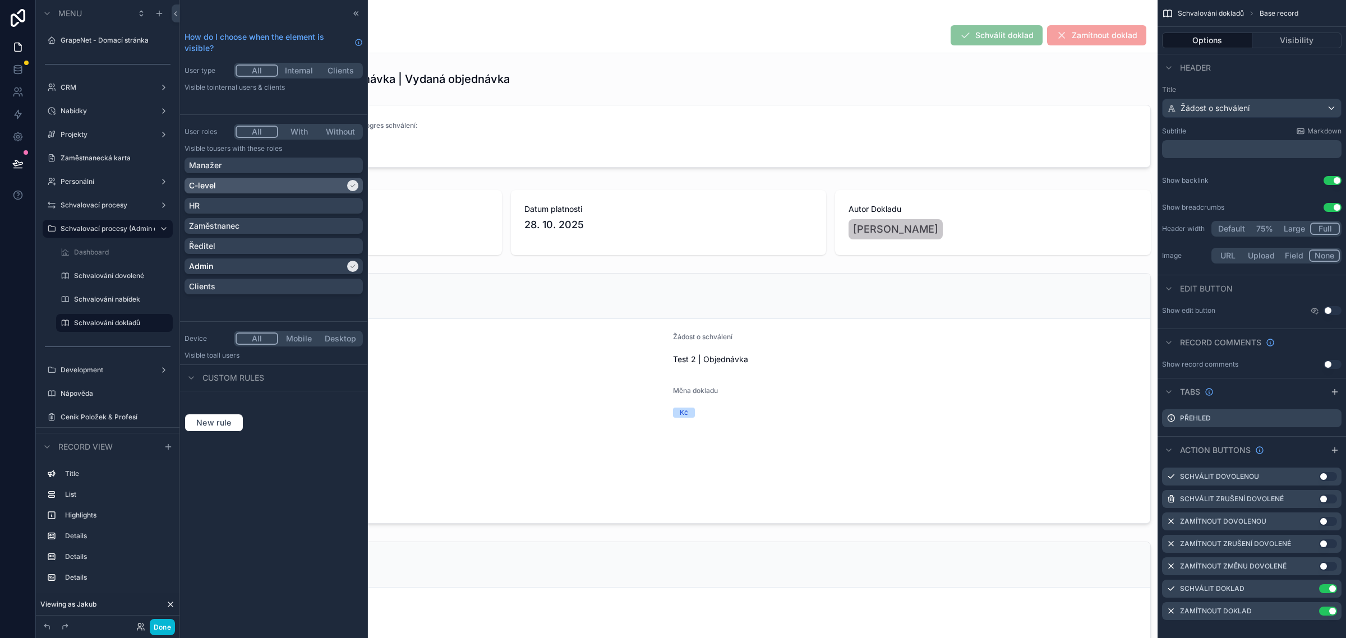
click at [319, 186] on div "C-level" at bounding box center [267, 185] width 156 height 11
click at [156, 627] on button "Done" at bounding box center [162, 627] width 25 height 16
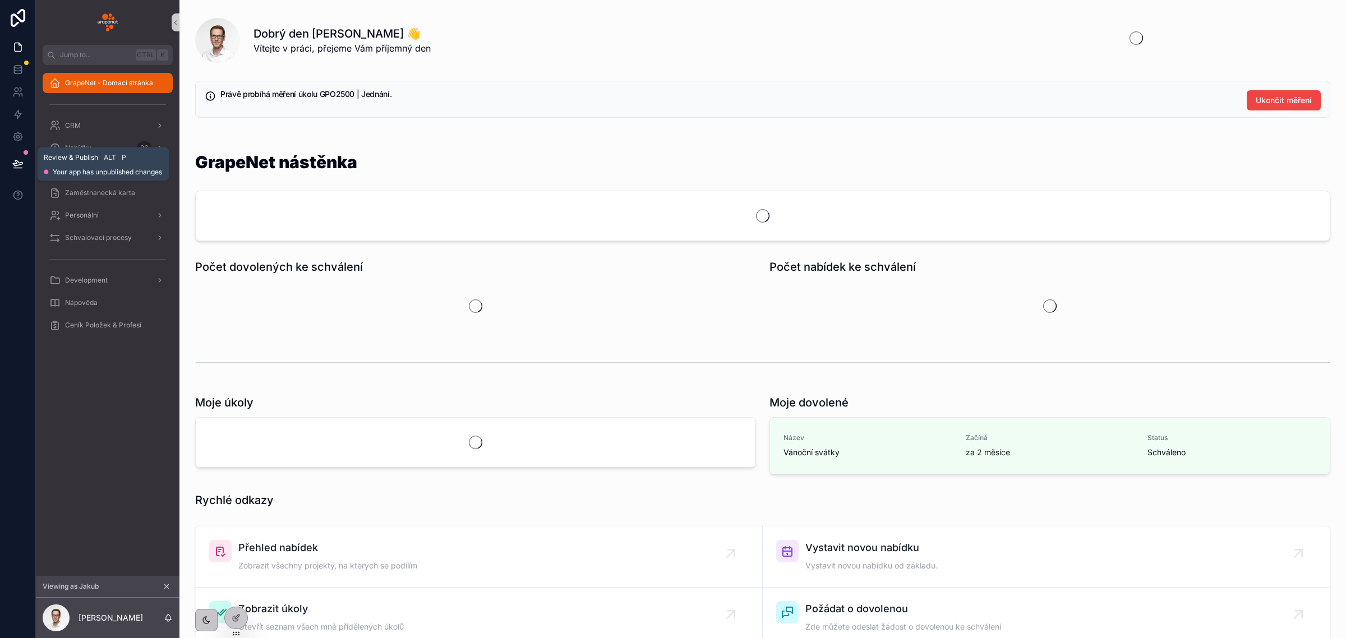
click at [17, 163] on icon at bounding box center [18, 163] width 10 height 6
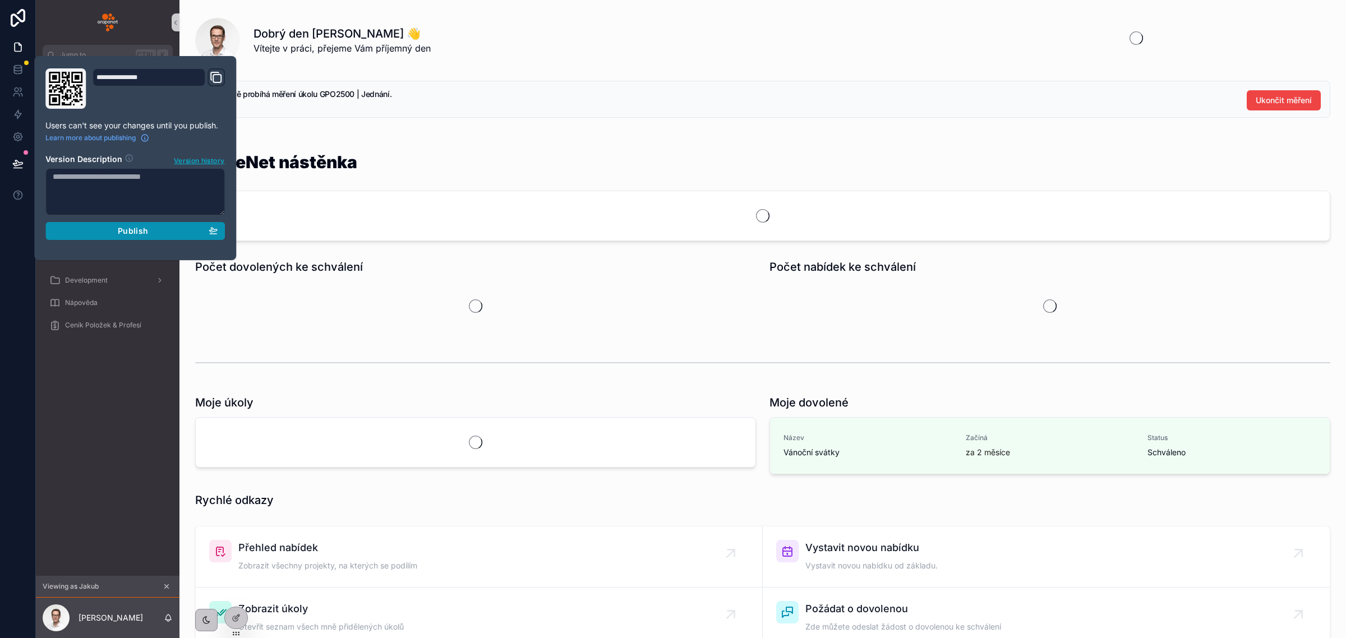
click at [145, 232] on span "Publish" at bounding box center [133, 231] width 30 height 10
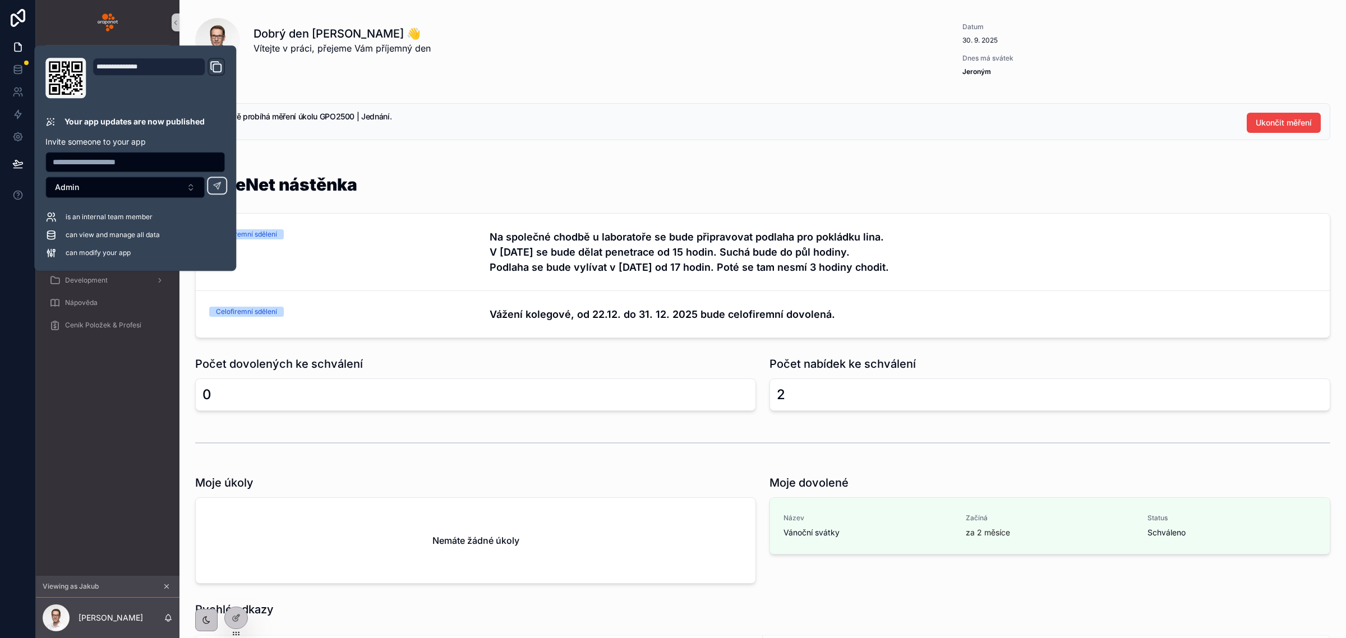
click at [478, 177] on div "GrapeNet nástěnka" at bounding box center [762, 191] width 1135 height 30
